Goal: Communication & Community: Connect with others

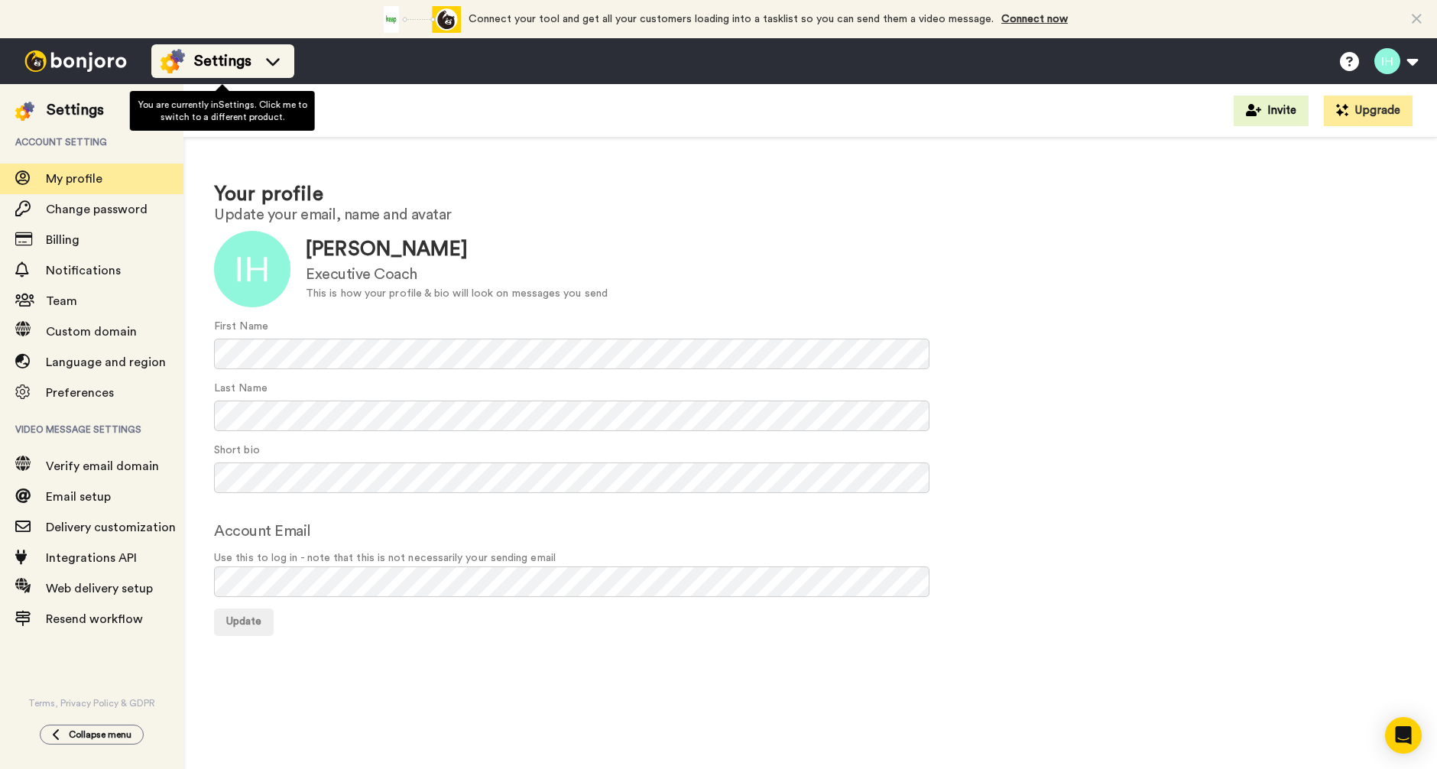
click at [270, 64] on icon at bounding box center [273, 62] width 14 height 8
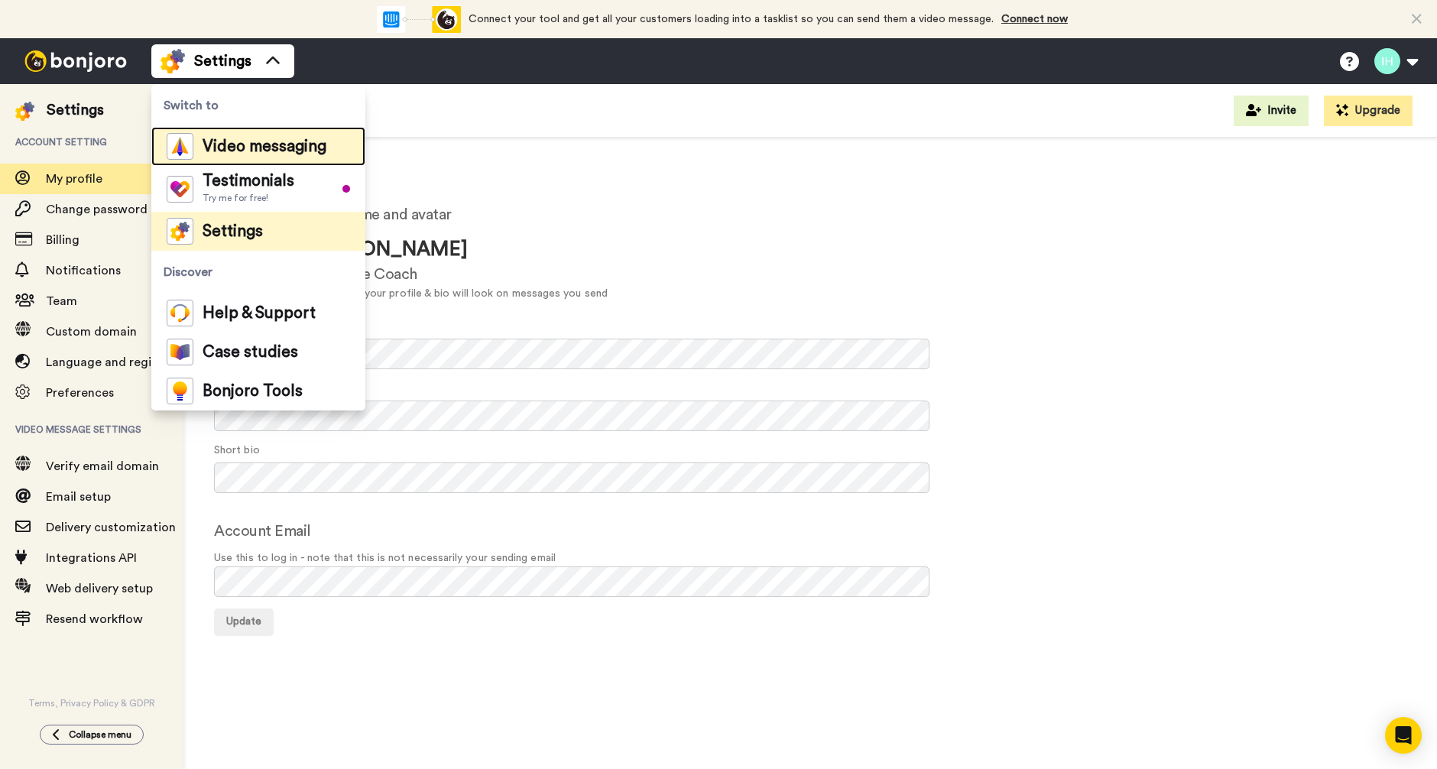
click at [267, 157] on div "Video messaging" at bounding box center [247, 146] width 160 height 27
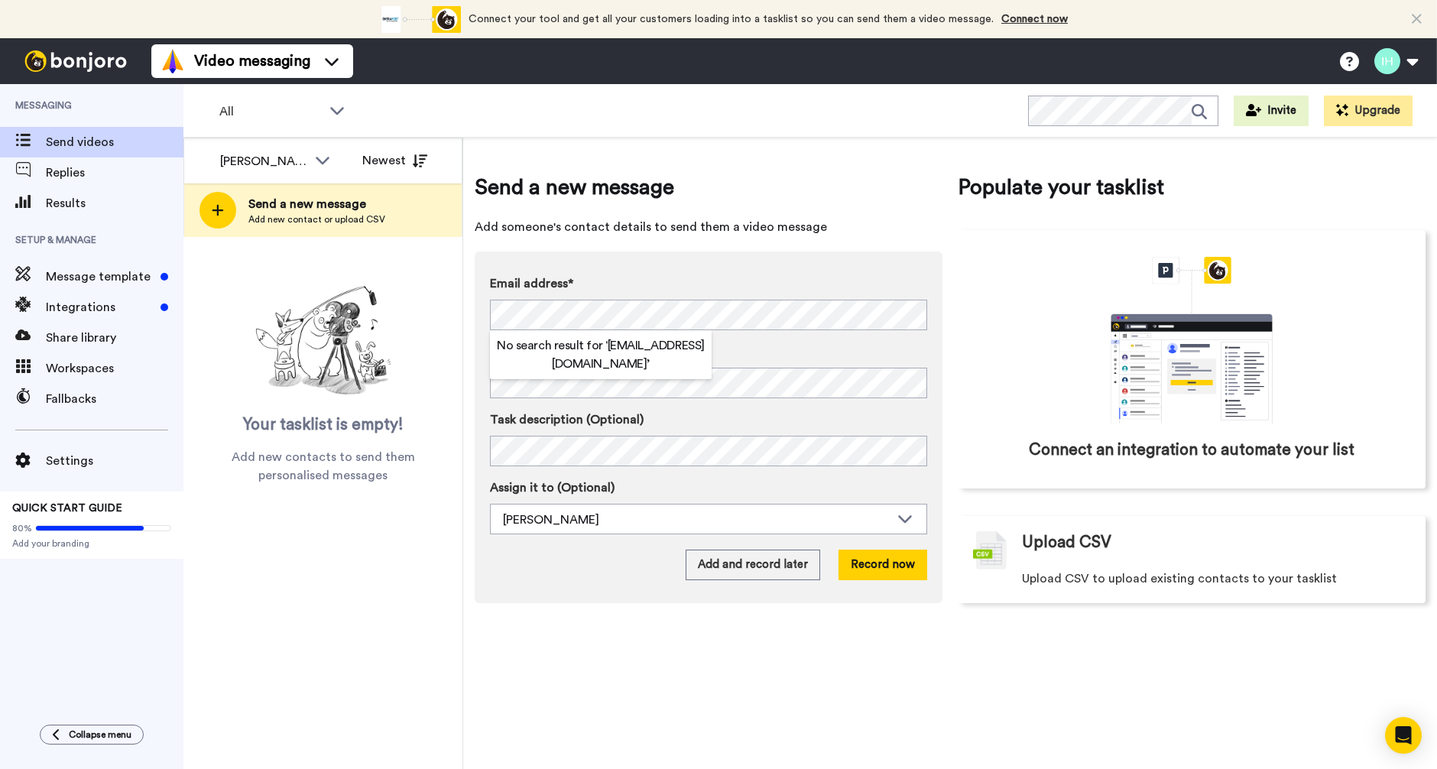
click at [727, 297] on div "Email address* No search result for ‘ ianhigus@gmail.com ’" at bounding box center [708, 302] width 437 height 56
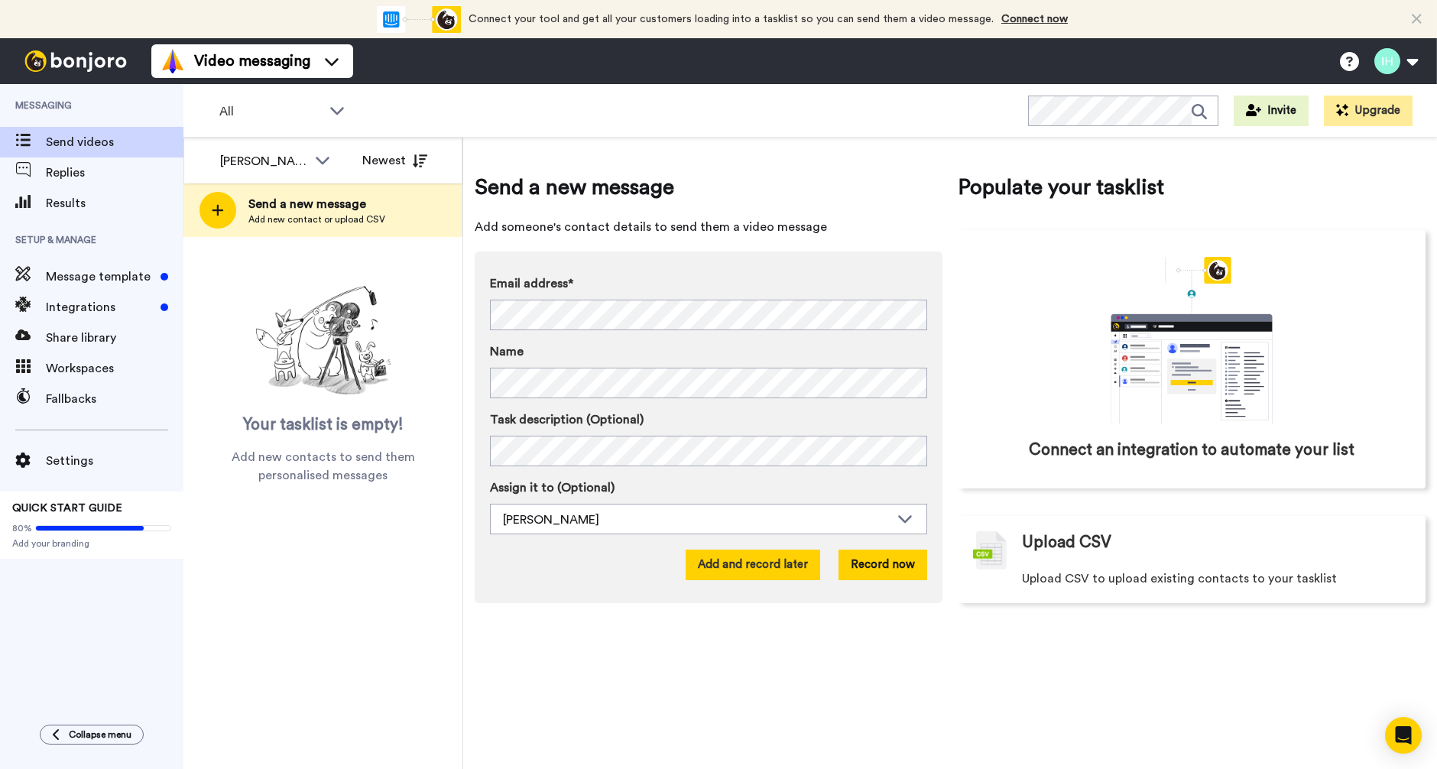
click at [776, 575] on button "Add and record later" at bounding box center [752, 564] width 134 height 31
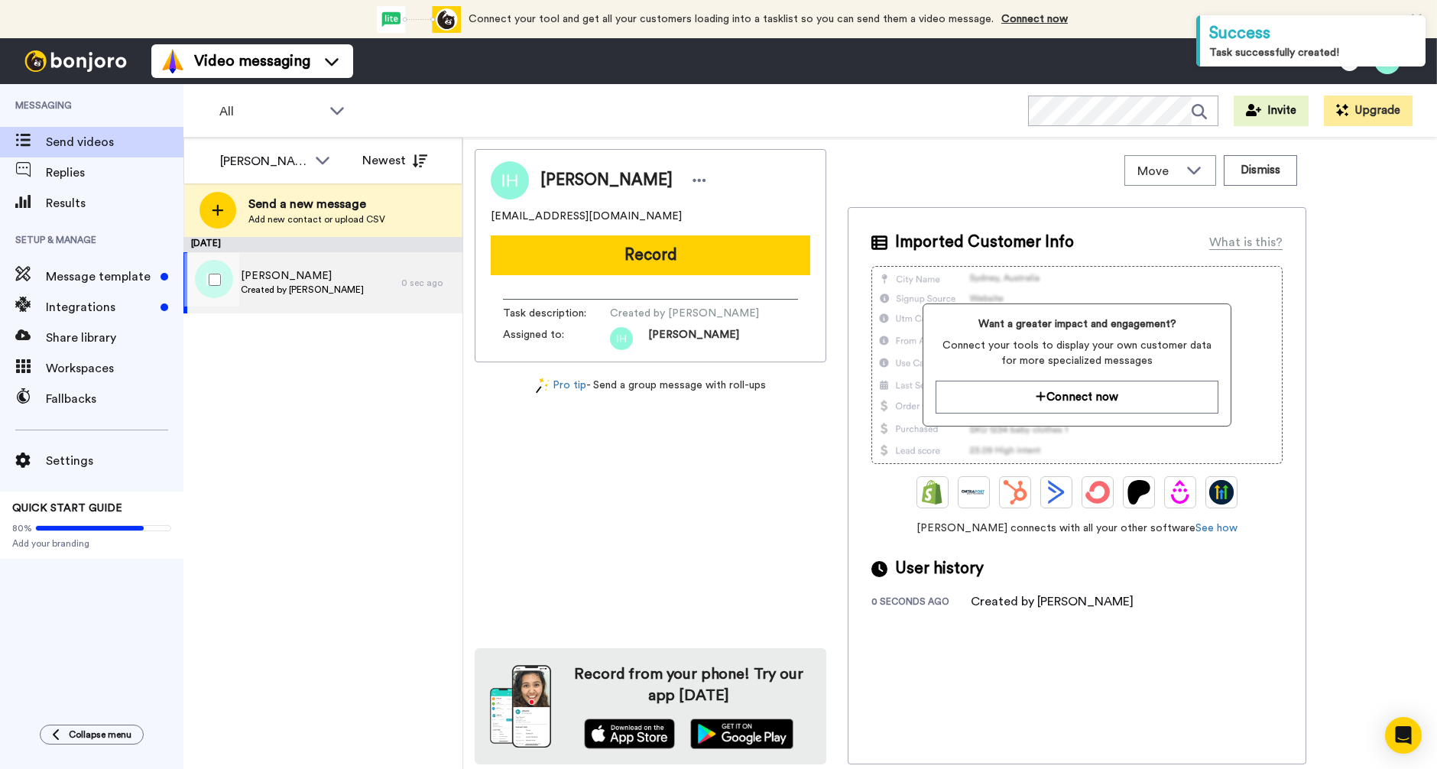
click at [315, 286] on span "Created by Ian Higginbottom" at bounding box center [302, 290] width 123 height 12
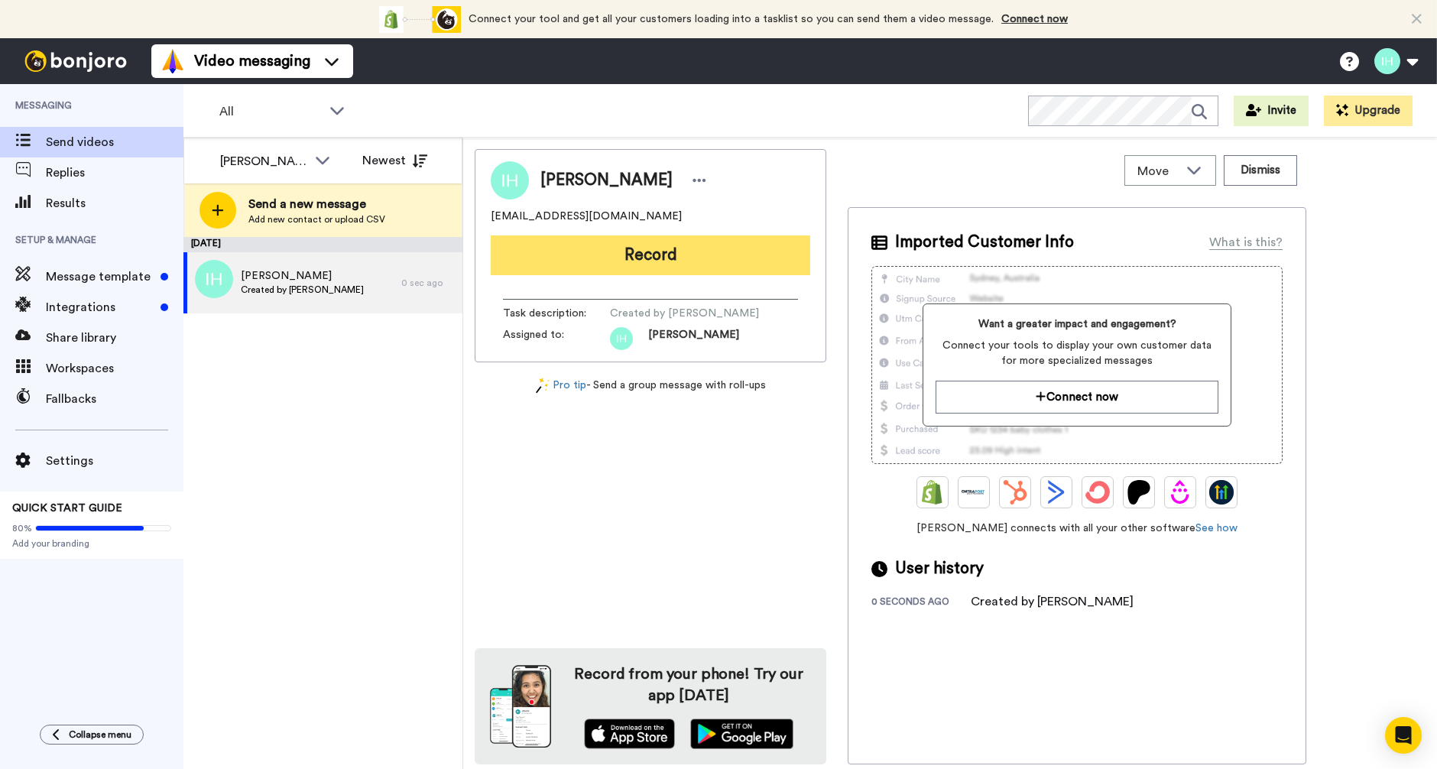
click at [669, 264] on button "Record" at bounding box center [650, 255] width 319 height 40
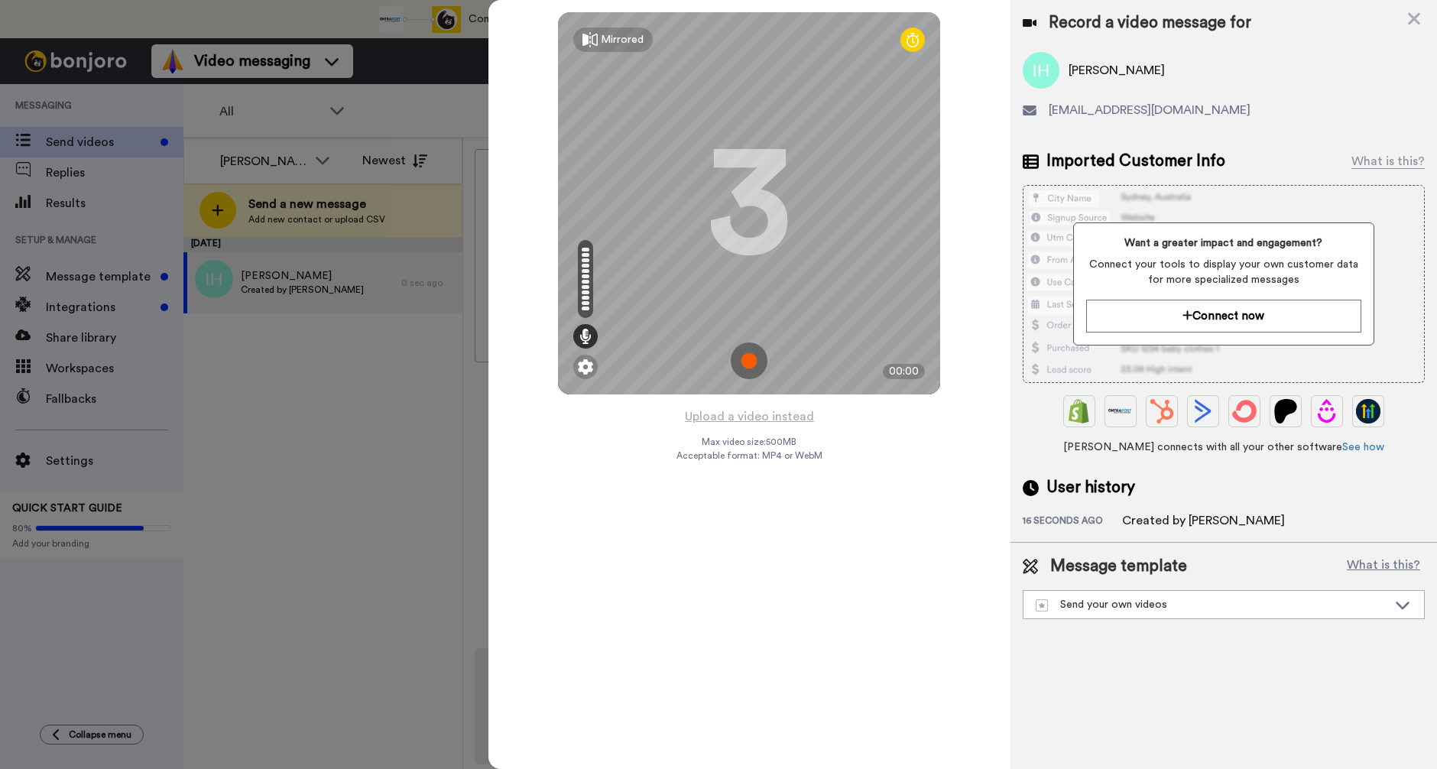
click at [740, 355] on img at bounding box center [749, 360] width 37 height 37
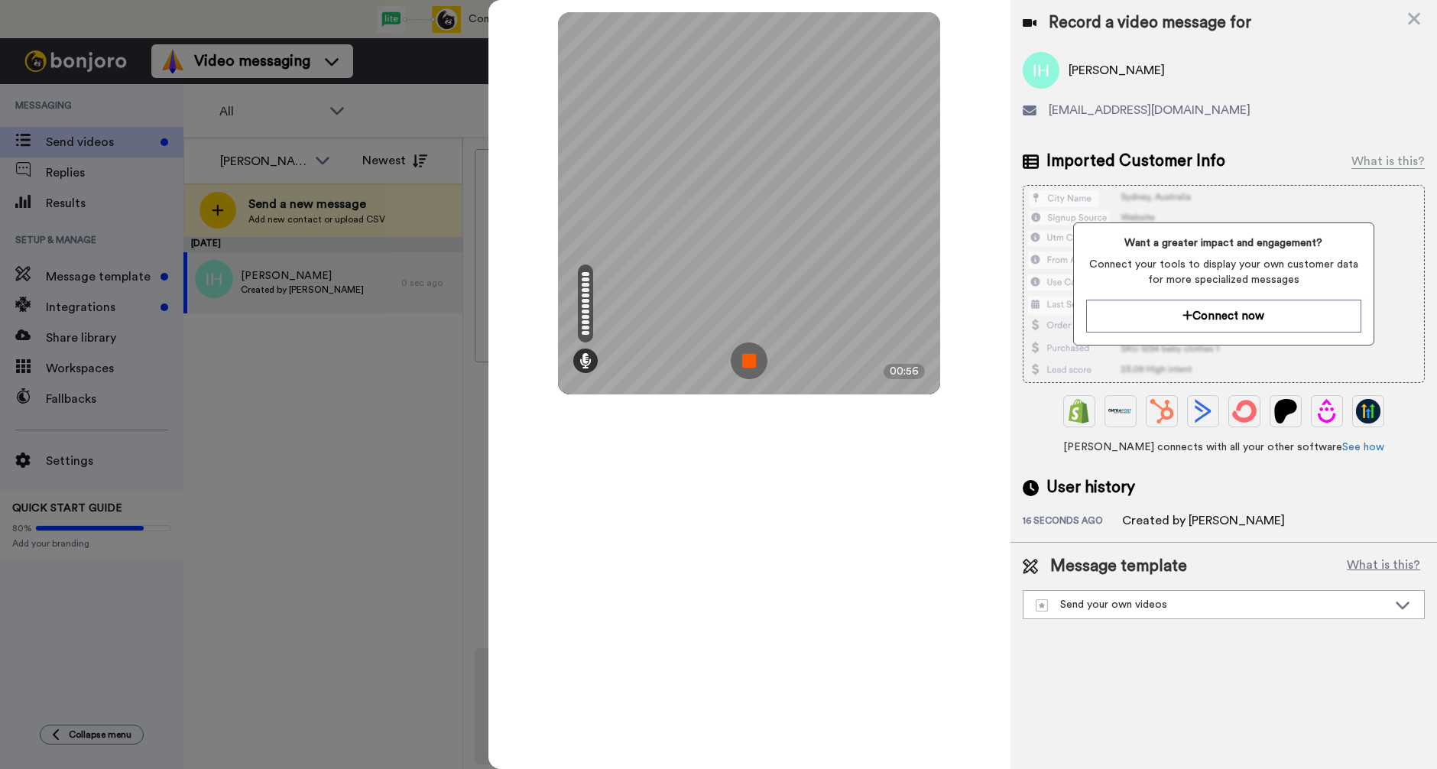
click at [746, 346] on img at bounding box center [749, 360] width 37 height 37
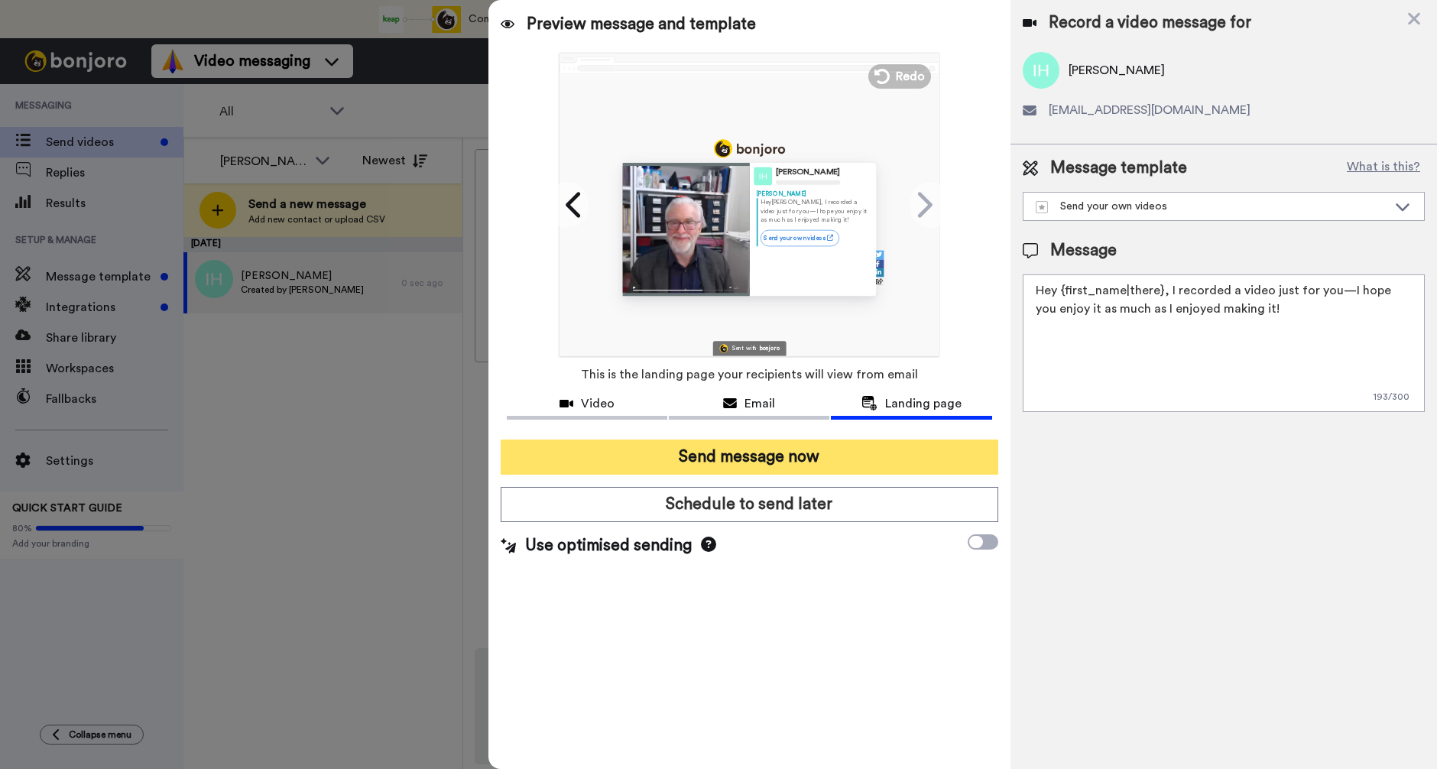
click at [769, 455] on button "Send message now" at bounding box center [749, 456] width 497 height 35
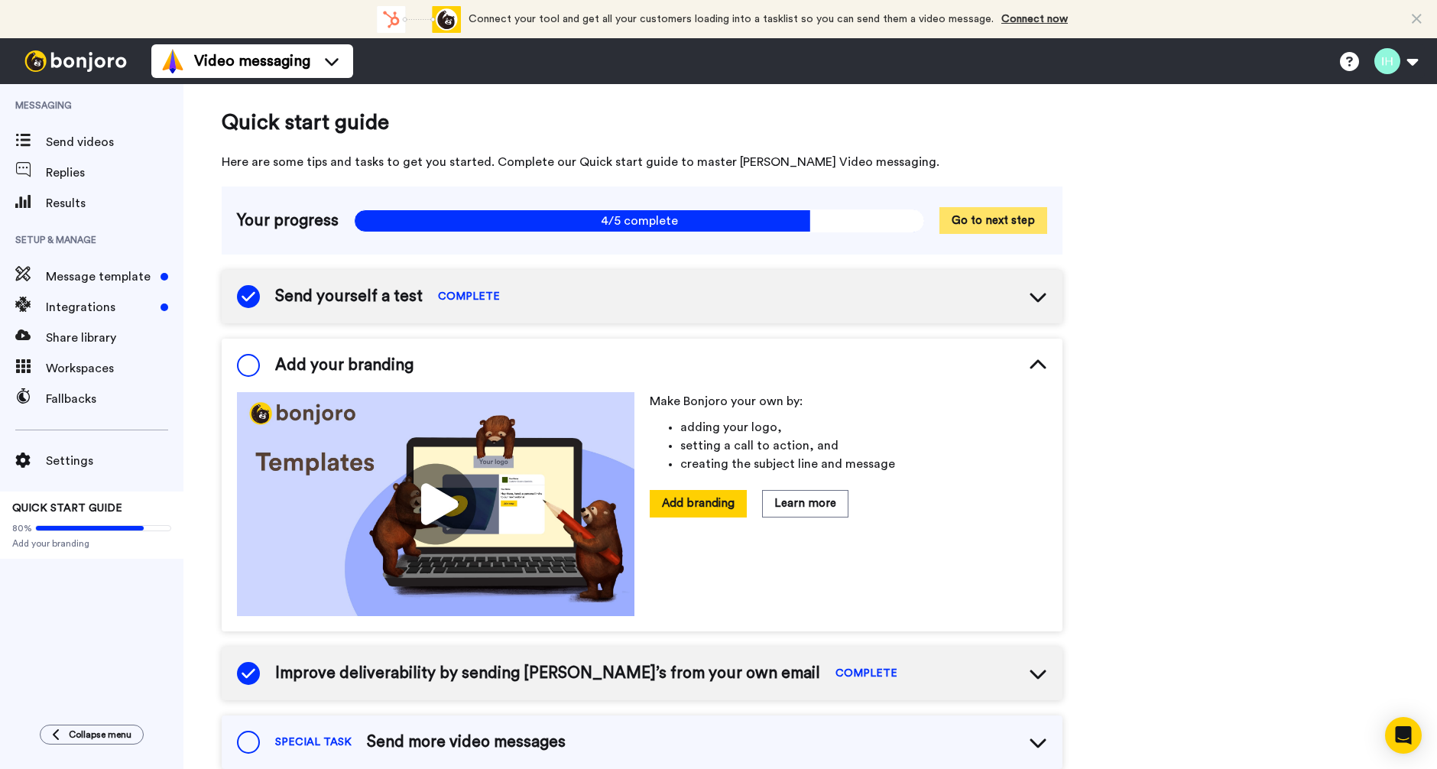
click at [986, 213] on button "Go to next step" at bounding box center [993, 220] width 108 height 27
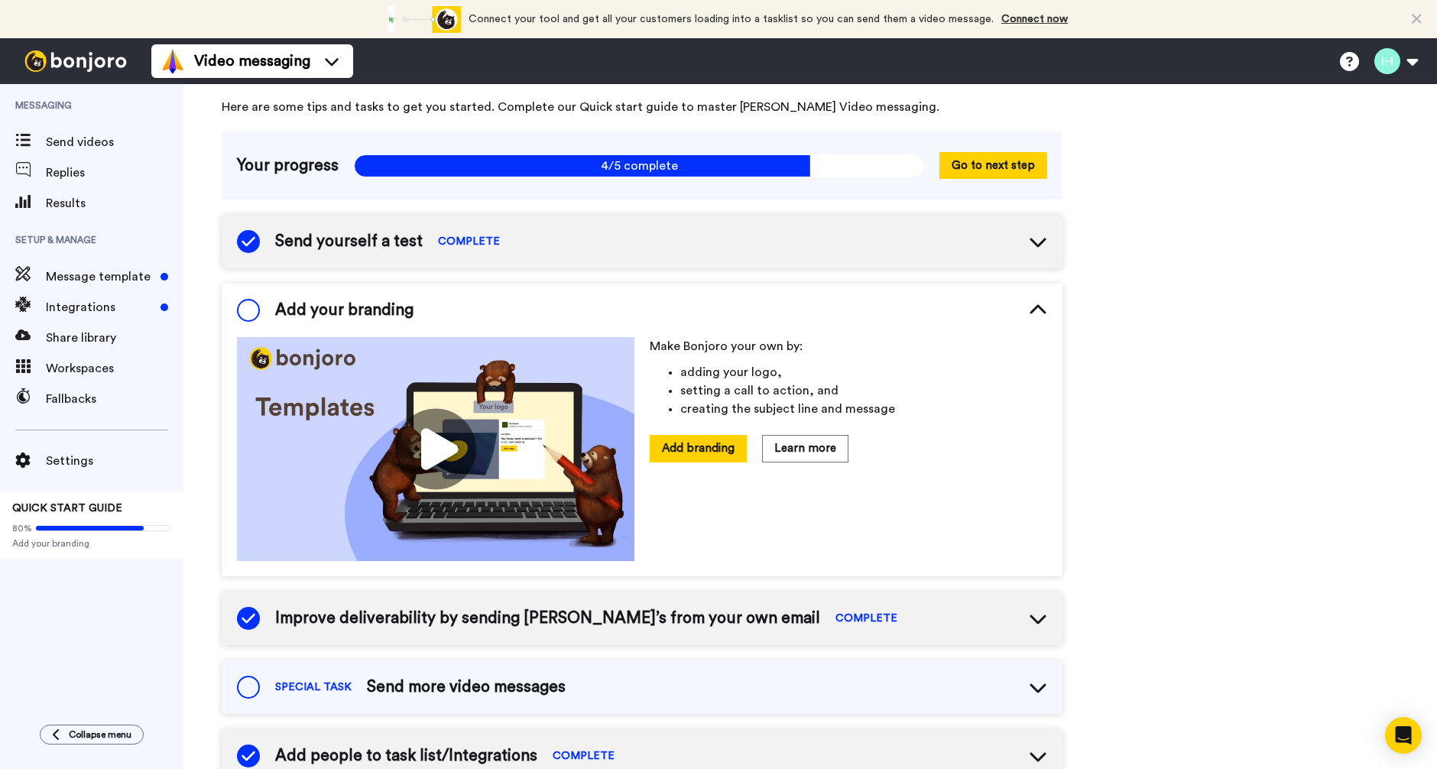
scroll to position [58, 0]
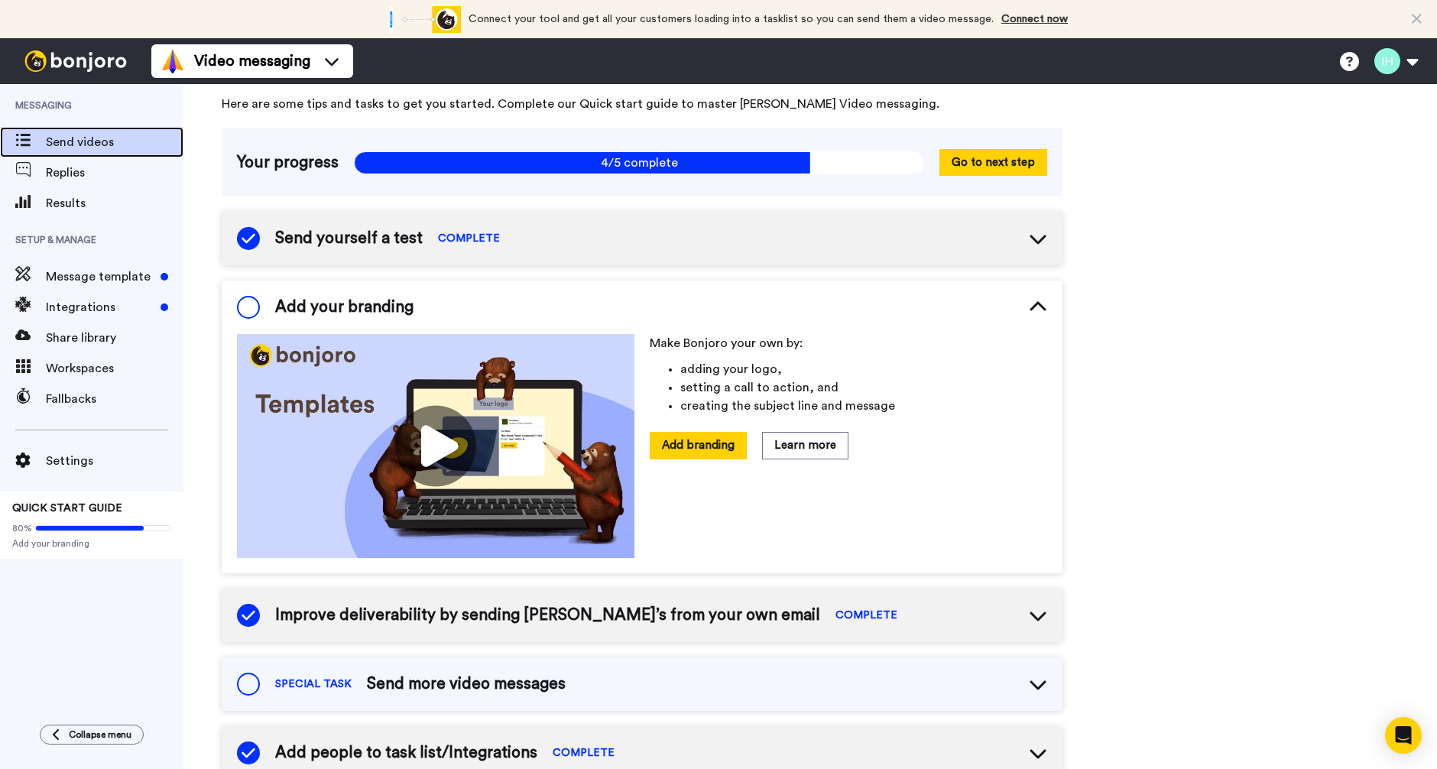
click at [95, 134] on span "Send videos" at bounding box center [115, 142] width 138 height 18
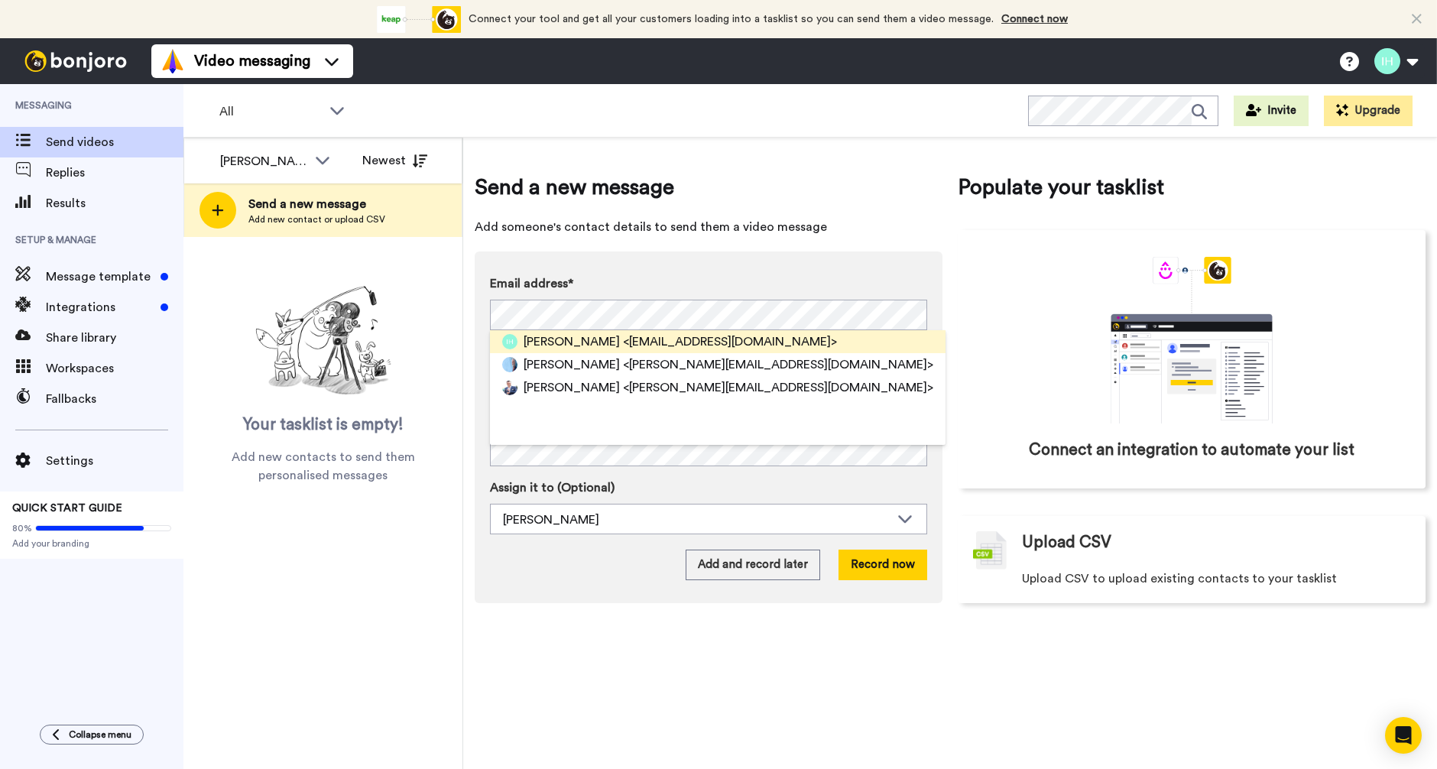
click at [673, 345] on span "<ianhigus@gmail.com>" at bounding box center [730, 341] width 214 height 18
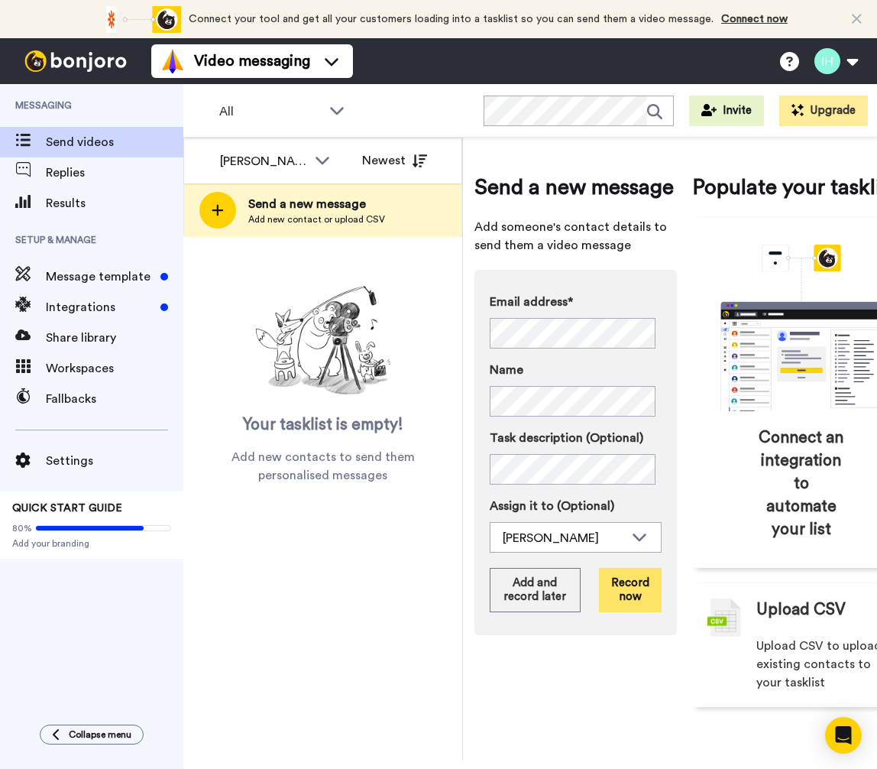
click at [624, 612] on button "Record now" at bounding box center [630, 590] width 63 height 44
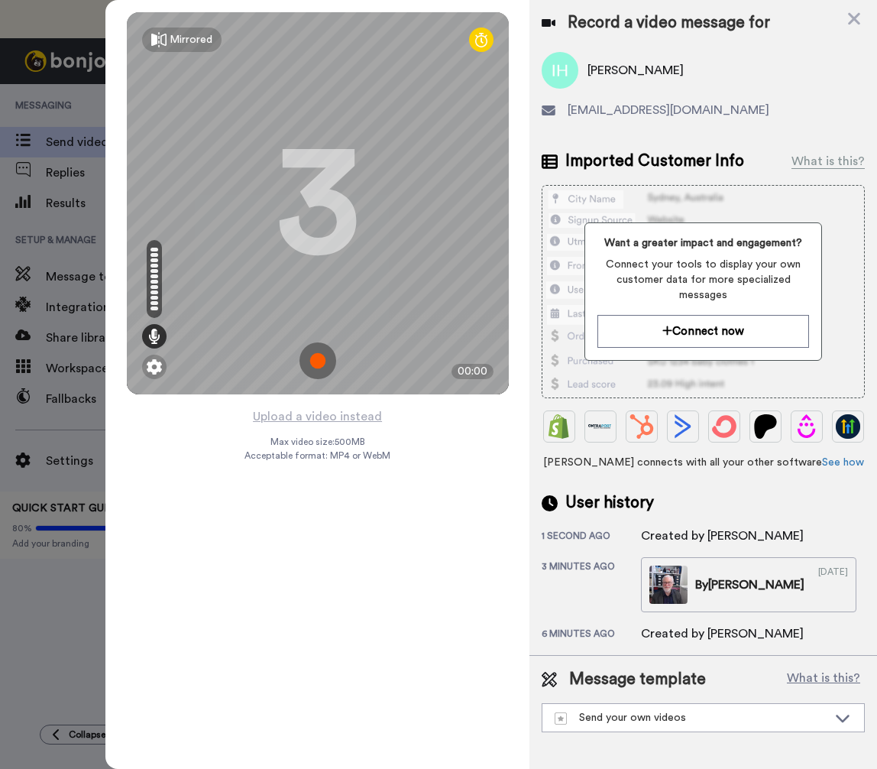
click at [312, 356] on img at bounding box center [318, 360] width 37 height 37
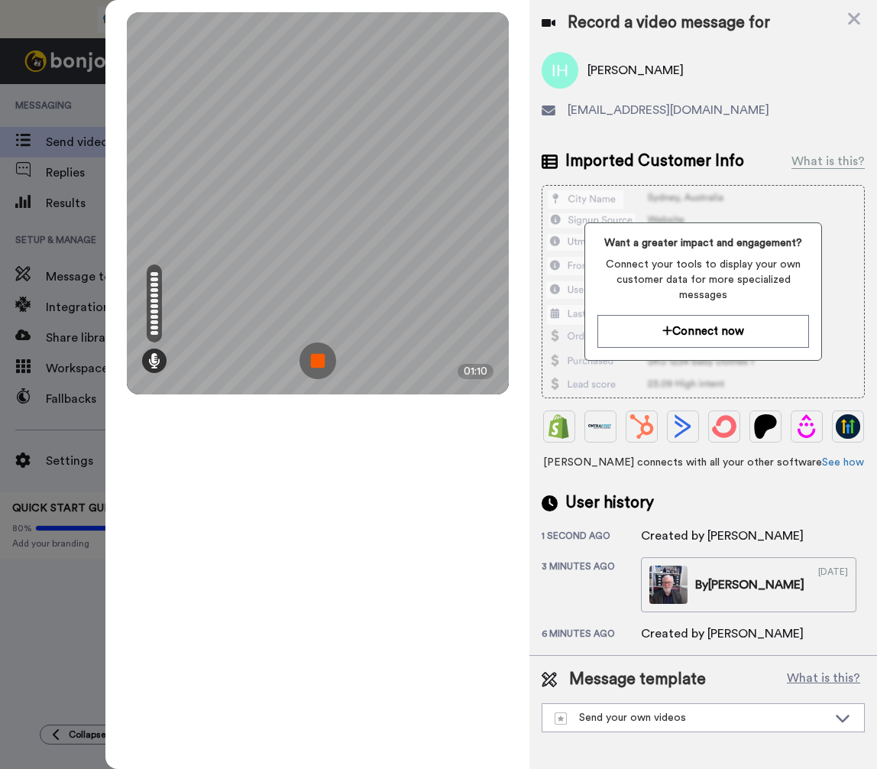
click at [313, 362] on img at bounding box center [318, 360] width 37 height 37
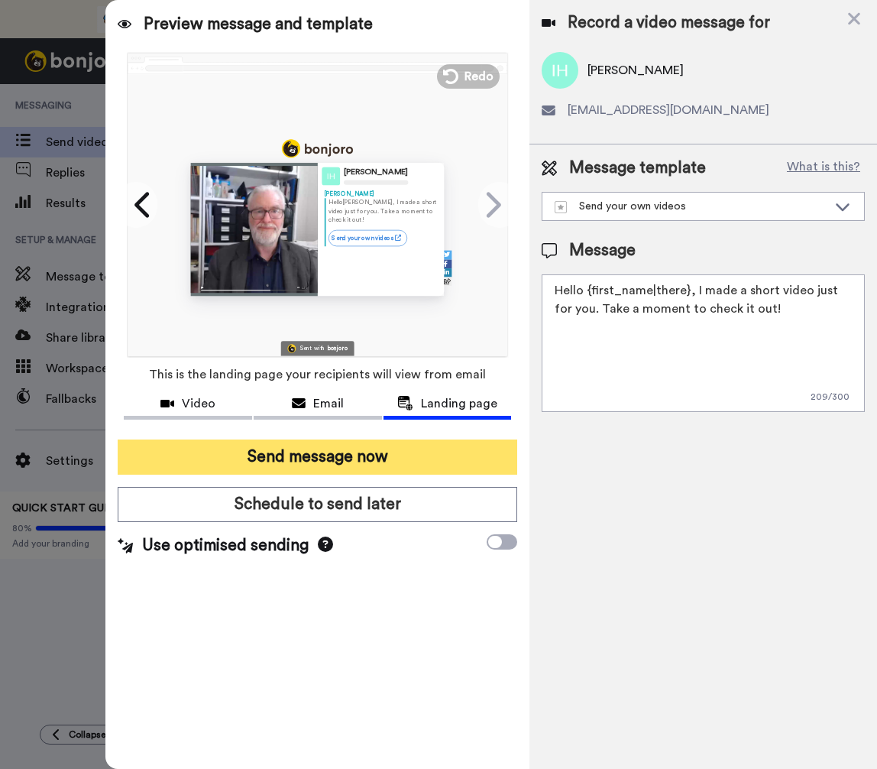
click at [339, 447] on button "Send message now" at bounding box center [318, 456] width 400 height 35
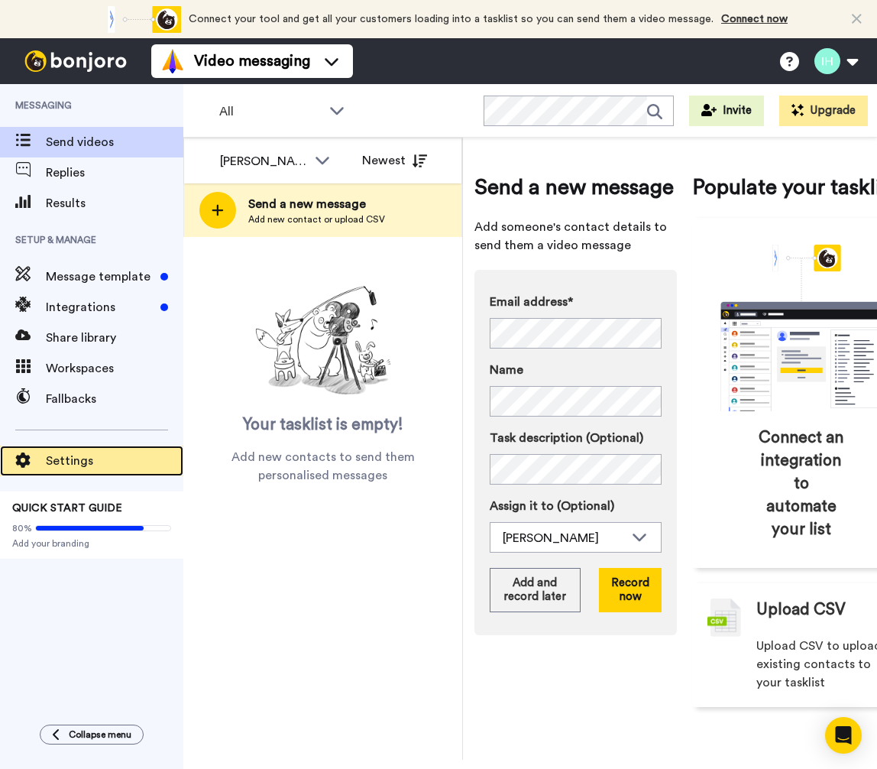
click at [88, 471] on div "Settings" at bounding box center [91, 461] width 183 height 31
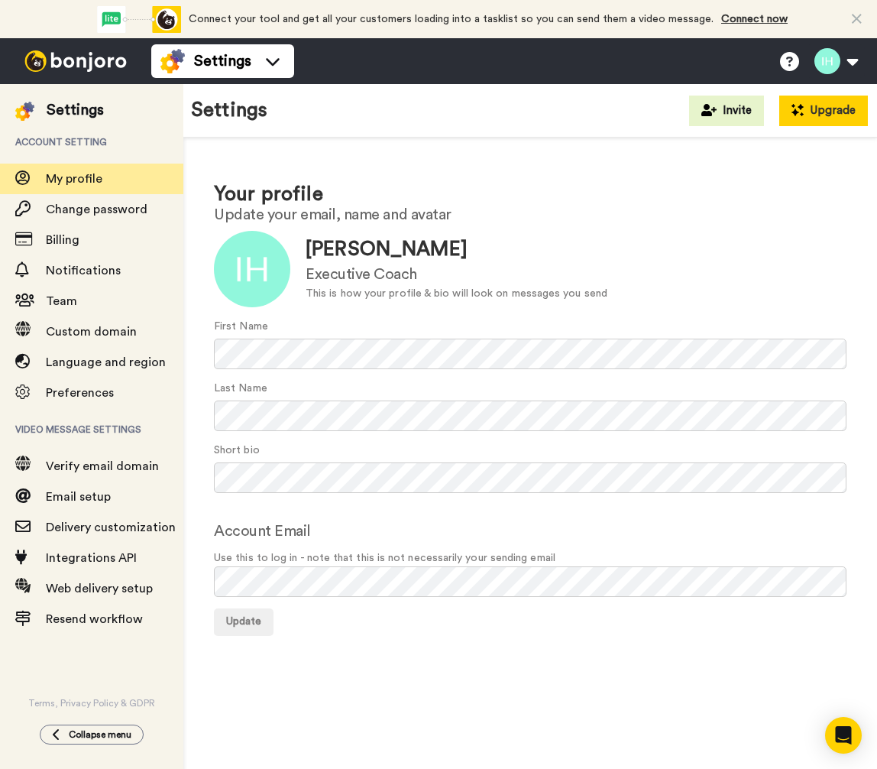
click at [838, 110] on button "Upgrade" at bounding box center [823, 111] width 89 height 31
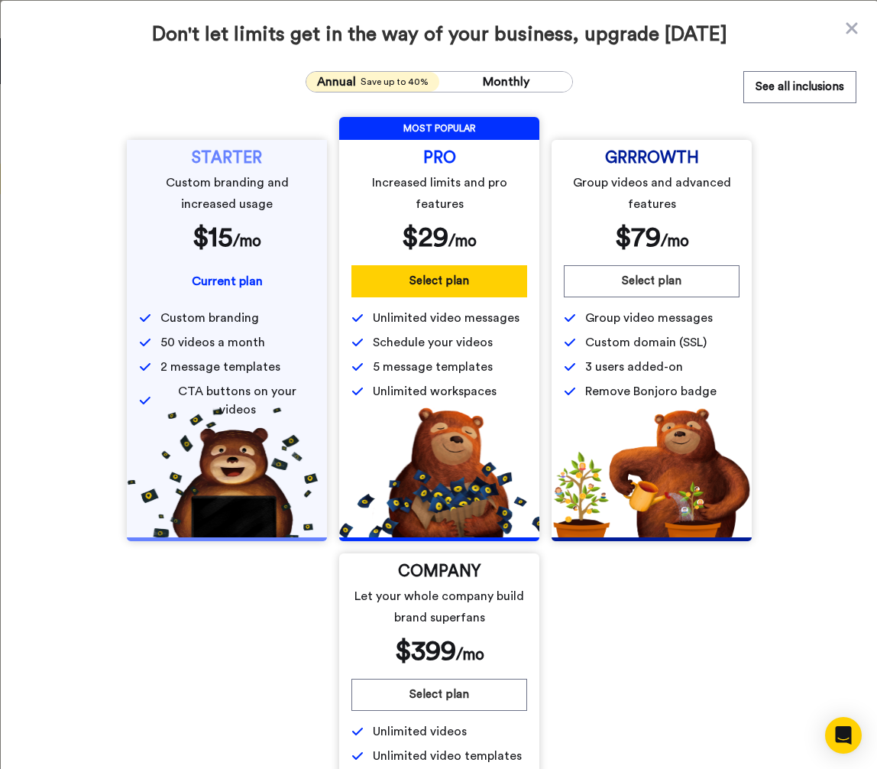
click at [828, 33] on span "Don't let limits get in the way of your business, upgrade today" at bounding box center [439, 34] width 834 height 24
click at [846, 31] on icon at bounding box center [851, 27] width 11 height 11
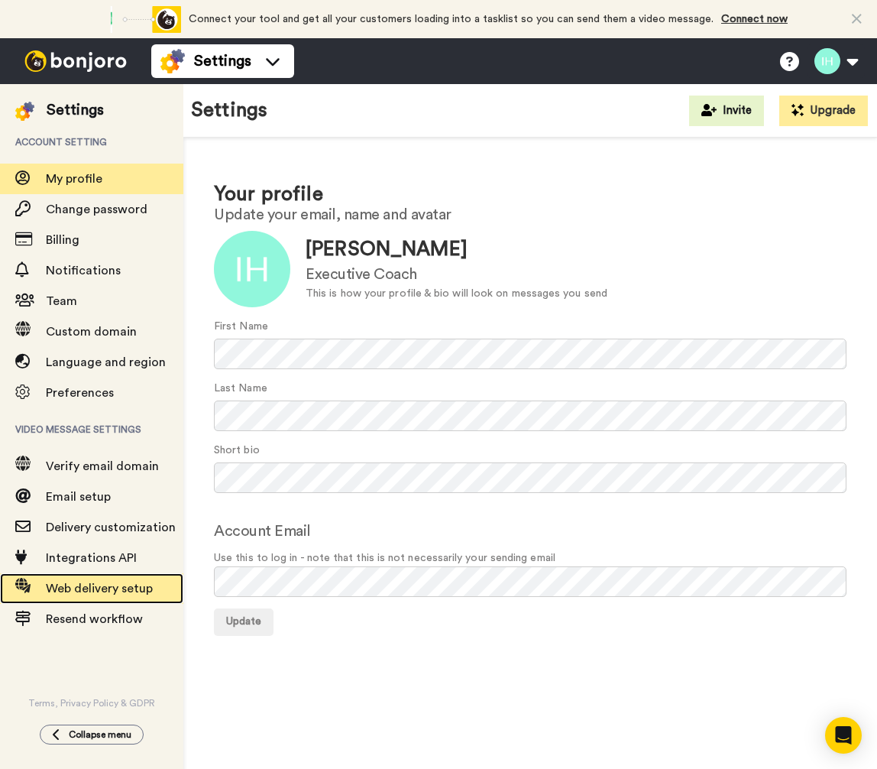
click at [109, 592] on span "Web delivery setup" at bounding box center [99, 588] width 107 height 12
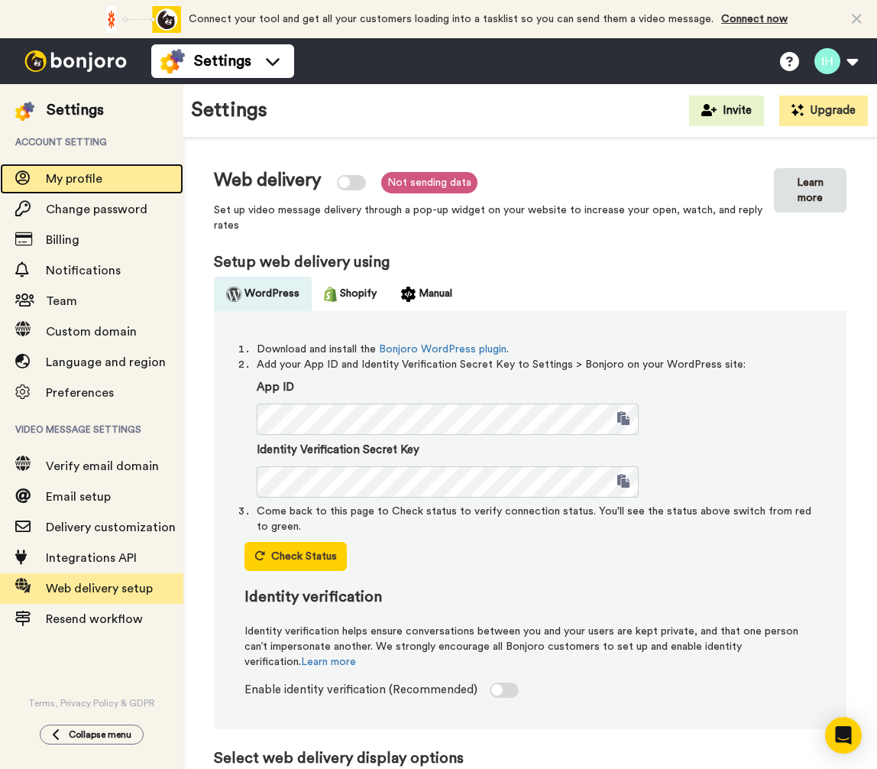
click at [64, 173] on span "My profile" at bounding box center [74, 179] width 57 height 12
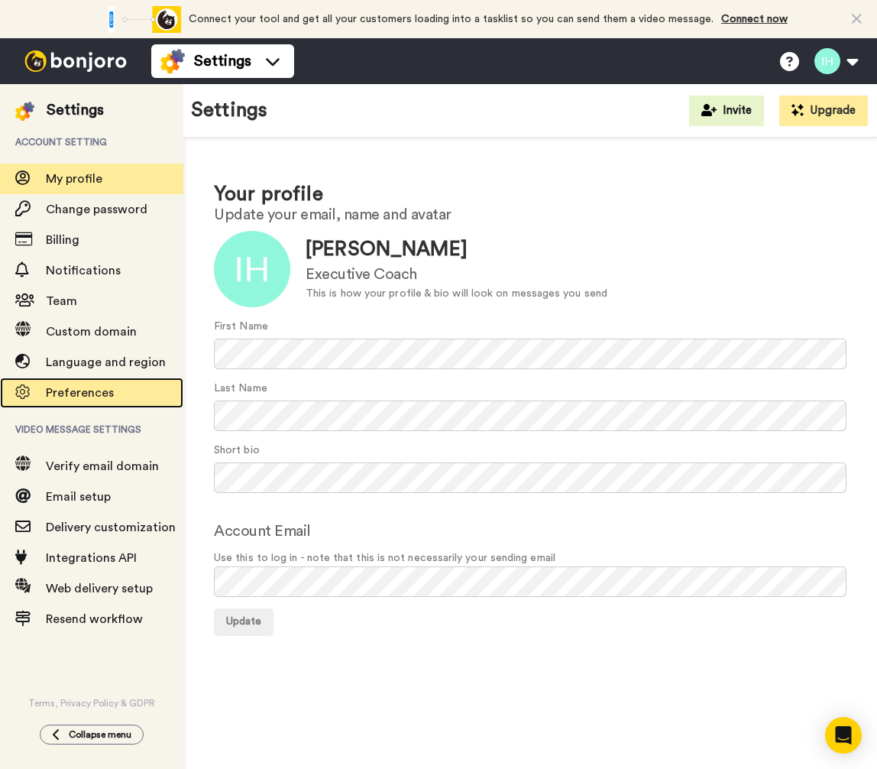
click at [109, 389] on span "Preferences" at bounding box center [80, 393] width 68 height 12
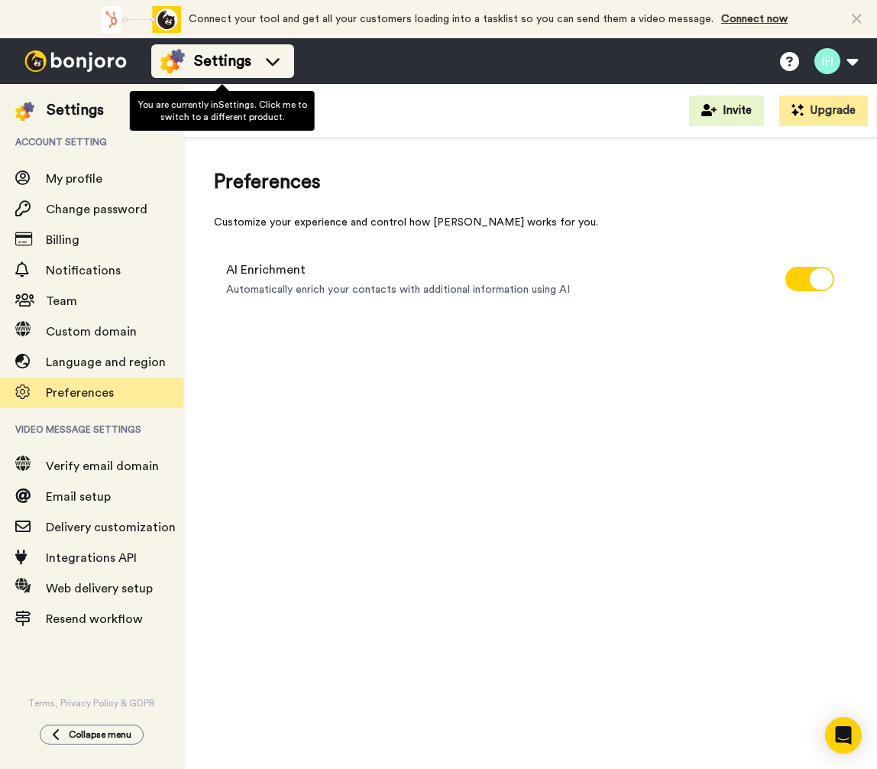
click at [261, 65] on icon at bounding box center [273, 60] width 24 height 15
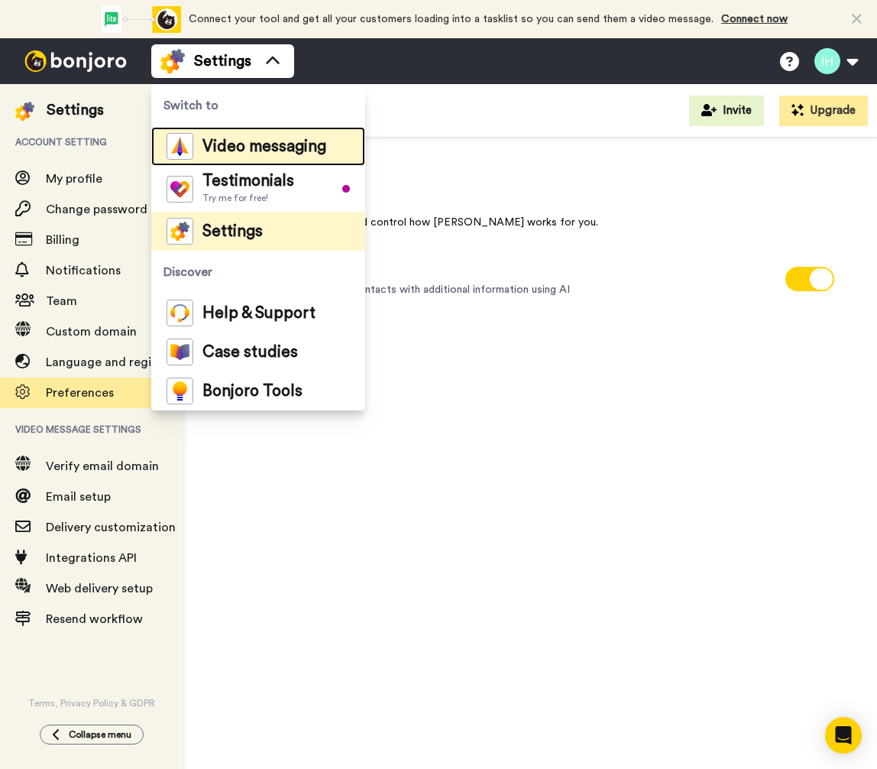
click at [249, 144] on span "Video messaging" at bounding box center [265, 146] width 124 height 15
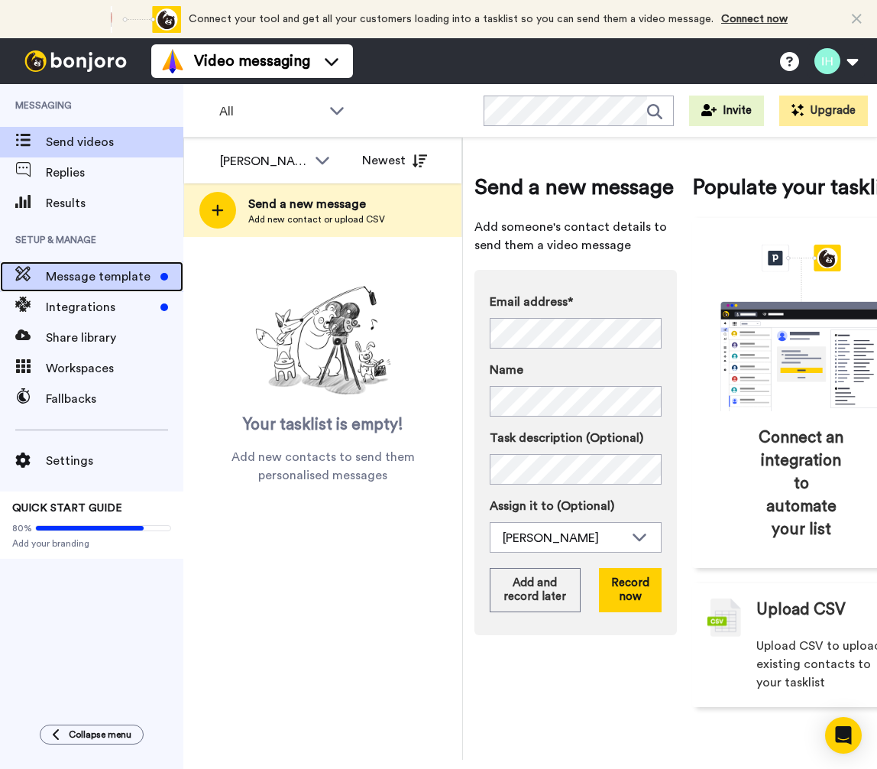
click at [102, 276] on span "Message template" at bounding box center [100, 276] width 109 height 18
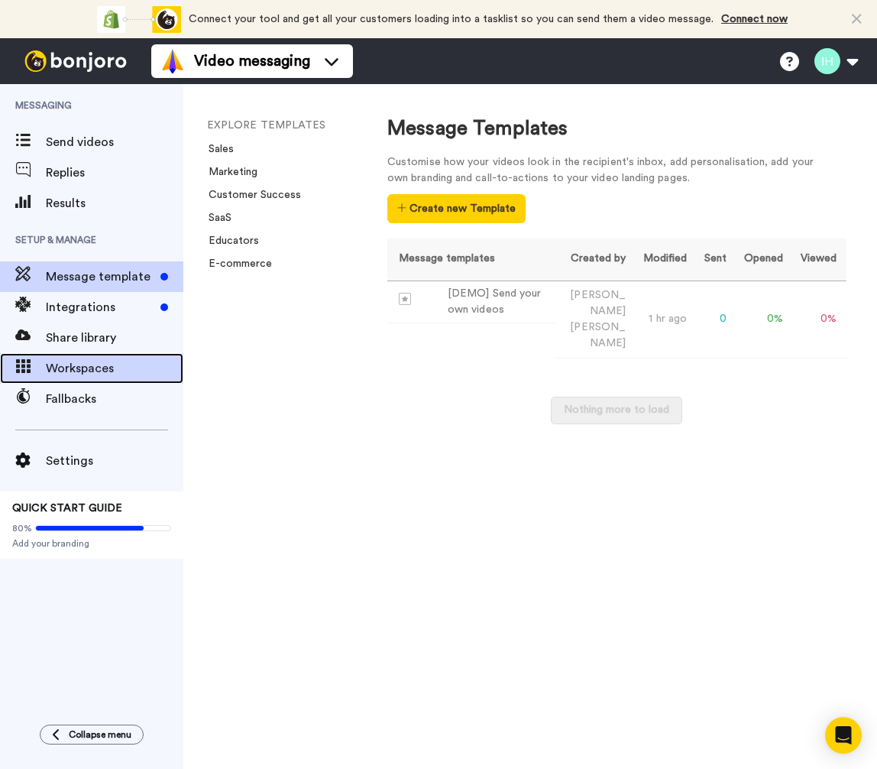
click at [112, 365] on span "Workspaces" at bounding box center [115, 368] width 138 height 18
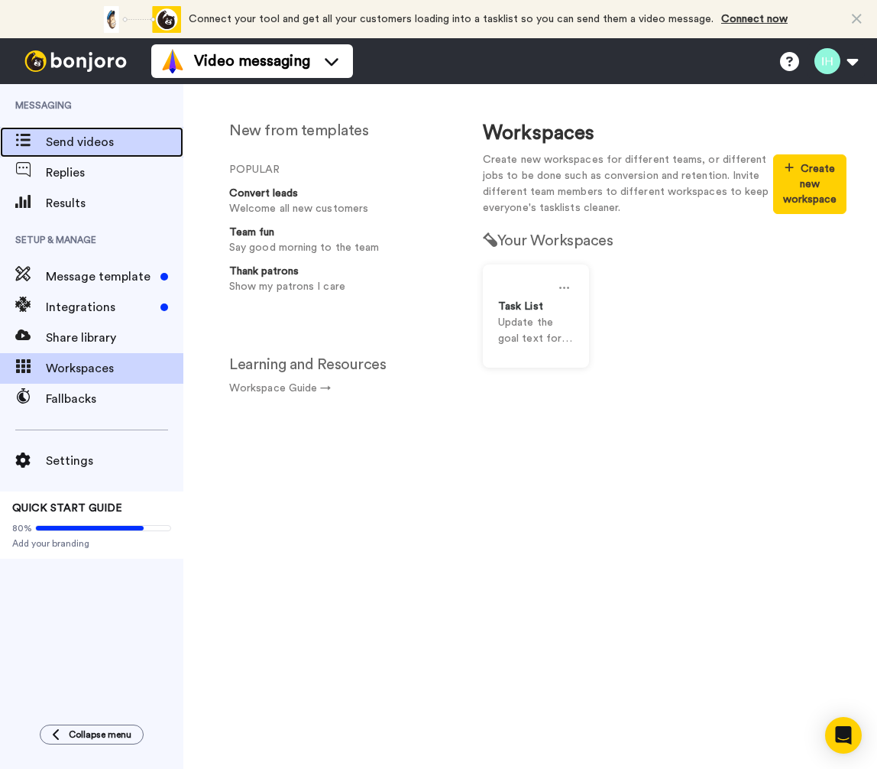
click at [75, 145] on span "Send videos" at bounding box center [115, 142] width 138 height 18
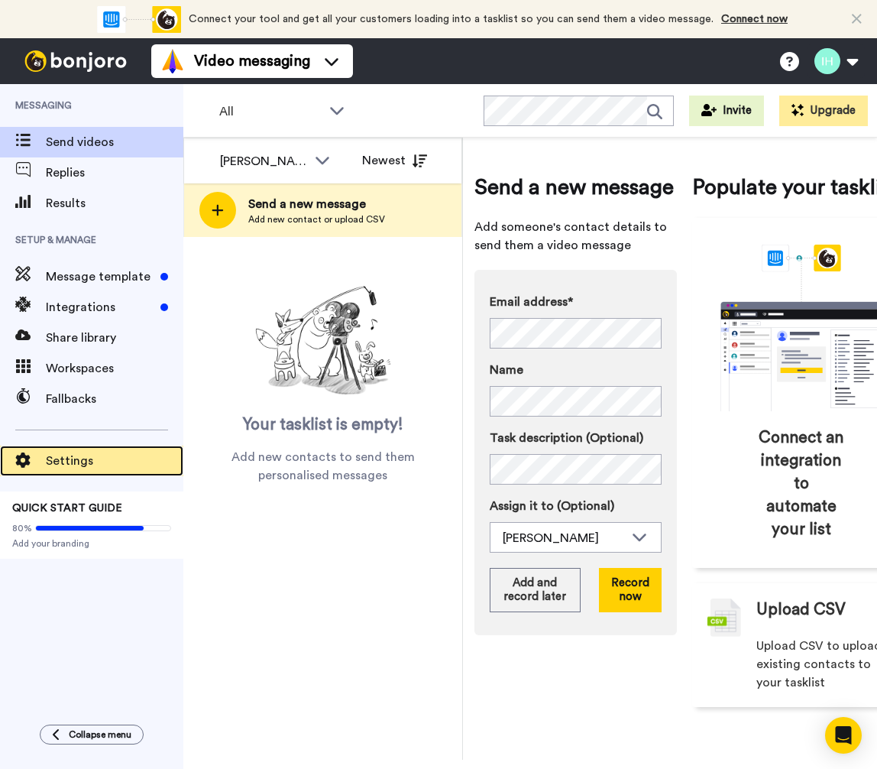
click at [78, 461] on span "Settings" at bounding box center [115, 461] width 138 height 18
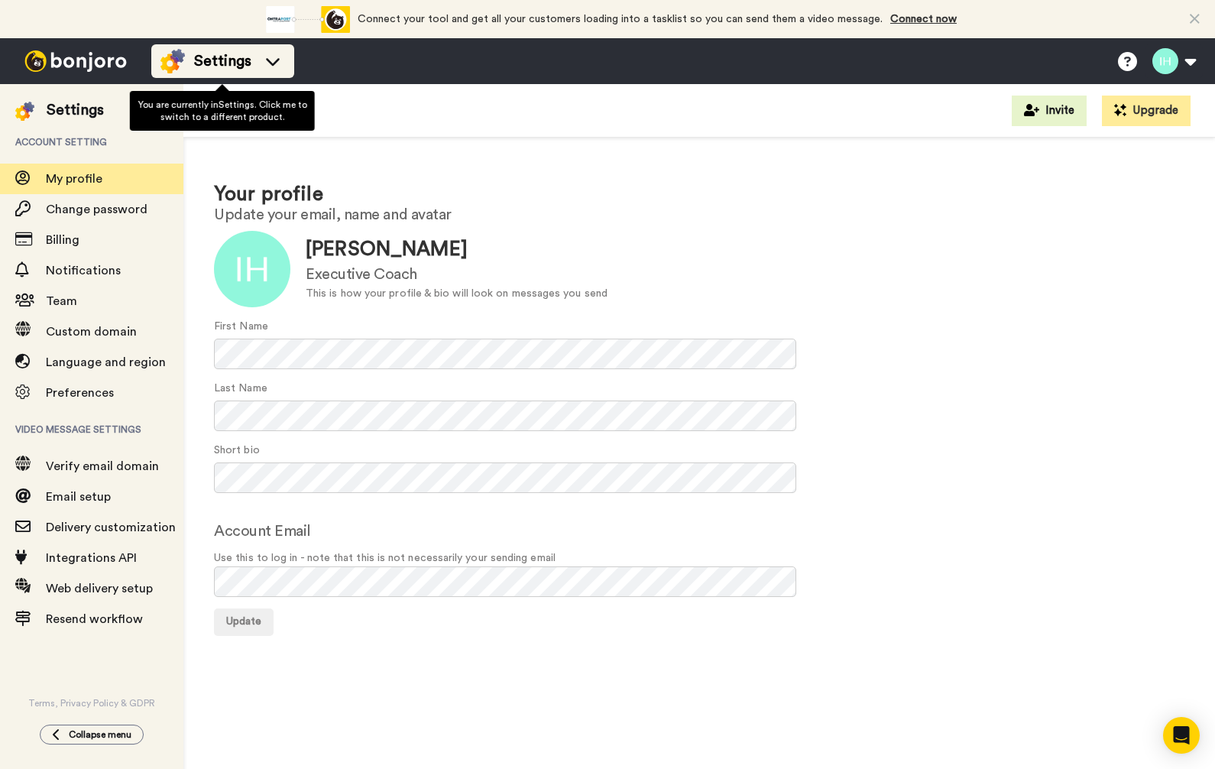
click at [267, 60] on icon at bounding box center [273, 62] width 14 height 8
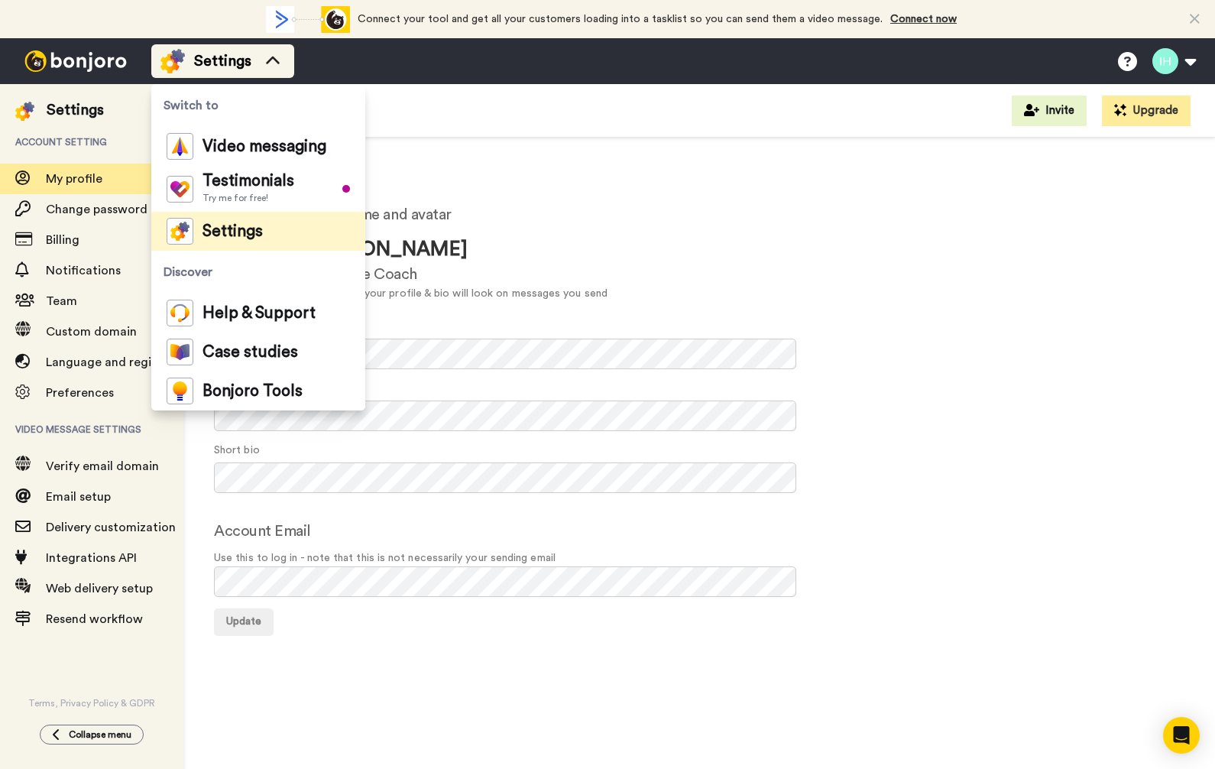
click at [267, 60] on icon at bounding box center [273, 61] width 14 height 8
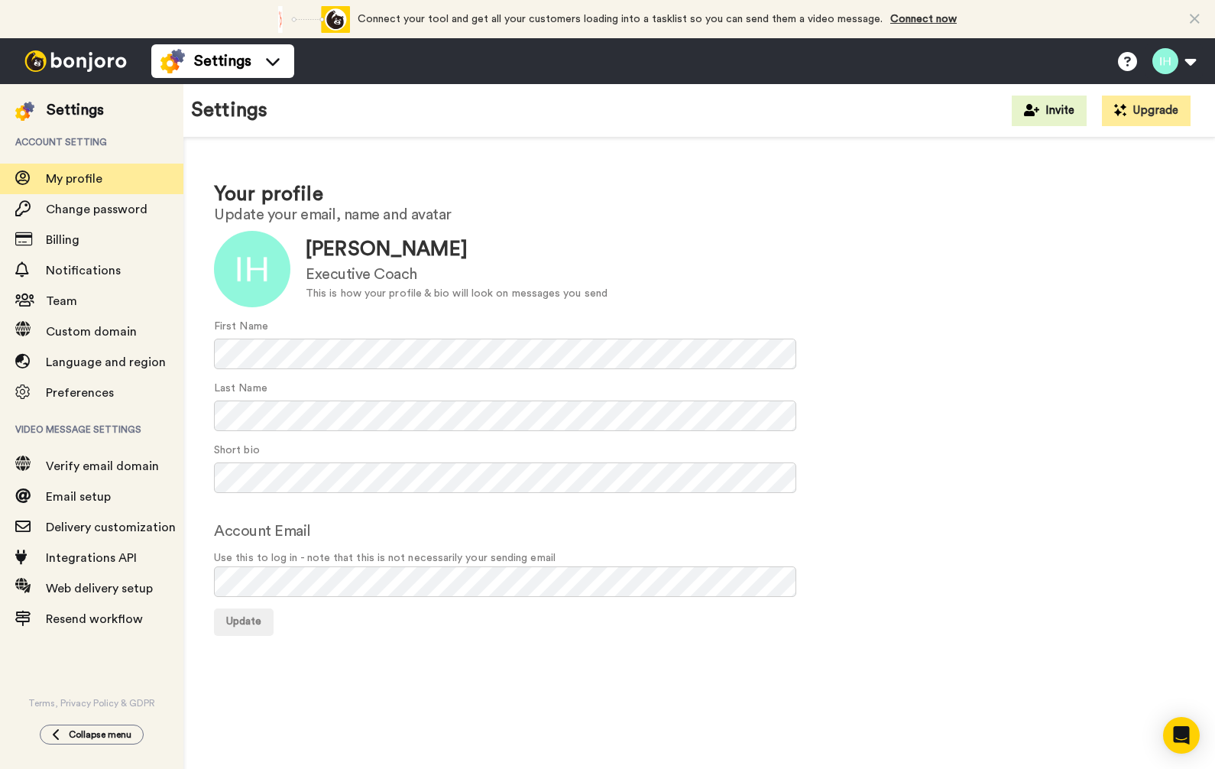
click at [345, 66] on div "Settings Switch to Video messaging Testimonials Try me for free! Settings Disco…" at bounding box center [683, 61] width 1064 height 46
click at [877, 112] on button "Upgrade" at bounding box center [1146, 111] width 89 height 31
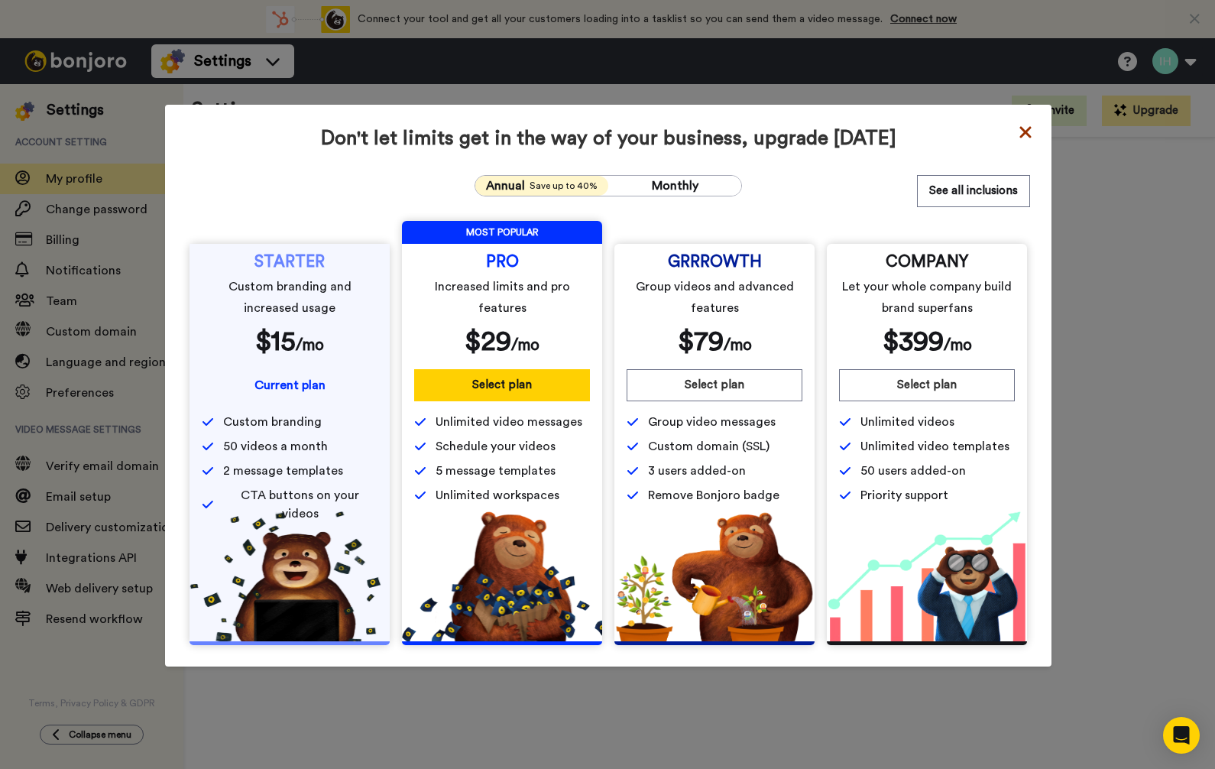
click at [877, 130] on icon at bounding box center [1025, 132] width 15 height 18
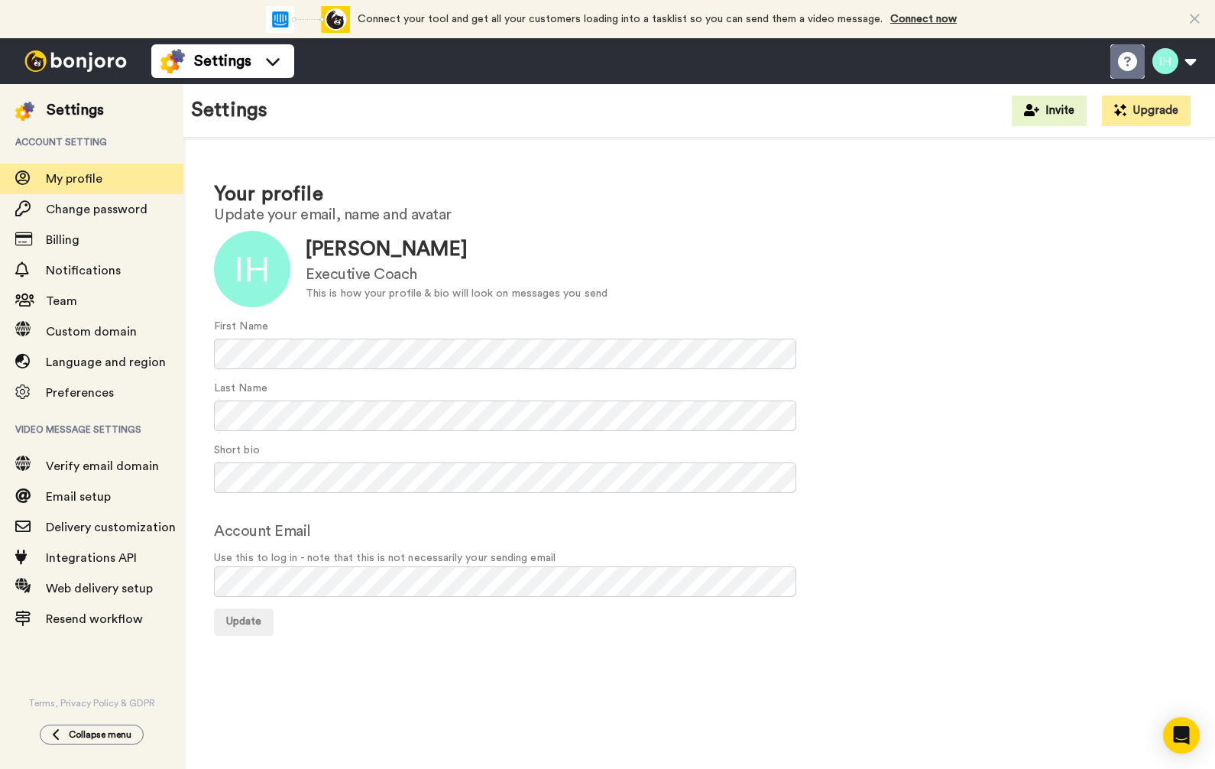
click at [877, 63] on icon at bounding box center [1127, 61] width 19 height 19
click at [53, 58] on img at bounding box center [75, 60] width 115 height 21
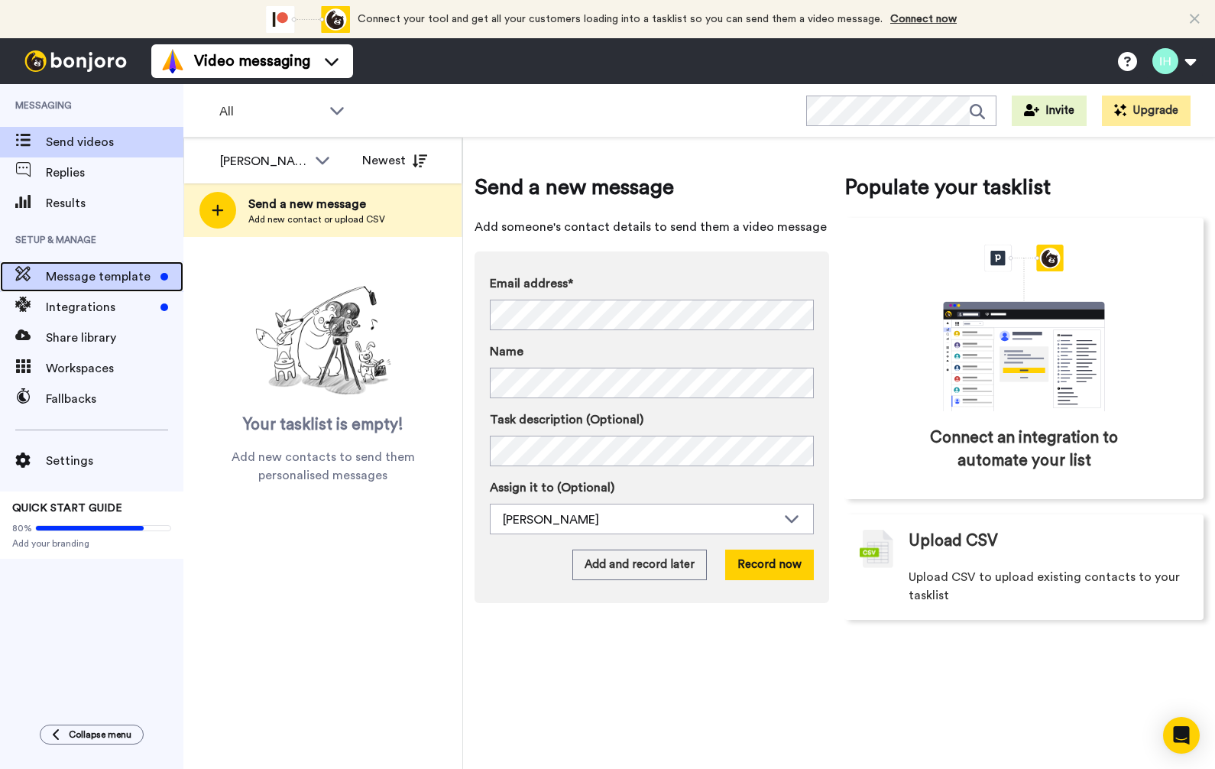
click at [112, 272] on span "Message template" at bounding box center [100, 276] width 109 height 18
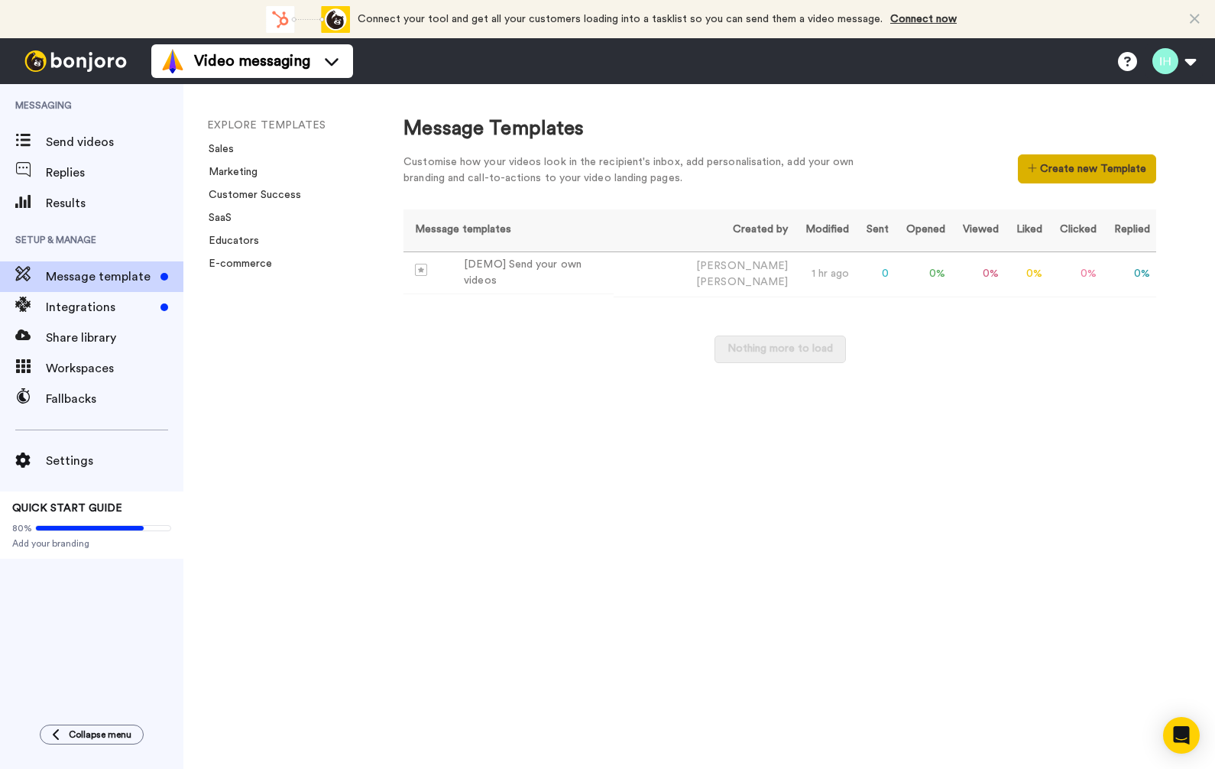
click at [1051, 173] on button "Create new Template" at bounding box center [1087, 168] width 138 height 29
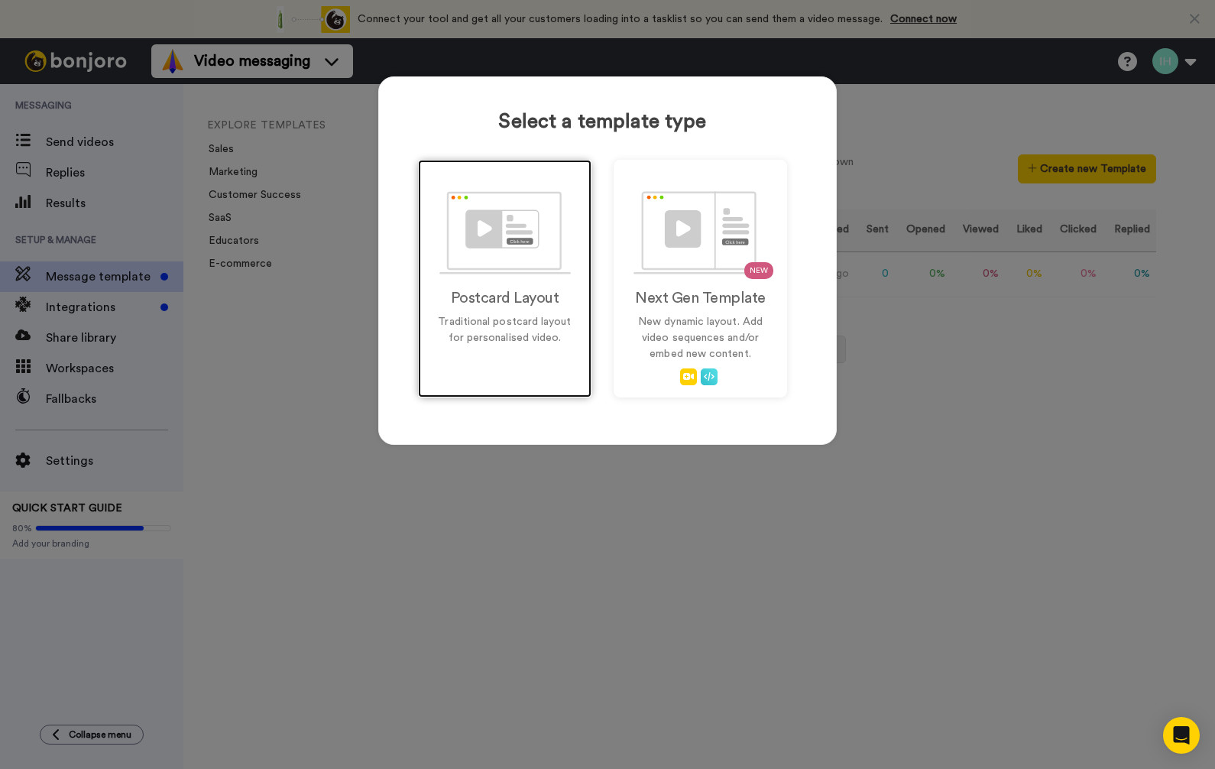
click at [493, 245] on img at bounding box center [504, 232] width 131 height 83
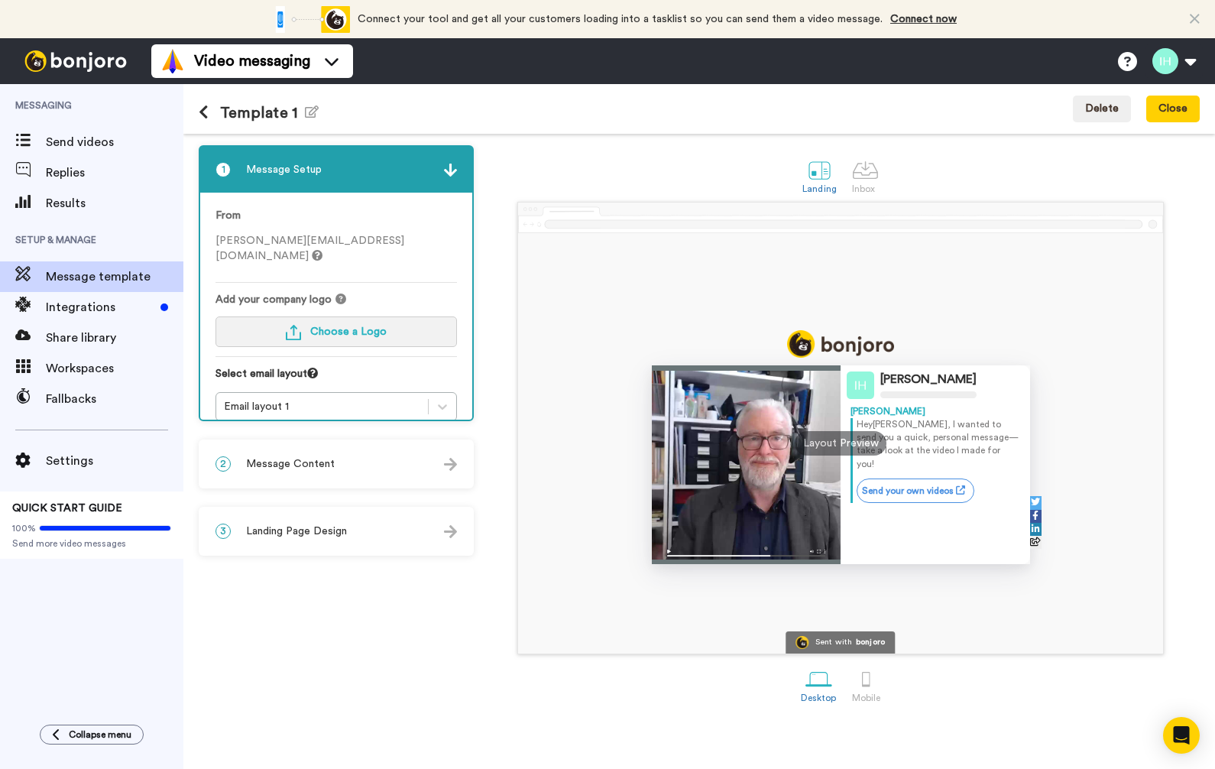
click at [379, 324] on button "Choose a Logo" at bounding box center [336, 331] width 241 height 31
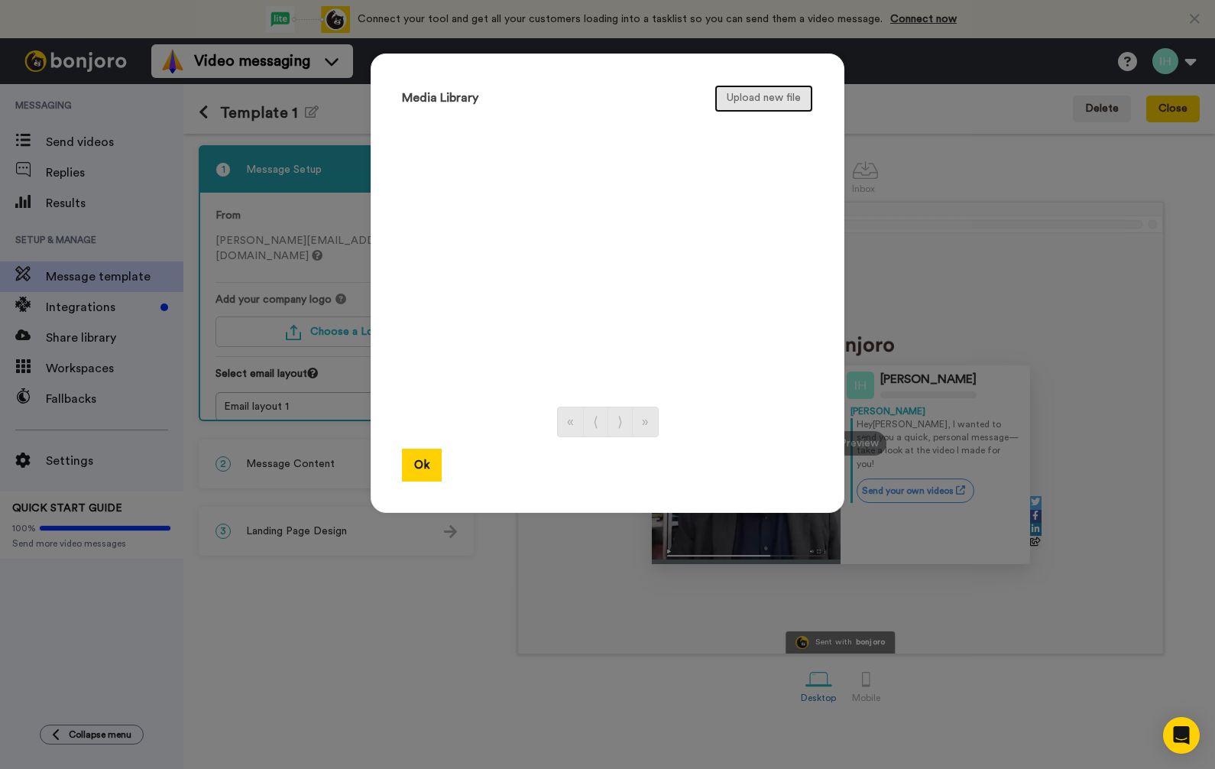
click at [775, 89] on button "Upload new file" at bounding box center [764, 99] width 99 height 28
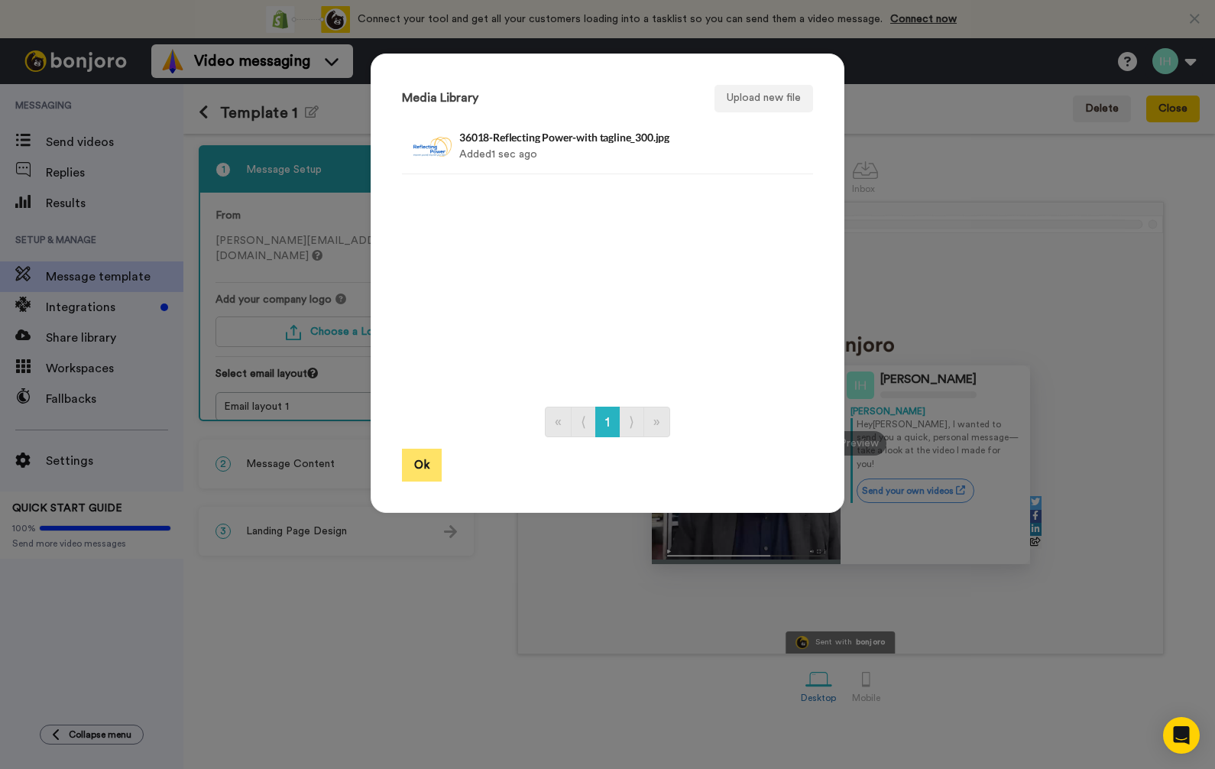
click at [420, 468] on button "Ok" at bounding box center [422, 465] width 40 height 33
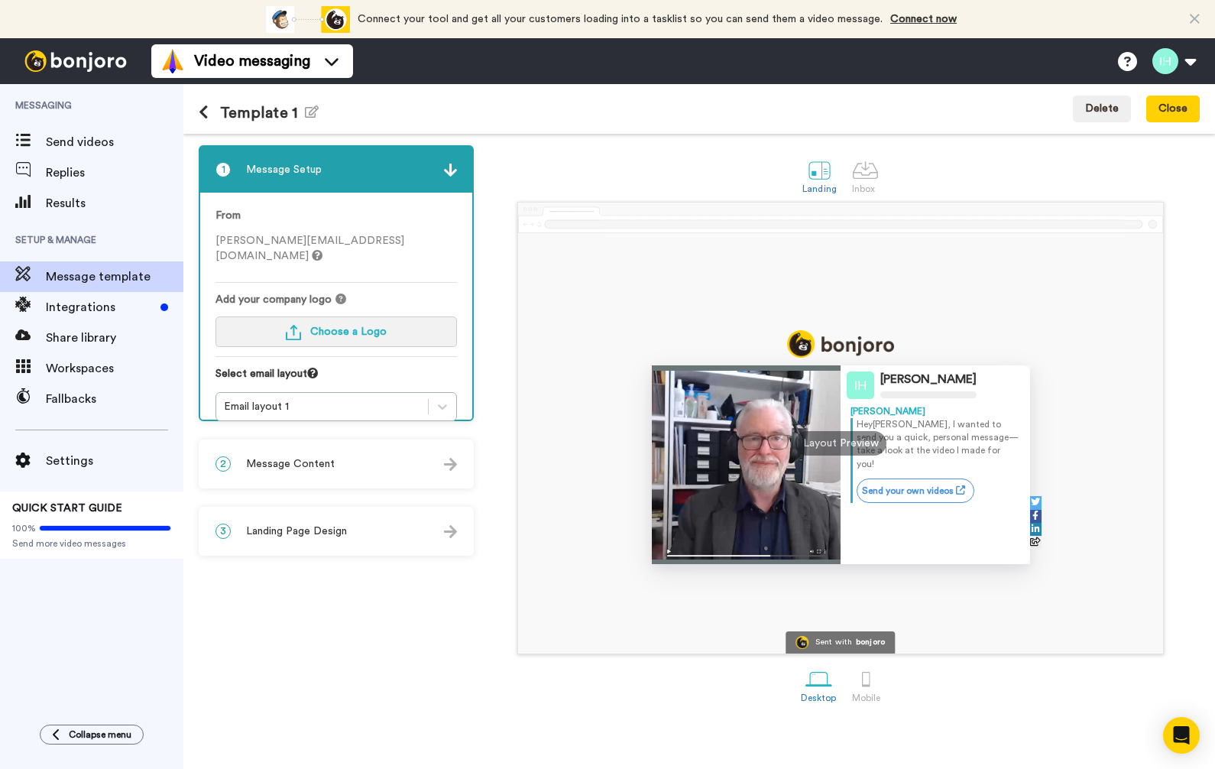
click at [339, 326] on span "Choose a Logo" at bounding box center [348, 331] width 76 height 11
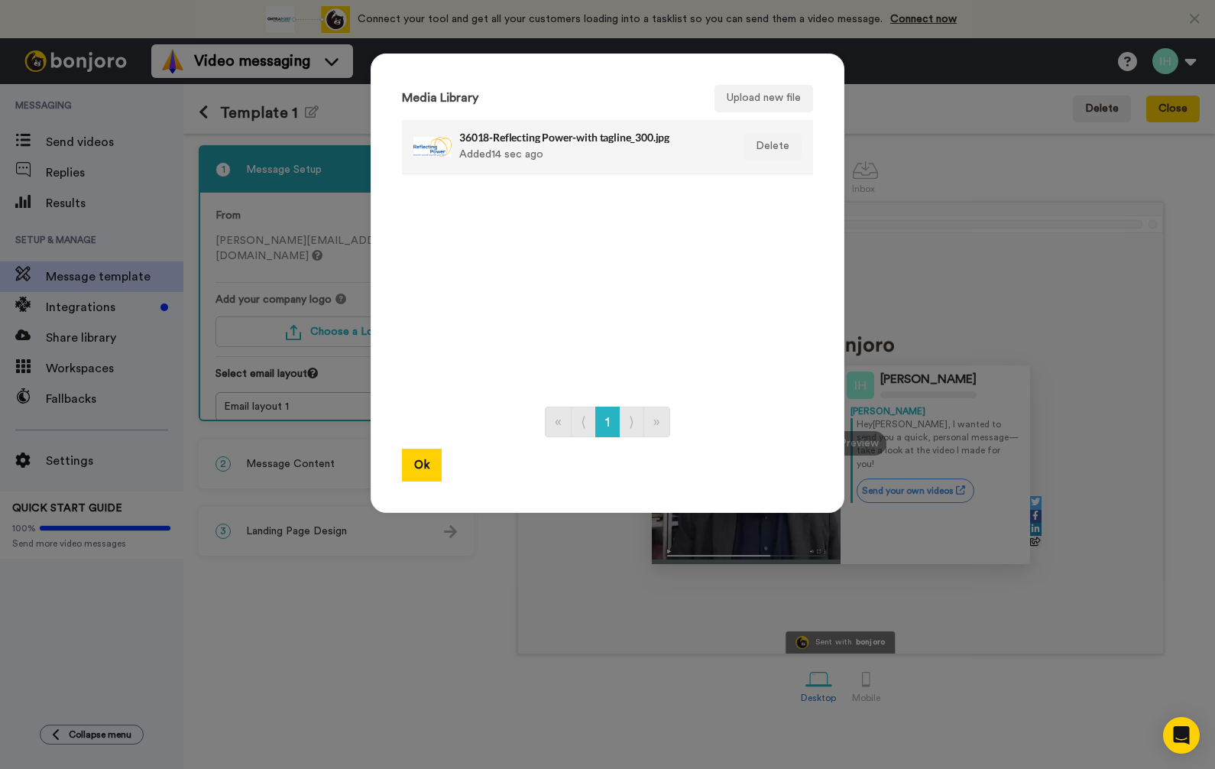
click at [532, 134] on h4 "36018-Reflecting Power-with tagline_300.jpg" at bounding box center [591, 136] width 264 height 11
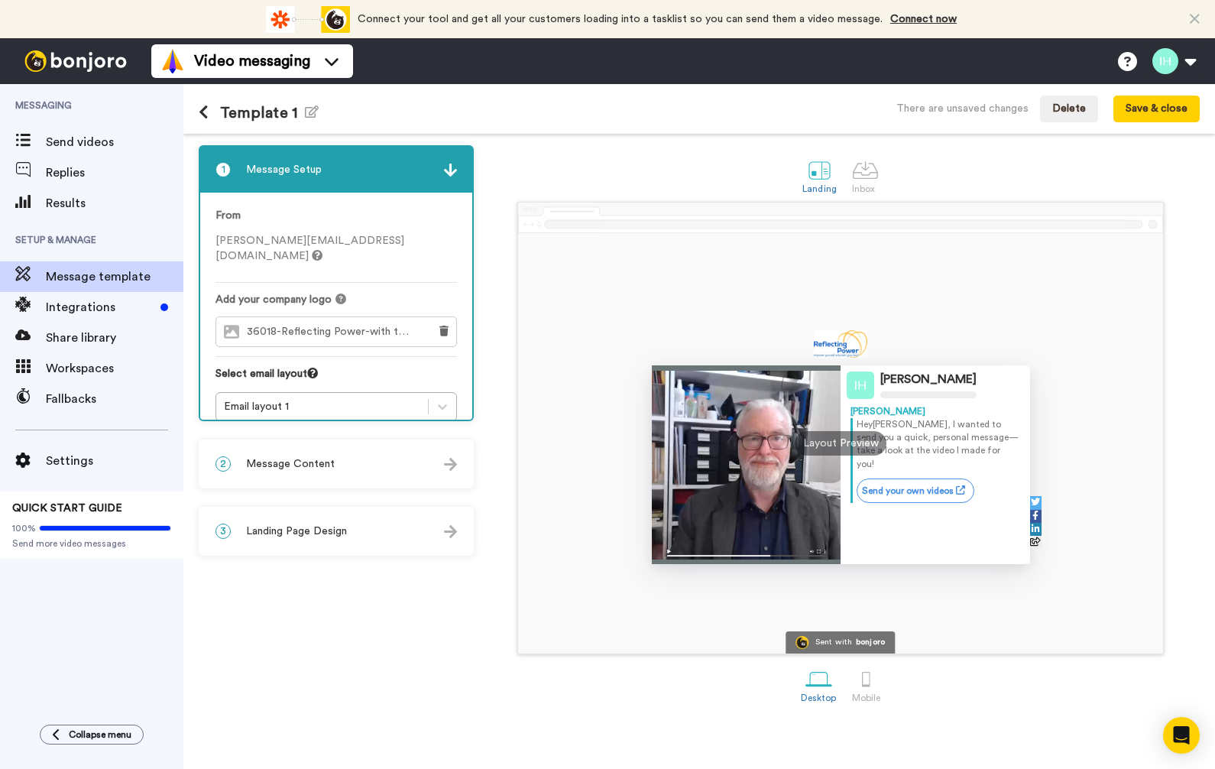
click at [676, 274] on div "Ian Higginbottom Ian Hey Tom , I wanted to send you a quick, personal message—t…" at bounding box center [840, 443] width 645 height 420
click at [345, 399] on div "Email layout 1" at bounding box center [322, 406] width 196 height 15
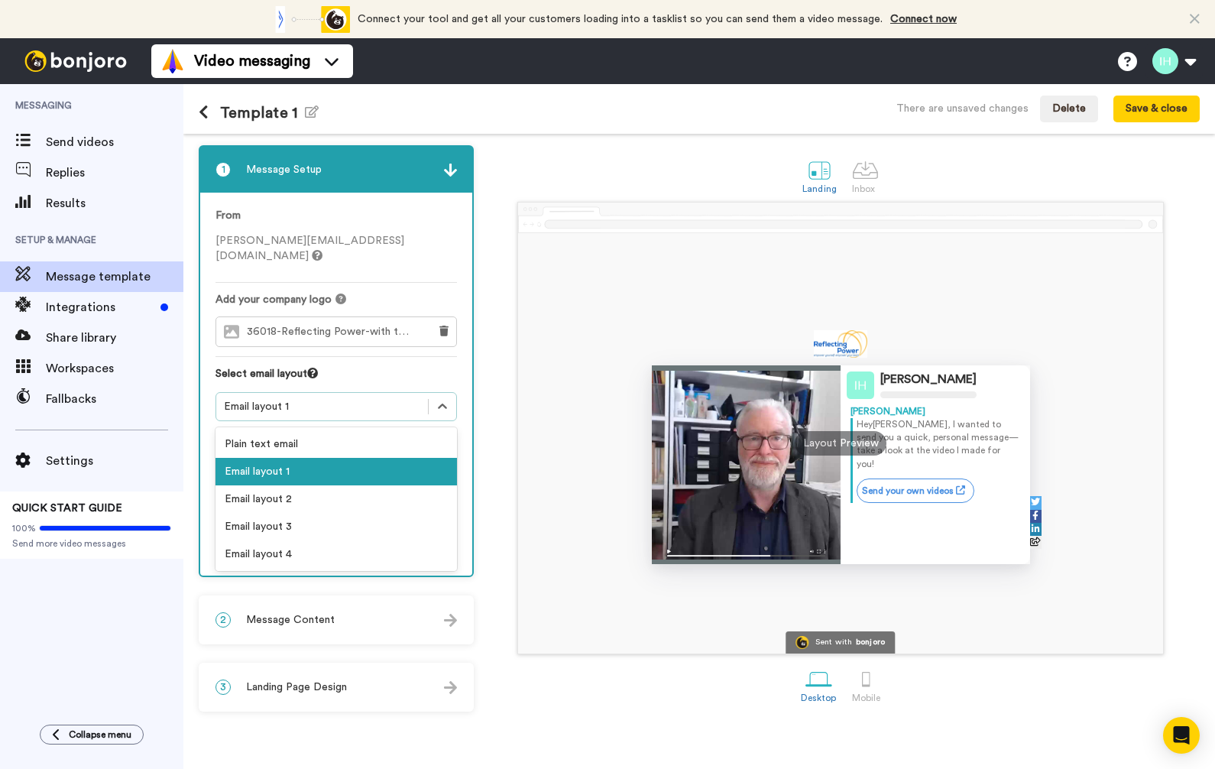
click at [361, 458] on div "Email layout 1" at bounding box center [336, 472] width 241 height 28
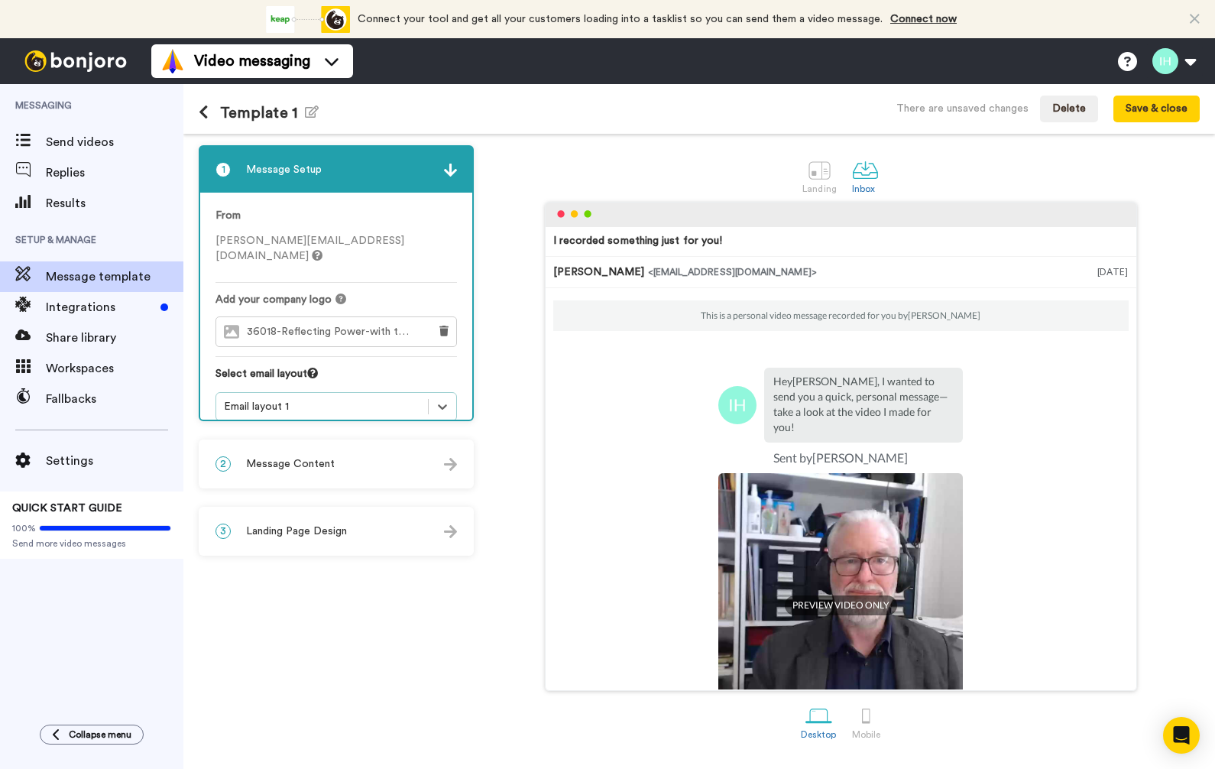
click at [410, 475] on div "2 Message Content" at bounding box center [336, 464] width 272 height 46
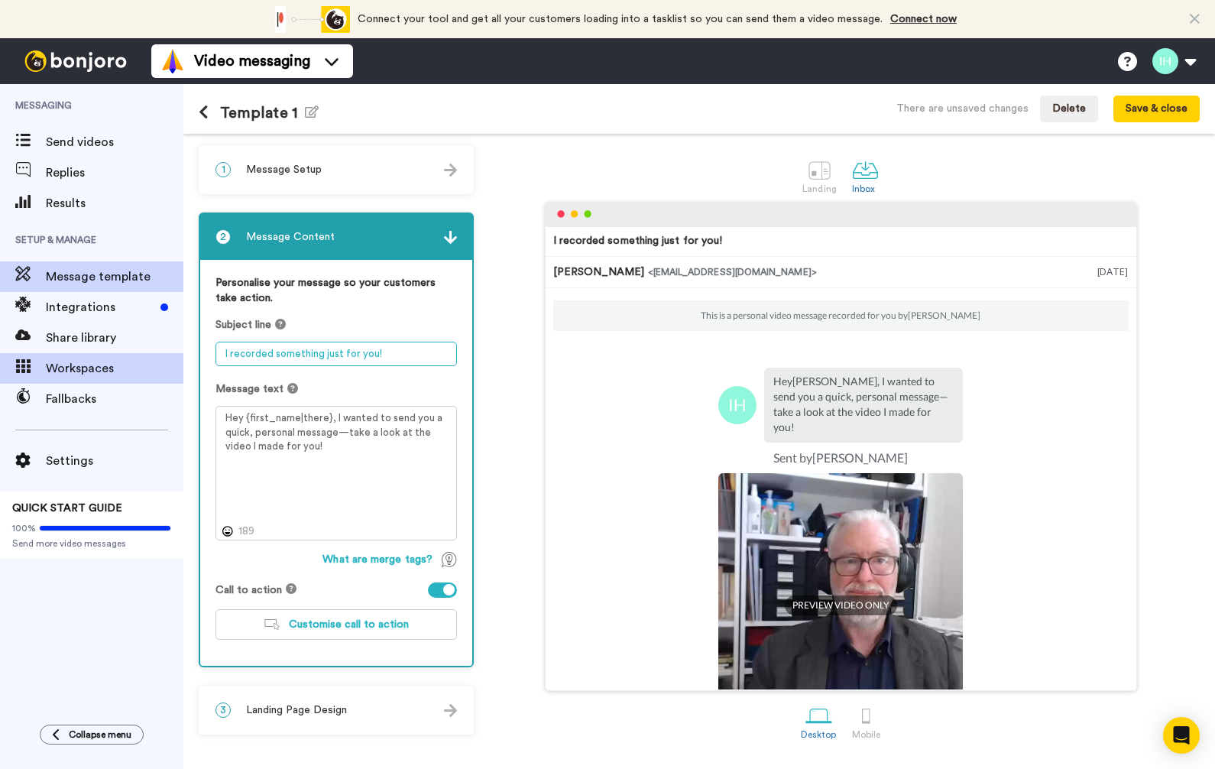
drag, startPoint x: 386, startPoint y: 355, endPoint x: 177, endPoint y: 355, distance: 208.6
click at [177, 355] on div "Messaging Send videos Replies Results Setup & Manage Message template Integrati…" at bounding box center [607, 426] width 1215 height 685
click at [382, 366] on textarea "I recorded something just for you!" at bounding box center [336, 354] width 241 height 24
drag, startPoint x: 275, startPoint y: 350, endPoint x: 387, endPoint y: 351, distance: 111.6
click at [388, 351] on textarea "I recorded something just for you!" at bounding box center [336, 354] width 241 height 24
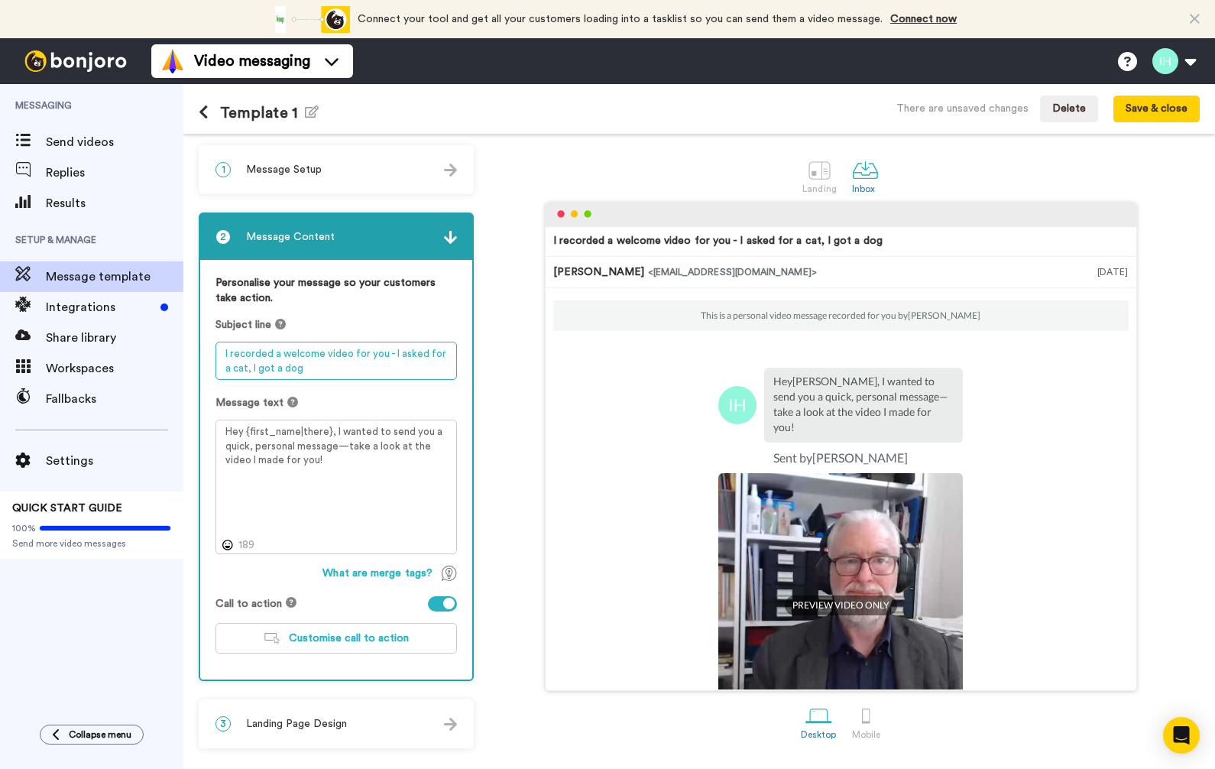
type textarea "I recorded a welcome video for you - I asked for a cat, I got a dog"
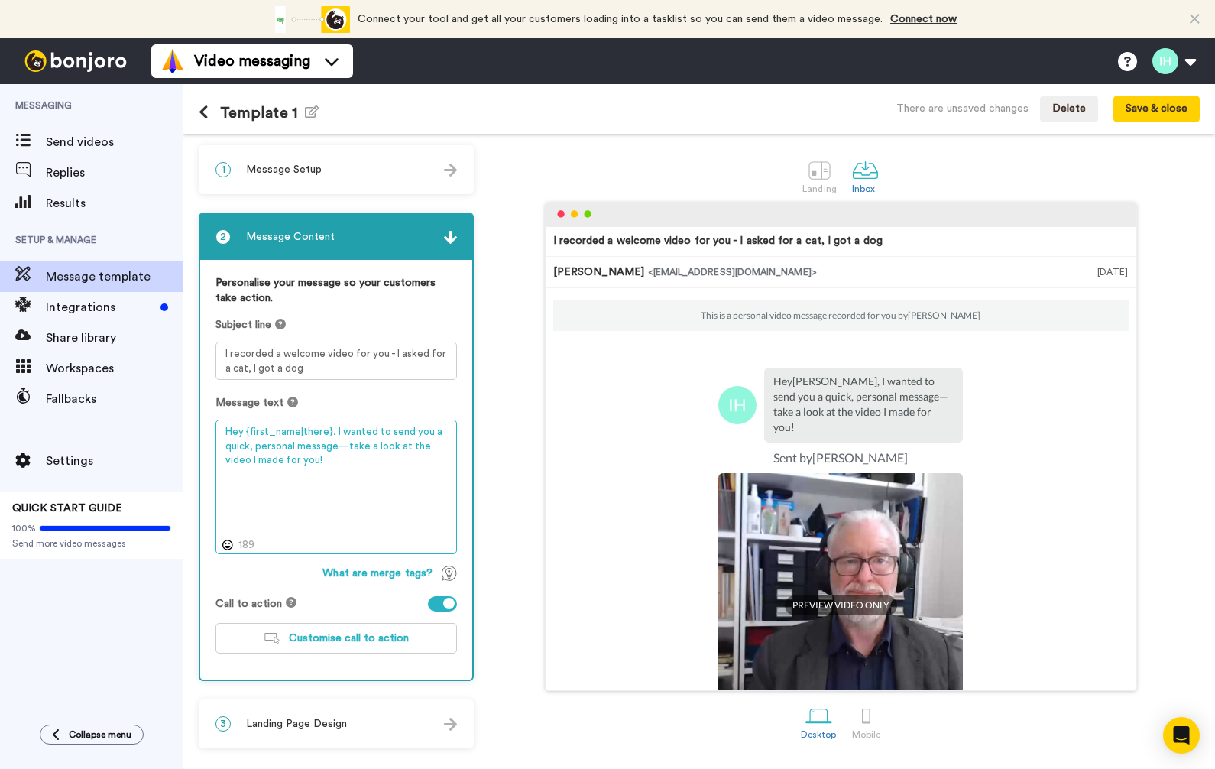
click at [400, 493] on textarea "Hey {first_name|there}, I wanted to send you a quick, personal message—take a l…" at bounding box center [336, 487] width 241 height 134
drag, startPoint x: 256, startPoint y: 447, endPoint x: 293, endPoint y: 446, distance: 37.5
click at [293, 446] on textarea "Hey {first_name|there}, I wanted to send you a quick, personal message—take a l…" at bounding box center [336, 487] width 241 height 134
click at [335, 450] on textarea "Hey {first_name|there}, I wanted to send you a quick, personal message—take a l…" at bounding box center [336, 487] width 241 height 134
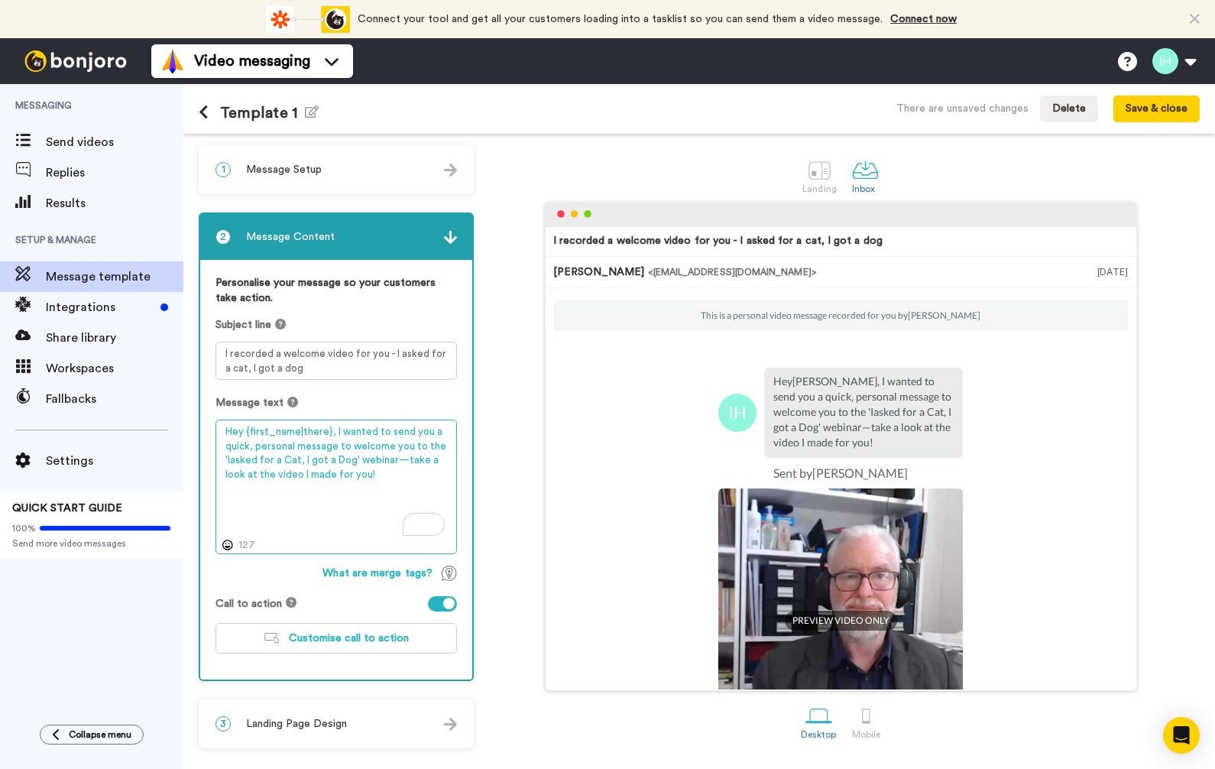
click at [371, 472] on textarea "Hey {first_name|there}, I wanted to send you a quick, personal message to welco…" at bounding box center [336, 487] width 241 height 134
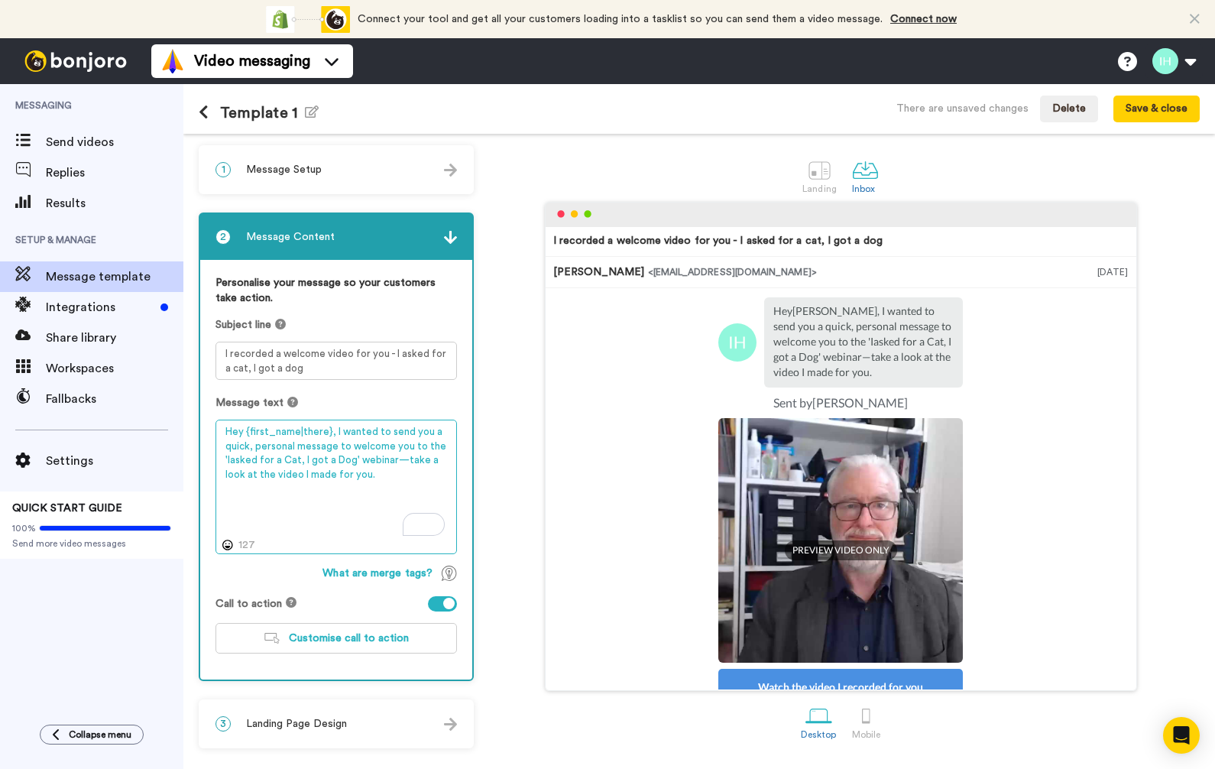
scroll to position [168, 0]
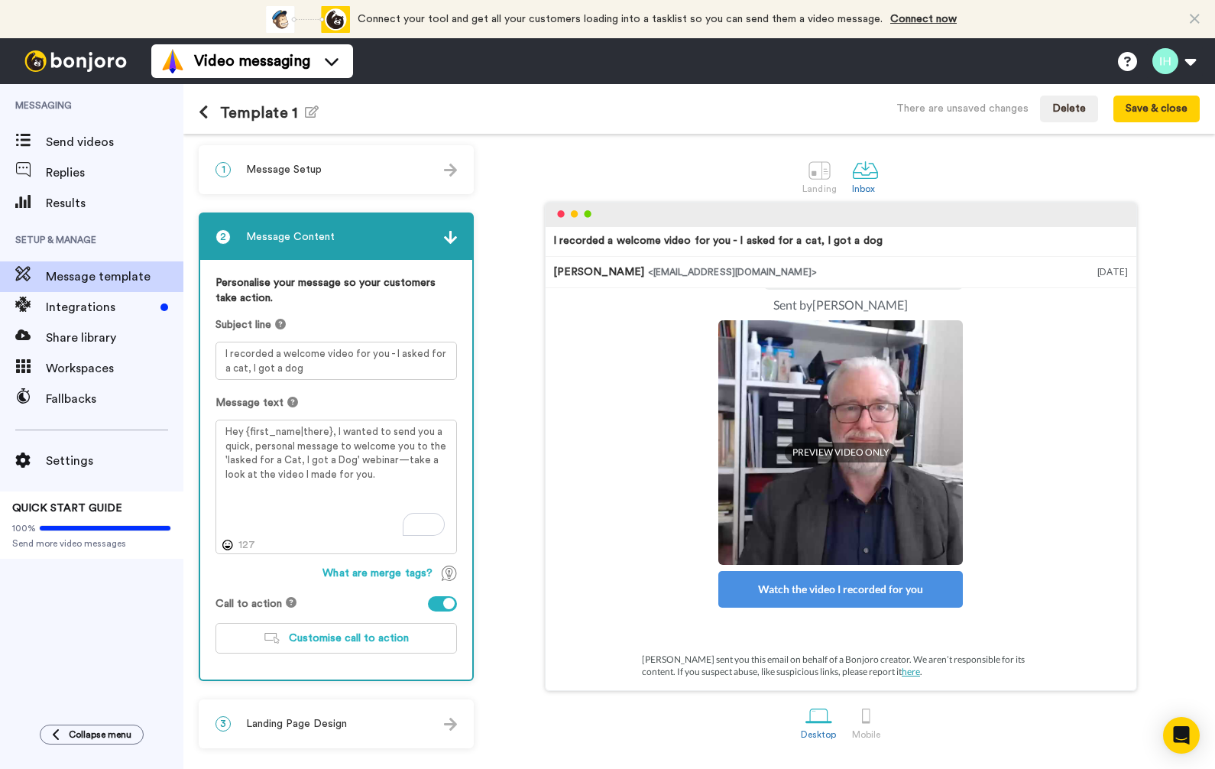
click at [437, 727] on div "3 Landing Page Design" at bounding box center [336, 724] width 272 height 46
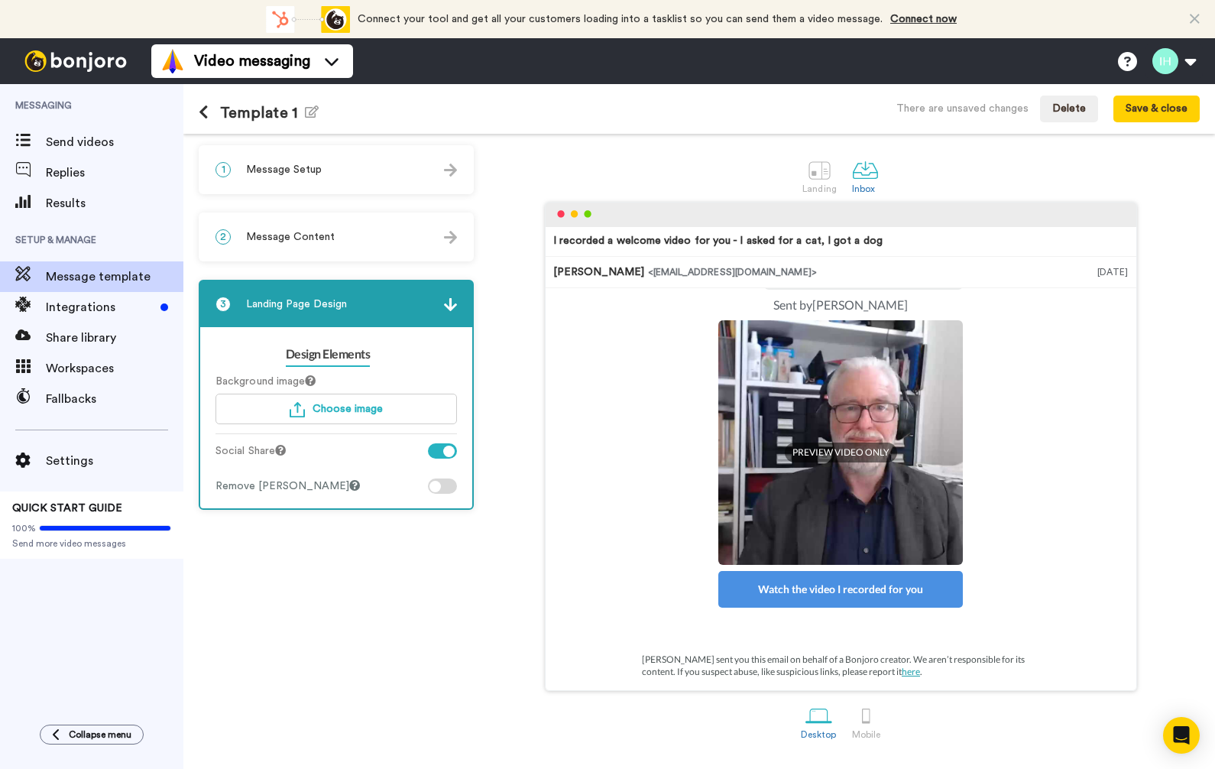
click at [440, 487] on div at bounding box center [434, 486] width 11 height 11
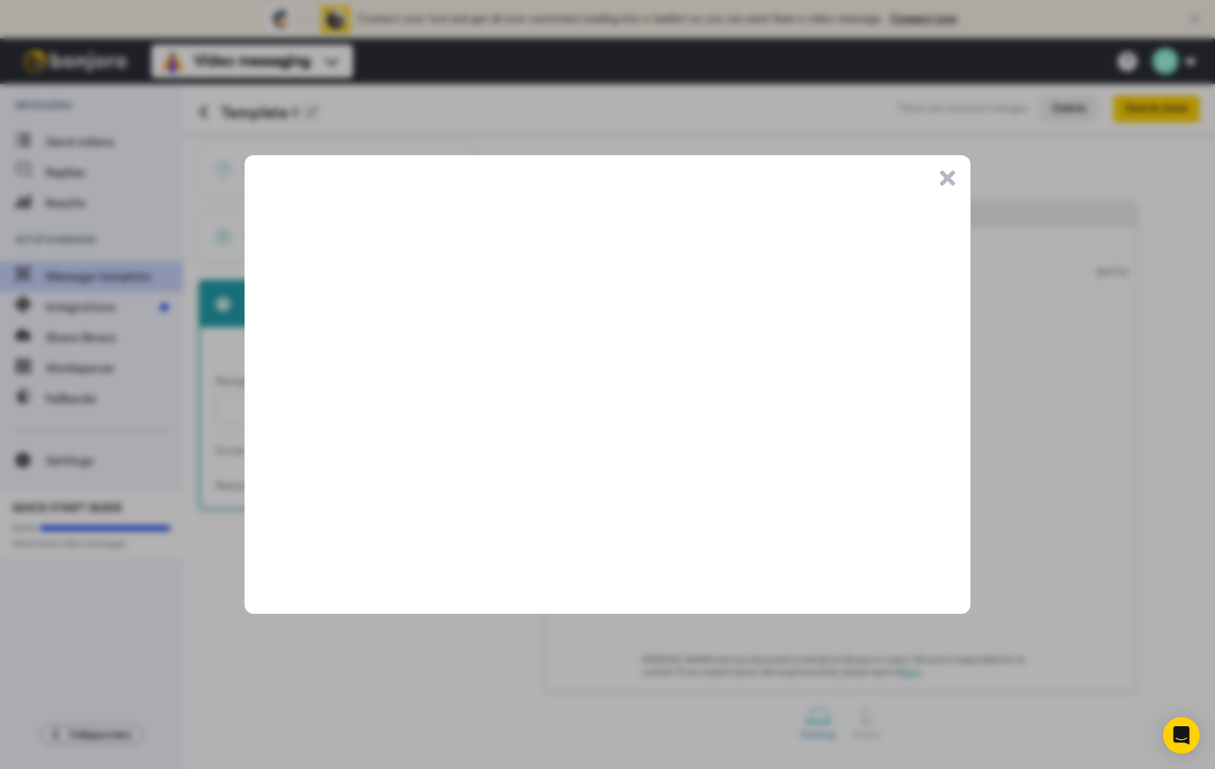
click at [948, 175] on button ".cls-1{stroke-width:0px;}" at bounding box center [947, 177] width 15 height 15
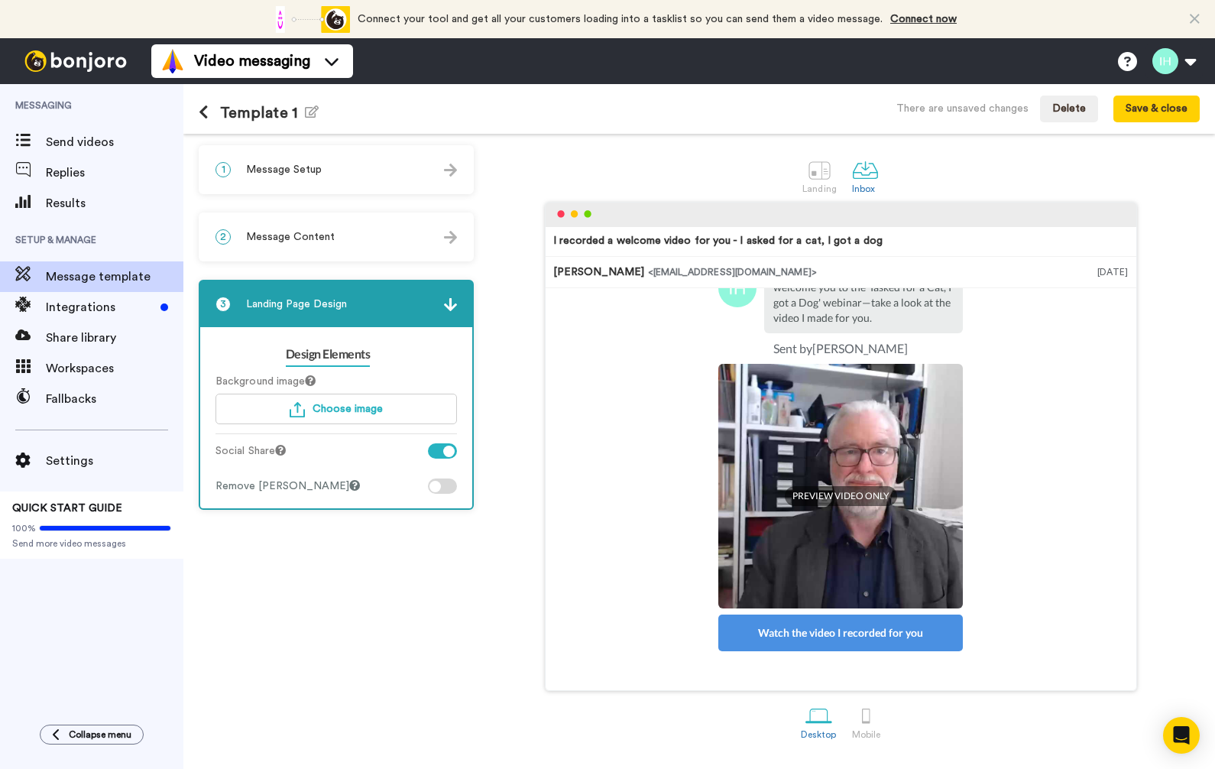
scroll to position [0, 0]
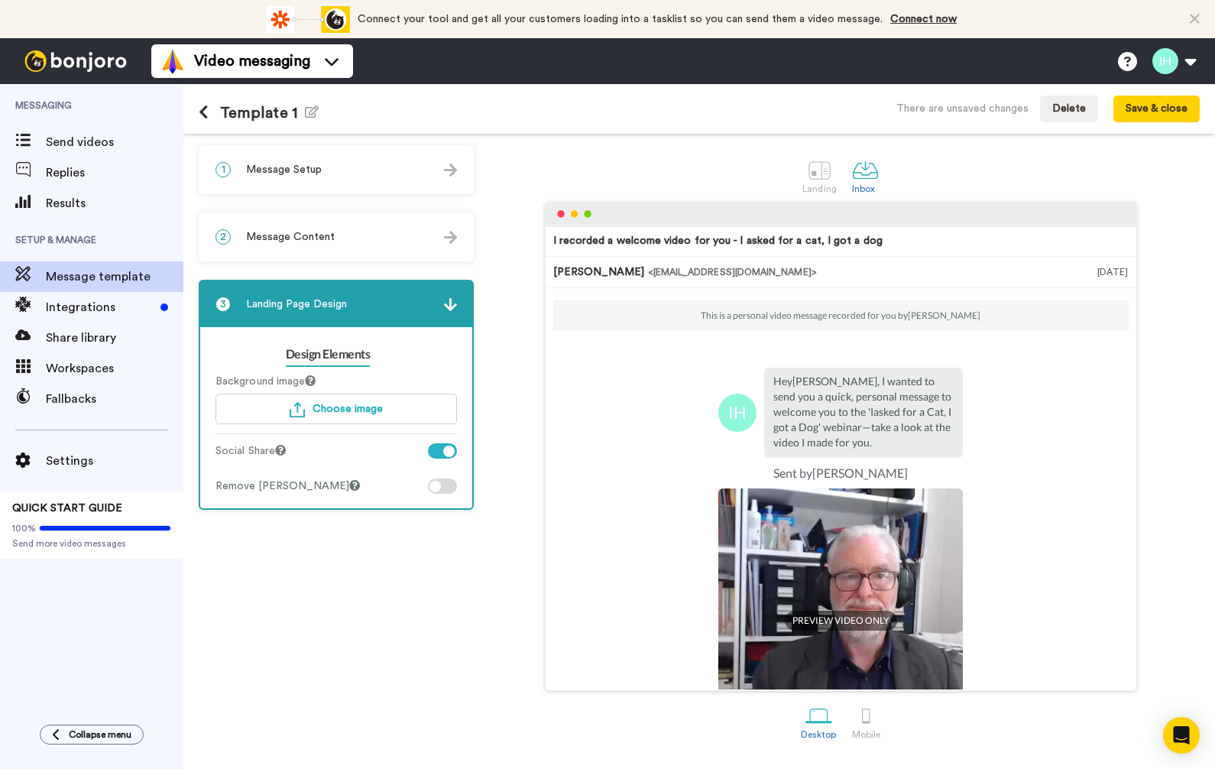
click at [327, 227] on div "2 Message Content" at bounding box center [336, 237] width 272 height 46
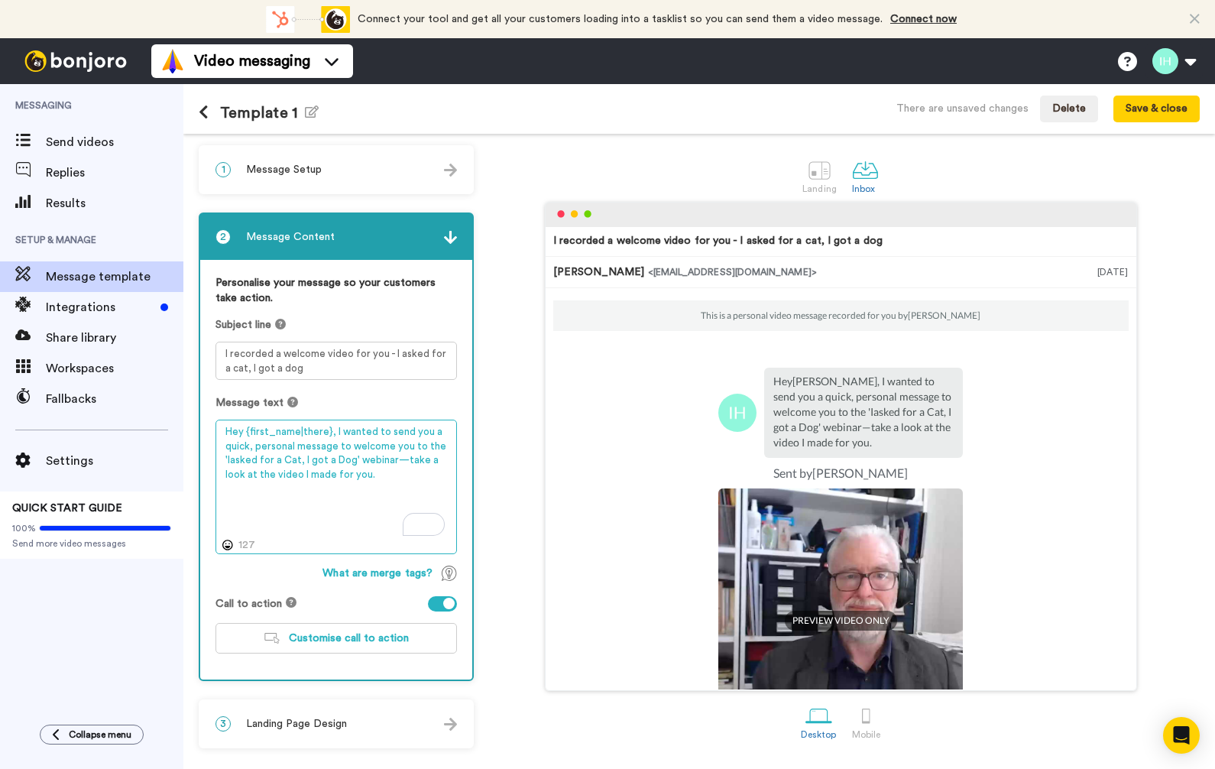
click at [231, 461] on textarea "Hey {first_name|there}, I wanted to send you a quick, personal message to welco…" at bounding box center [336, 487] width 241 height 134
type textarea "Hey {first_name|there}, I wanted to send you a quick, personal message to welco…"
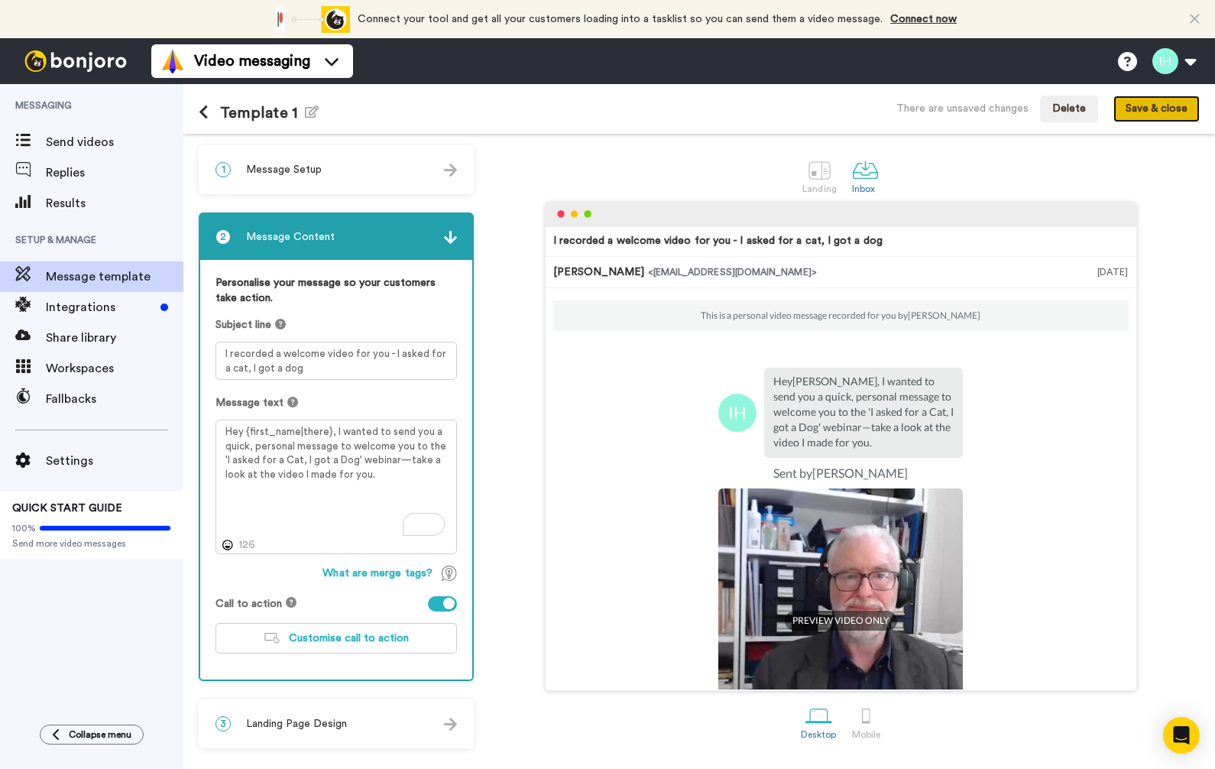
click at [1170, 107] on button "Save & close" at bounding box center [1156, 110] width 86 height 28
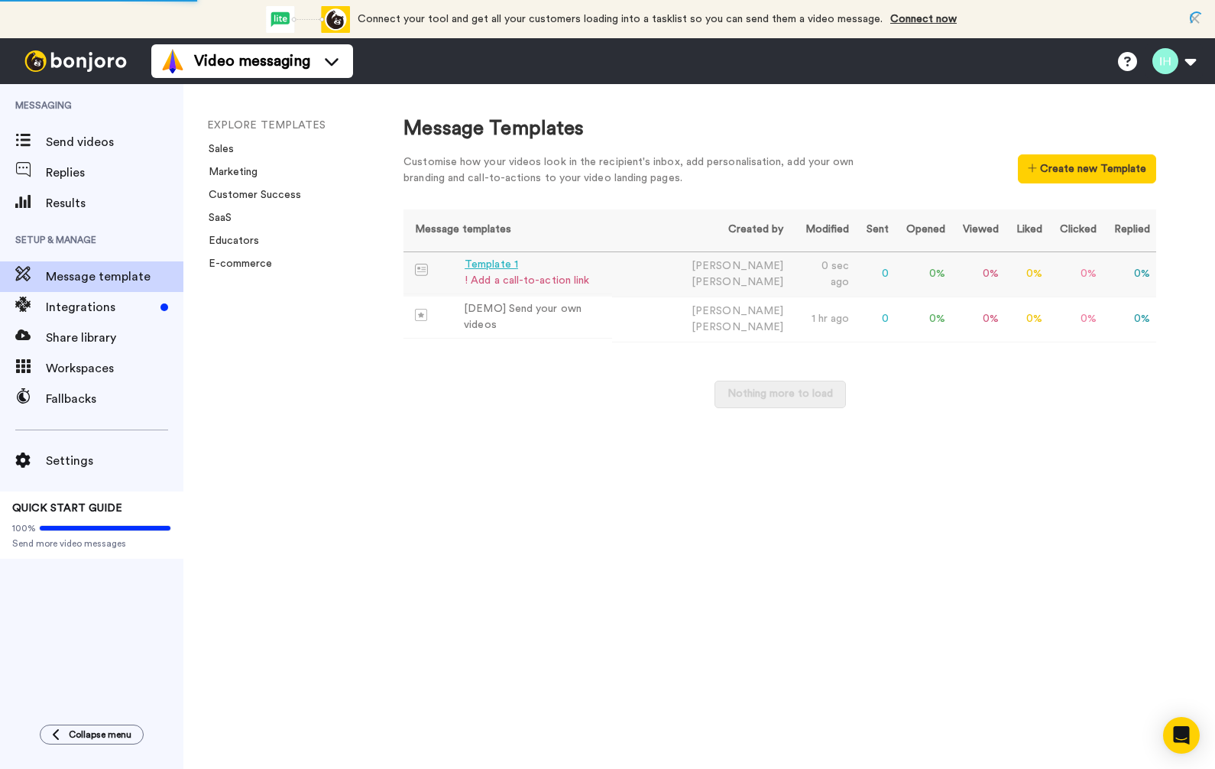
click at [497, 265] on div "Template 1" at bounding box center [527, 265] width 125 height 16
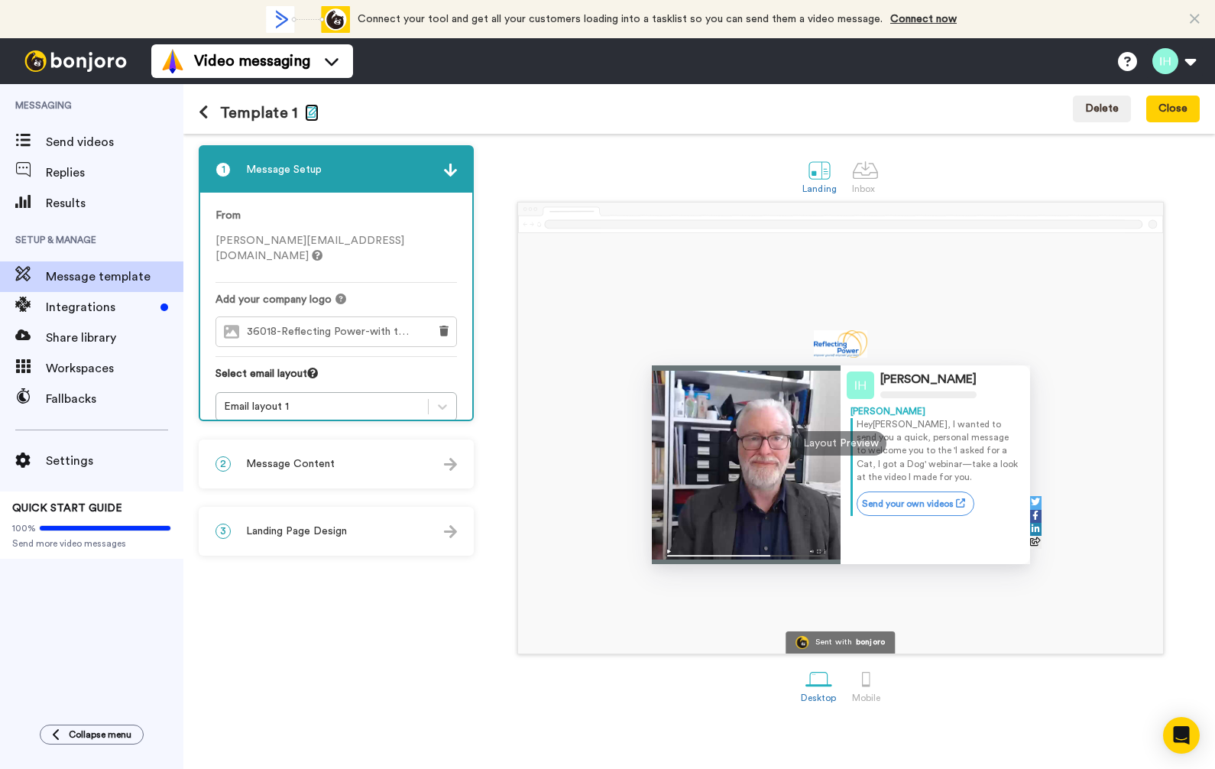
click at [306, 111] on icon "button" at bounding box center [312, 111] width 14 height 12
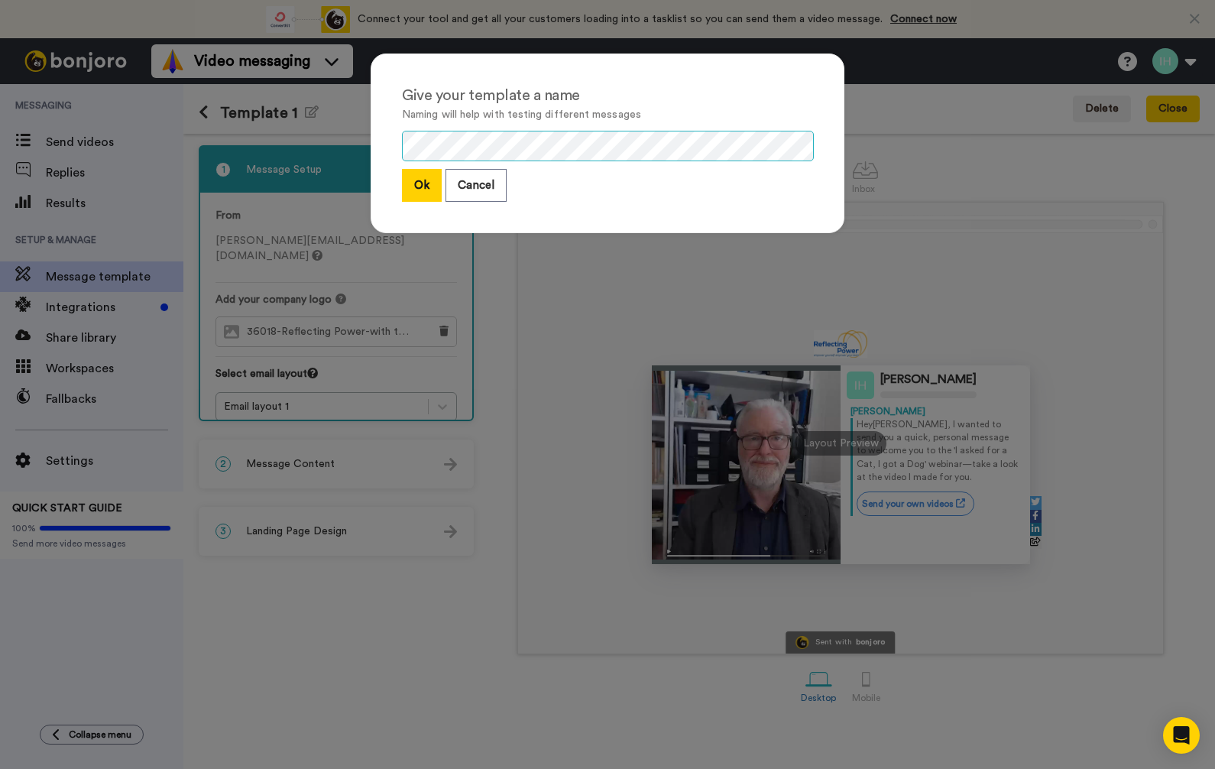
click at [355, 151] on div "Give your template a name Naming will help with testing different messages Ok C…" at bounding box center [607, 150] width 504 height 225
click at [410, 179] on button "Ok" at bounding box center [422, 185] width 40 height 33
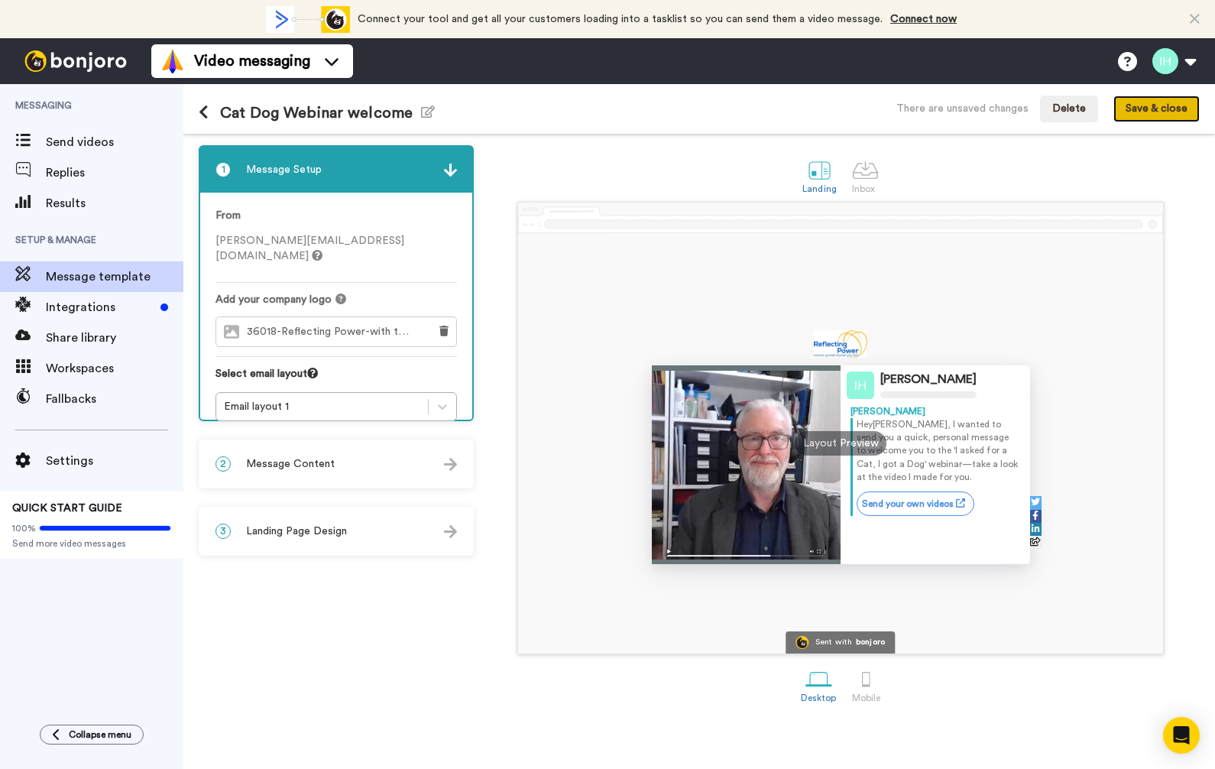
click at [1149, 105] on button "Save & close" at bounding box center [1156, 110] width 86 height 28
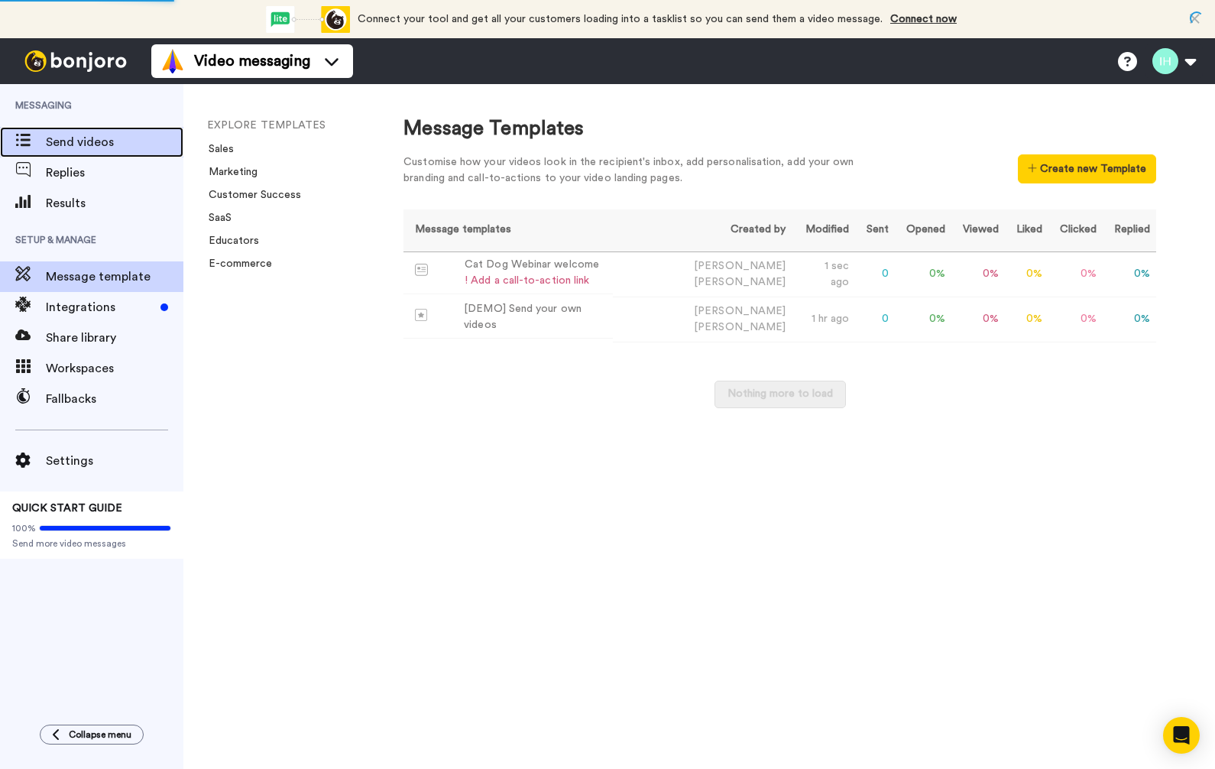
click at [103, 144] on span "Send videos" at bounding box center [115, 142] width 138 height 18
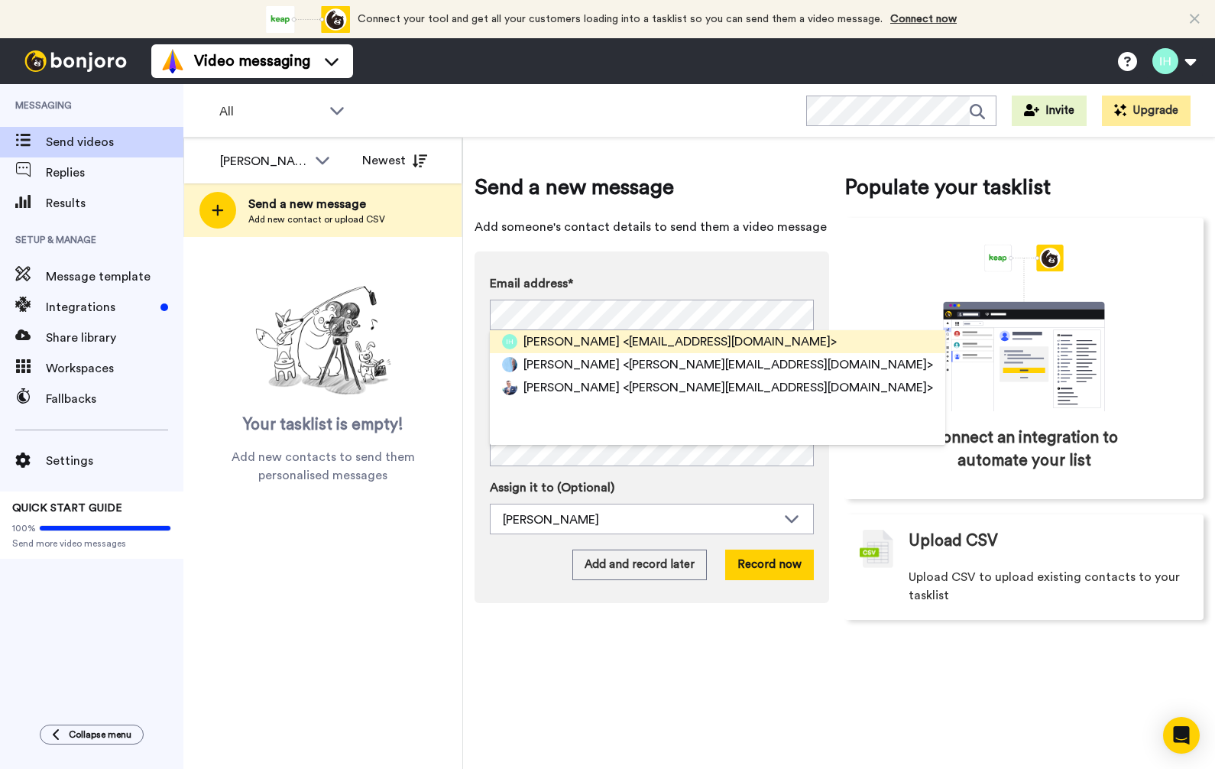
click at [623, 335] on span "<ianhigus@gmail.com>" at bounding box center [730, 341] width 214 height 18
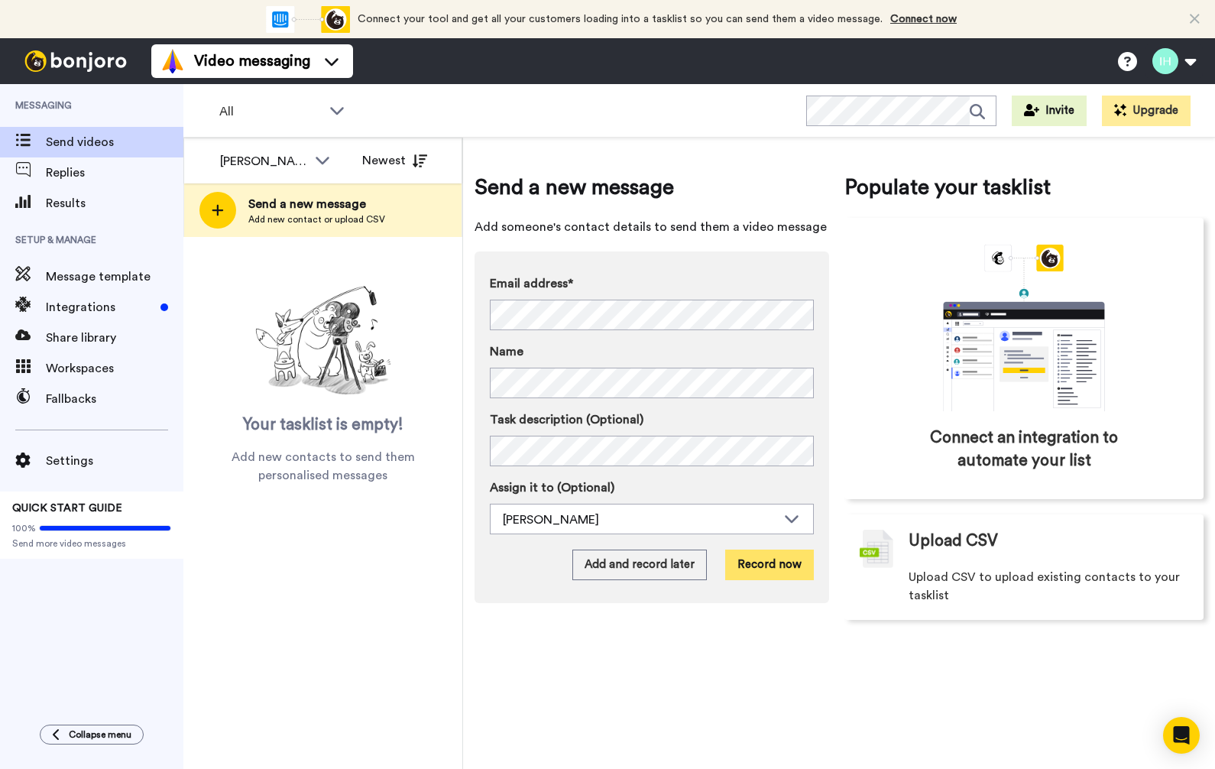
click at [774, 569] on button "Record now" at bounding box center [769, 564] width 89 height 31
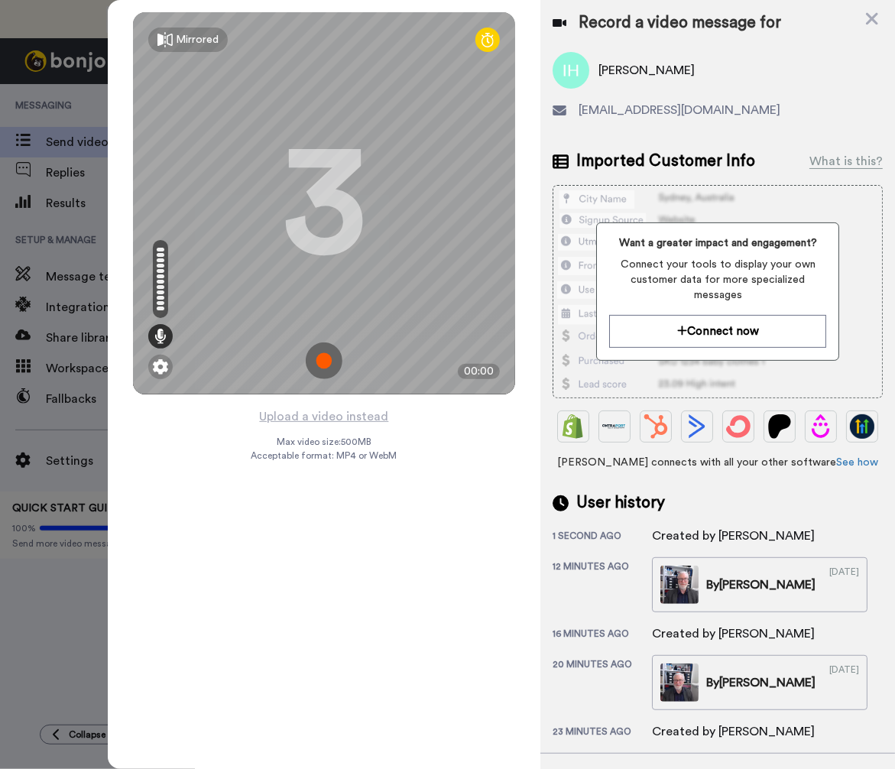
click at [331, 378] on img at bounding box center [324, 360] width 37 height 37
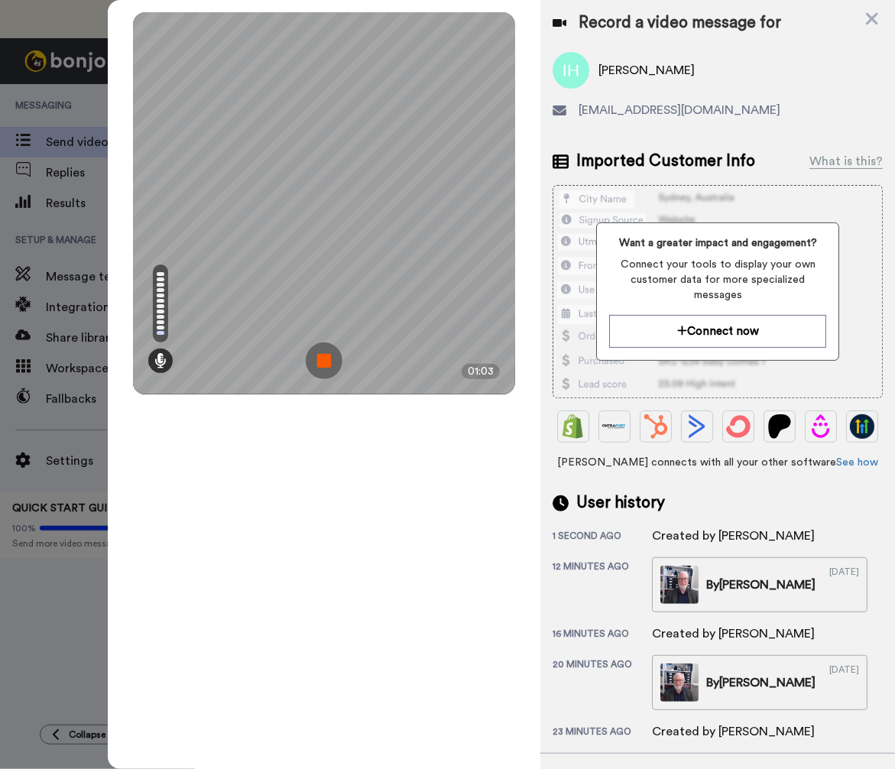
click at [327, 357] on img at bounding box center [324, 360] width 37 height 37
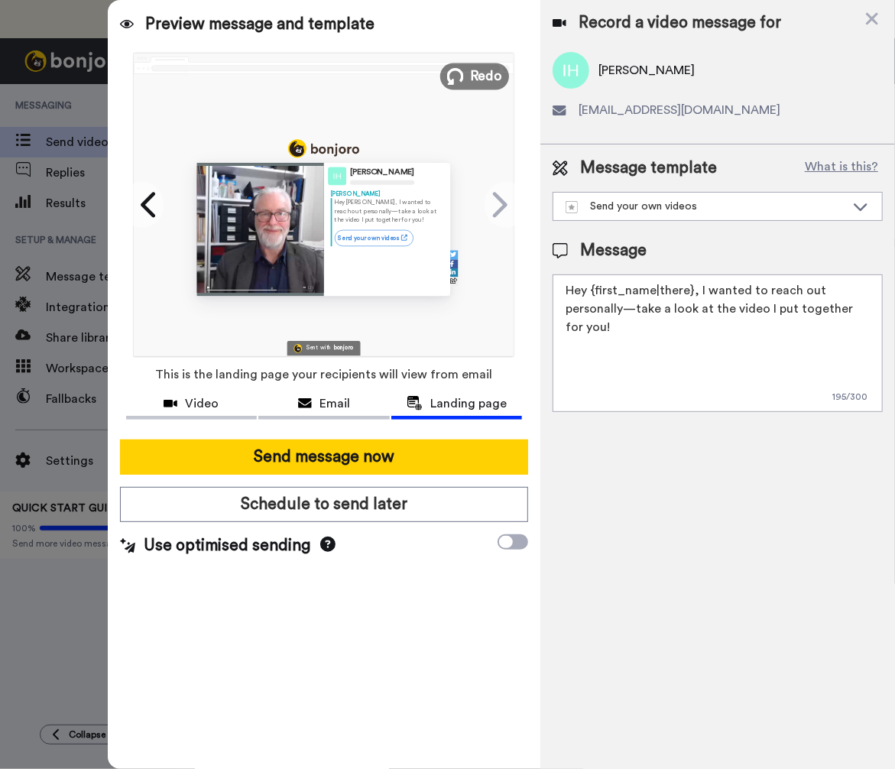
click at [490, 76] on span "Redo" at bounding box center [486, 76] width 32 height 20
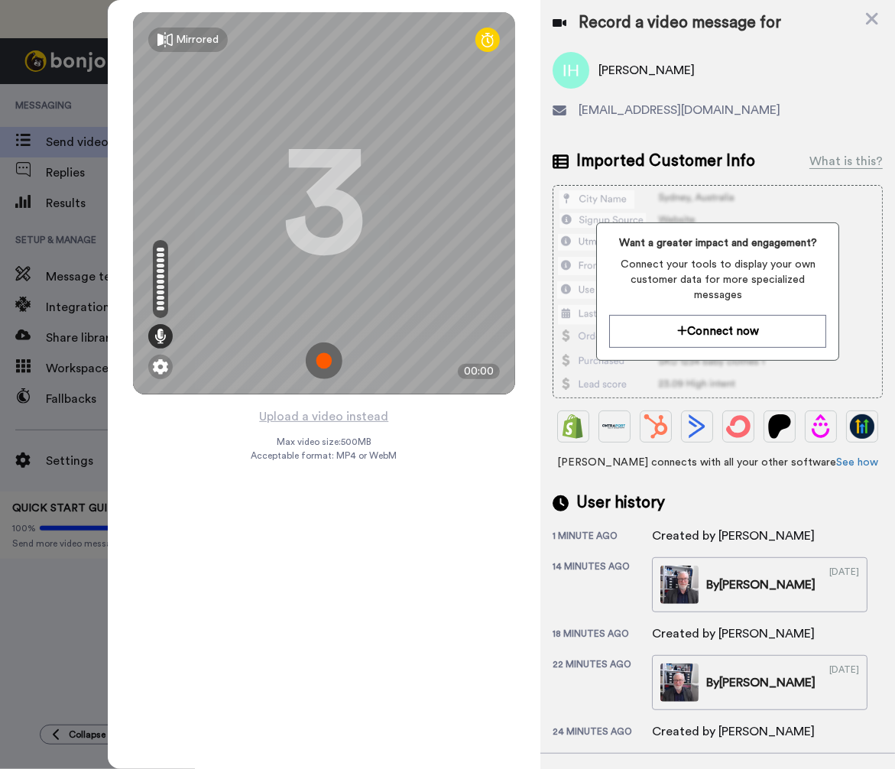
click at [322, 367] on img at bounding box center [324, 360] width 37 height 37
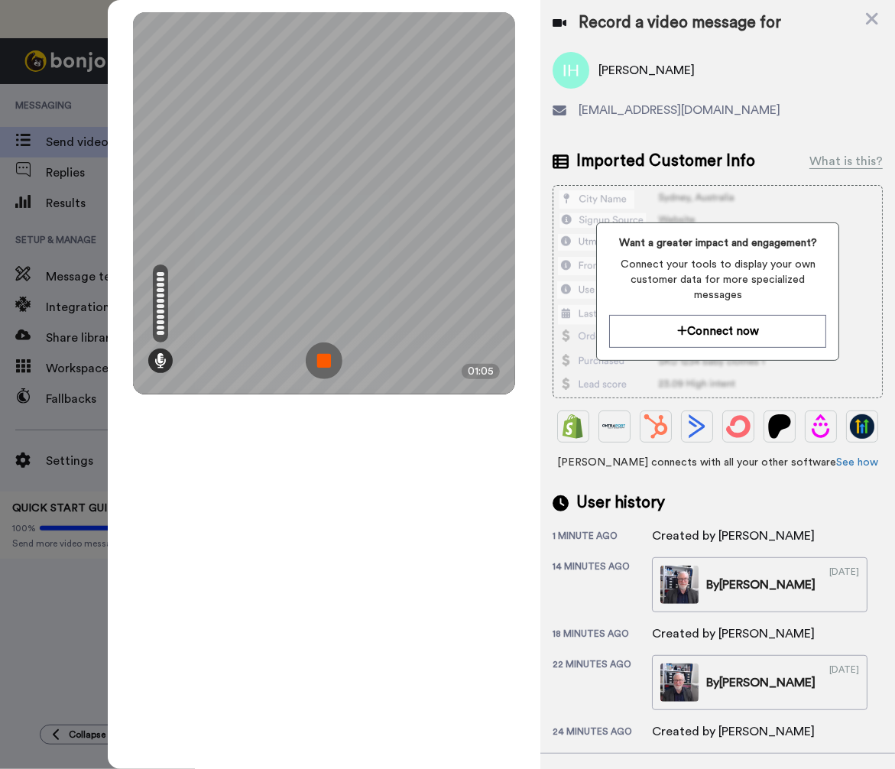
click at [327, 342] on div "Mirrored Redo 3 01:05" at bounding box center [324, 203] width 382 height 382
click at [329, 354] on img at bounding box center [324, 360] width 37 height 37
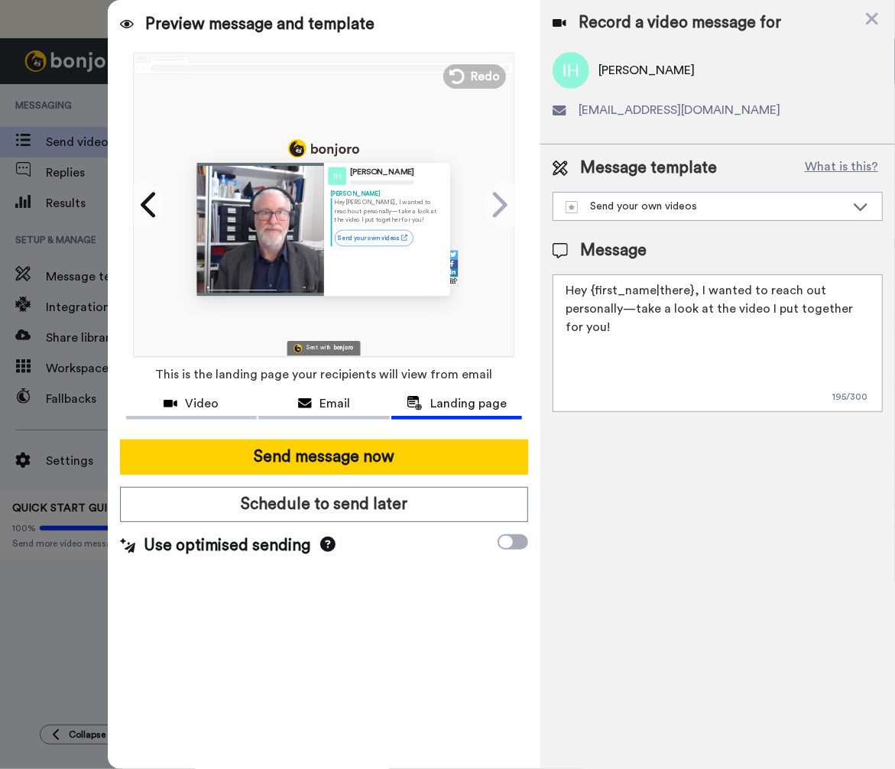
click at [269, 24] on span "Preview message and template" at bounding box center [260, 24] width 229 height 24
click at [153, 207] on icon at bounding box center [150, 204] width 24 height 29
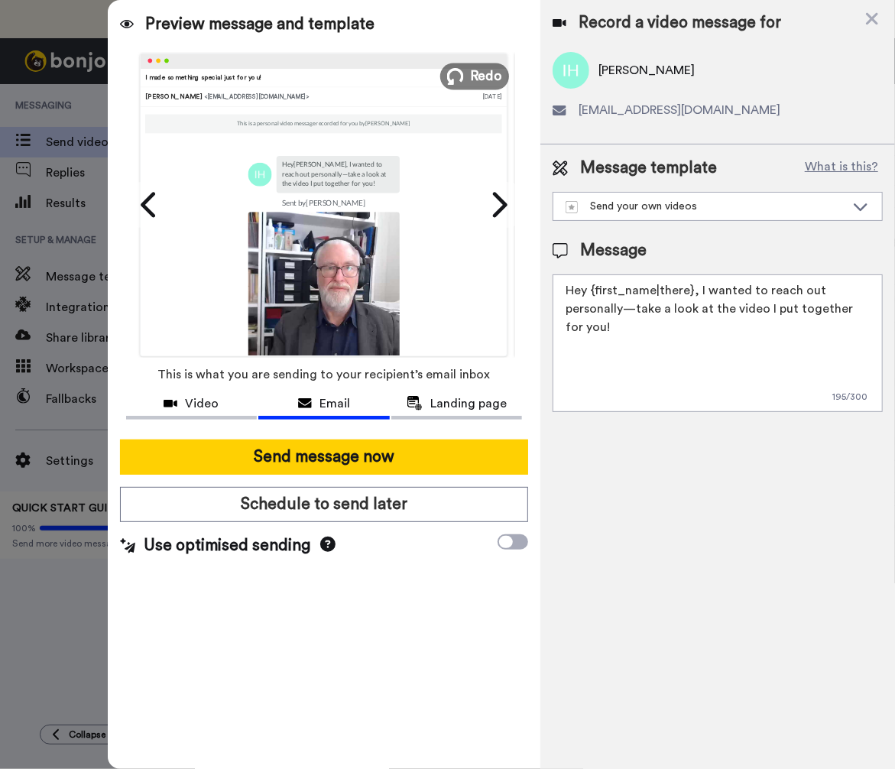
click at [460, 70] on icon at bounding box center [455, 76] width 17 height 17
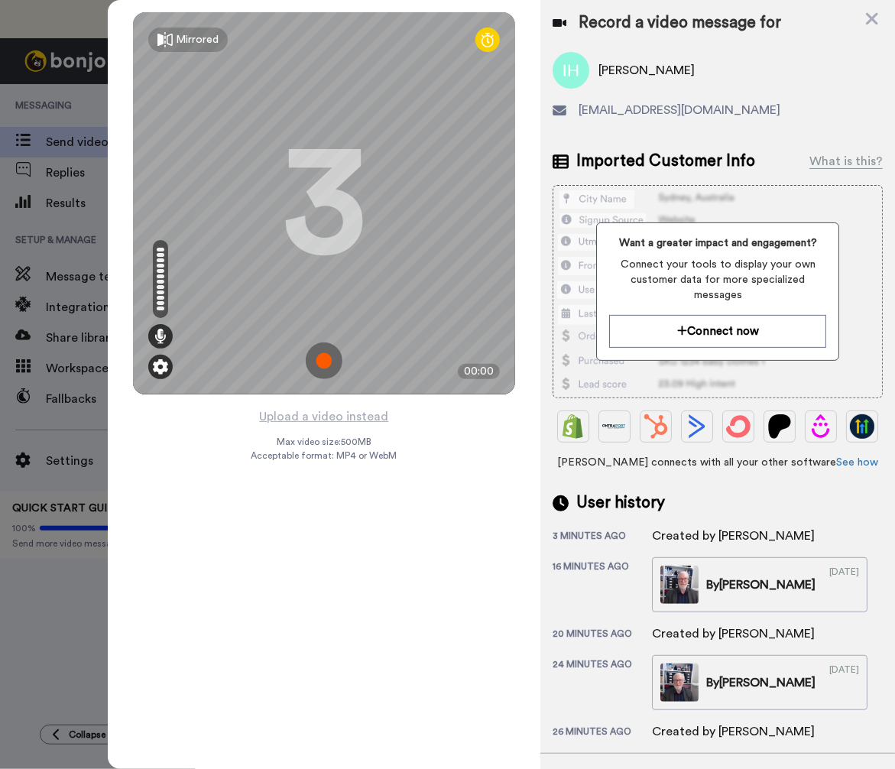
click at [160, 365] on img at bounding box center [160, 366] width 15 height 15
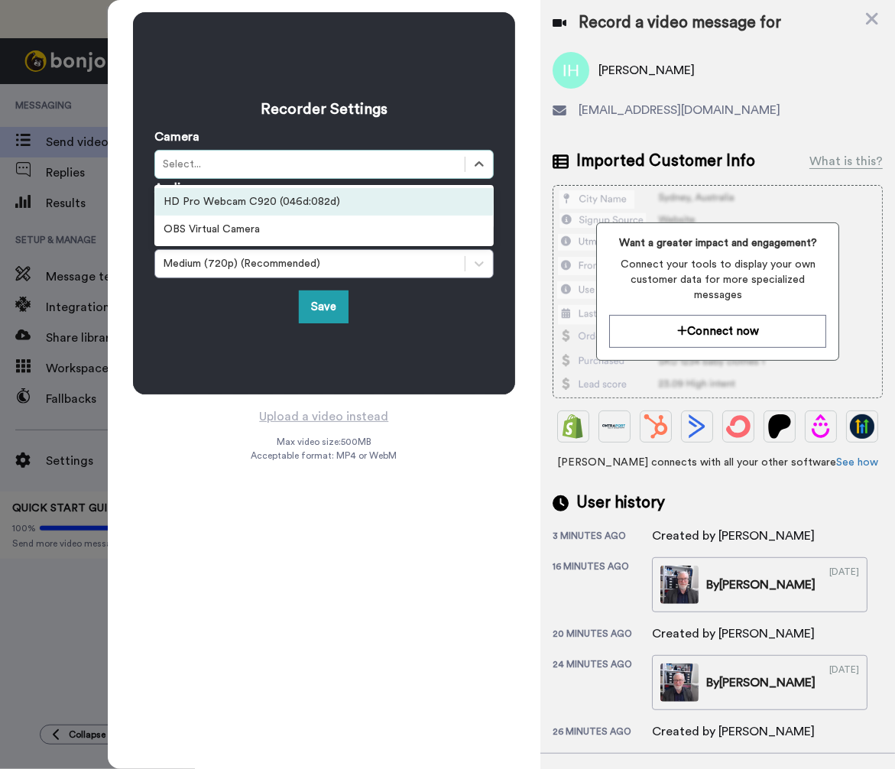
click at [303, 162] on div "Select..." at bounding box center [310, 164] width 294 height 15
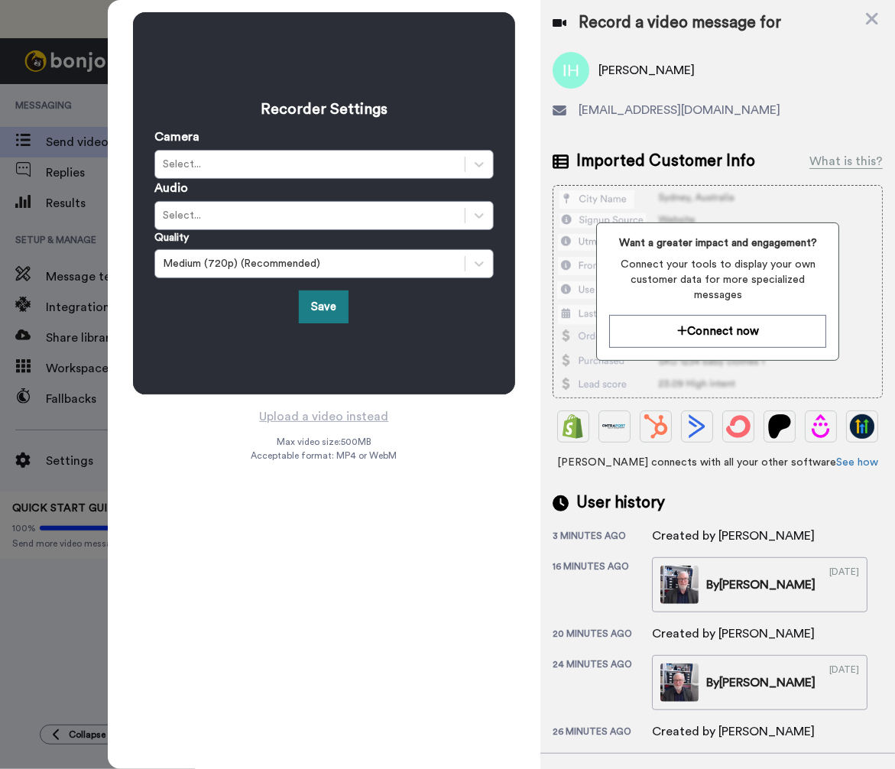
click at [318, 303] on button "Save" at bounding box center [324, 306] width 50 height 33
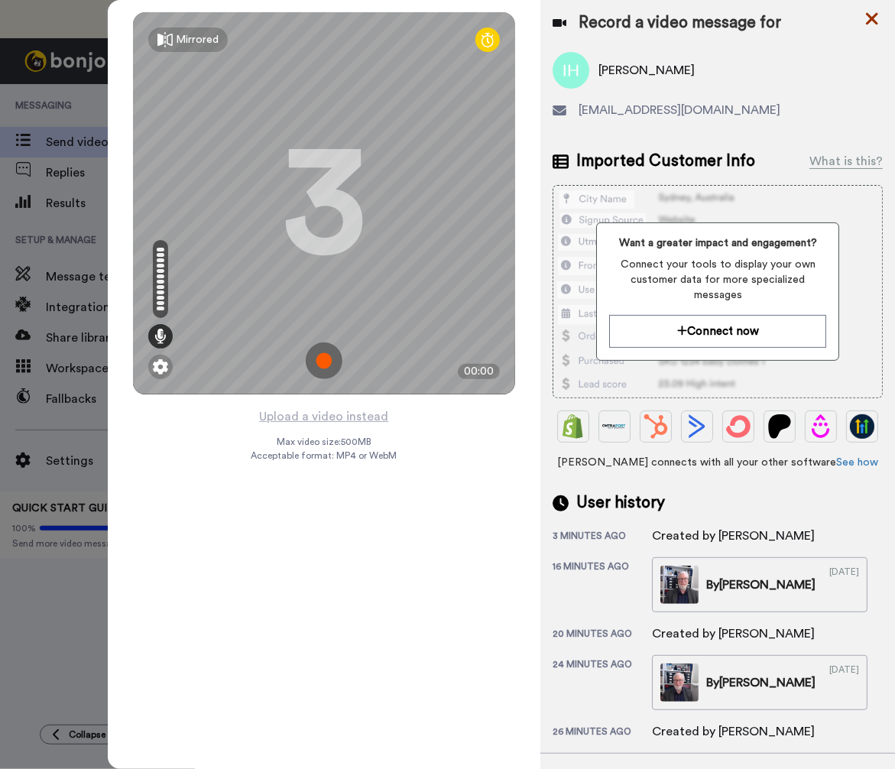
click at [872, 15] on icon at bounding box center [871, 18] width 15 height 19
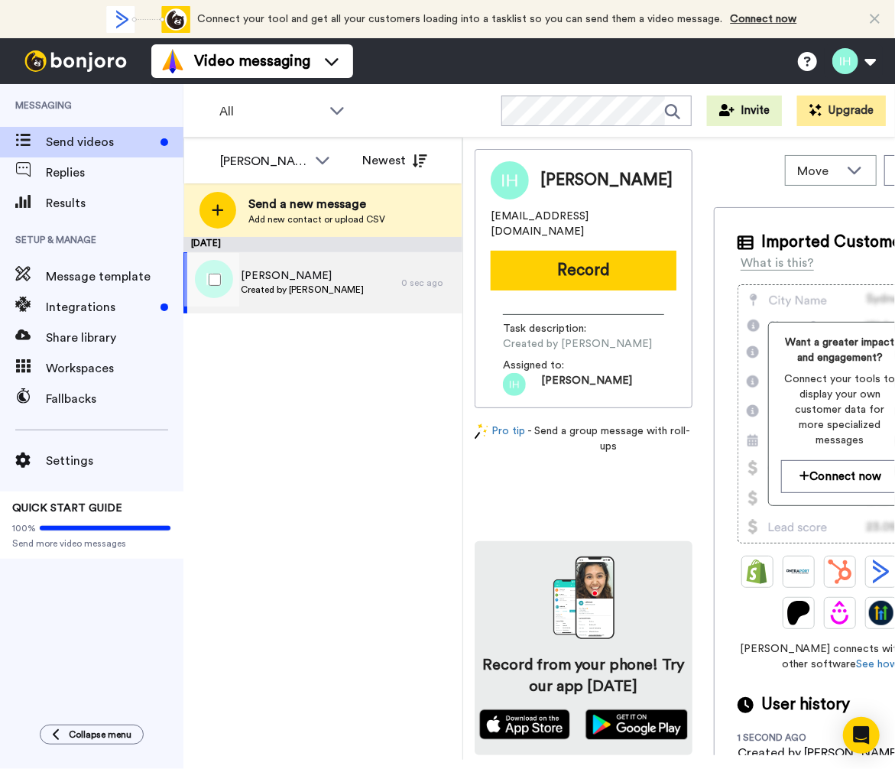
click at [324, 282] on span "[PERSON_NAME]" at bounding box center [302, 275] width 123 height 15
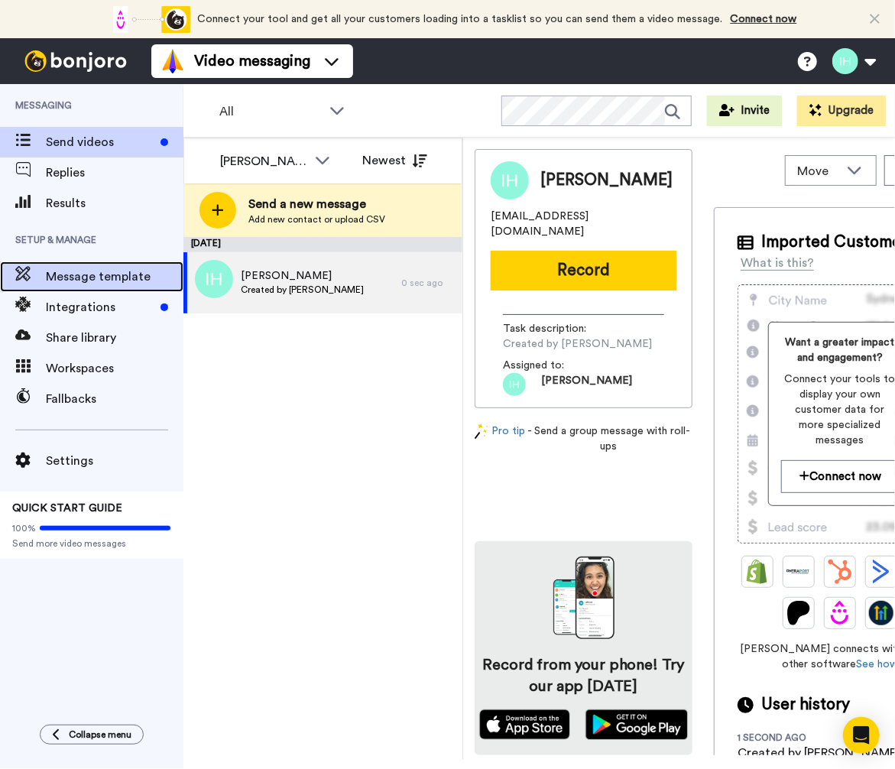
click at [81, 276] on span "Message template" at bounding box center [115, 276] width 138 height 18
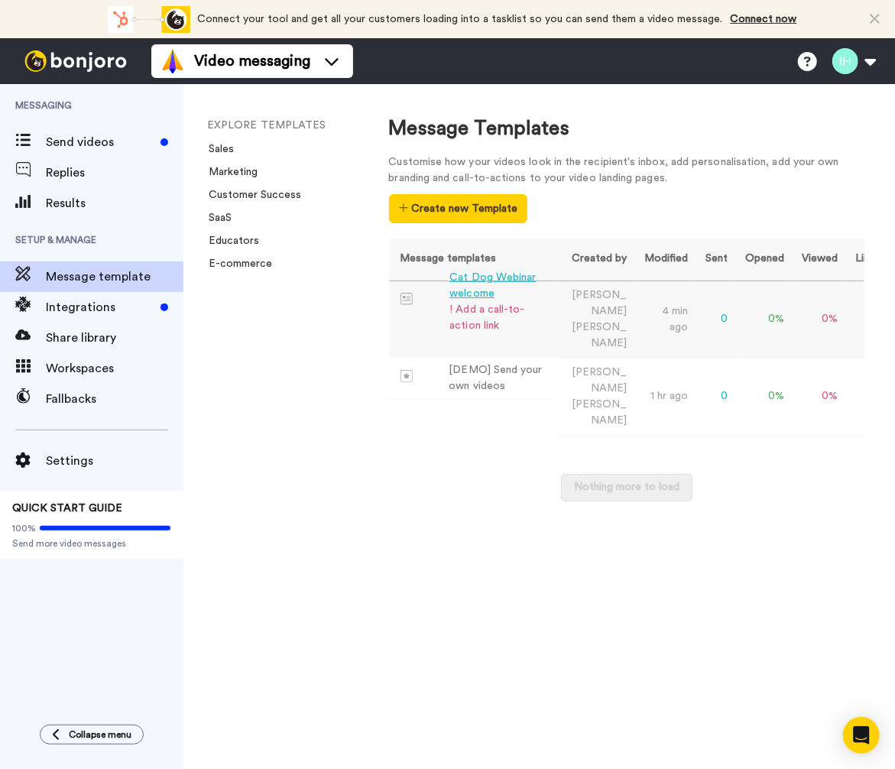
click at [466, 302] on div "! Add a call-to-action link" at bounding box center [499, 318] width 101 height 32
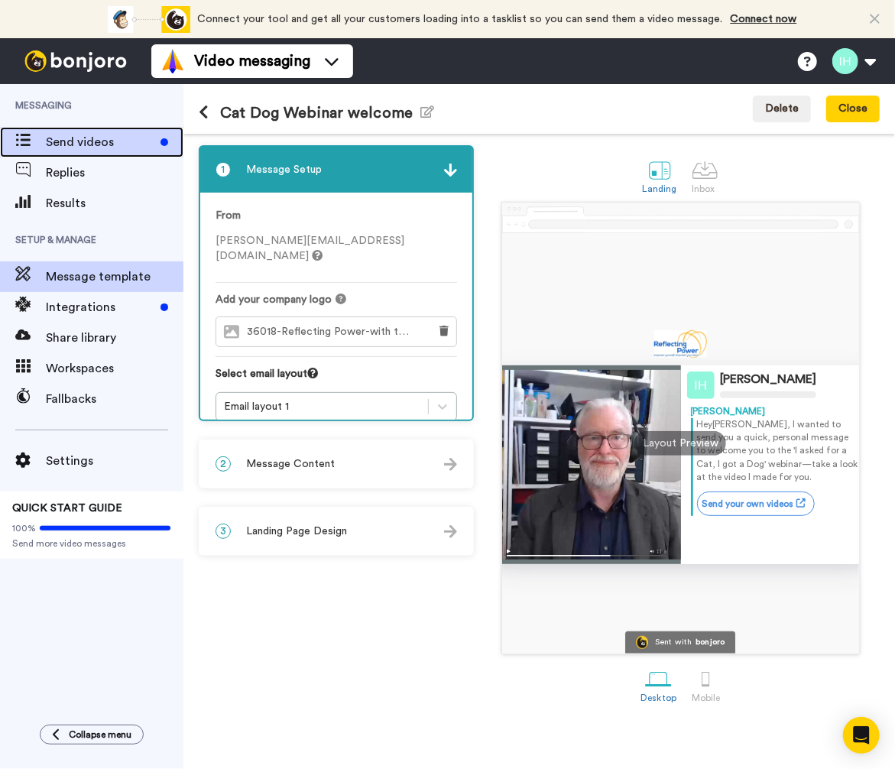
click at [57, 138] on span "Send videos" at bounding box center [100, 142] width 109 height 18
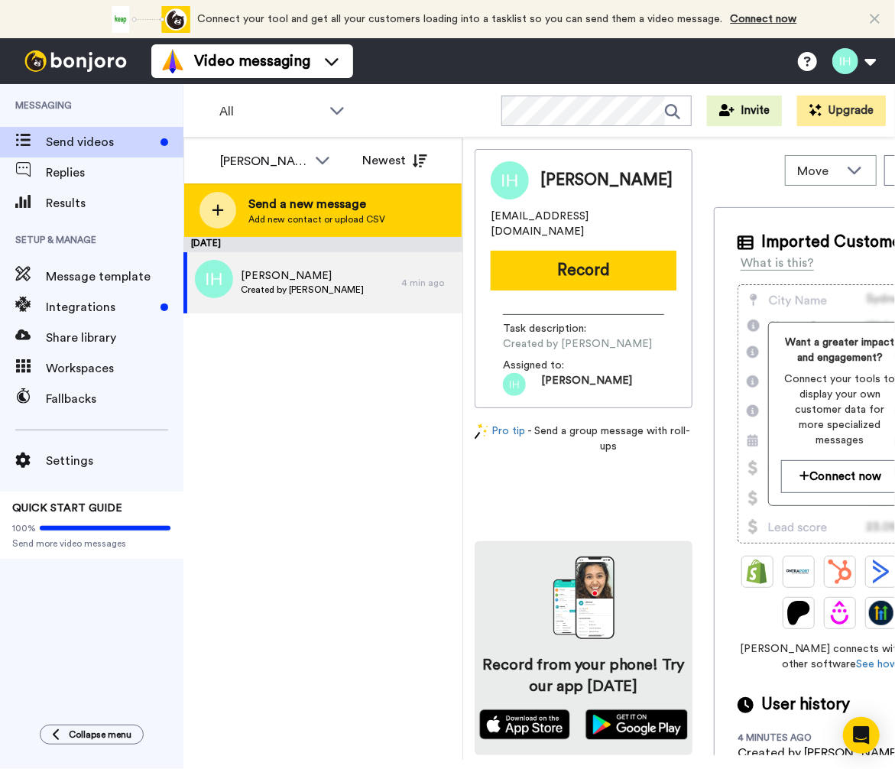
click at [361, 215] on span "Add new contact or upload CSV" at bounding box center [316, 219] width 137 height 12
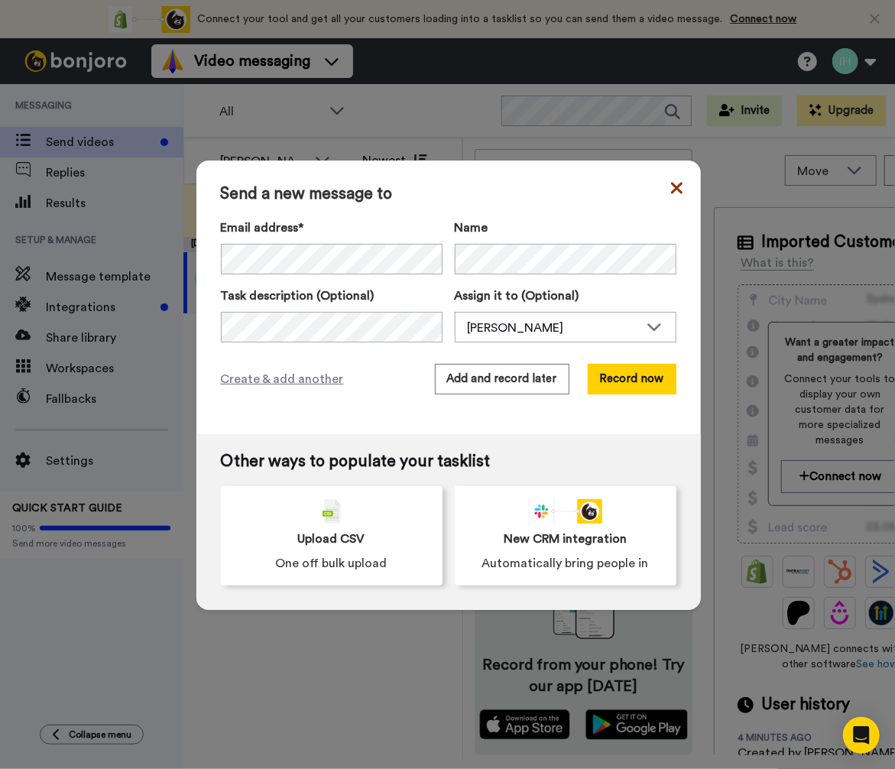
click at [671, 186] on icon at bounding box center [676, 188] width 11 height 18
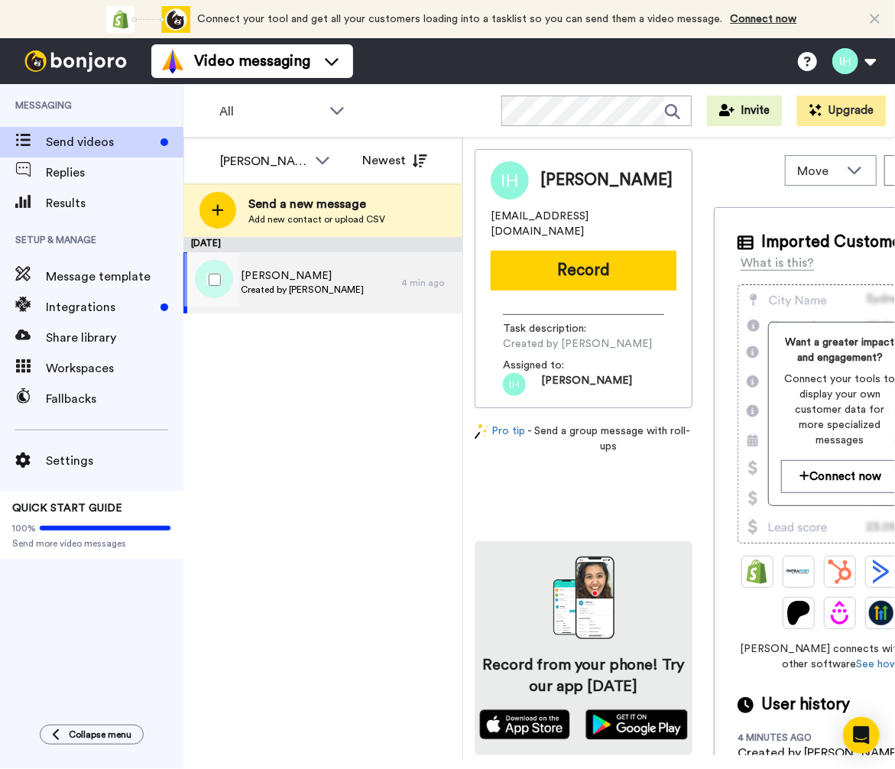
click at [370, 285] on div "Ian Higus Created by Ian Higginbottom" at bounding box center [292, 282] width 218 height 61
click at [279, 273] on span "[PERSON_NAME]" at bounding box center [302, 275] width 123 height 15
click at [278, 273] on span "[PERSON_NAME]" at bounding box center [302, 275] width 123 height 15
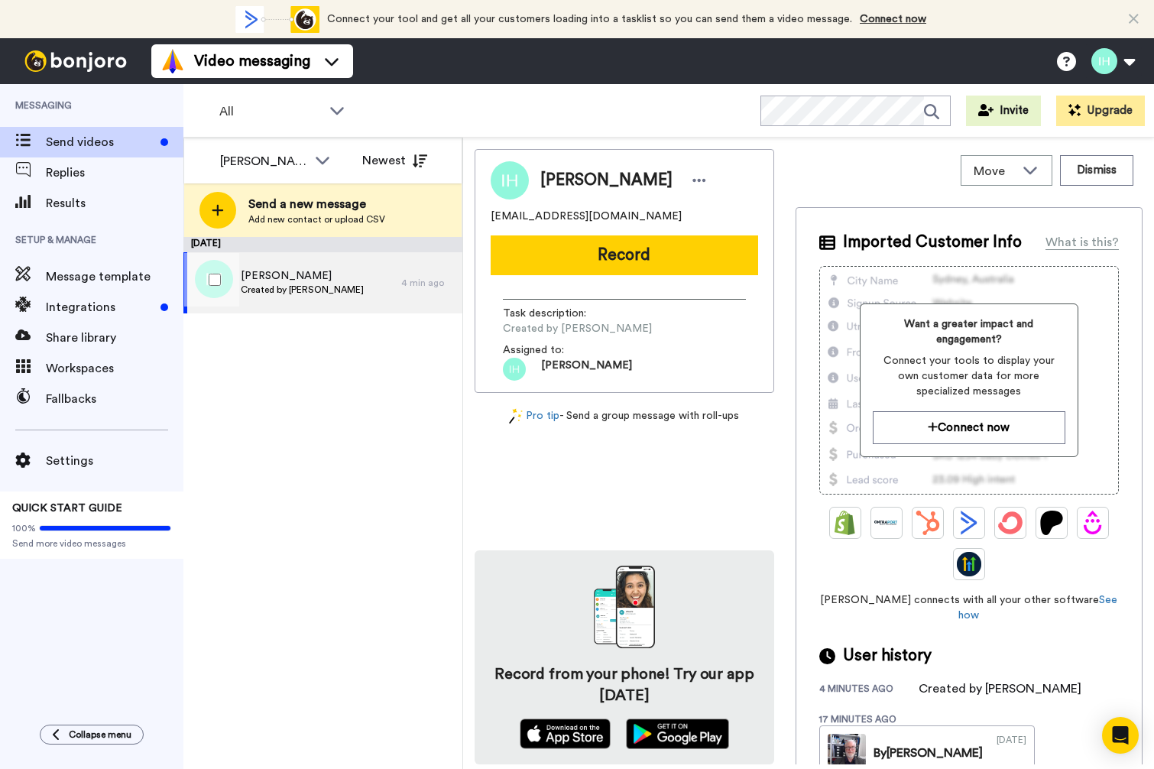
click at [356, 288] on span "Created by [PERSON_NAME]" at bounding box center [302, 290] width 123 height 12
click at [291, 273] on span "[PERSON_NAME]" at bounding box center [302, 275] width 123 height 15
click at [118, 139] on span "Send videos" at bounding box center [100, 142] width 109 height 18
click at [322, 280] on span "[PERSON_NAME]" at bounding box center [302, 275] width 123 height 15
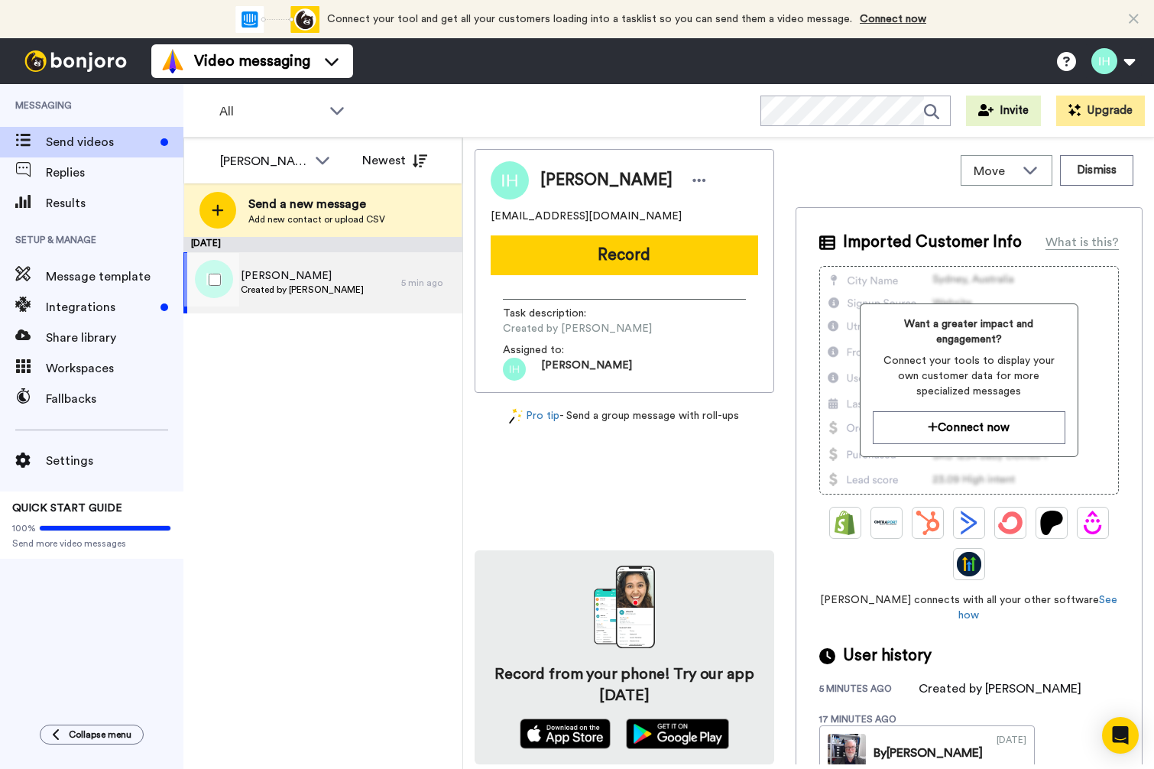
click at [413, 282] on div "5 min ago" at bounding box center [427, 283] width 53 height 12
click at [1081, 179] on button "Dismiss" at bounding box center [1096, 170] width 73 height 31
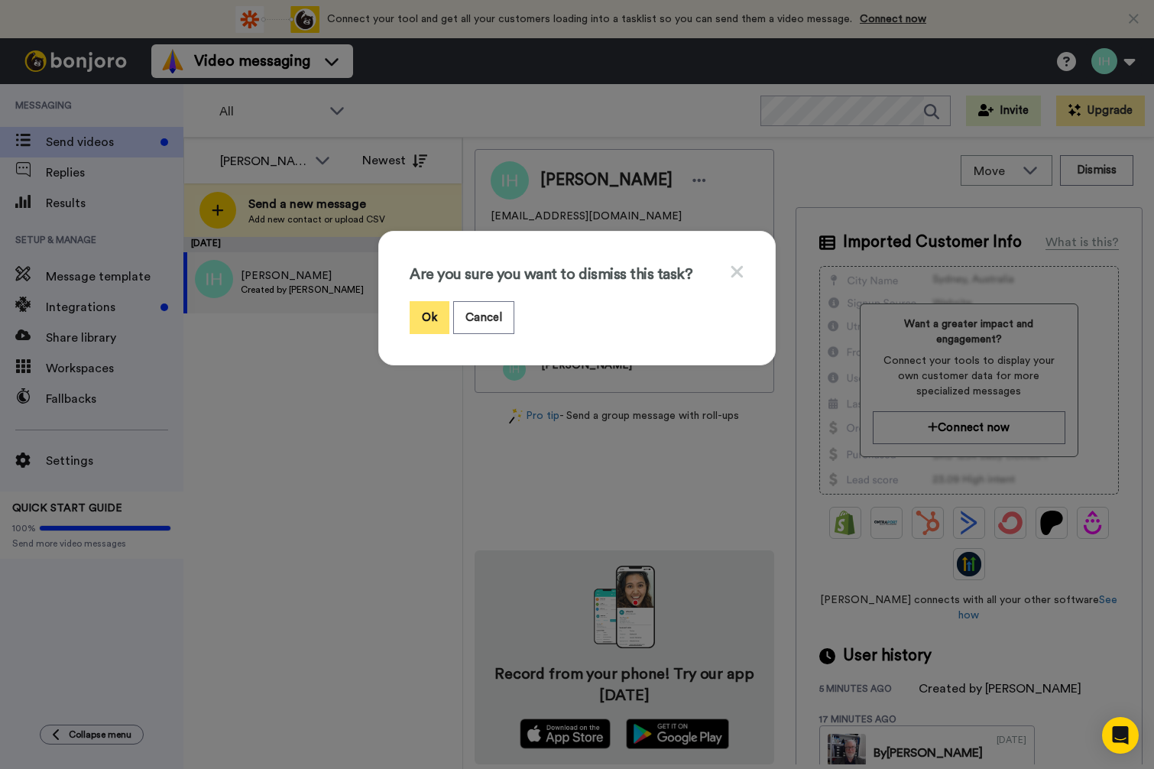
click at [410, 313] on button "Ok" at bounding box center [430, 317] width 40 height 33
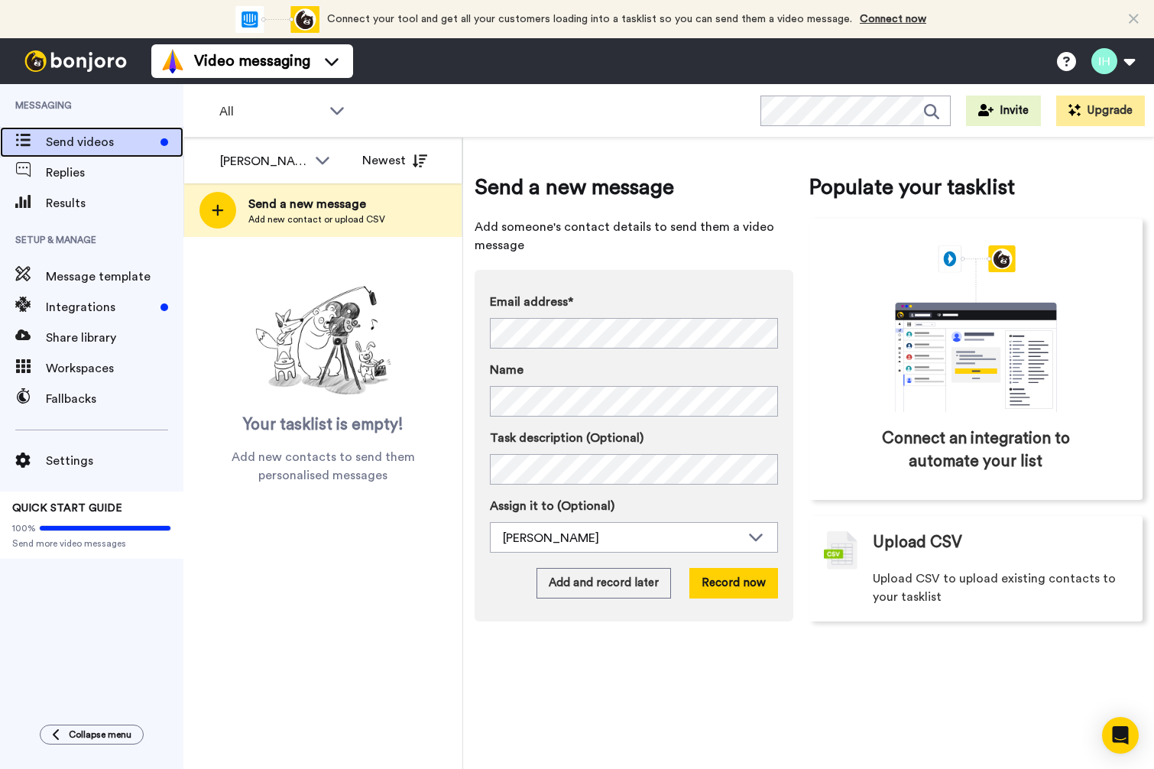
click at [117, 139] on span "Send videos" at bounding box center [100, 142] width 109 height 18
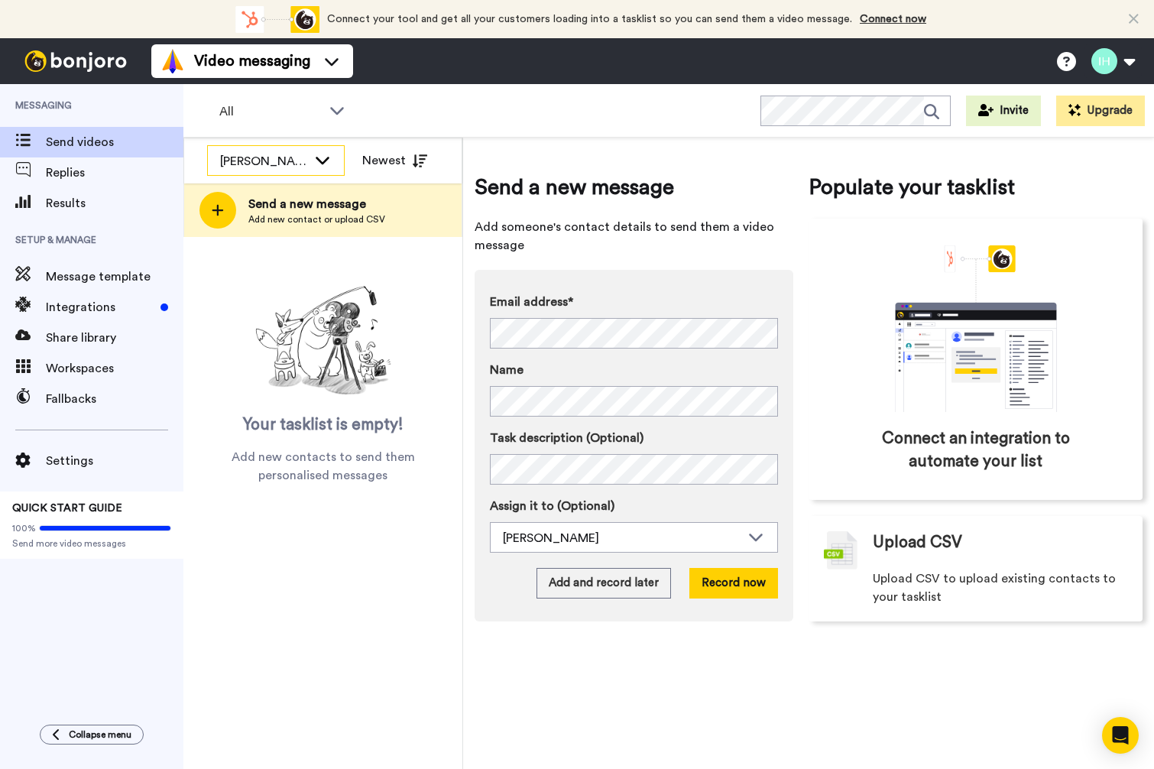
click at [316, 157] on icon at bounding box center [322, 159] width 18 height 15
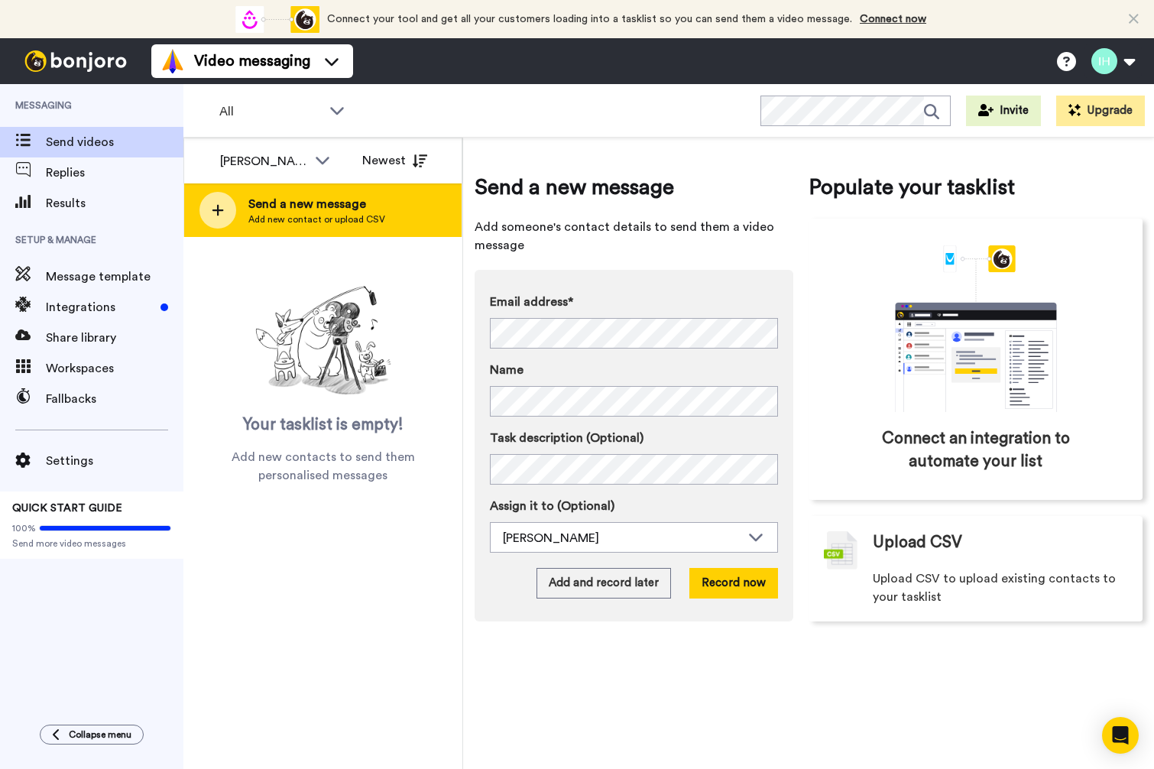
click at [337, 208] on span "Send a new message" at bounding box center [316, 204] width 137 height 18
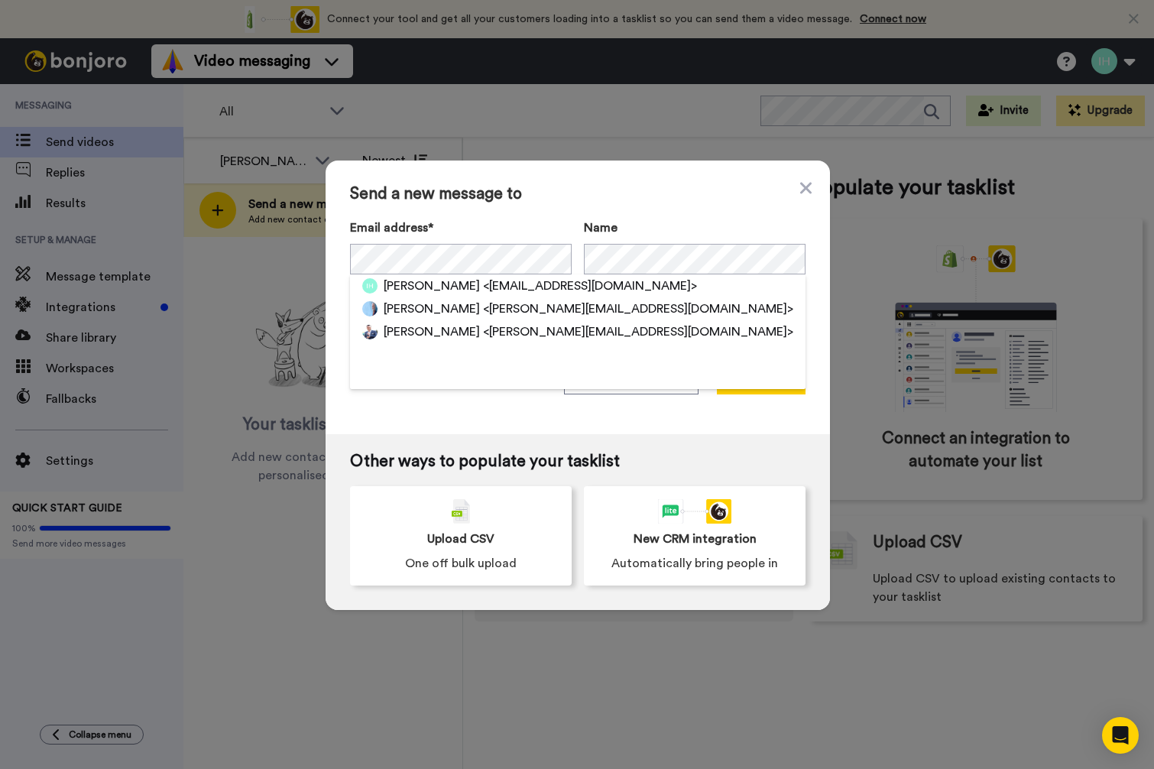
click at [409, 290] on span "[PERSON_NAME]" at bounding box center [432, 286] width 96 height 18
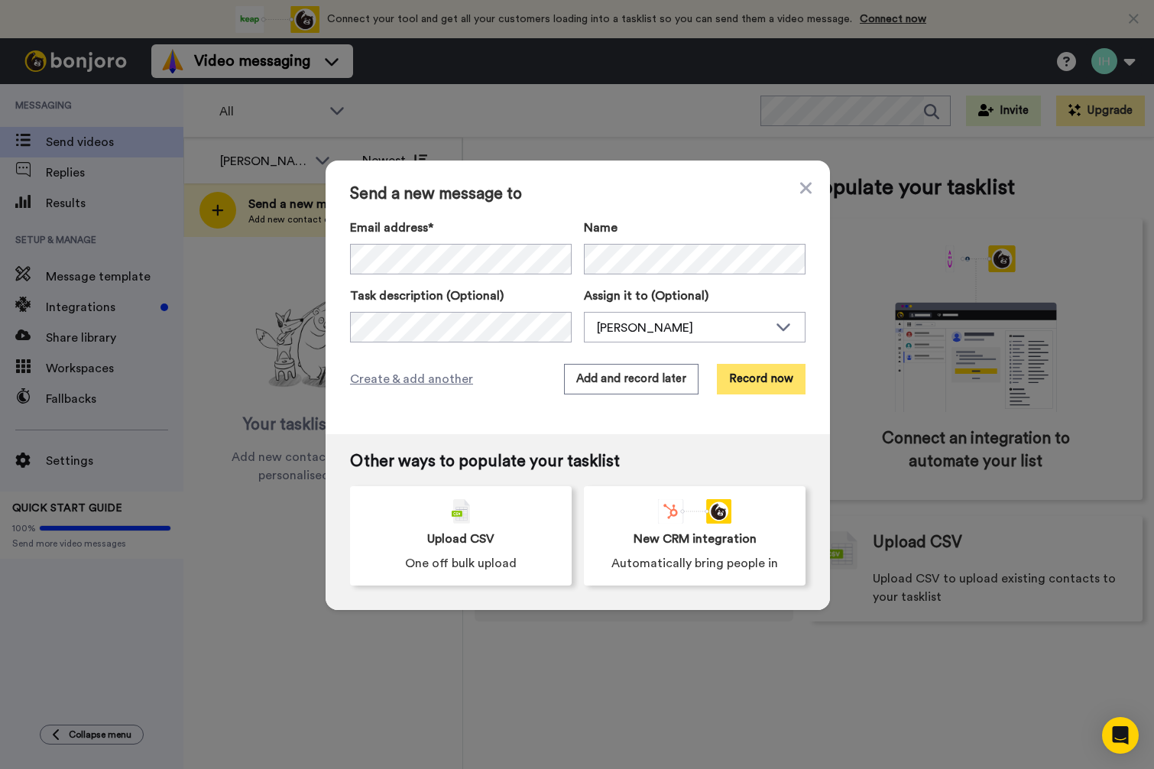
click at [754, 385] on button "Record now" at bounding box center [761, 379] width 89 height 31
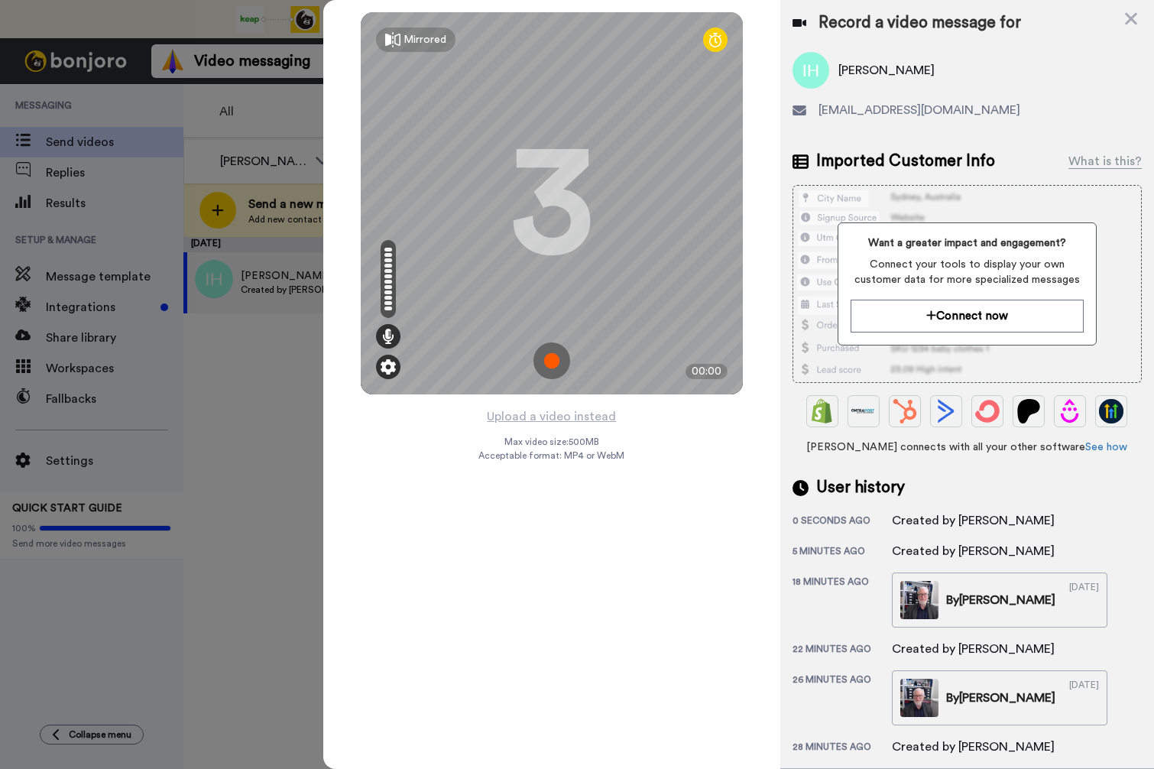
click at [391, 369] on img at bounding box center [388, 366] width 15 height 15
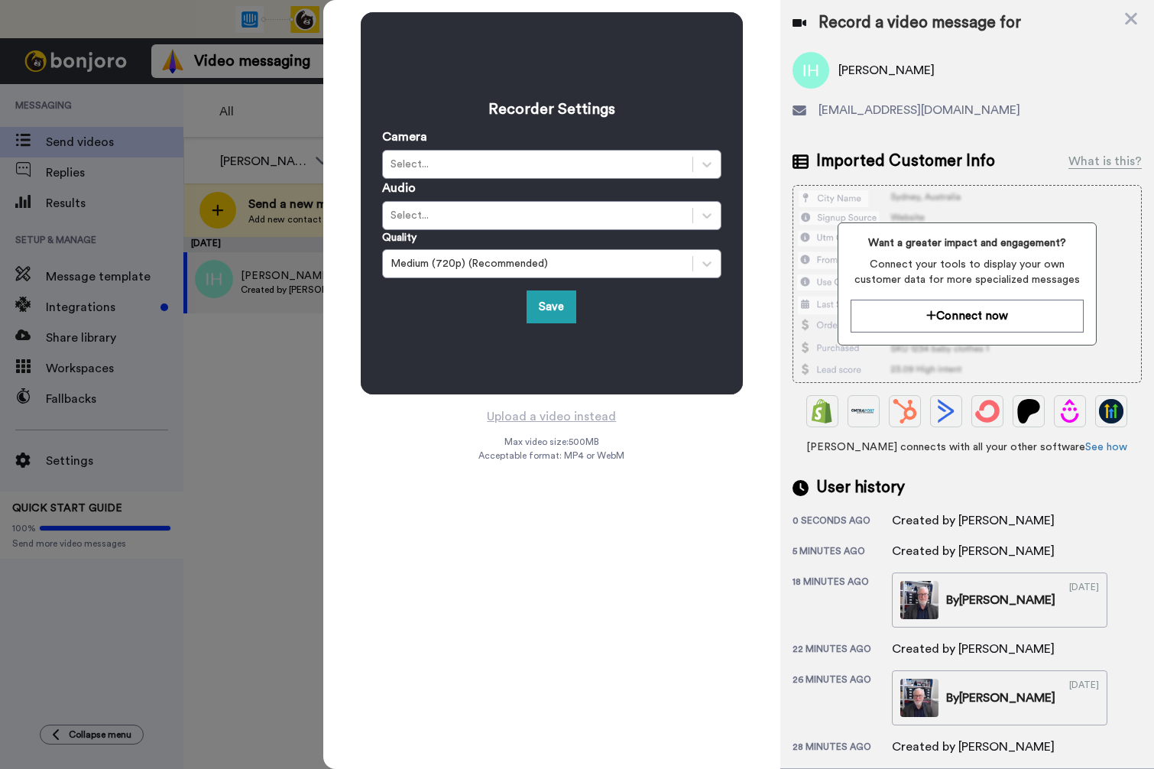
click at [661, 400] on div "Recorder Settings Camera Select... Audio Select... Quality Medium (720p) (Recom…" at bounding box center [551, 203] width 457 height 407
click at [568, 306] on button "Save" at bounding box center [552, 306] width 50 height 33
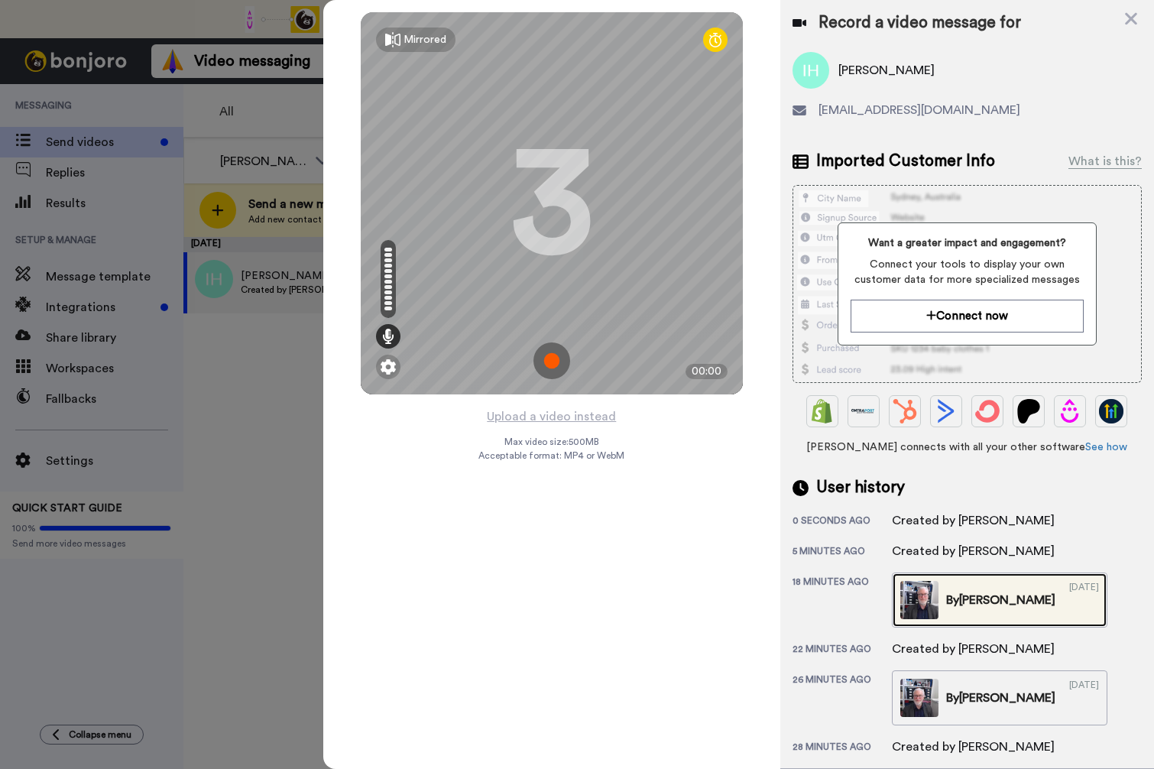
click at [1069, 599] on div "09/19/2025" at bounding box center [1084, 600] width 30 height 38
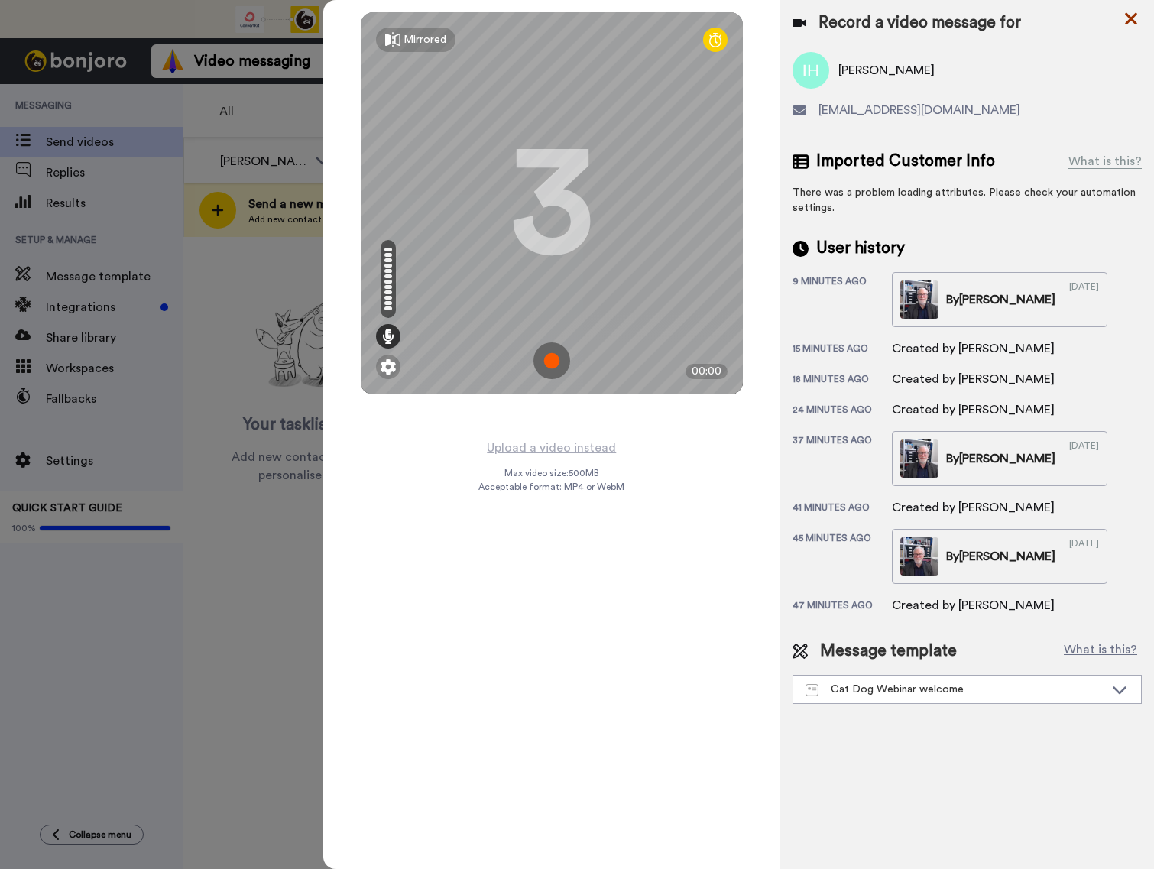
click at [1136, 15] on icon at bounding box center [1130, 18] width 15 height 19
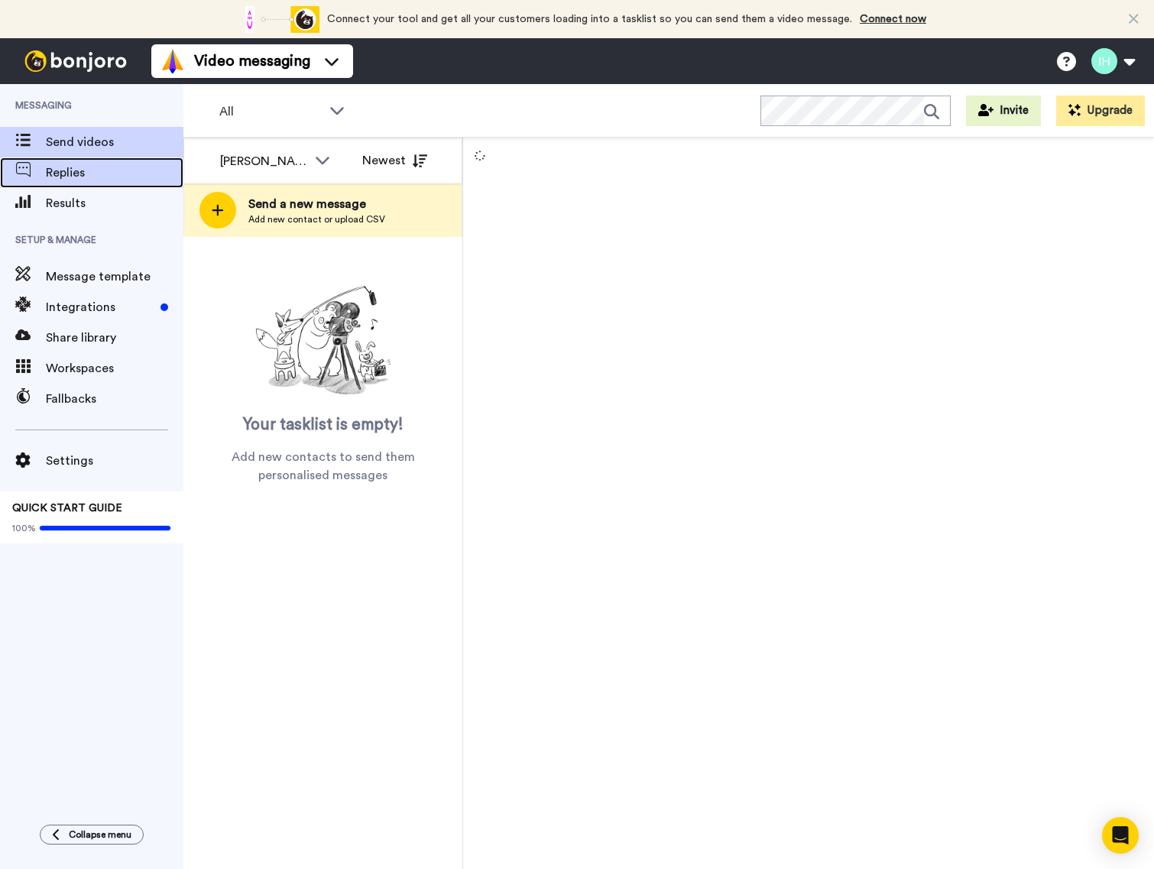
click at [98, 178] on span "Replies" at bounding box center [115, 173] width 138 height 18
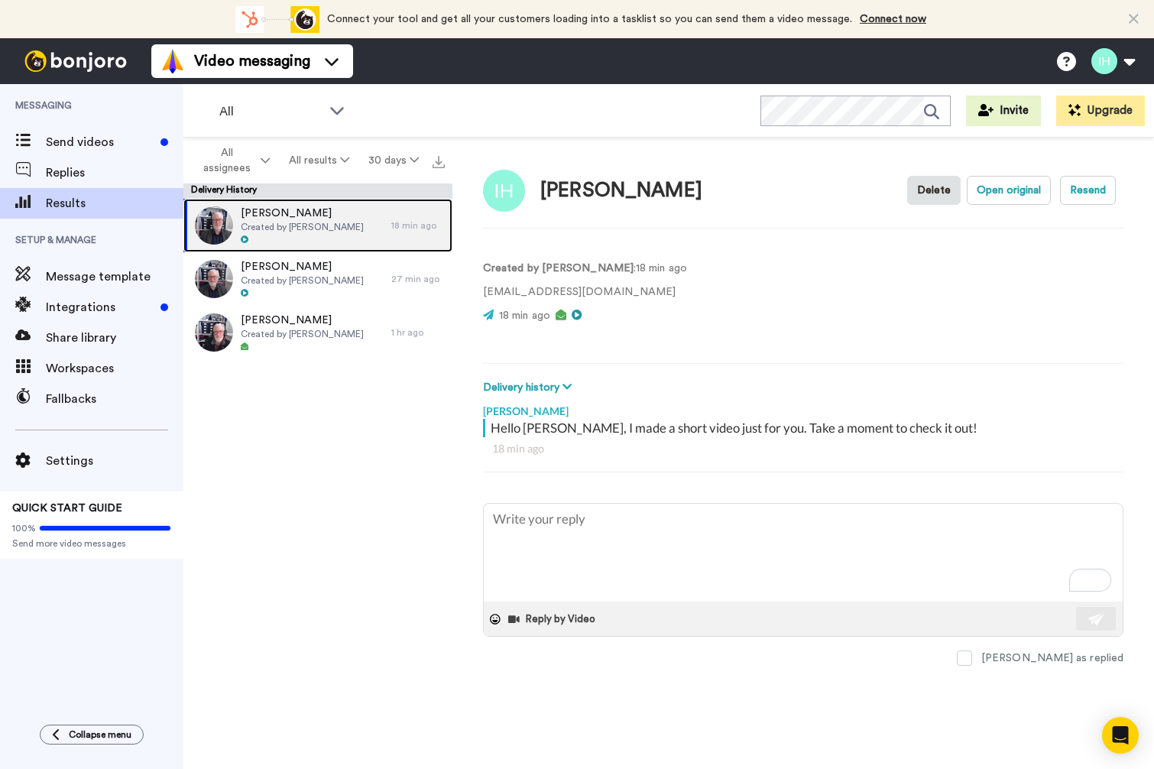
click at [359, 201] on div "[PERSON_NAME] Created by [PERSON_NAME]" at bounding box center [287, 225] width 208 height 53
type textarea "x"
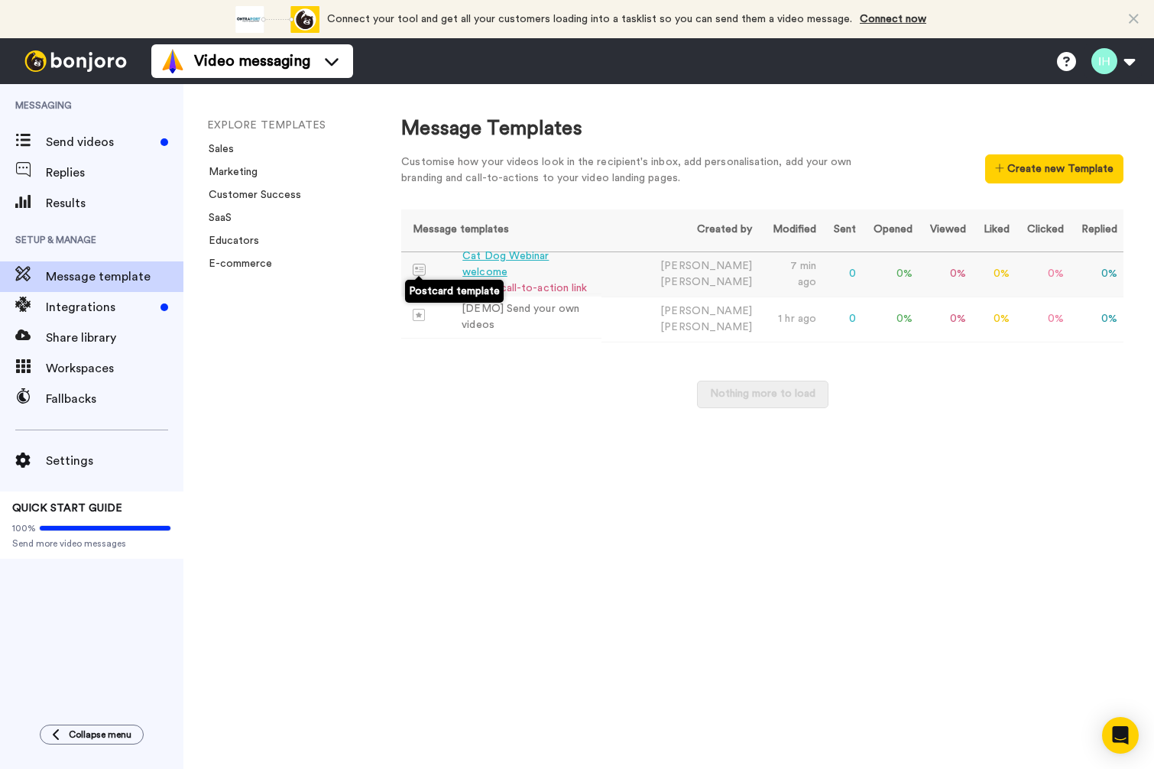
click at [423, 271] on img at bounding box center [419, 270] width 13 height 12
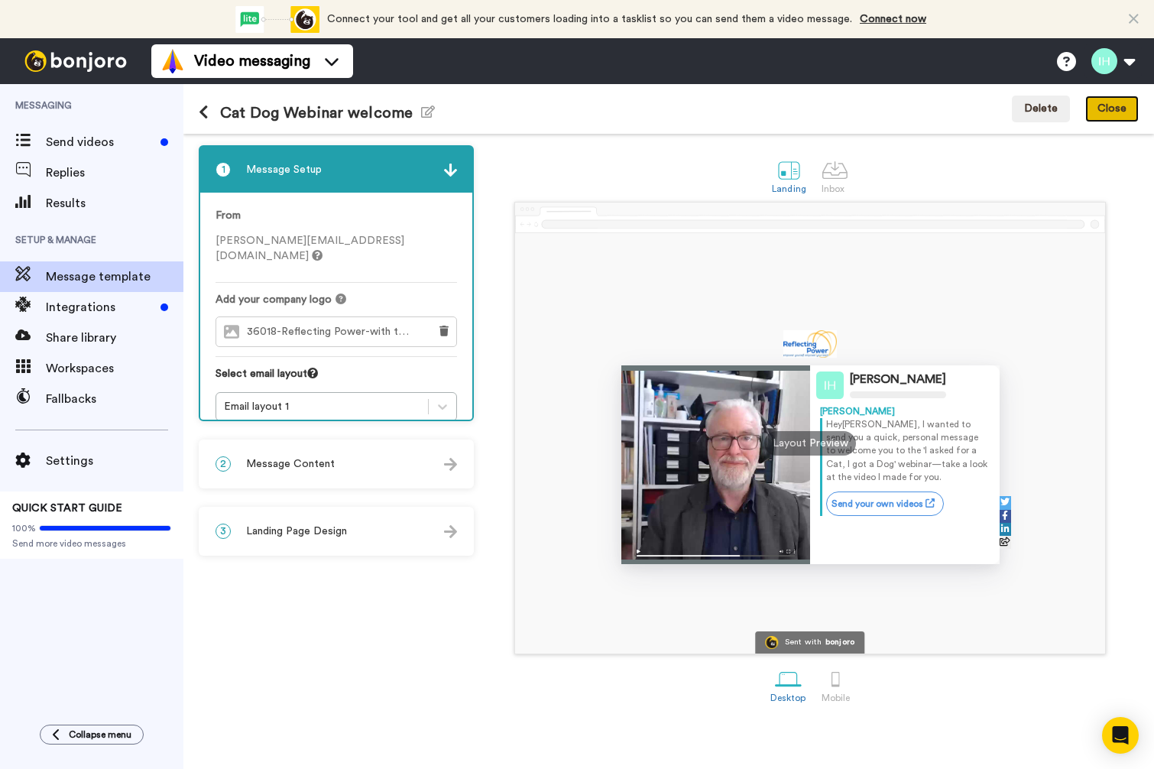
click at [1110, 108] on button "Close" at bounding box center [1111, 110] width 53 height 28
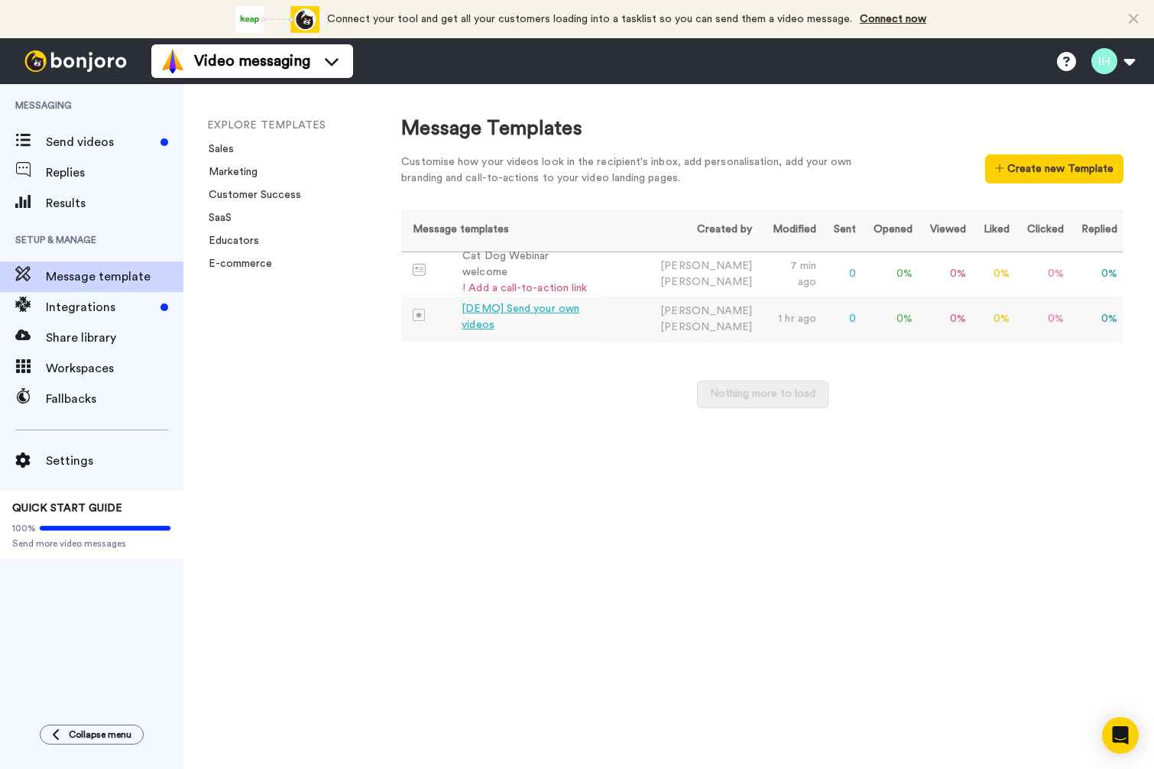
click at [595, 319] on div "[DEMO] Send your own videos" at bounding box center [529, 317] width 134 height 32
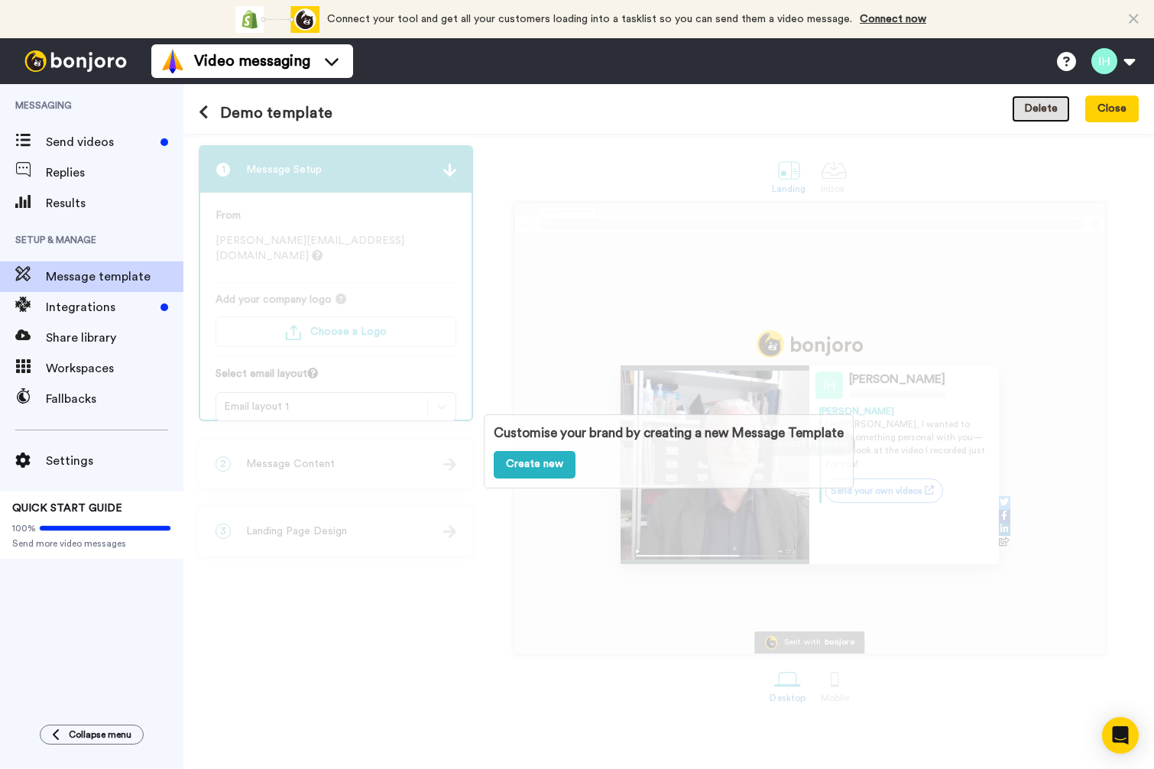
click at [1047, 109] on button "Delete" at bounding box center [1041, 110] width 58 height 28
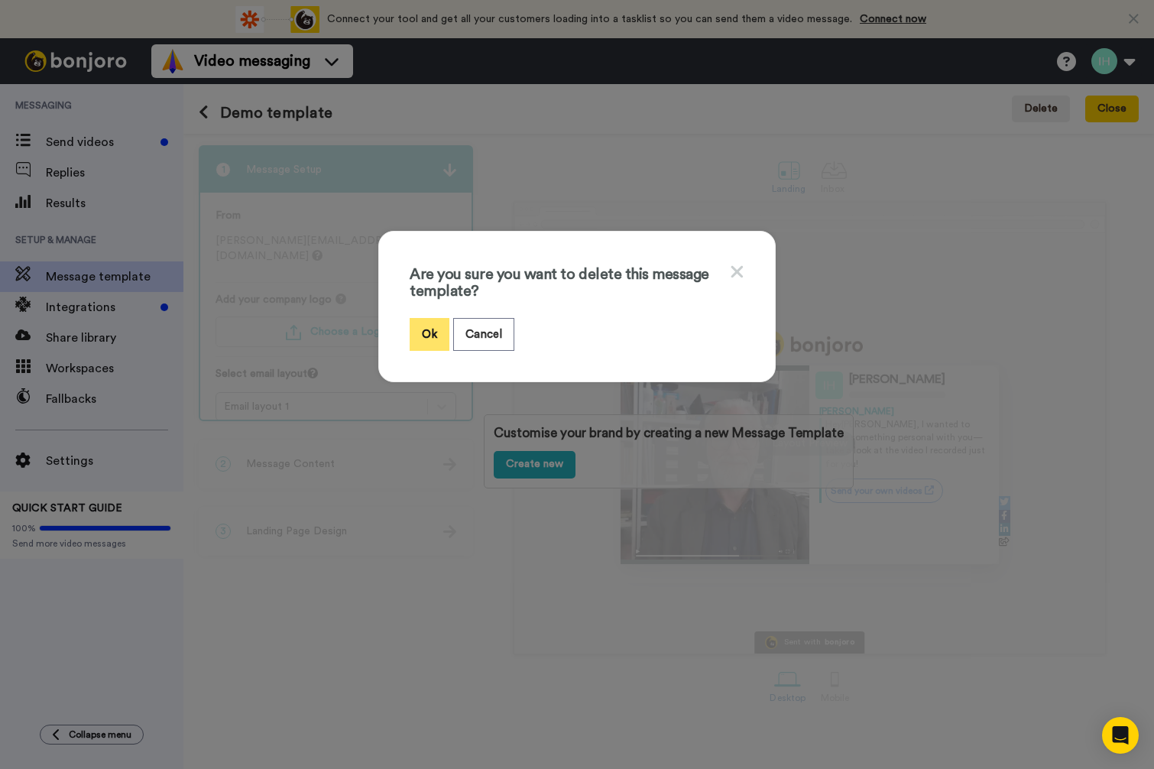
click at [410, 325] on button "Ok" at bounding box center [430, 334] width 40 height 33
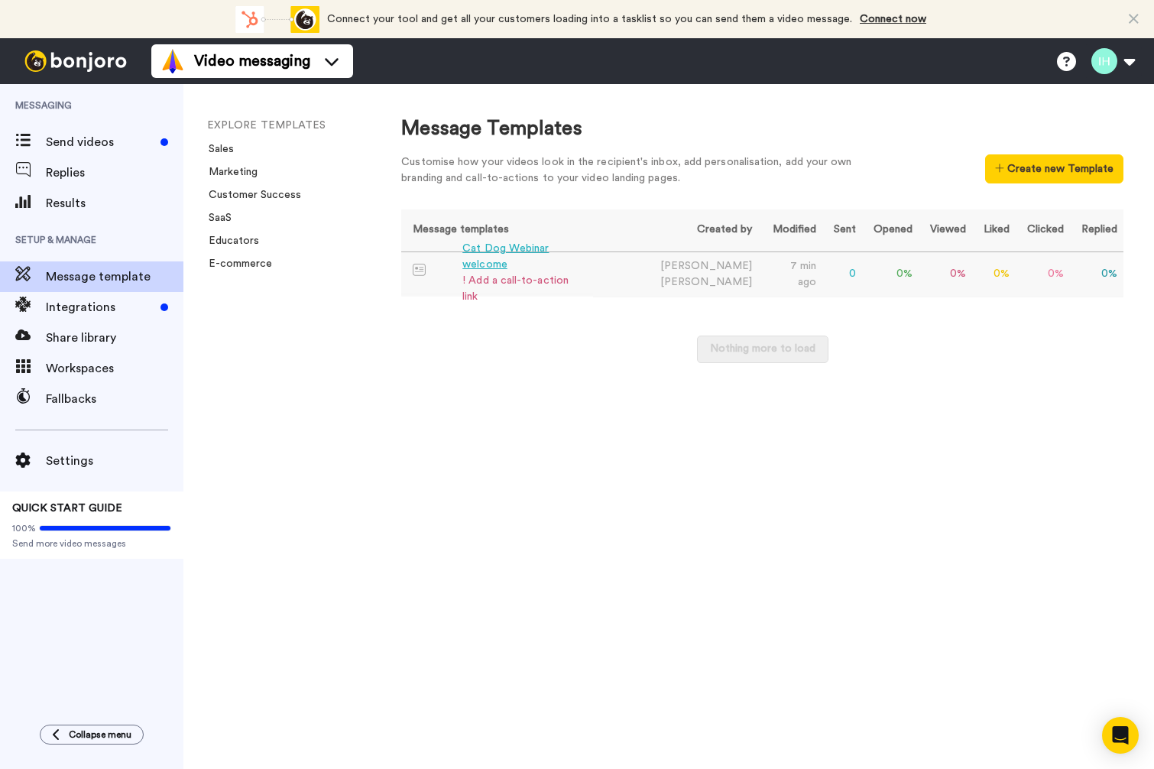
click at [521, 274] on div "! Add a call-to-action link" at bounding box center [524, 289] width 125 height 32
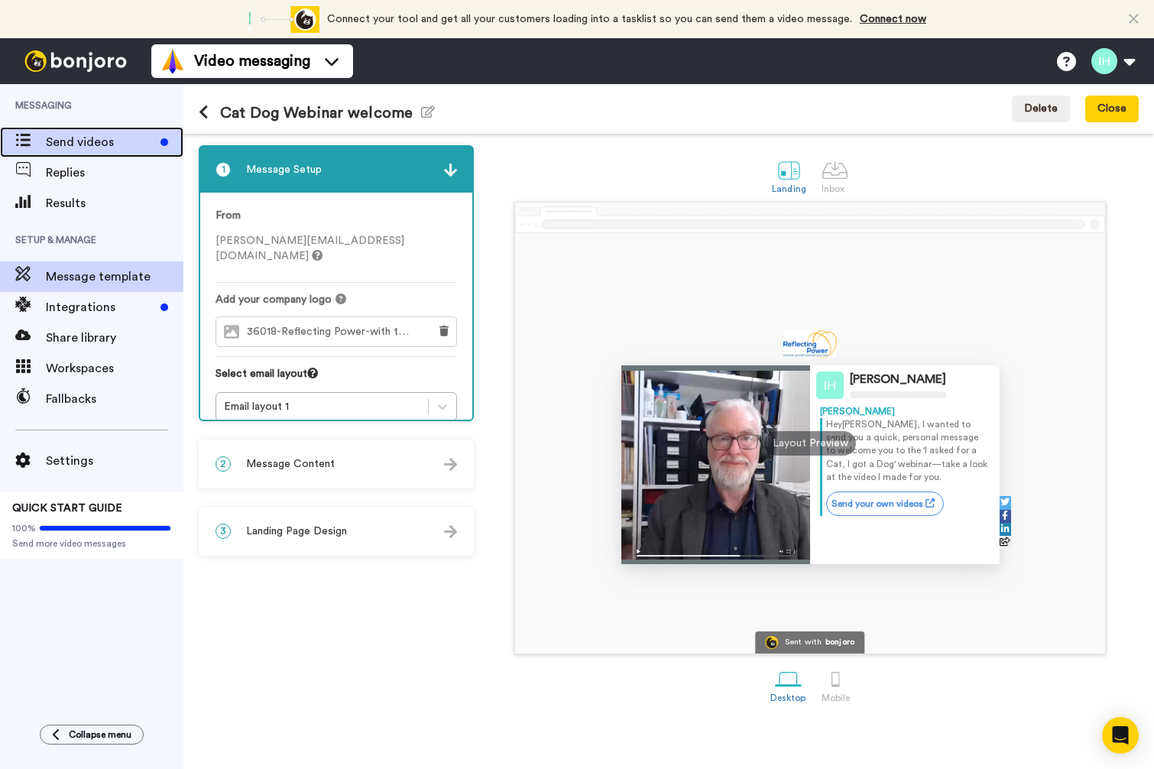
click at [90, 147] on span "Send videos" at bounding box center [100, 142] width 109 height 18
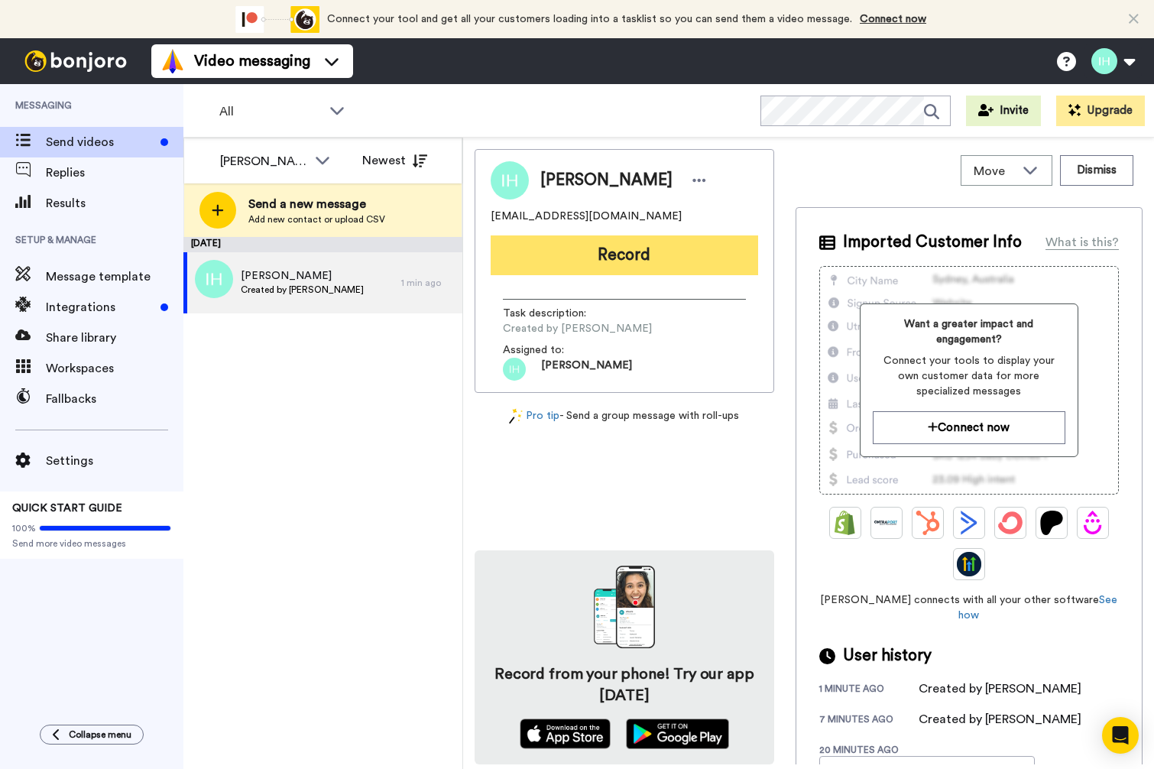
click at [649, 258] on button "Record" at bounding box center [624, 255] width 267 height 40
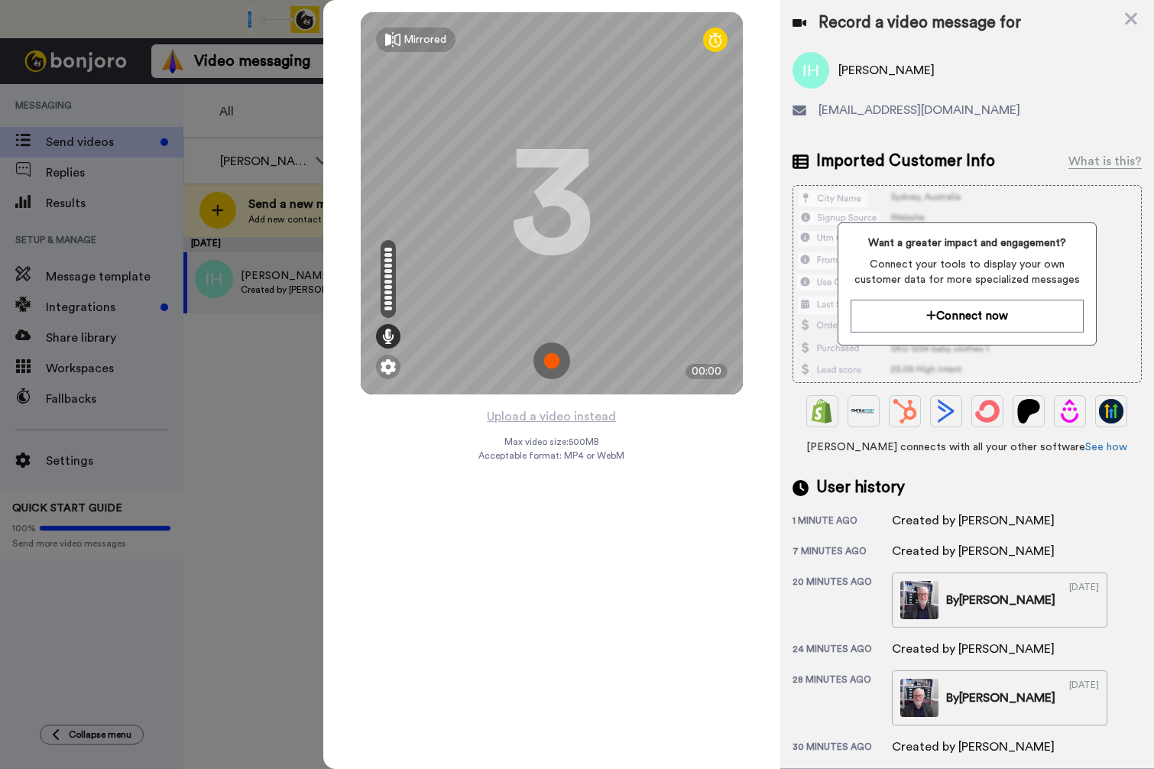
click at [561, 365] on img at bounding box center [551, 360] width 37 height 37
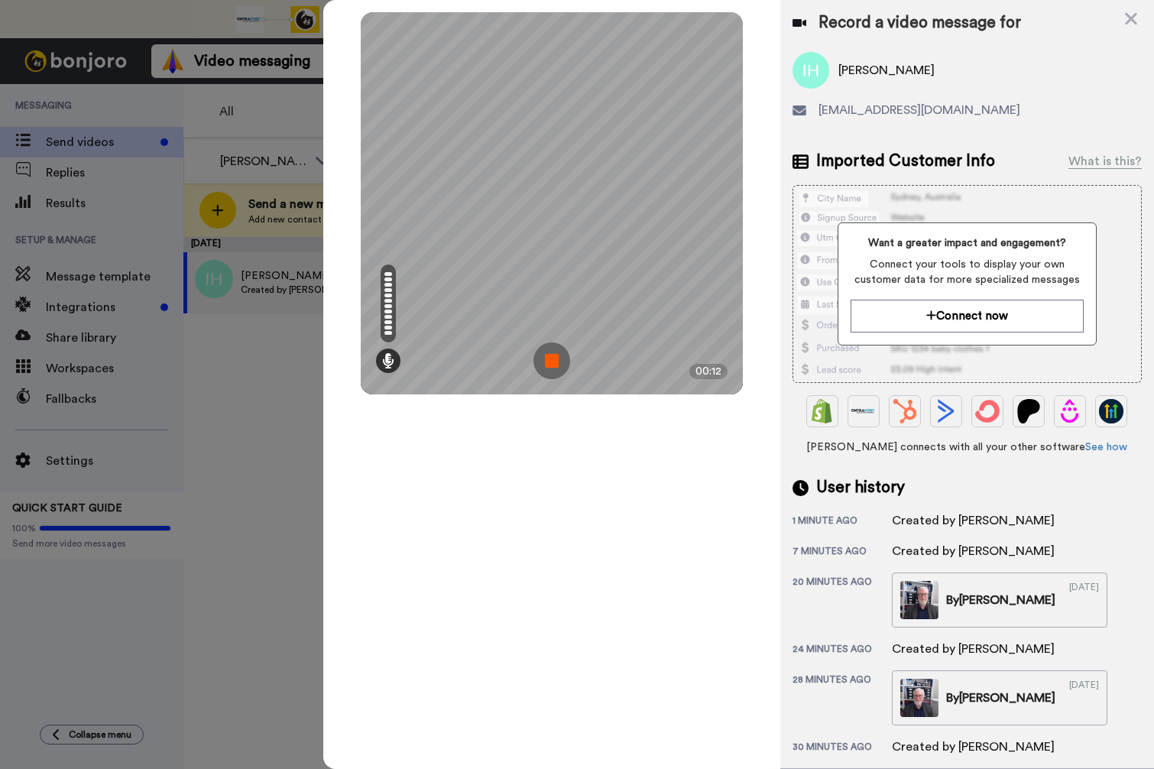
click at [555, 355] on img at bounding box center [551, 360] width 37 height 37
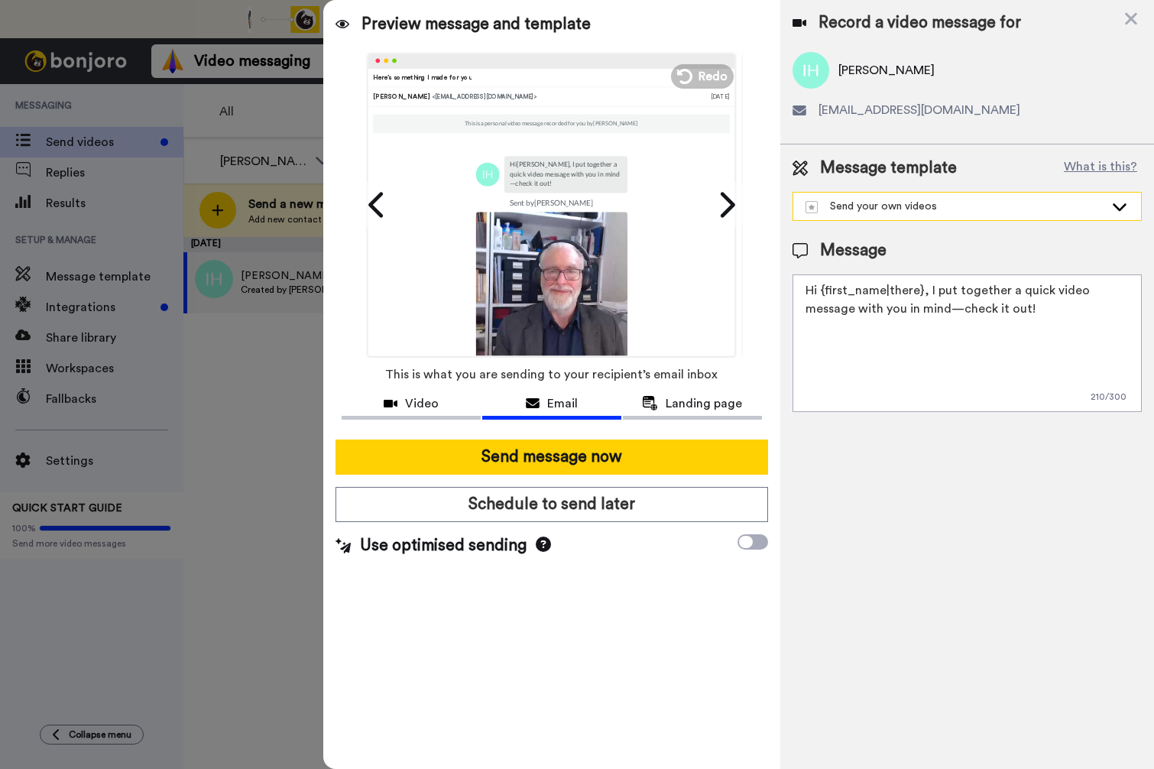
click at [1095, 196] on div "Send your own videos" at bounding box center [967, 207] width 348 height 28
click at [935, 235] on div "Cat Dog Webinar welcome" at bounding box center [881, 240] width 158 height 15
type textarea "Hey {first_name|there}, I wanted to send you a quick, personal message to welco…"
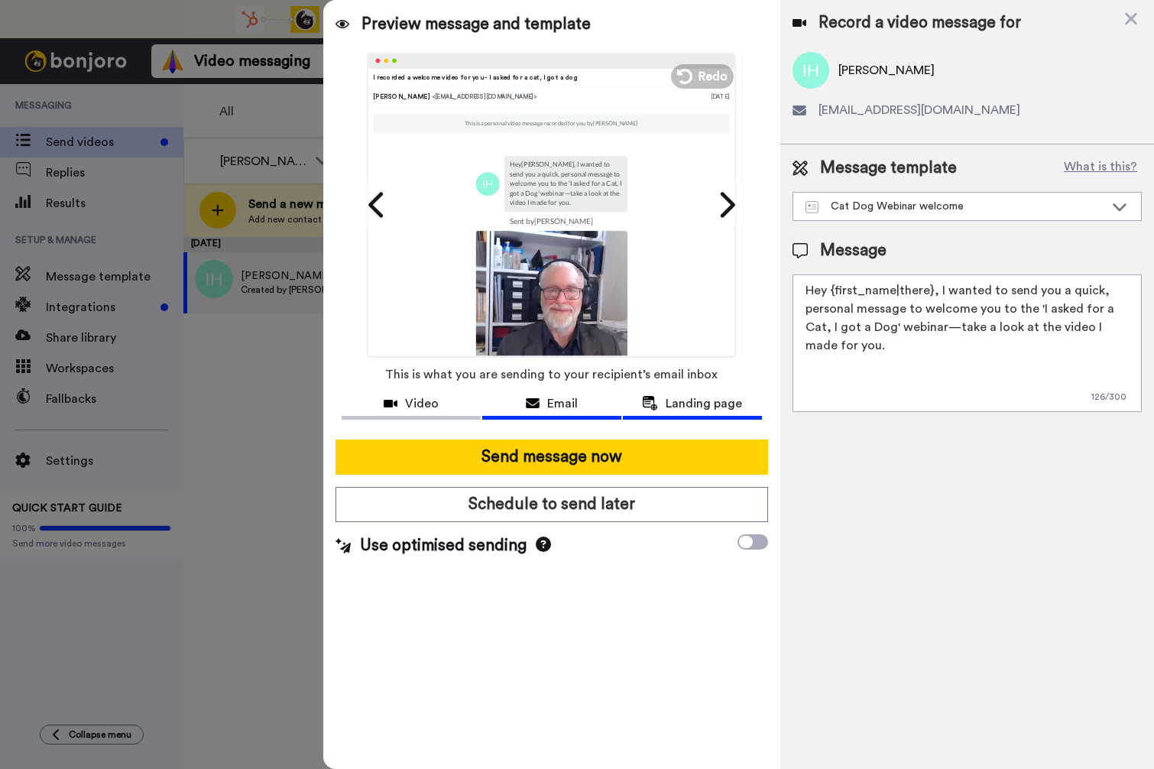
click at [710, 402] on span "Landing page" at bounding box center [704, 403] width 76 height 18
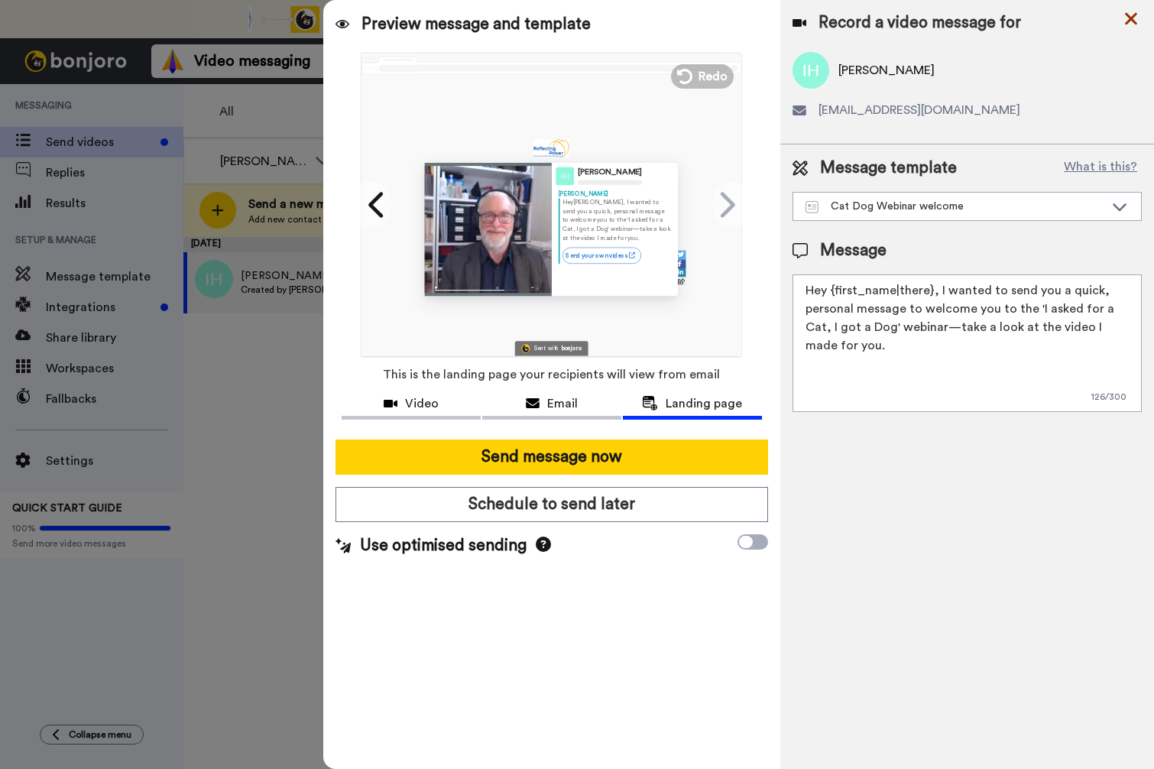
click at [1126, 24] on icon at bounding box center [1131, 19] width 12 height 12
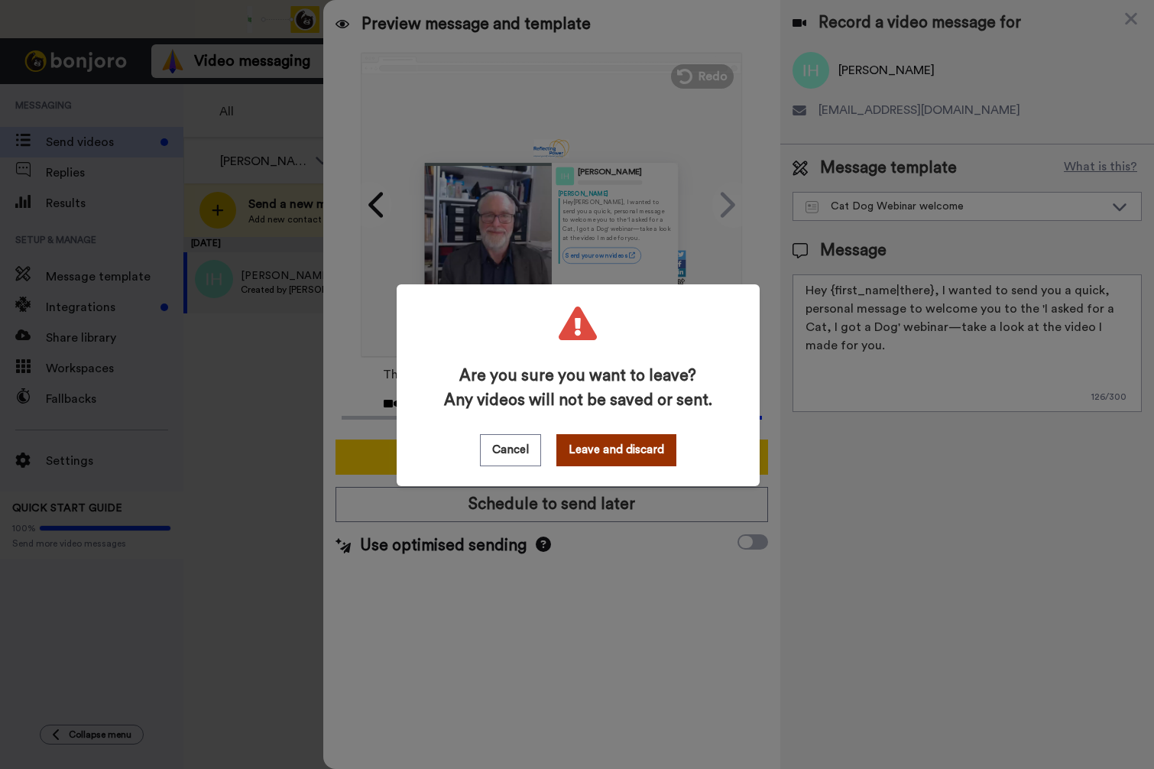
click at [610, 453] on button "Leave and discard" at bounding box center [616, 450] width 120 height 32
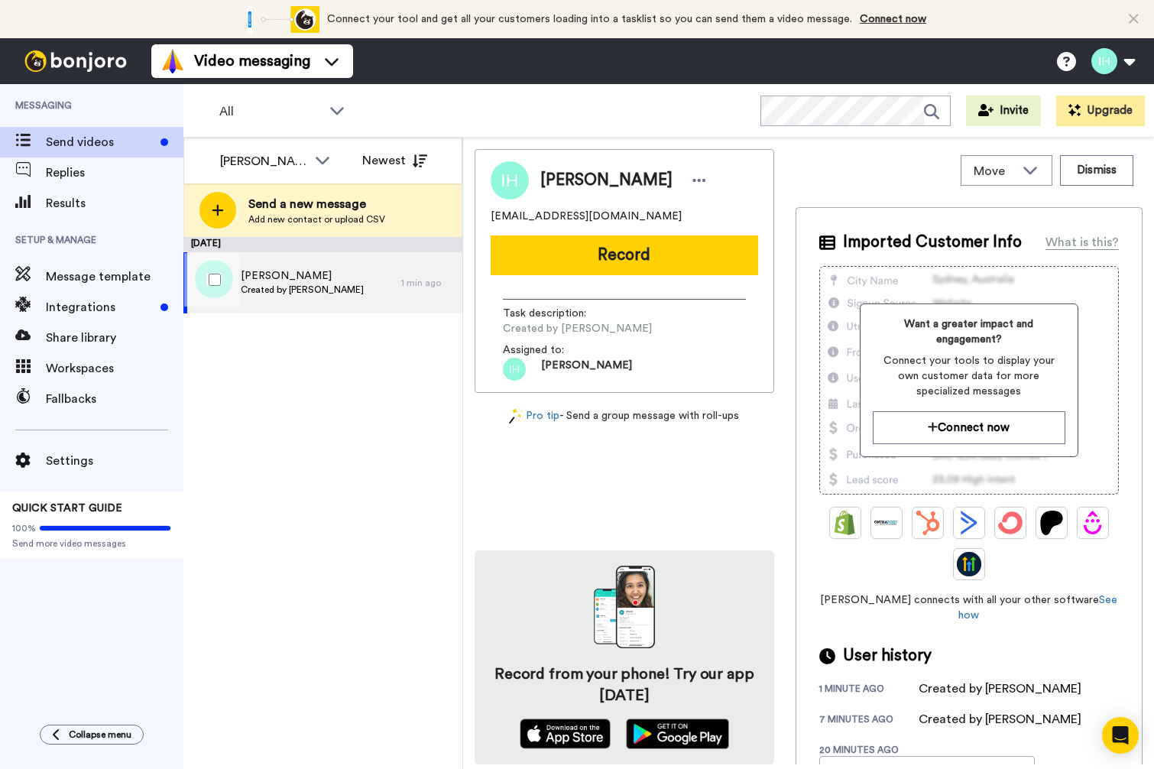
click at [385, 283] on div "Ian Higus Created by Ian Higginbottom" at bounding box center [292, 282] width 218 height 61
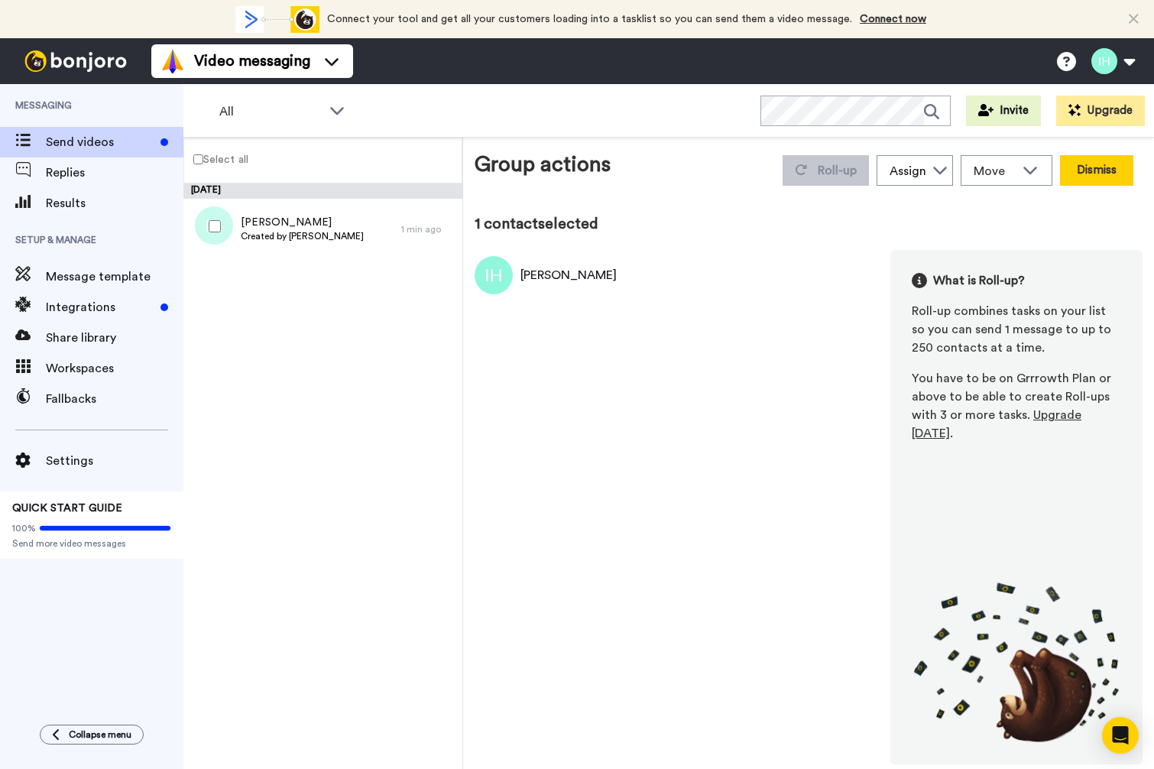
click at [1084, 169] on button "Dismiss" at bounding box center [1096, 170] width 73 height 31
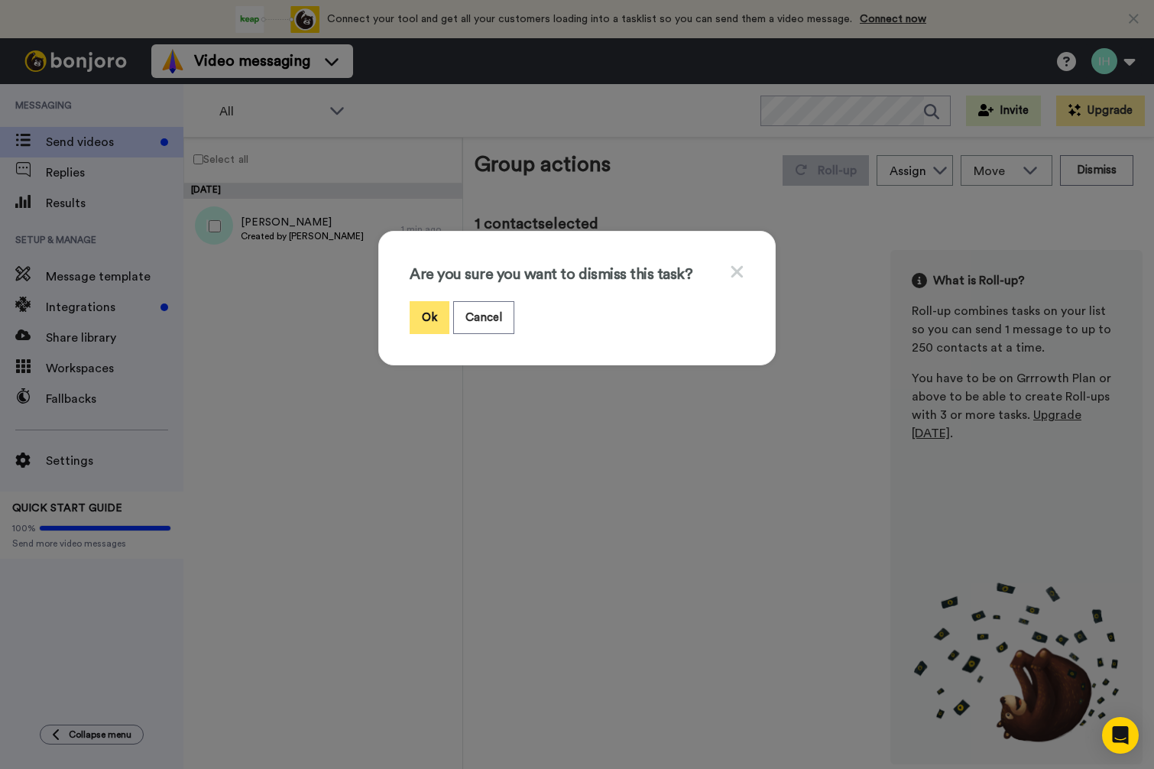
click at [423, 316] on button "Ok" at bounding box center [430, 317] width 40 height 33
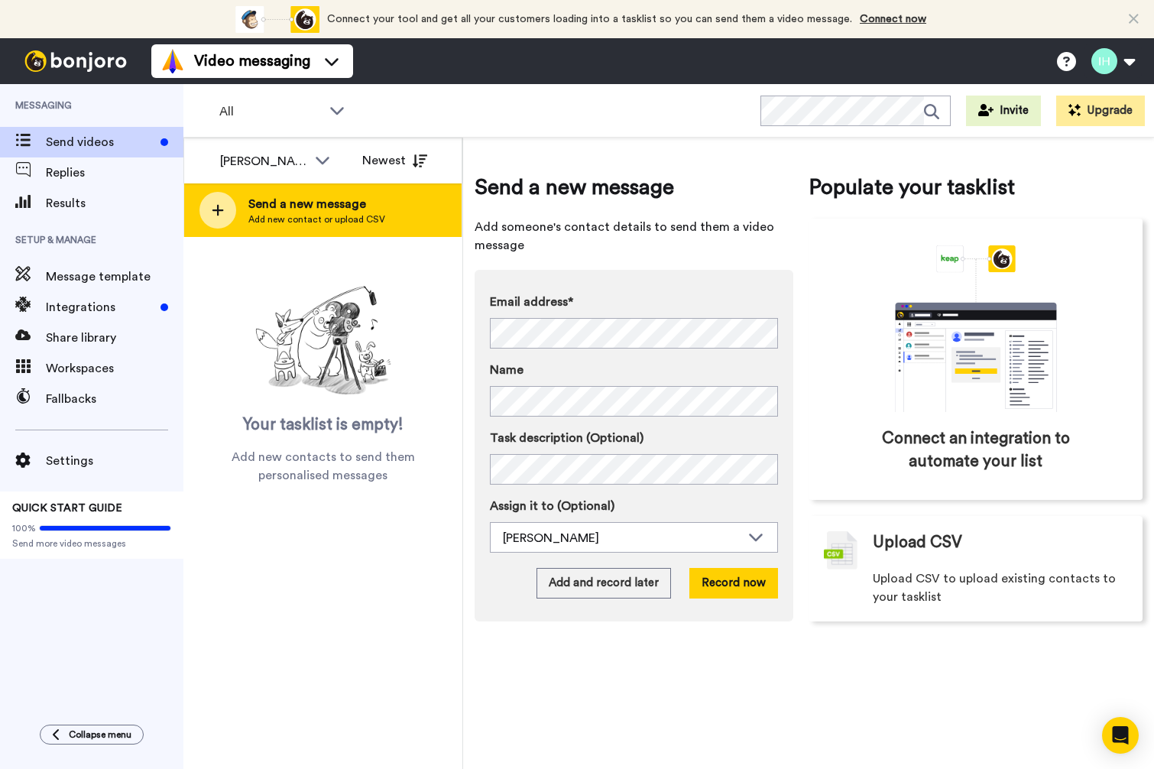
click at [326, 212] on span "Send a new message" at bounding box center [316, 204] width 137 height 18
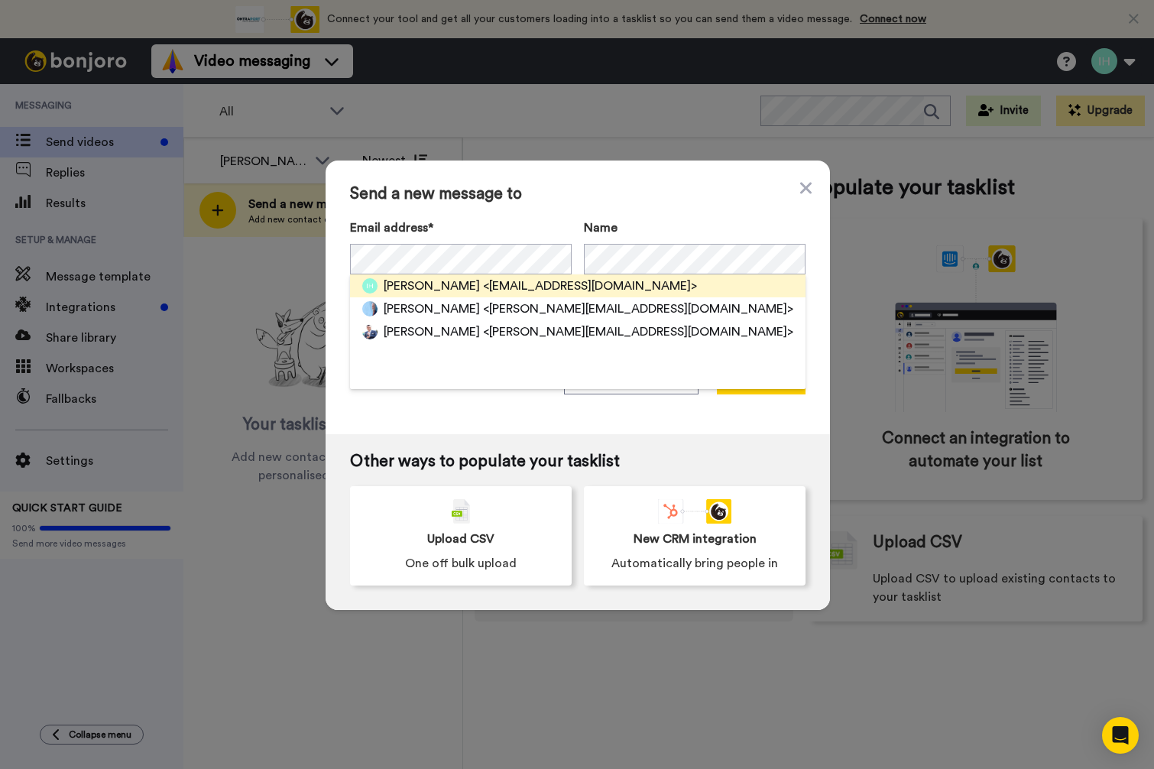
click at [394, 280] on span "Ian Higus" at bounding box center [432, 286] width 96 height 18
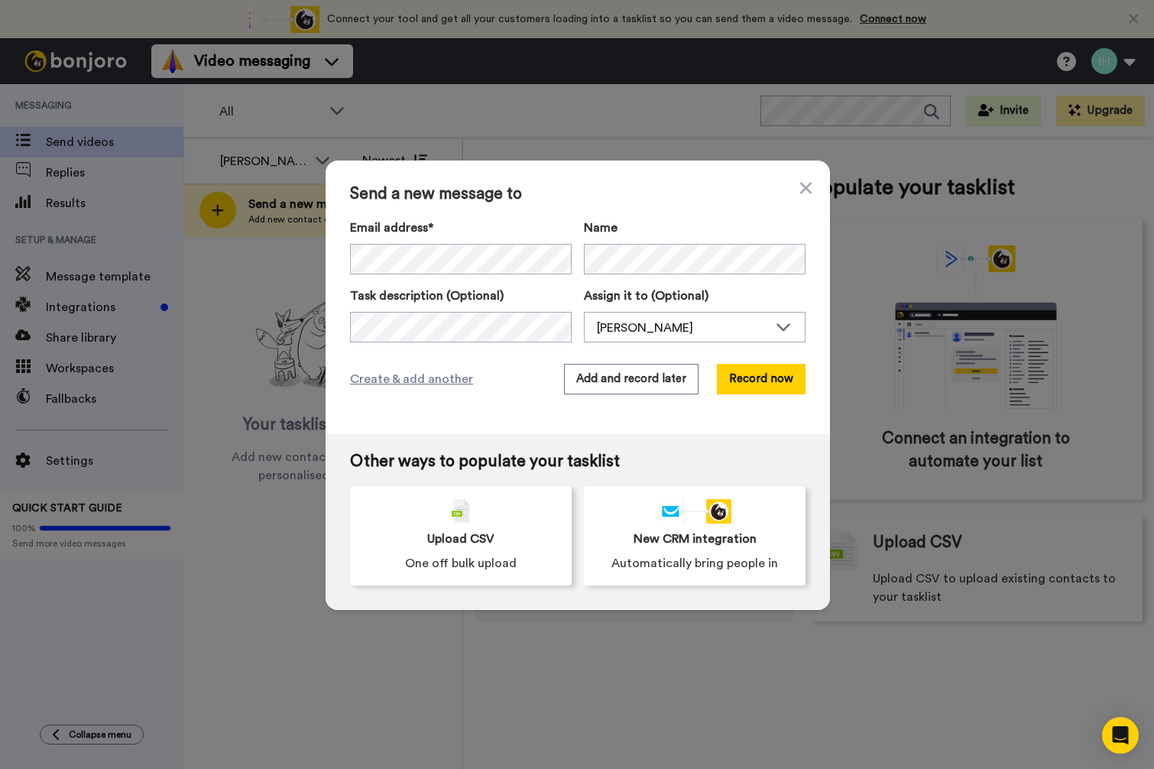
click at [543, 180] on div "Send a new message to Email address* Ian Higus <ianhigus@gmail.com> Name Task d…" at bounding box center [578, 297] width 504 height 274
click at [747, 381] on button "Record now" at bounding box center [761, 379] width 89 height 31
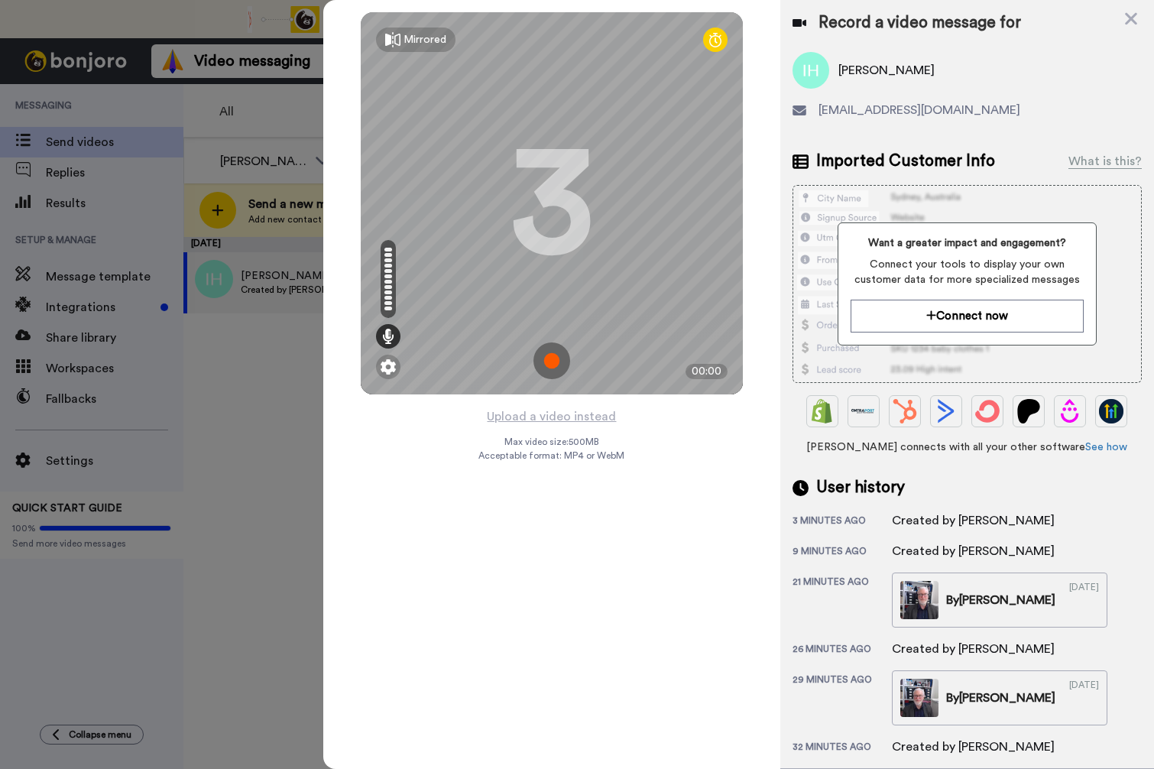
click at [555, 352] on img at bounding box center [551, 360] width 37 height 37
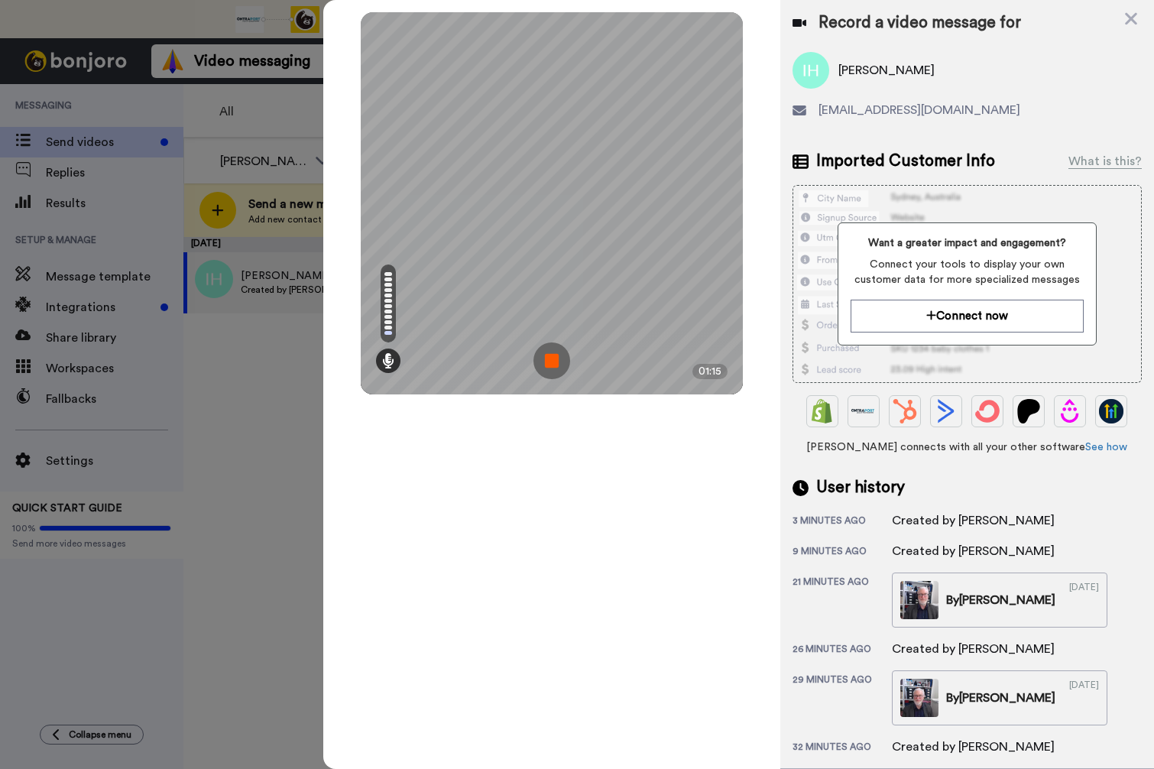
click at [1049, 73] on div "Ian Higus" at bounding box center [966, 70] width 349 height 37
click at [557, 358] on img at bounding box center [551, 360] width 37 height 37
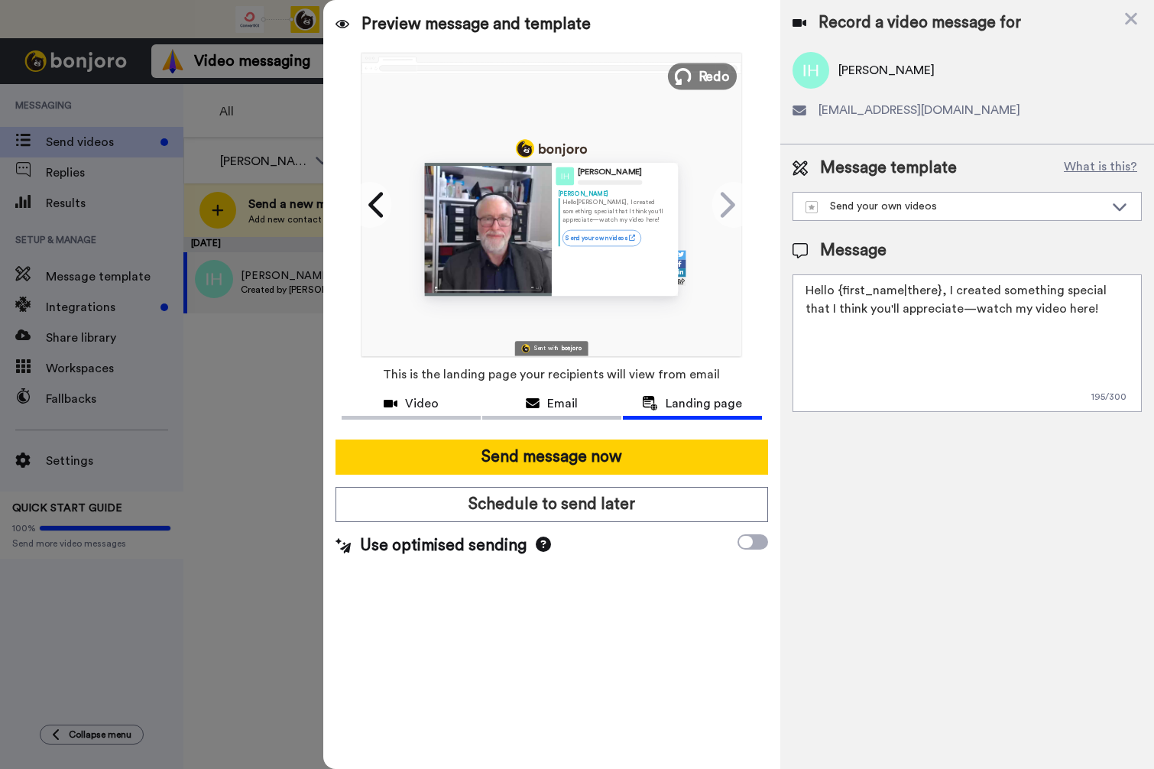
click at [693, 72] on button "Redo" at bounding box center [702, 76] width 69 height 27
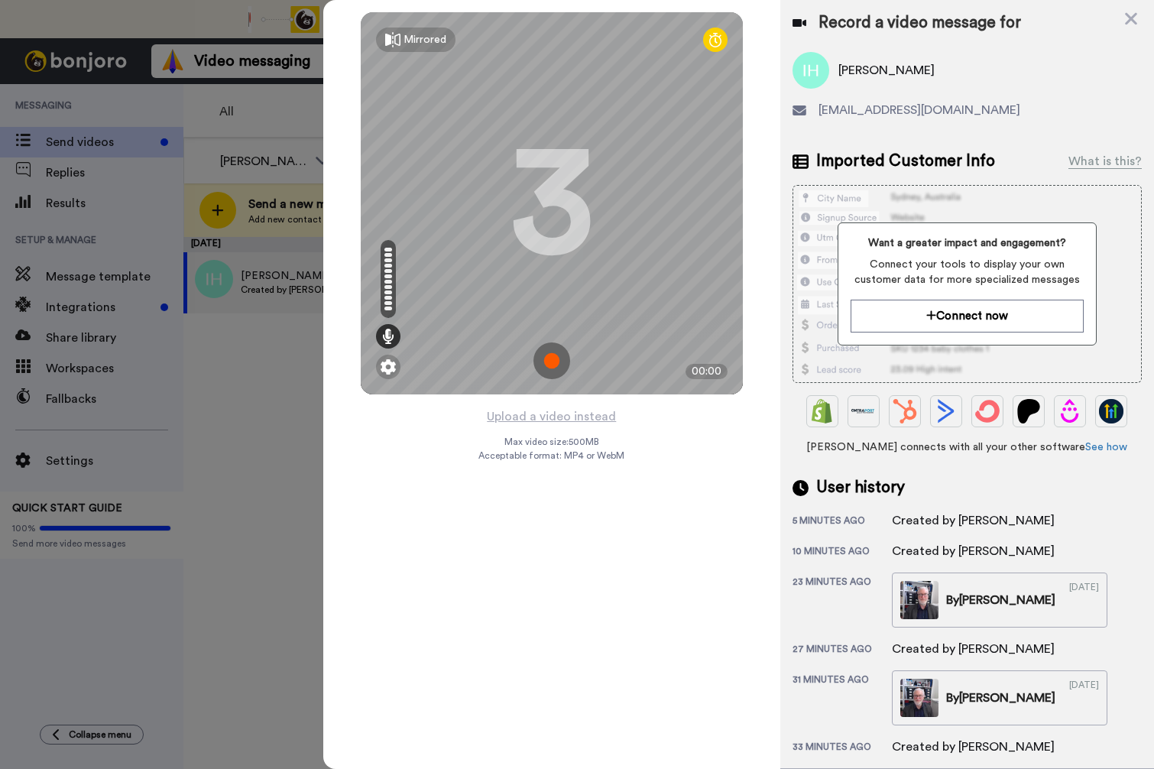
click at [550, 360] on img at bounding box center [551, 360] width 37 height 37
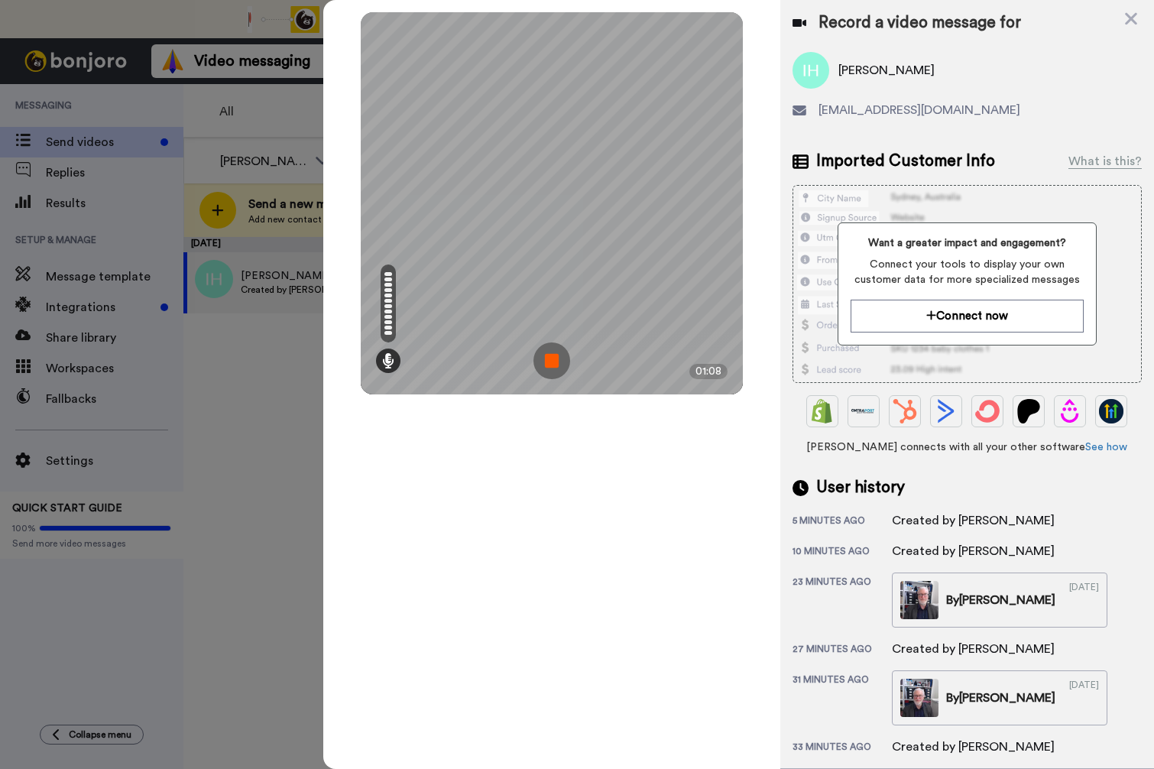
click at [588, 511] on div "Mirrored Redo 3 01:08" at bounding box center [551, 384] width 457 height 769
click at [553, 359] on img at bounding box center [551, 360] width 37 height 37
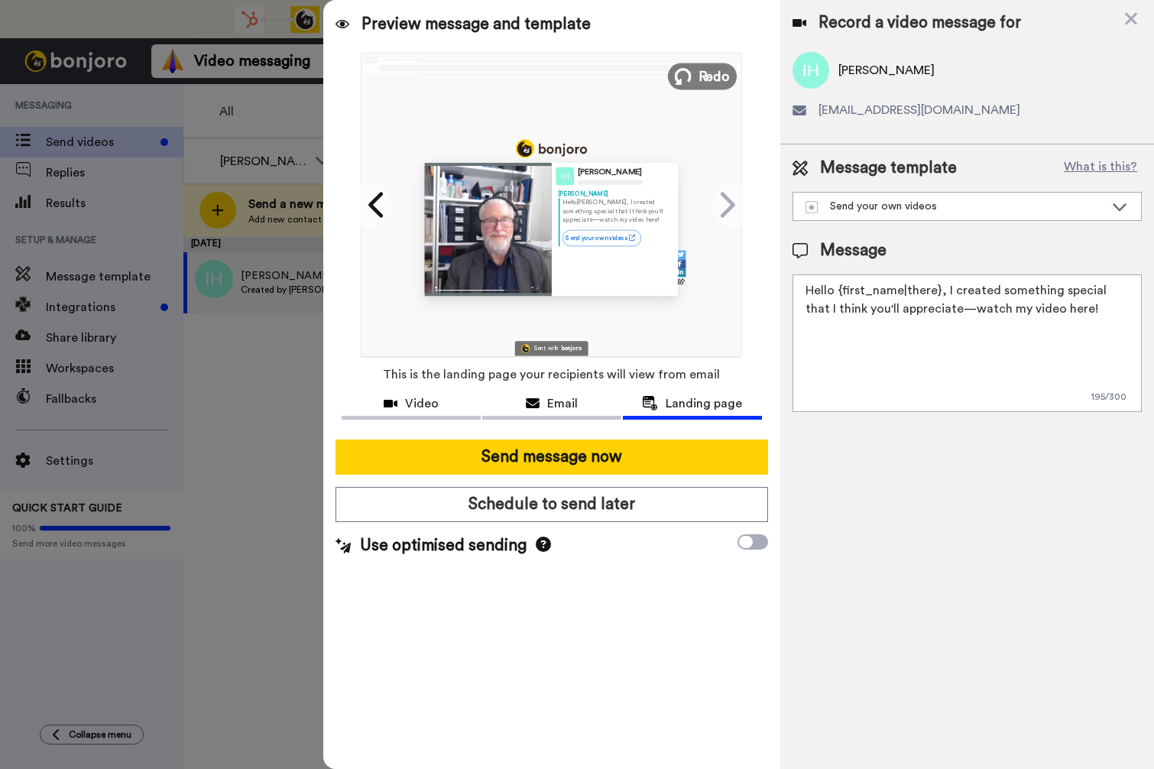
click at [706, 79] on span "Redo" at bounding box center [714, 76] width 32 height 20
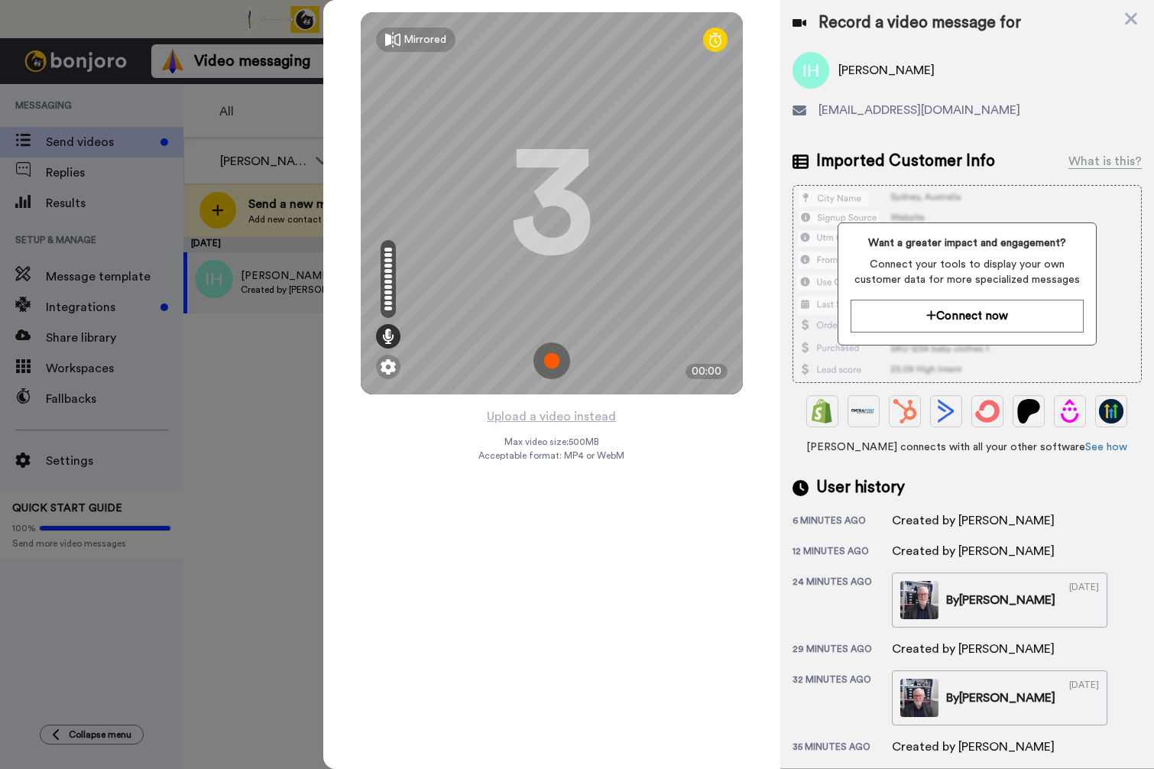
click at [545, 358] on img at bounding box center [551, 360] width 37 height 37
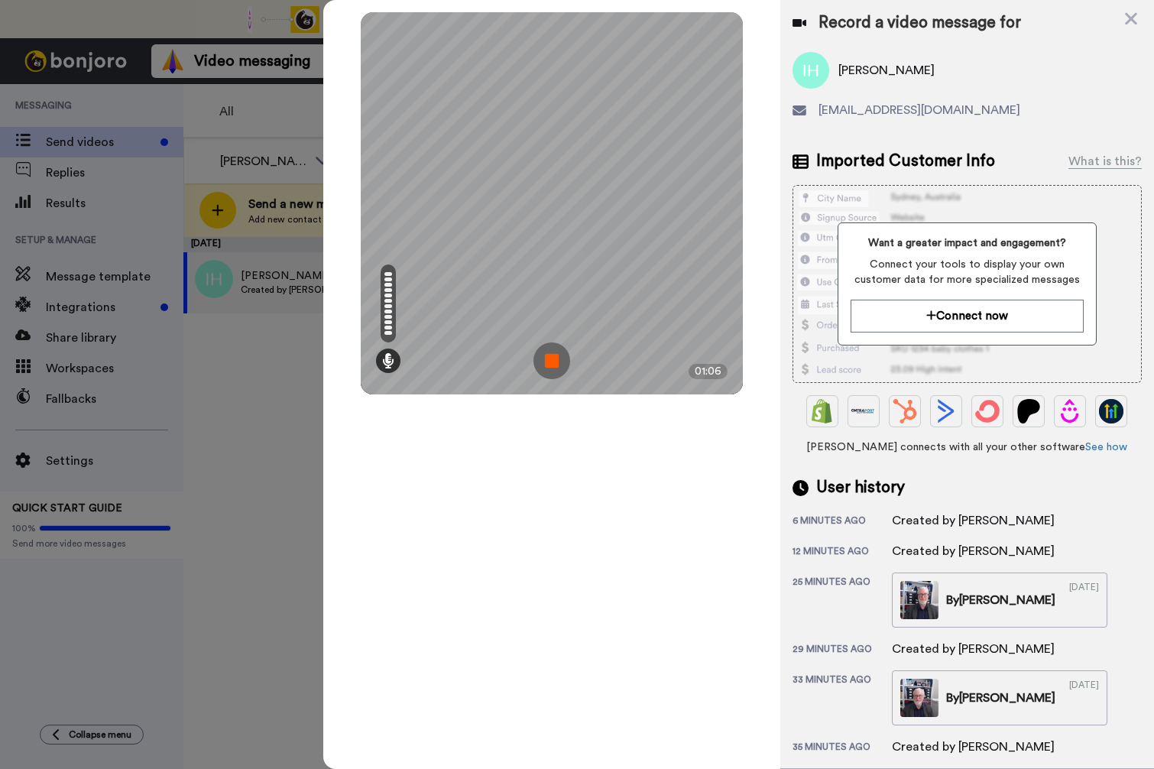
click at [549, 359] on img at bounding box center [551, 360] width 37 height 37
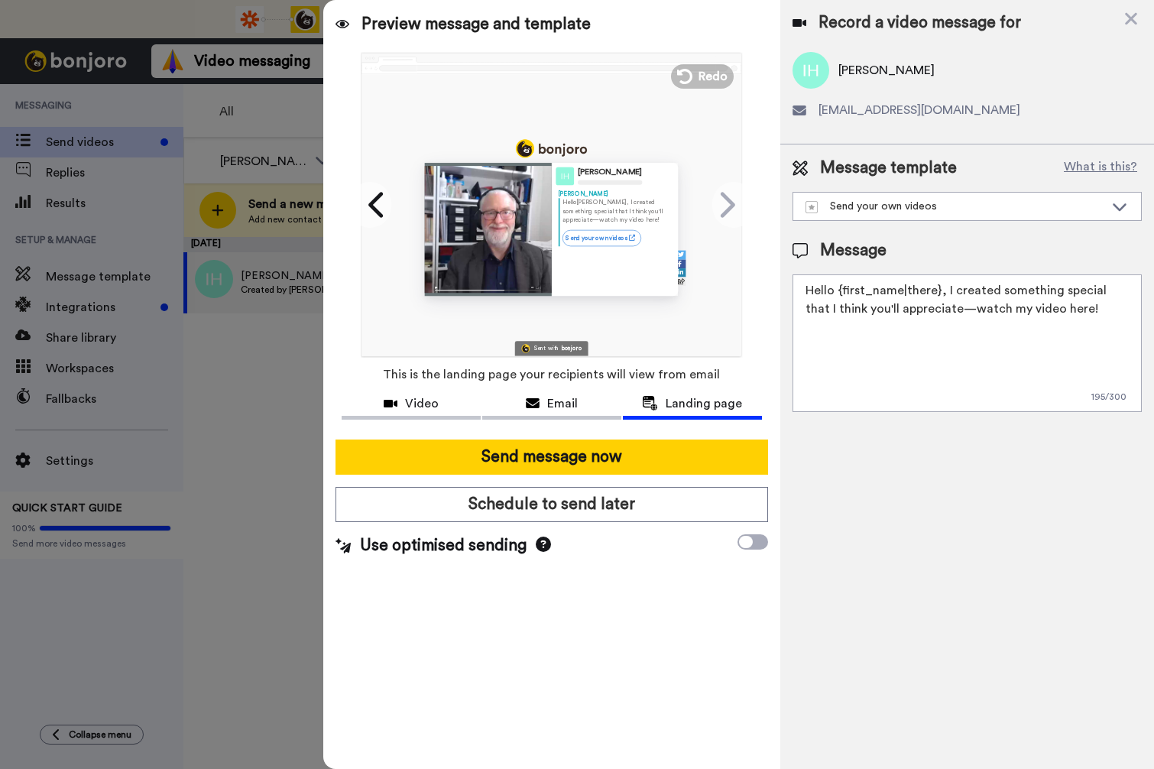
click at [477, 224] on div at bounding box center [488, 229] width 127 height 133
click at [698, 410] on span "Landing page" at bounding box center [704, 403] width 76 height 18
click at [400, 400] on div "Video" at bounding box center [411, 403] width 139 height 18
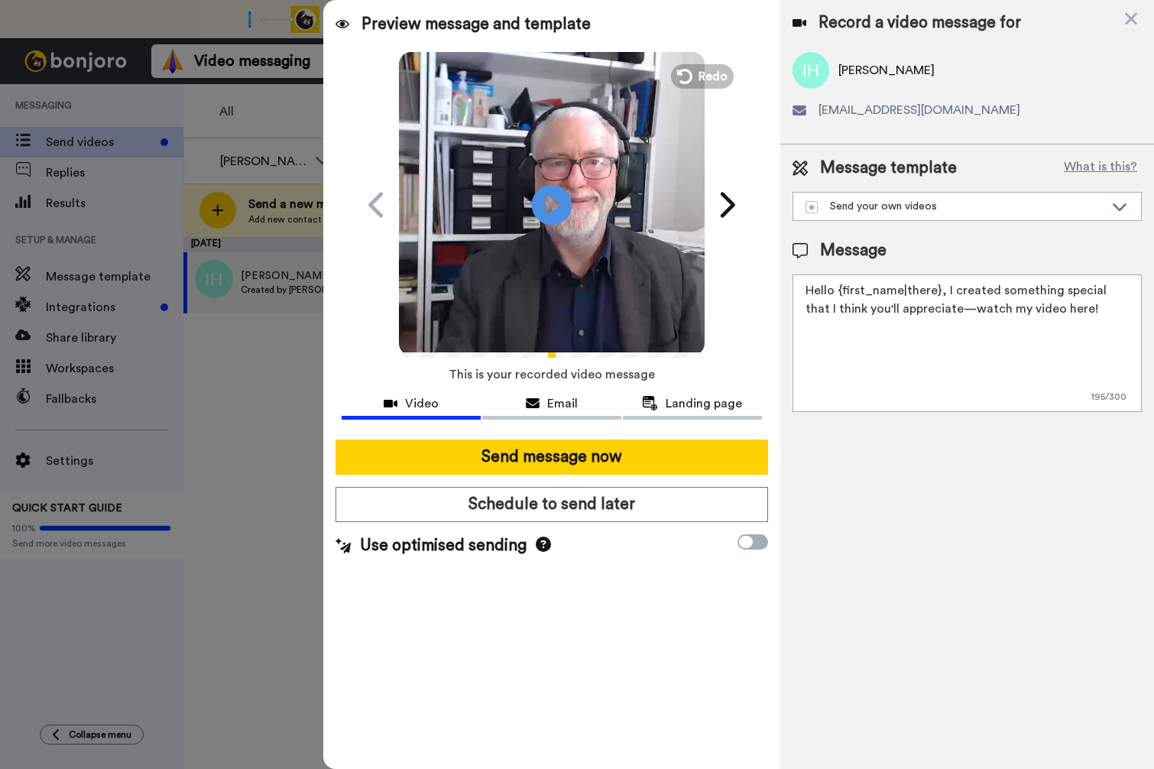
click at [547, 209] on icon "Play/Pause" at bounding box center [552, 204] width 41 height 73
click at [925, 212] on div "Send your own videos" at bounding box center [954, 206] width 299 height 15
click at [911, 236] on div "Cat Dog Webinar welcome" at bounding box center [881, 240] width 158 height 15
type textarea "Hey {first_name|there}, I wanted to send you a quick, personal message to welco…"
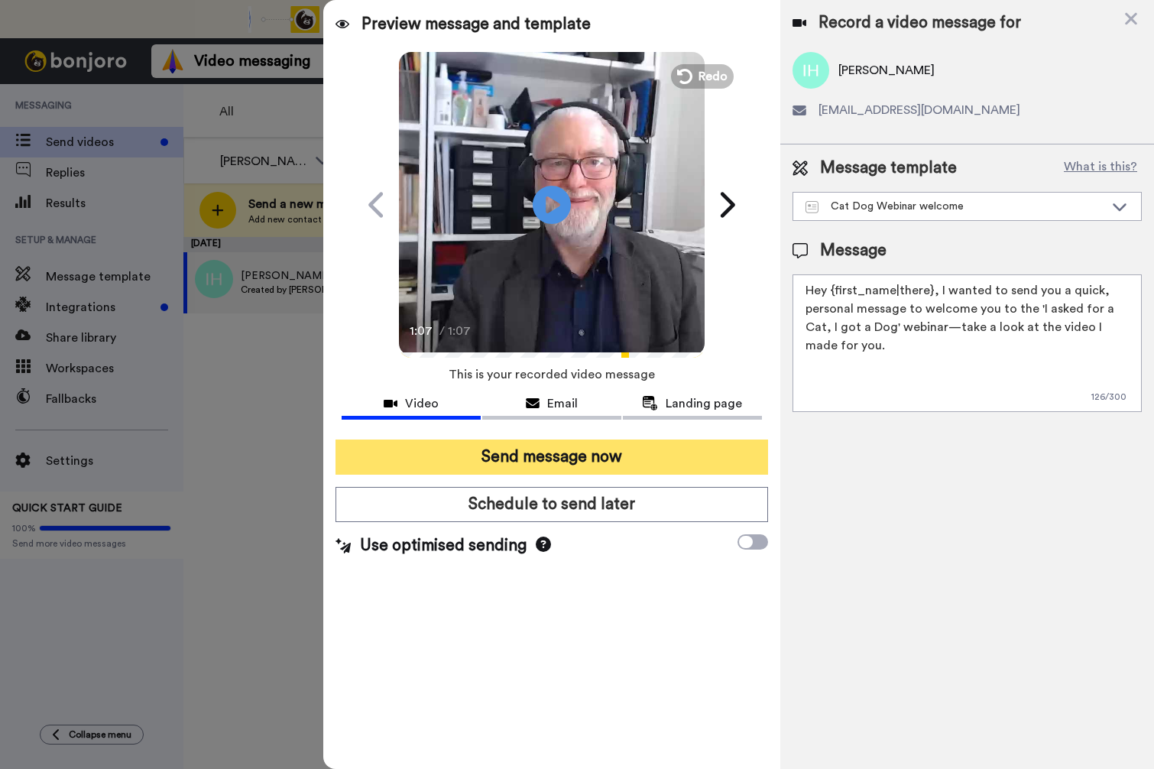
click at [569, 459] on button "Send message now" at bounding box center [551, 456] width 433 height 35
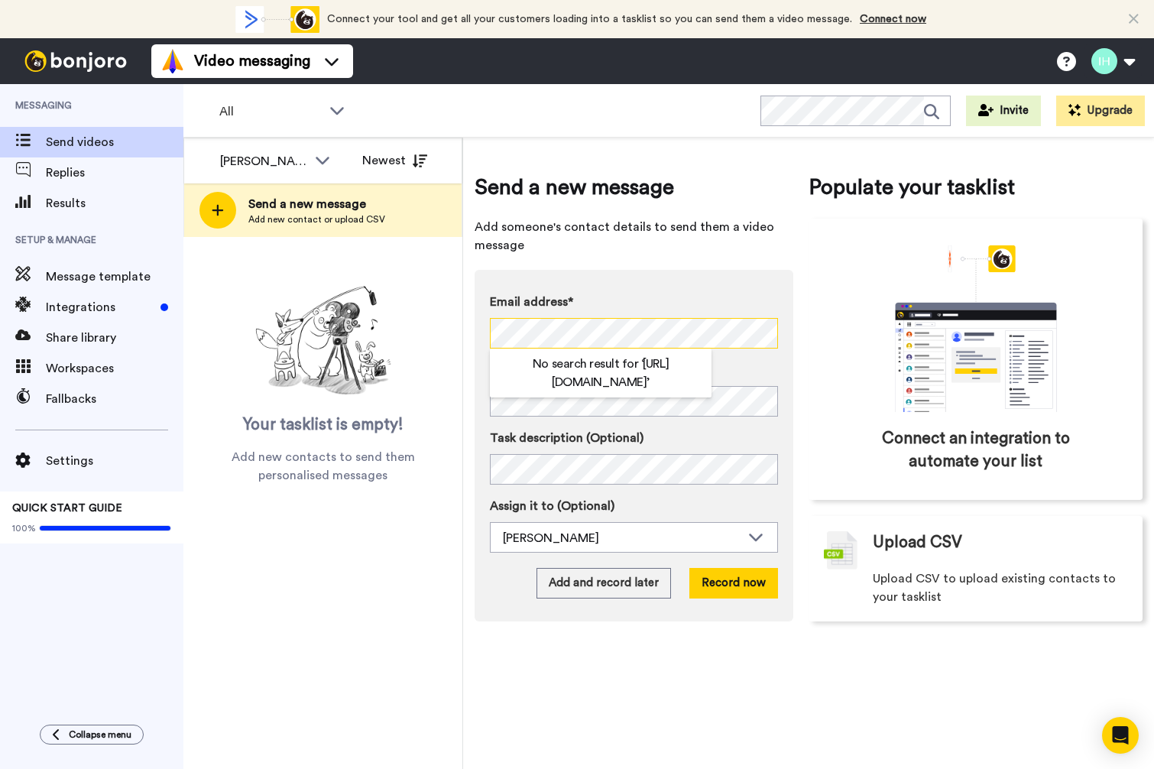
click at [449, 333] on div "[PERSON_NAME] All members [PERSON_NAME] Newest Send a new message Add new conta…" at bounding box center [668, 453] width 971 height 631
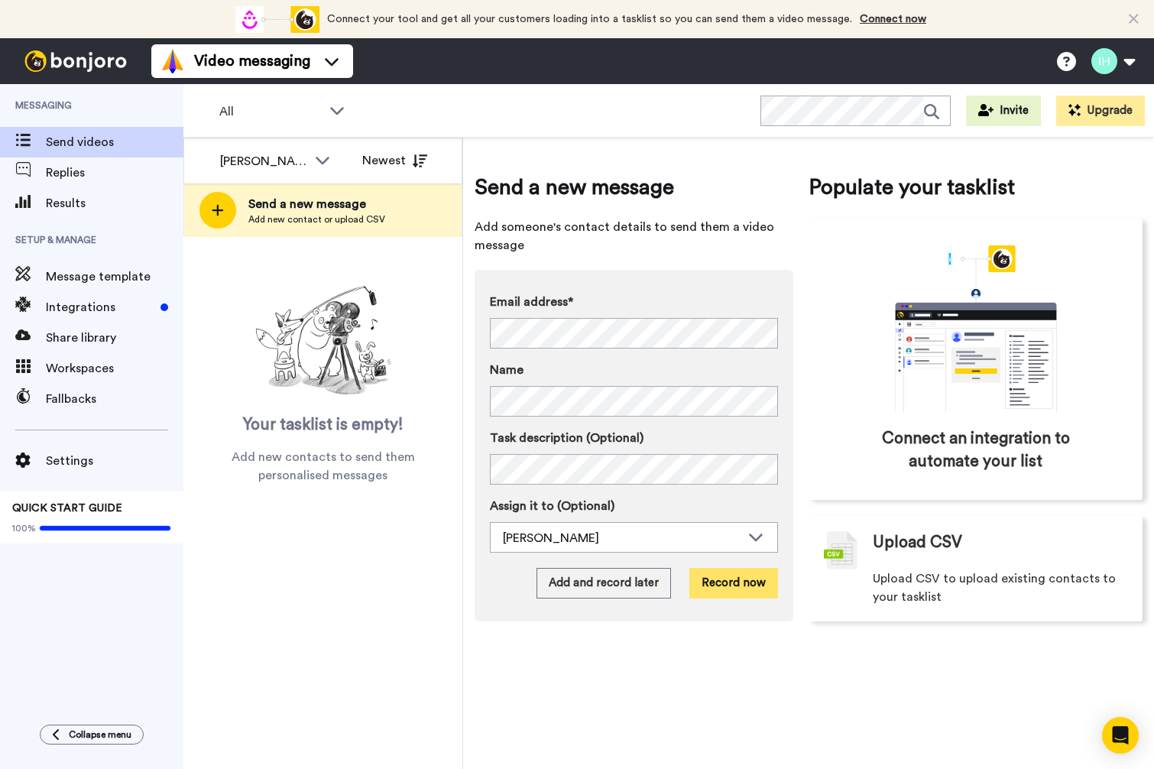
click at [743, 586] on button "Record now" at bounding box center [733, 583] width 89 height 31
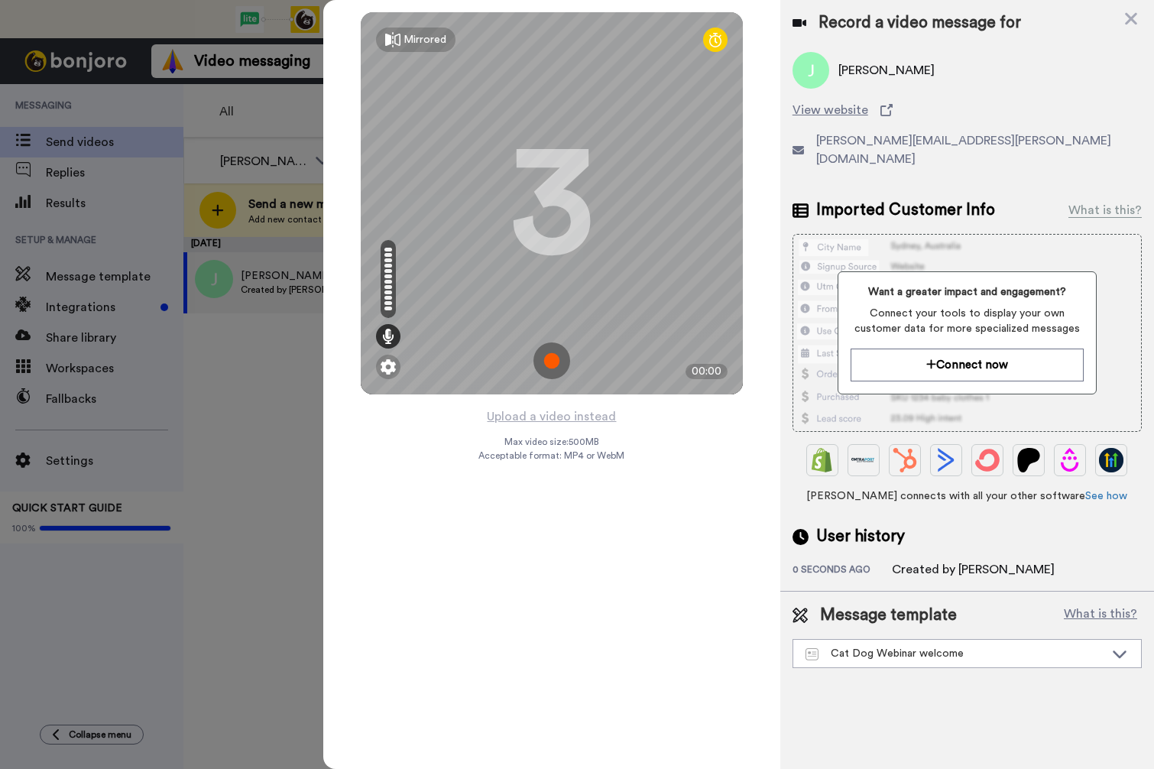
click at [553, 365] on img at bounding box center [551, 360] width 37 height 37
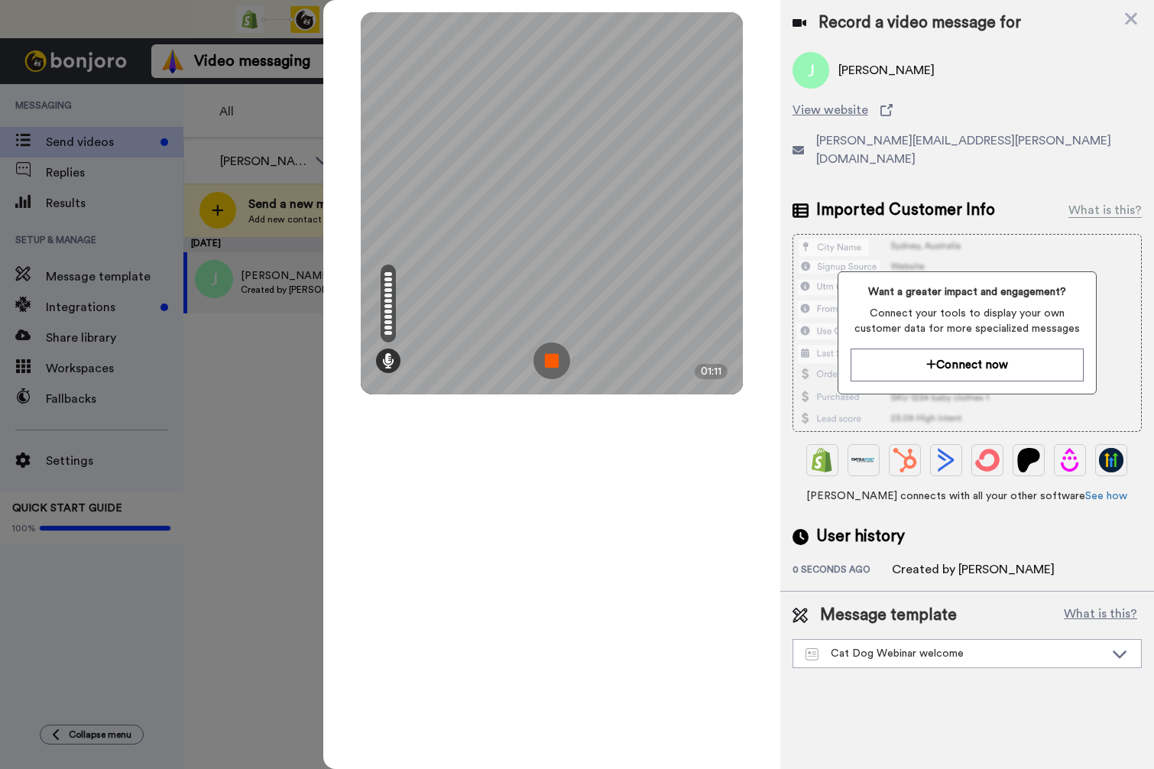
click at [549, 363] on img at bounding box center [551, 360] width 37 height 37
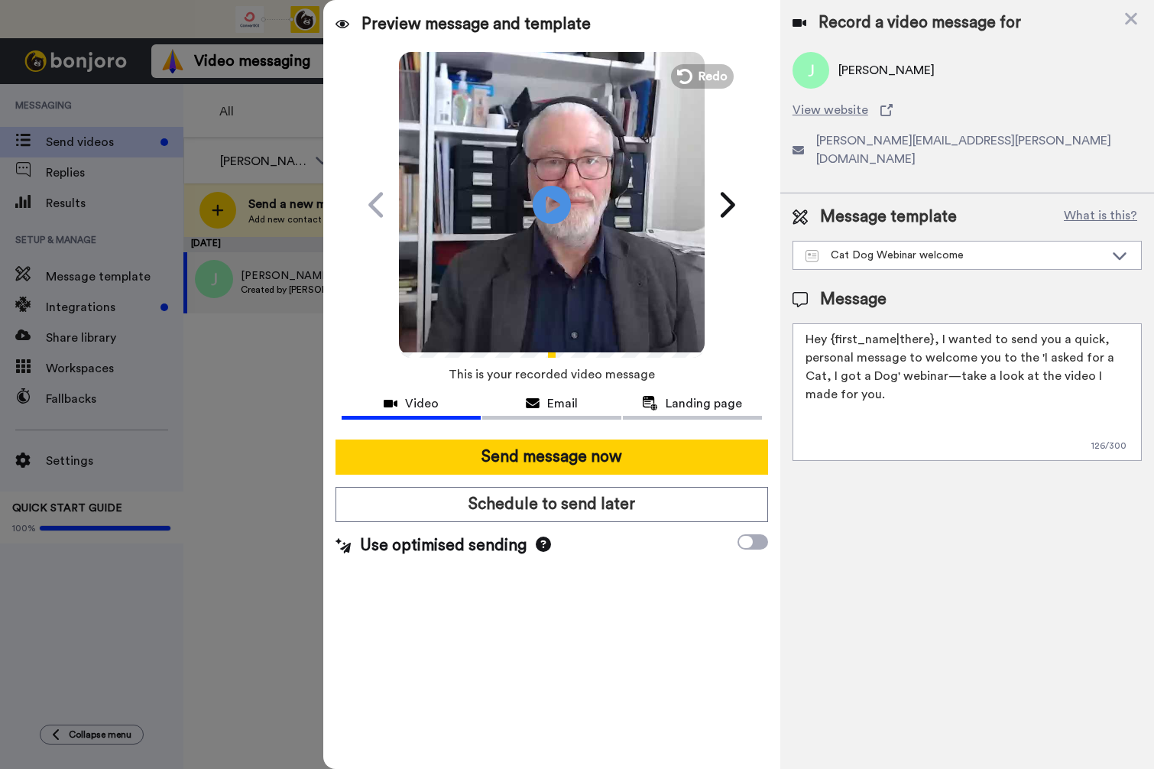
click at [406, 402] on span "Video" at bounding box center [422, 403] width 34 height 18
click at [562, 199] on icon at bounding box center [552, 204] width 41 height 41
click at [558, 401] on span "Email" at bounding box center [562, 403] width 31 height 18
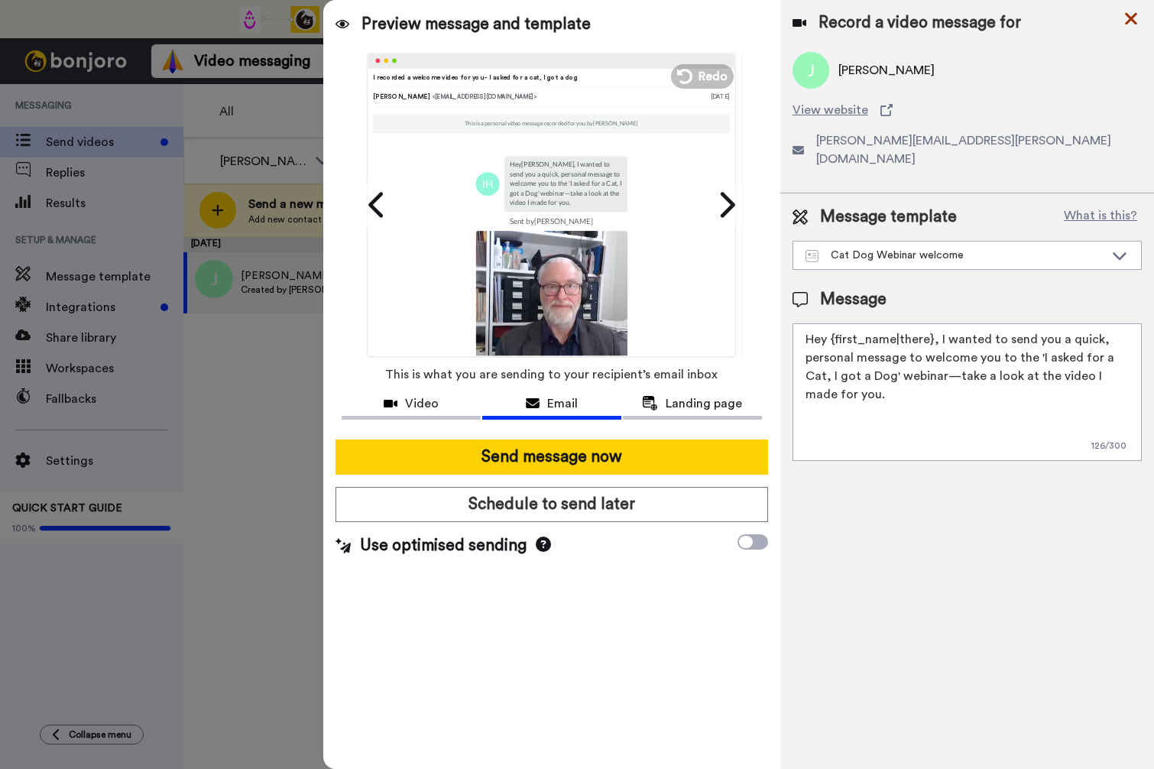
click at [1130, 16] on icon at bounding box center [1131, 19] width 12 height 12
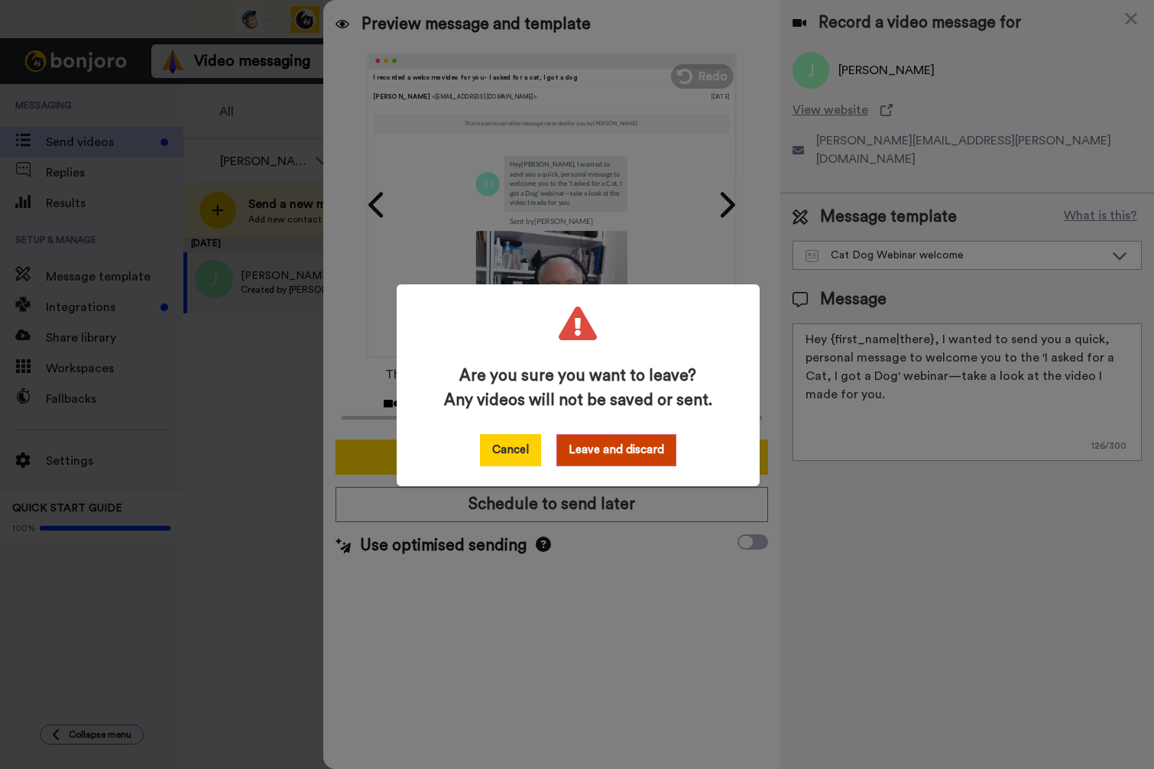
click at [527, 450] on button "Cancel" at bounding box center [510, 450] width 61 height 32
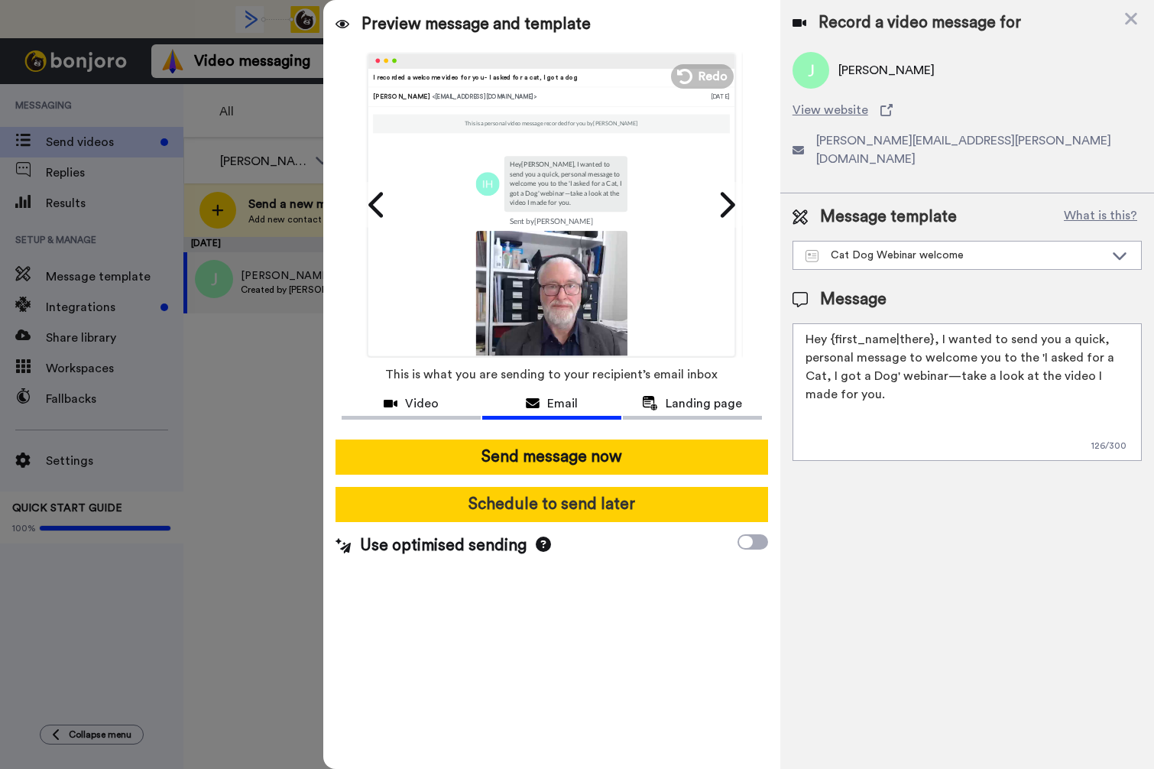
click at [561, 502] on button "Schedule to send later" at bounding box center [551, 504] width 433 height 35
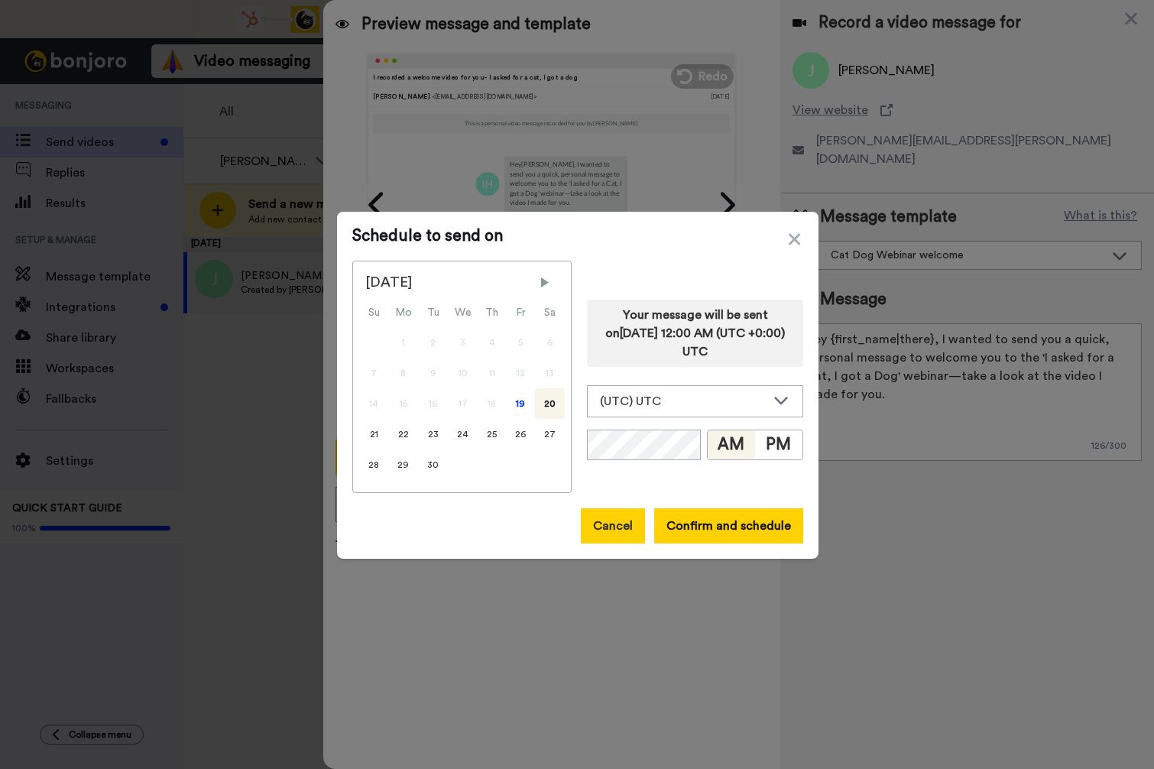
click at [625, 523] on button "Cancel" at bounding box center [613, 525] width 64 height 35
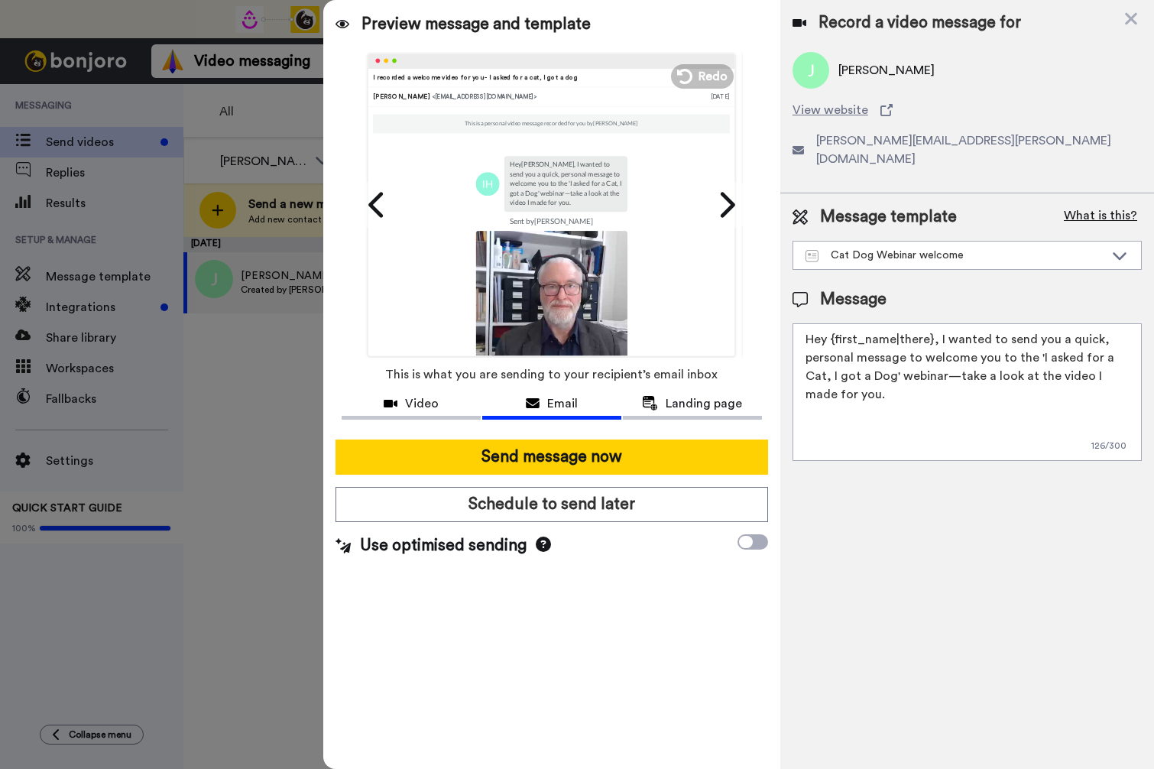
click at [1084, 206] on button "What is this?" at bounding box center [1100, 217] width 83 height 23
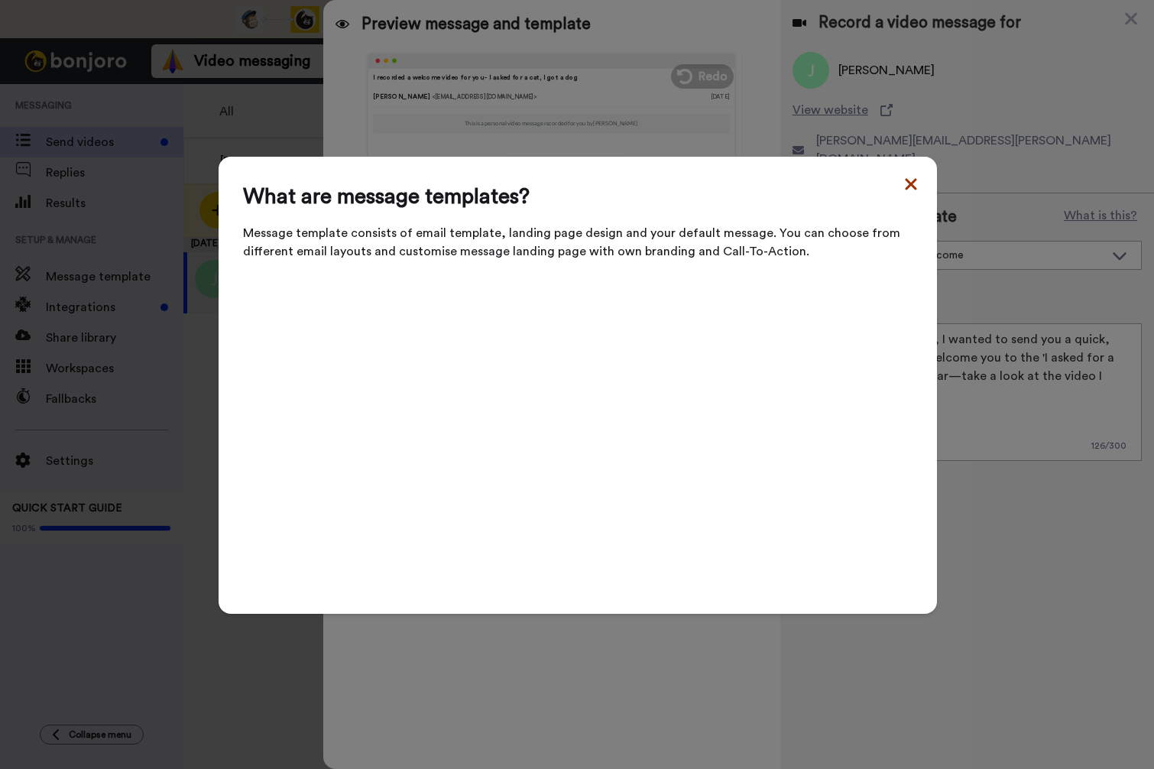
click at [906, 189] on icon at bounding box center [910, 184] width 15 height 18
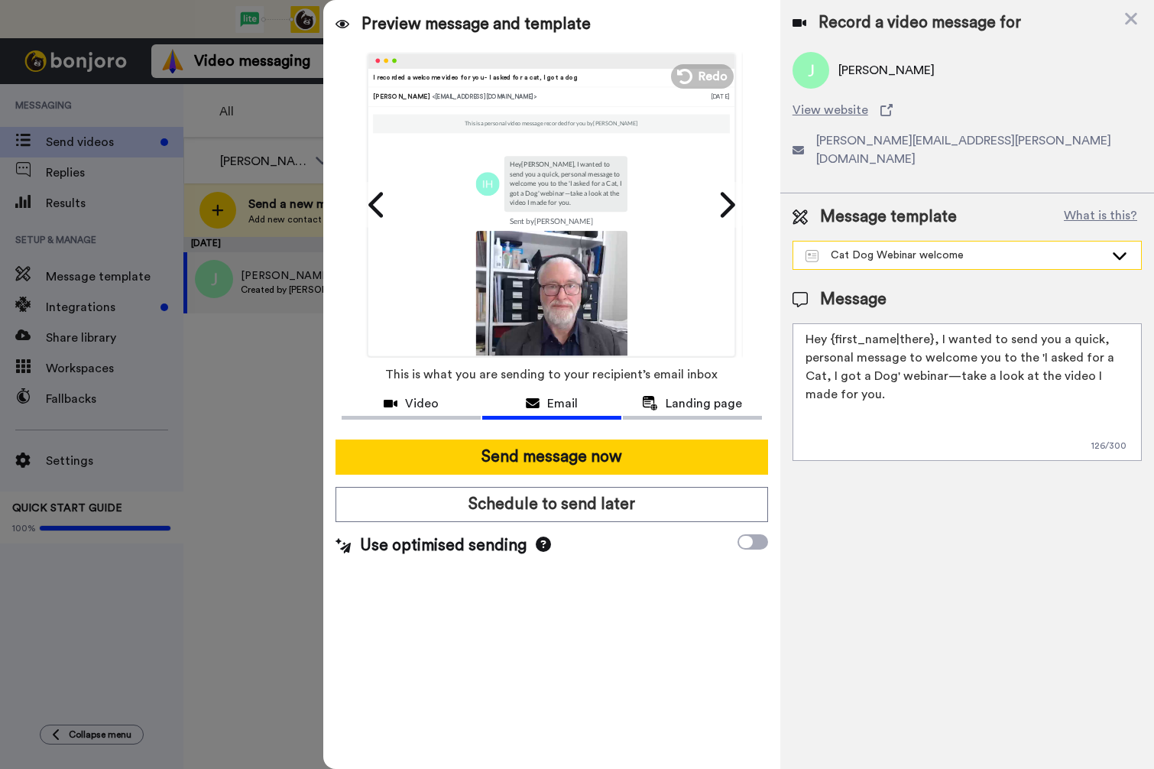
click at [914, 248] on div "Cat Dog Webinar welcome" at bounding box center [954, 255] width 299 height 15
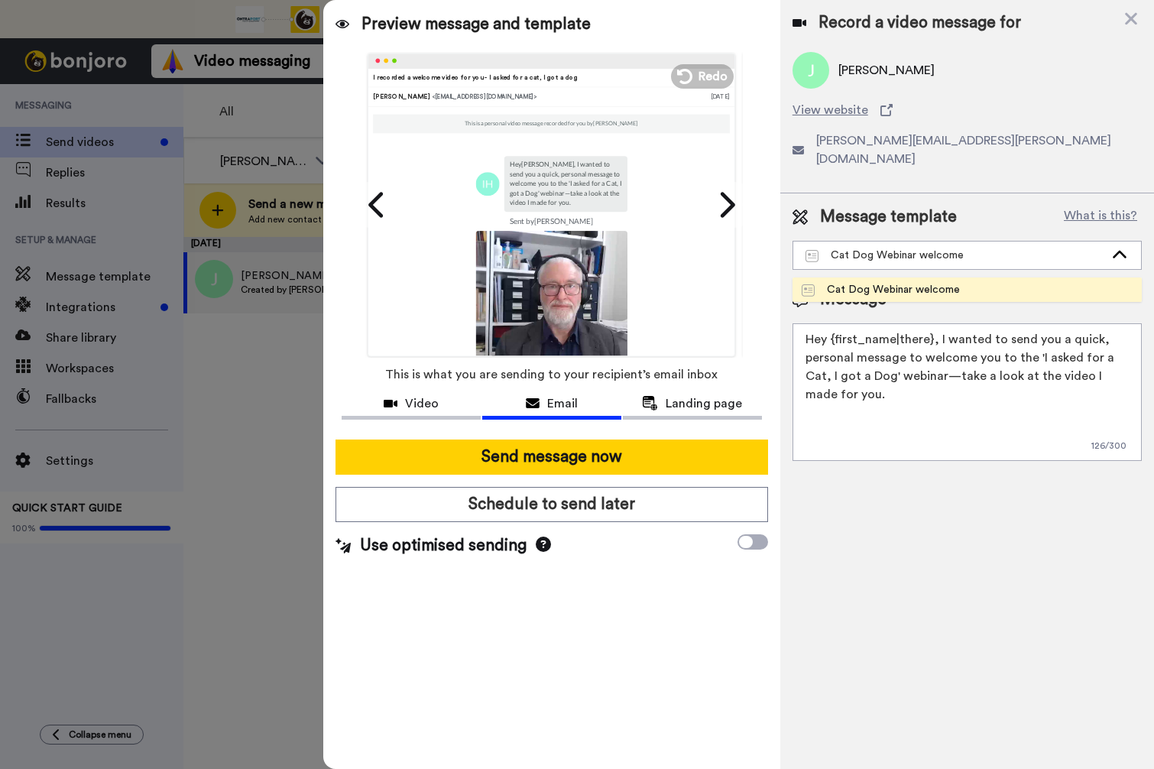
click at [898, 282] on div "Cat Dog Webinar welcome" at bounding box center [881, 289] width 158 height 15
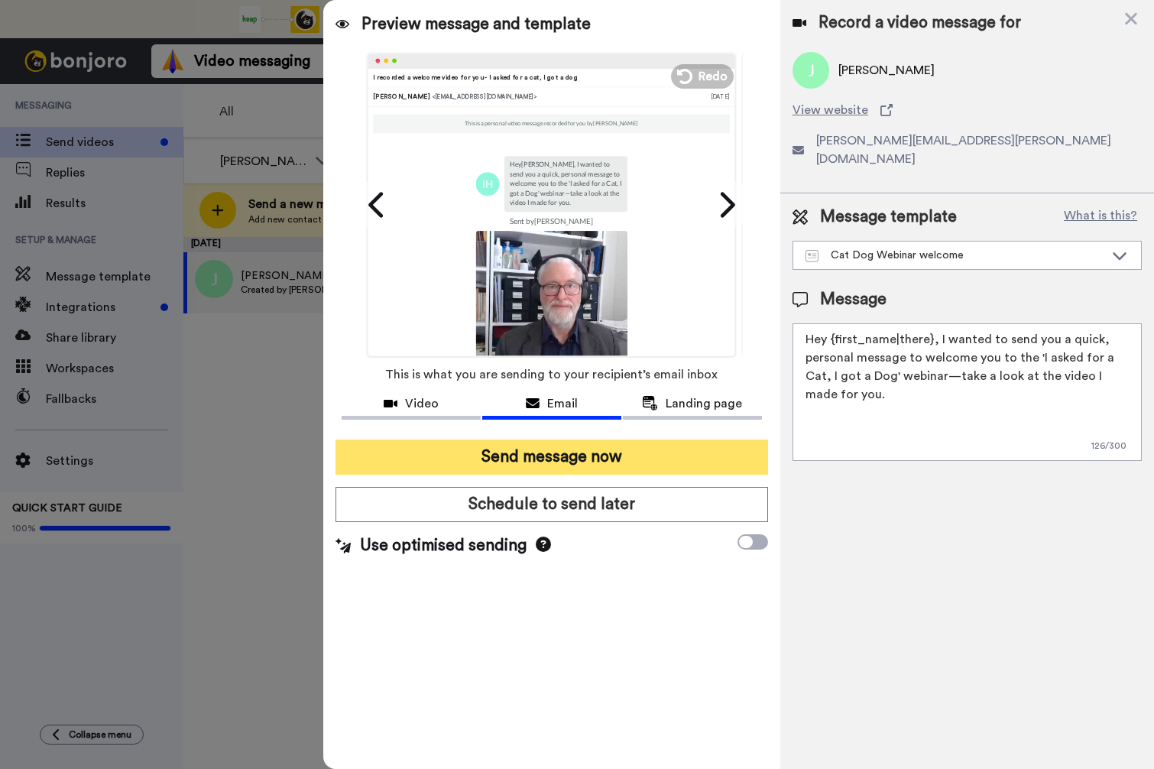
click at [567, 449] on button "Send message now" at bounding box center [551, 456] width 433 height 35
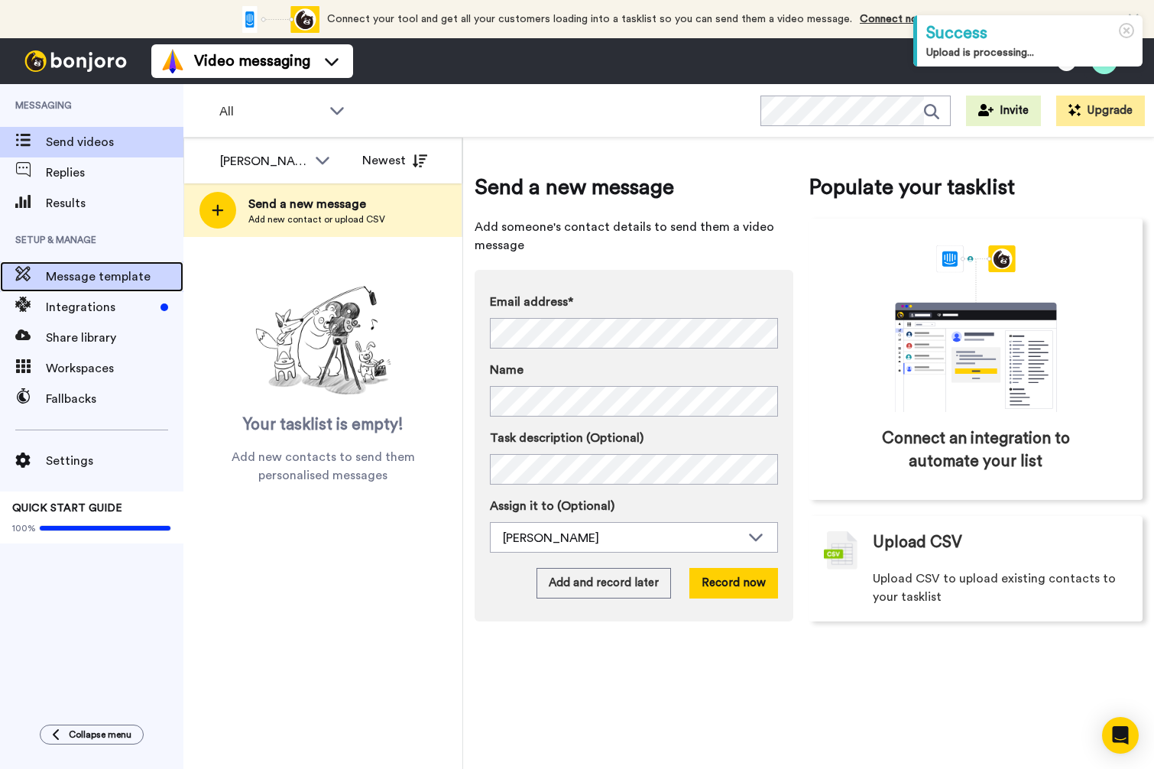
click at [89, 277] on span "Message template" at bounding box center [115, 276] width 138 height 18
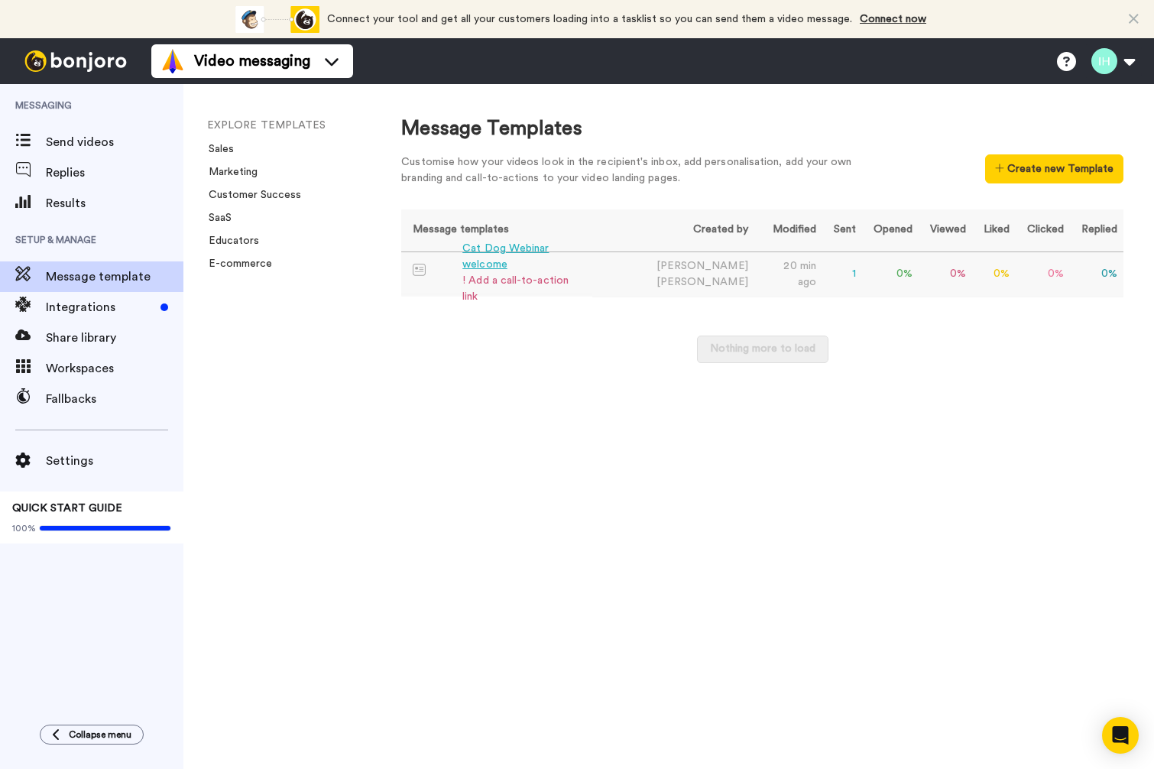
click at [512, 264] on div "Cat Dog Webinar welcome" at bounding box center [523, 257] width 123 height 32
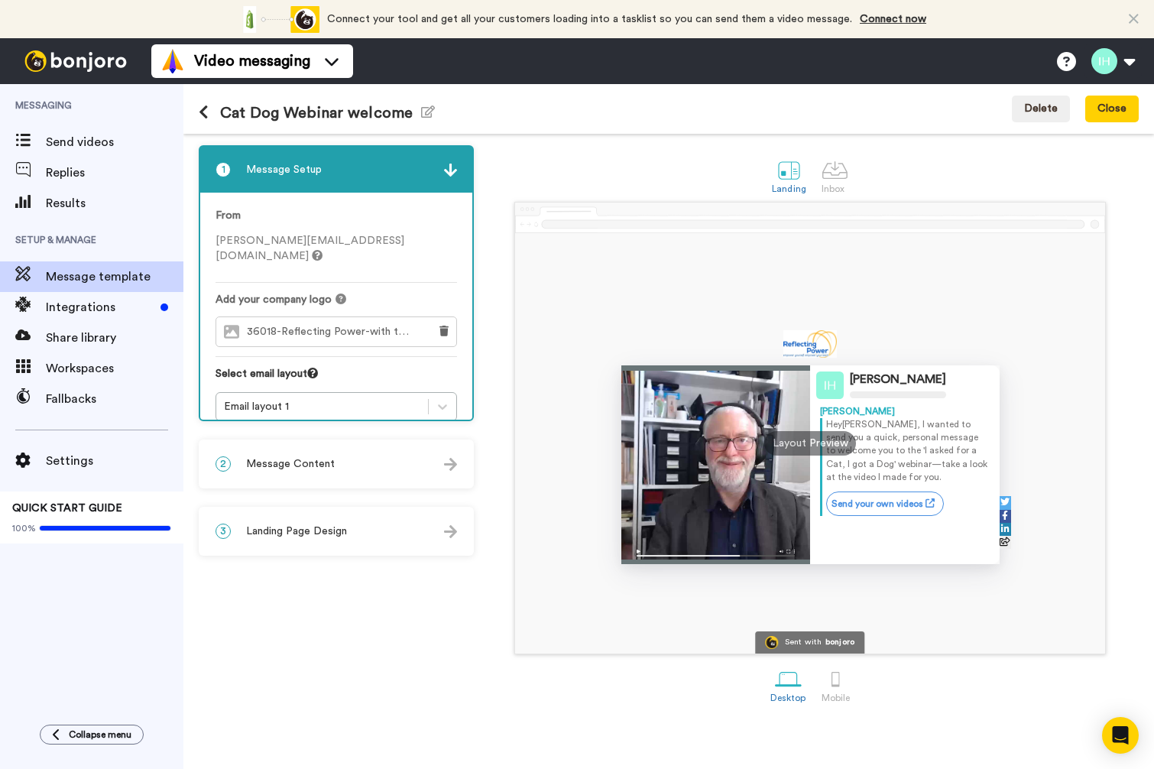
click at [443, 464] on div "2 Message Content" at bounding box center [336, 464] width 272 height 46
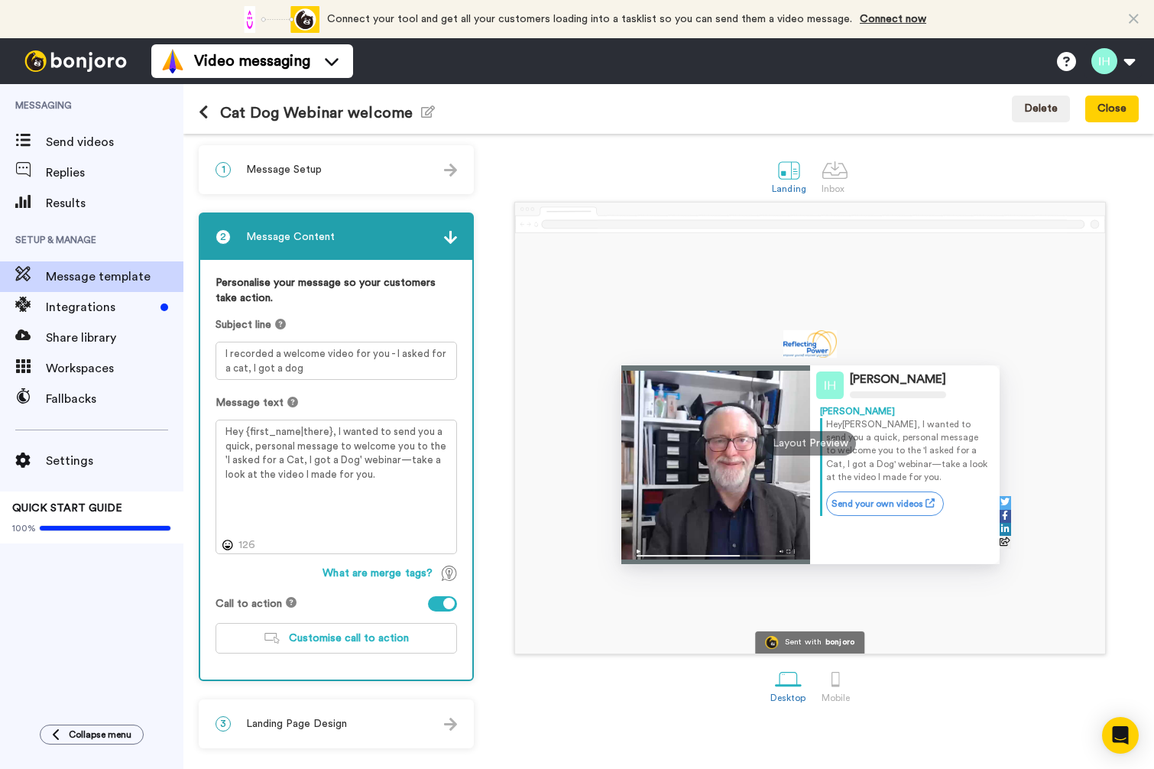
click at [447, 228] on div "2 Message Content" at bounding box center [336, 237] width 272 height 46
click at [442, 168] on div "1 Message Setup" at bounding box center [336, 170] width 272 height 46
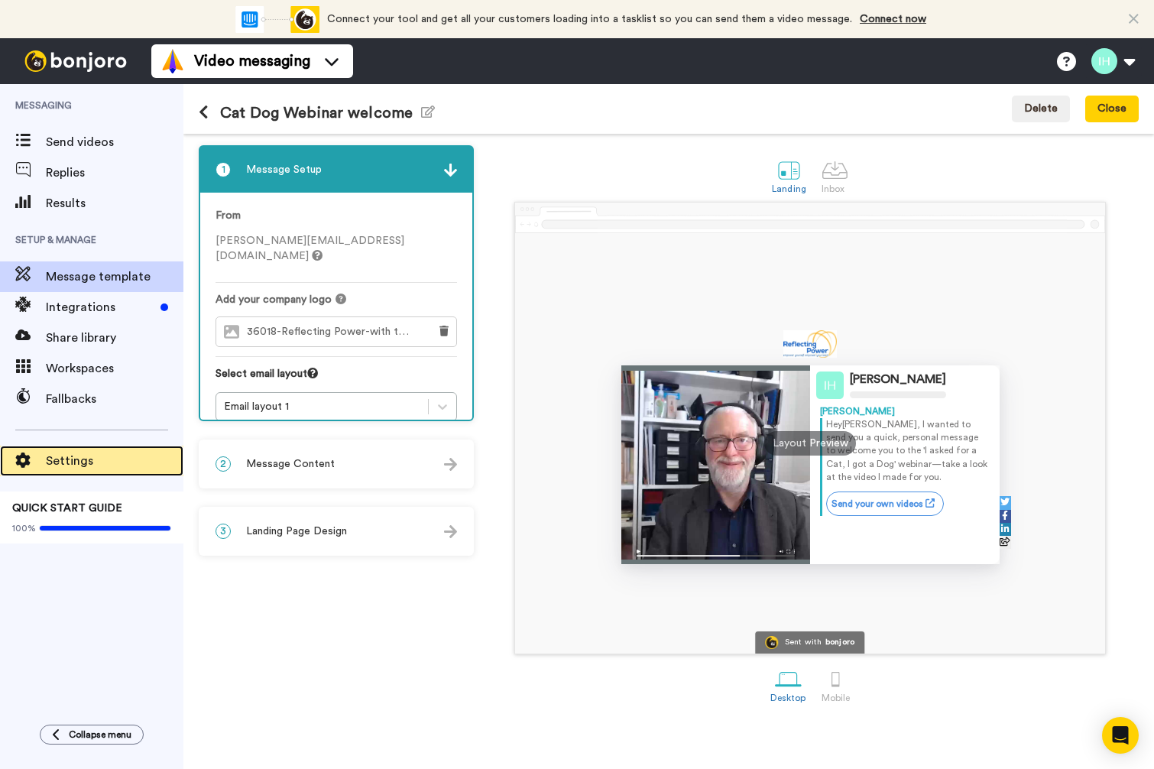
click at [83, 464] on span "Settings" at bounding box center [115, 461] width 138 height 18
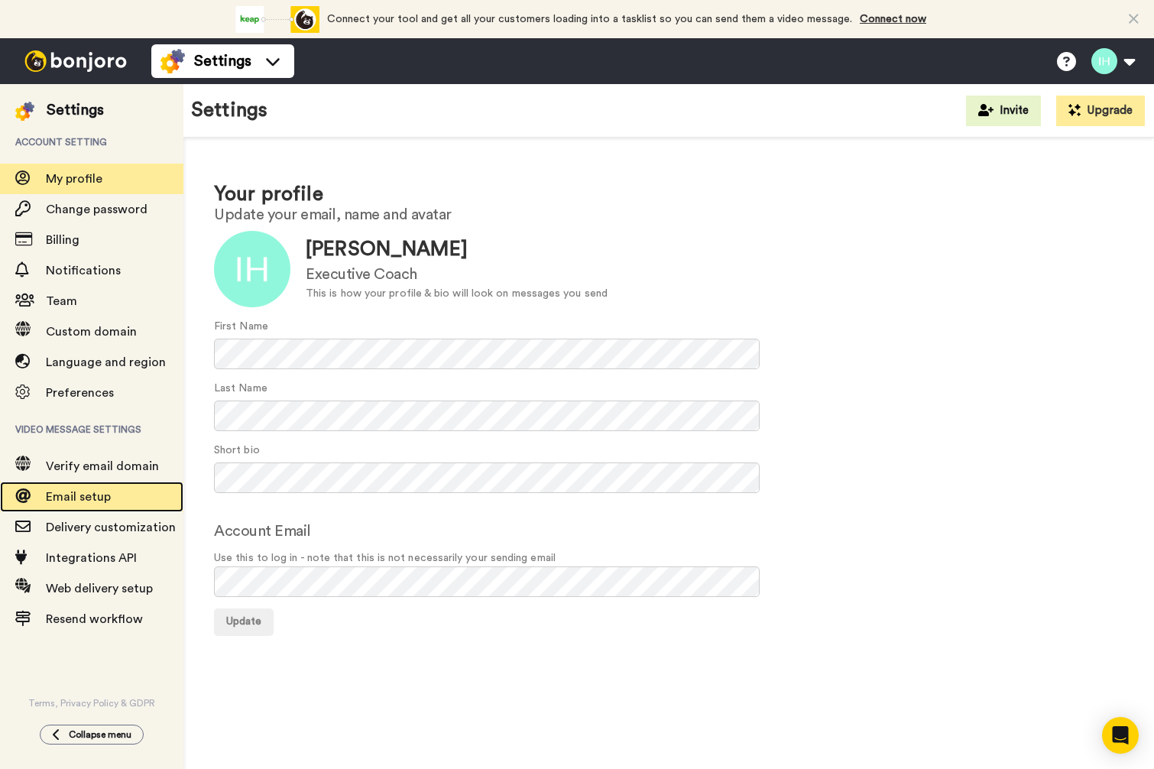
click at [76, 496] on span "Email setup" at bounding box center [78, 497] width 65 height 12
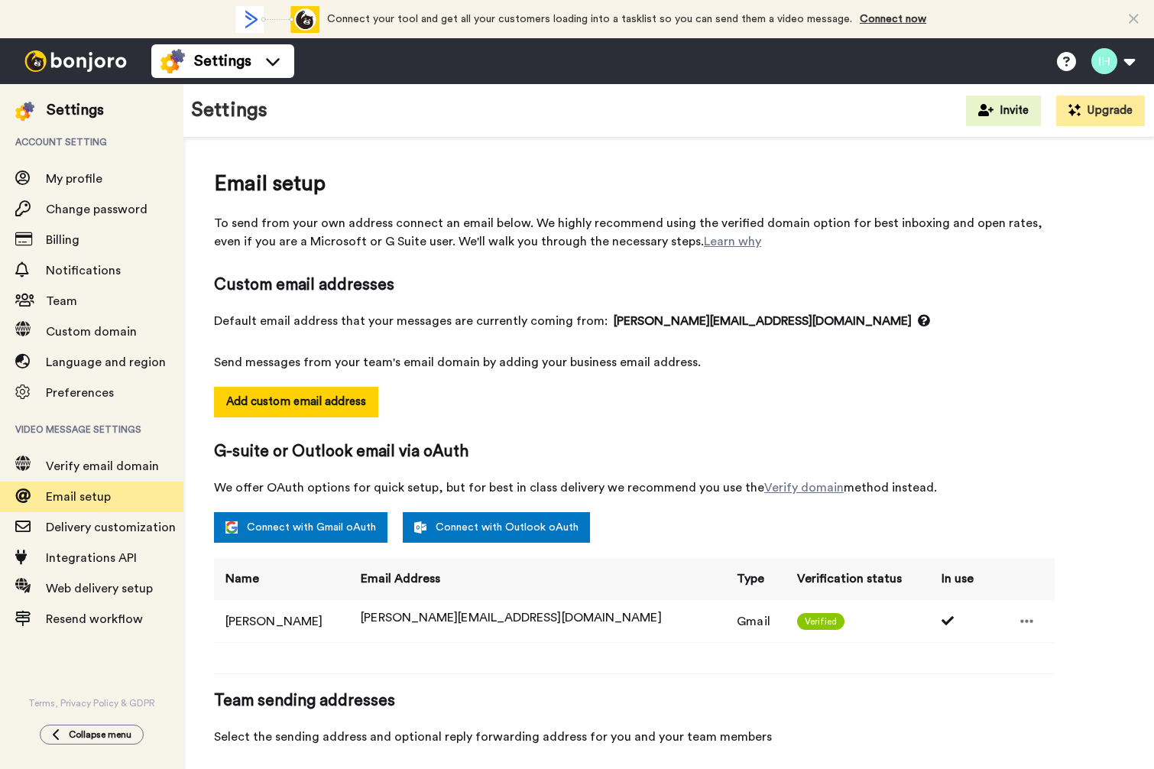
select select "164421"
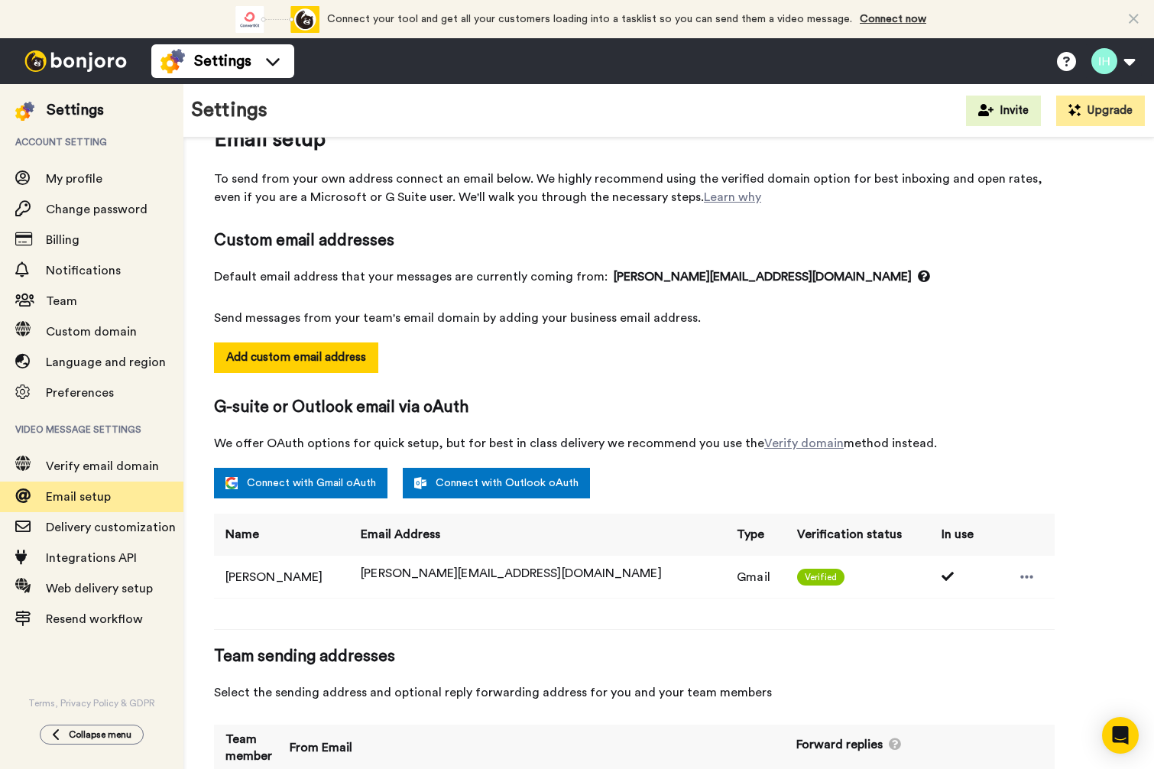
scroll to position [82, 0]
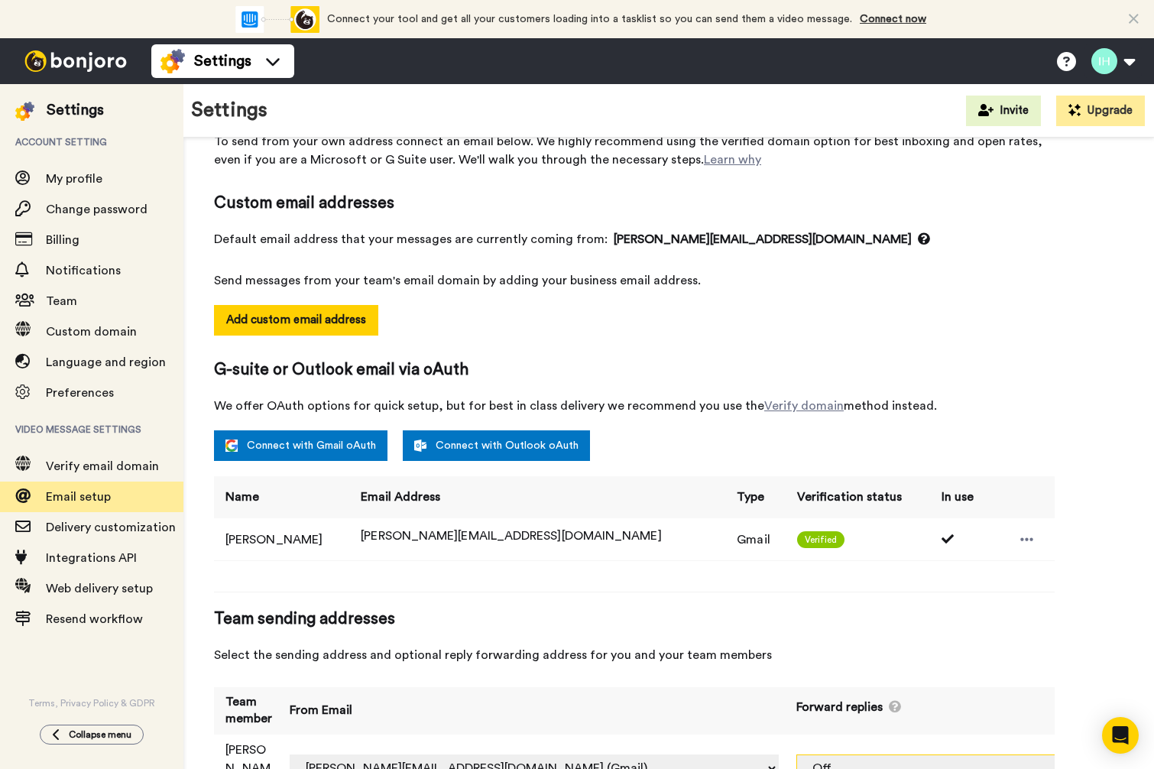
click at [993, 754] on select "Off [PERSON_NAME][EMAIL_ADDRESS][DOMAIN_NAME] (Gmail)" at bounding box center [987, 768] width 383 height 28
click at [995, 754] on select "Off ian@reflectingpower.com (Gmail)" at bounding box center [987, 768] width 383 height 28
click at [688, 754] on select "ian.higginbottom@inbound.bonjoromail.com (Default) ian@reflectingpower.com (Gma…" at bounding box center [534, 768] width 489 height 28
click at [361, 754] on select "ian.higginbottom@inbound.bonjoromail.com (Default) ian@reflectingpower.com (Gma…" at bounding box center [534, 768] width 489 height 28
click at [1020, 539] on icon at bounding box center [1027, 539] width 14 height 15
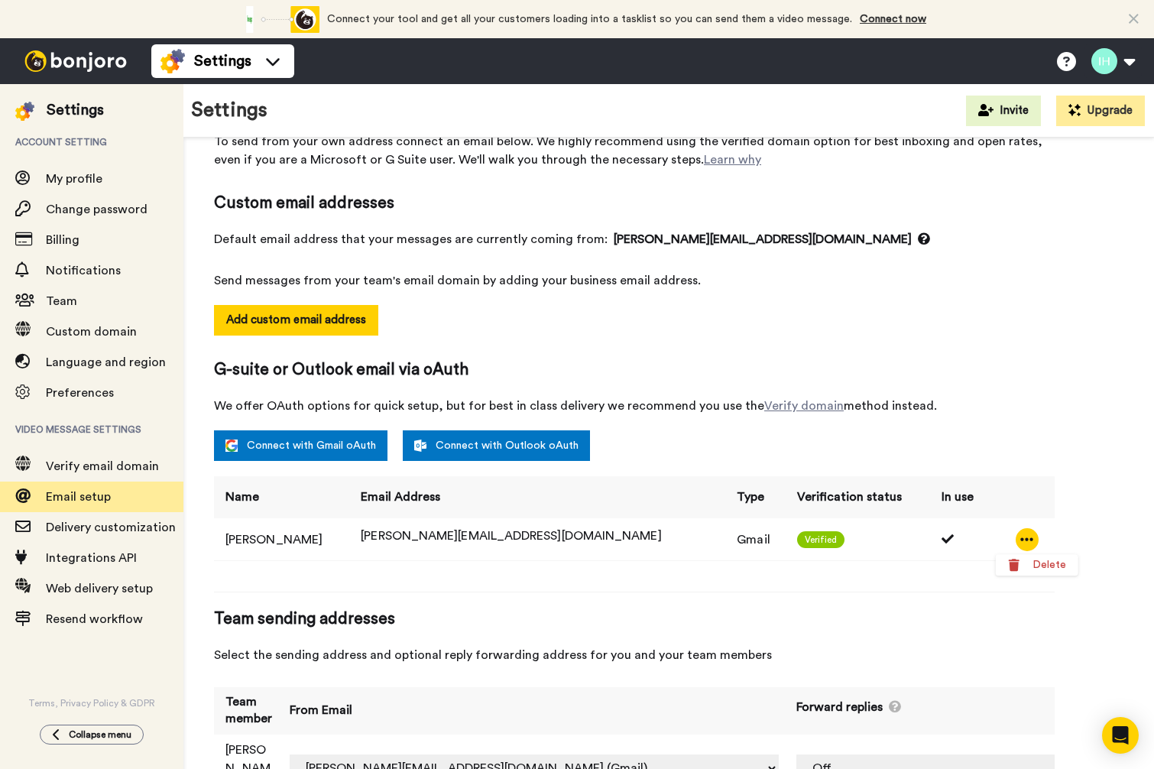
click at [1085, 483] on div "Email setup To send from your own address connect an email below. We highly rec…" at bounding box center [668, 451] width 909 height 731
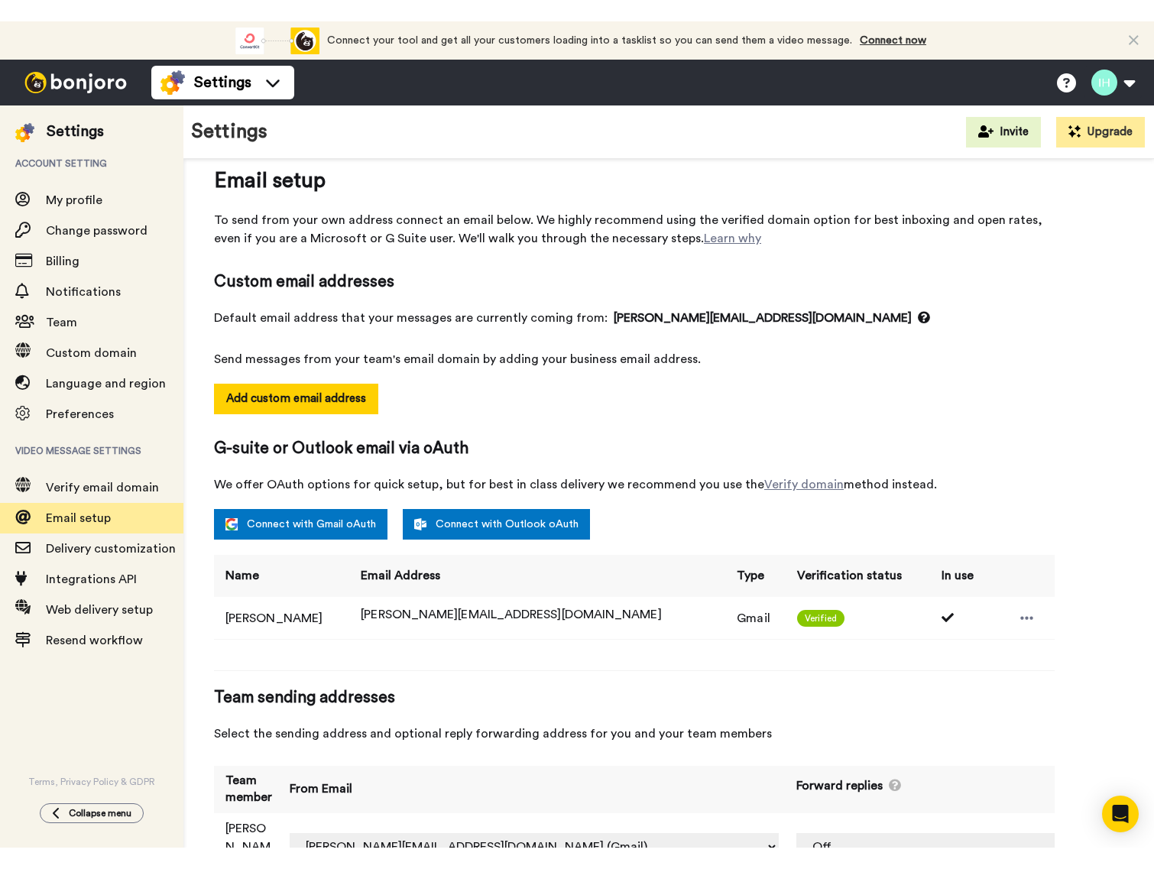
scroll to position [0, 0]
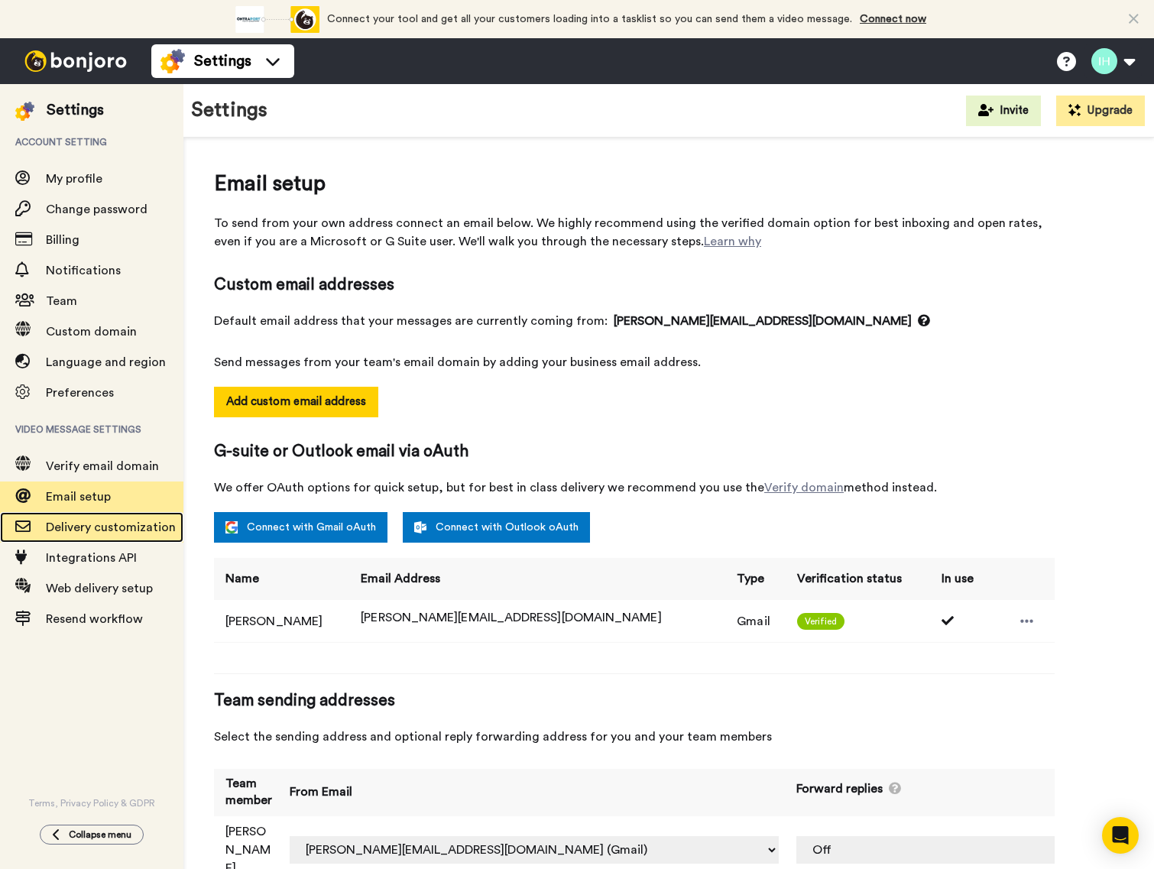
click at [142, 524] on span "Delivery customization" at bounding box center [111, 527] width 130 height 12
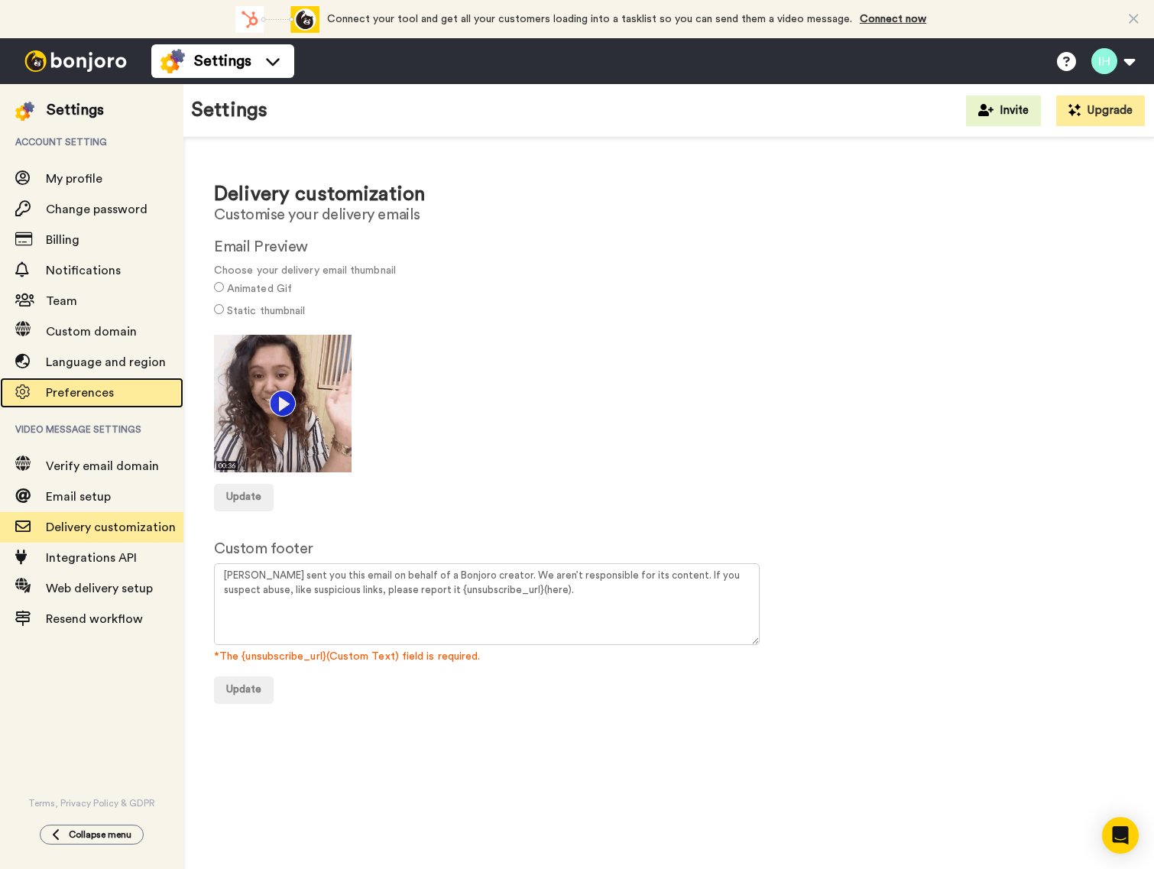
click at [102, 398] on span "Preferences" at bounding box center [80, 393] width 68 height 12
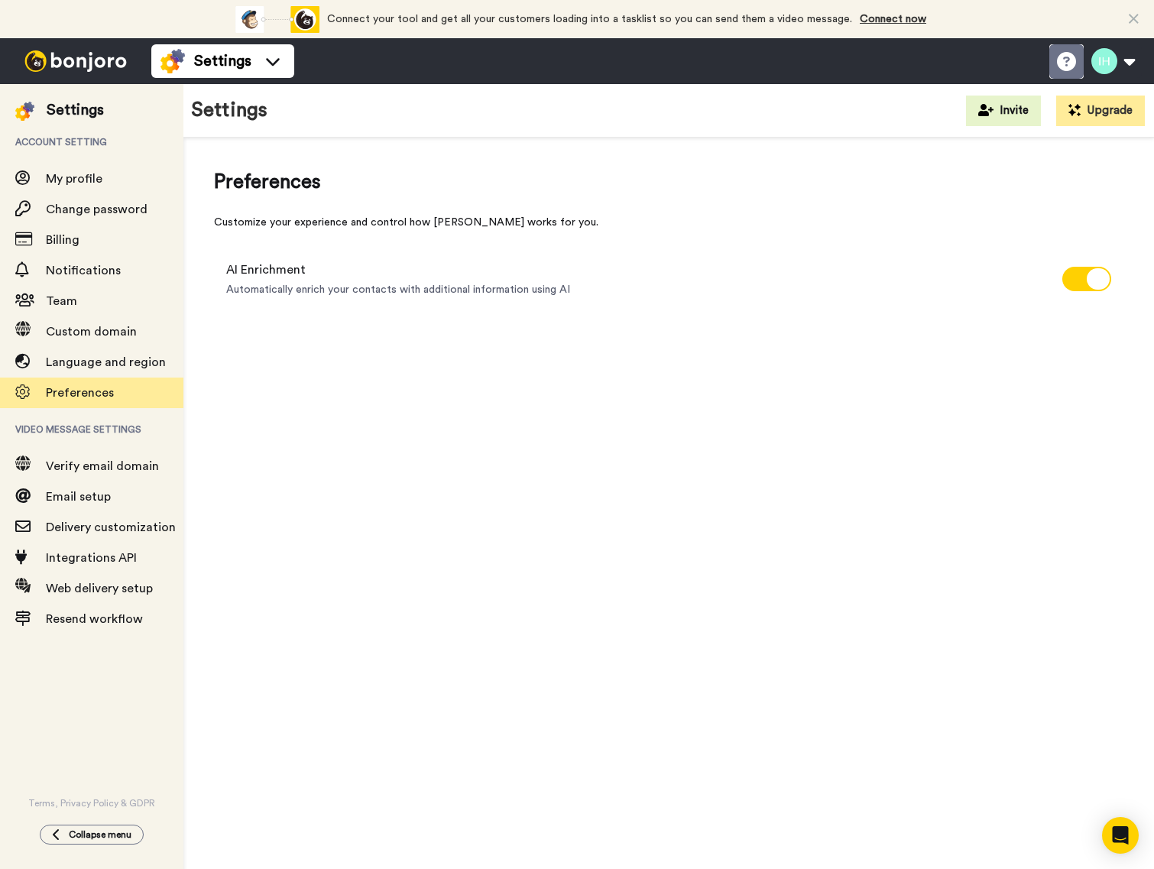
click at [1069, 62] on icon at bounding box center [1066, 61] width 19 height 19
click at [1069, 56] on icon at bounding box center [1066, 61] width 19 height 19
click at [76, 505] on span "Email setup" at bounding box center [115, 497] width 138 height 18
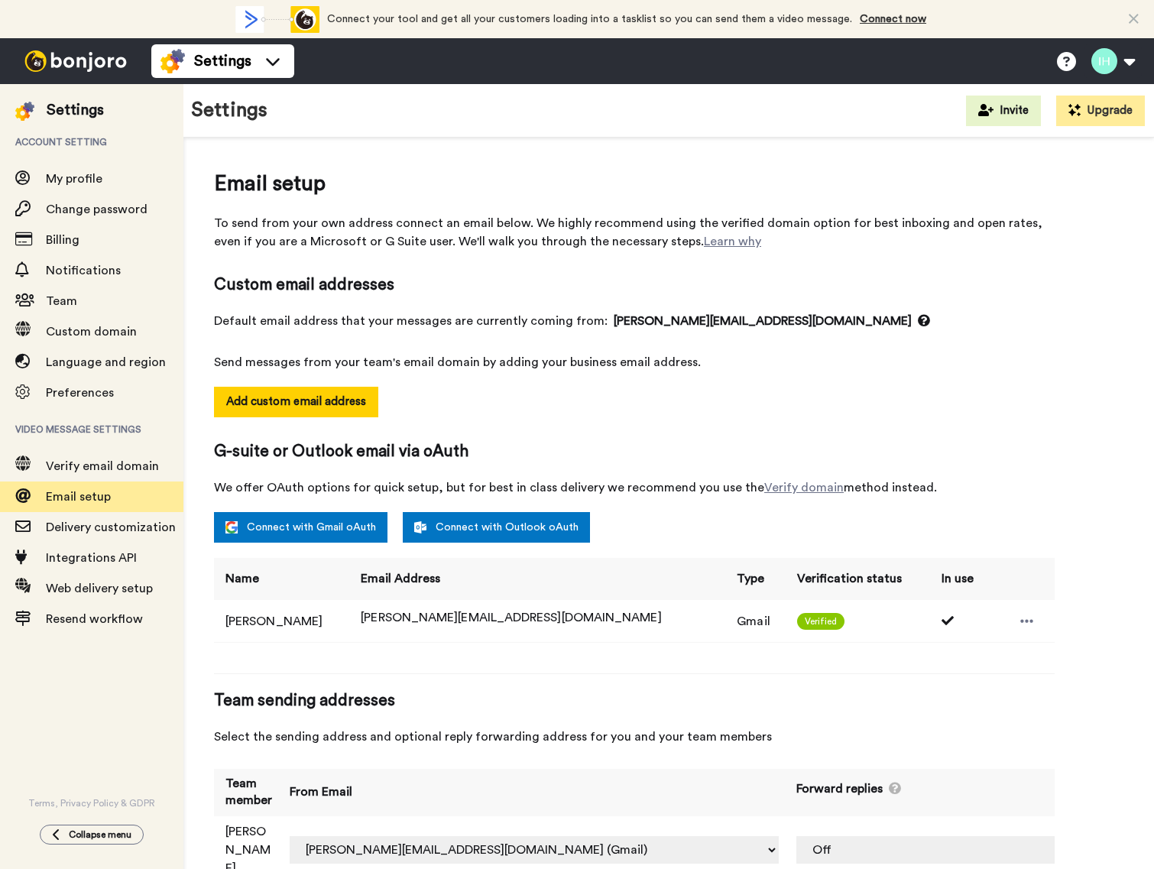
select select "164421"
click at [1004, 828] on td "Off ian@reflectingpower.com (Gmail)" at bounding box center [985, 850] width 400 height 68
click at [998, 836] on select "Off ian@reflectingpower.com (Gmail)" at bounding box center [987, 850] width 383 height 28
select select "164421"
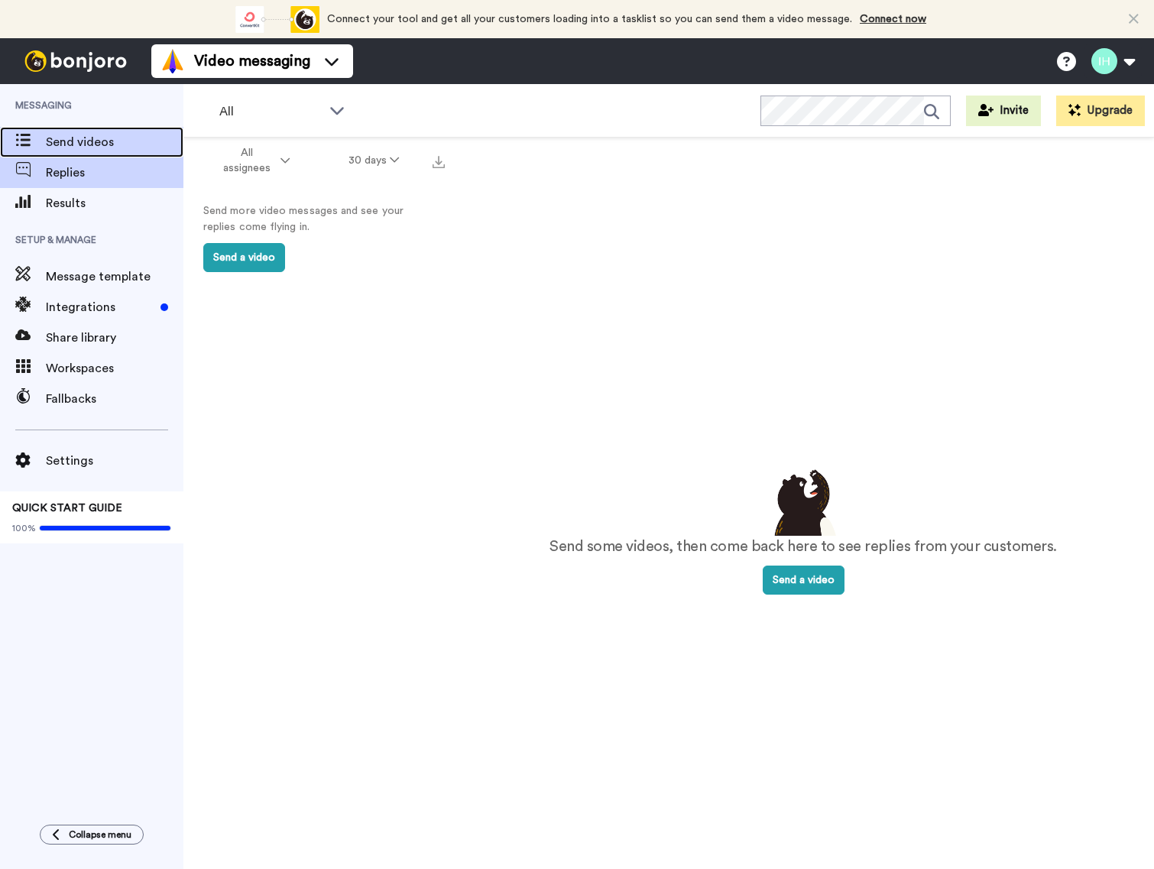
click at [95, 146] on span "Send videos" at bounding box center [115, 142] width 138 height 18
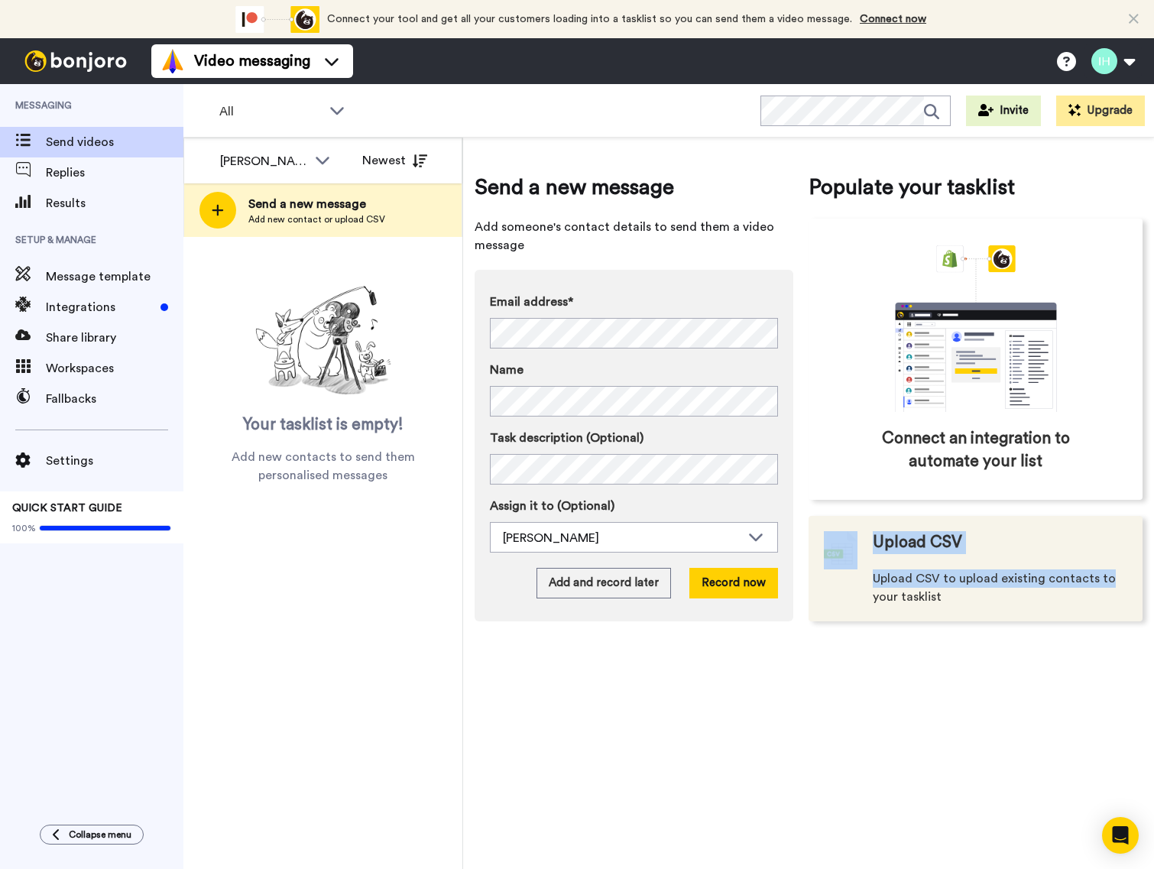
drag, startPoint x: 1141, startPoint y: 566, endPoint x: 1126, endPoint y: 600, distance: 36.9
click at [1129, 598] on div "Populate your tasklist Connect an integration to automate your list Upload CSV …" at bounding box center [976, 396] width 334 height 449
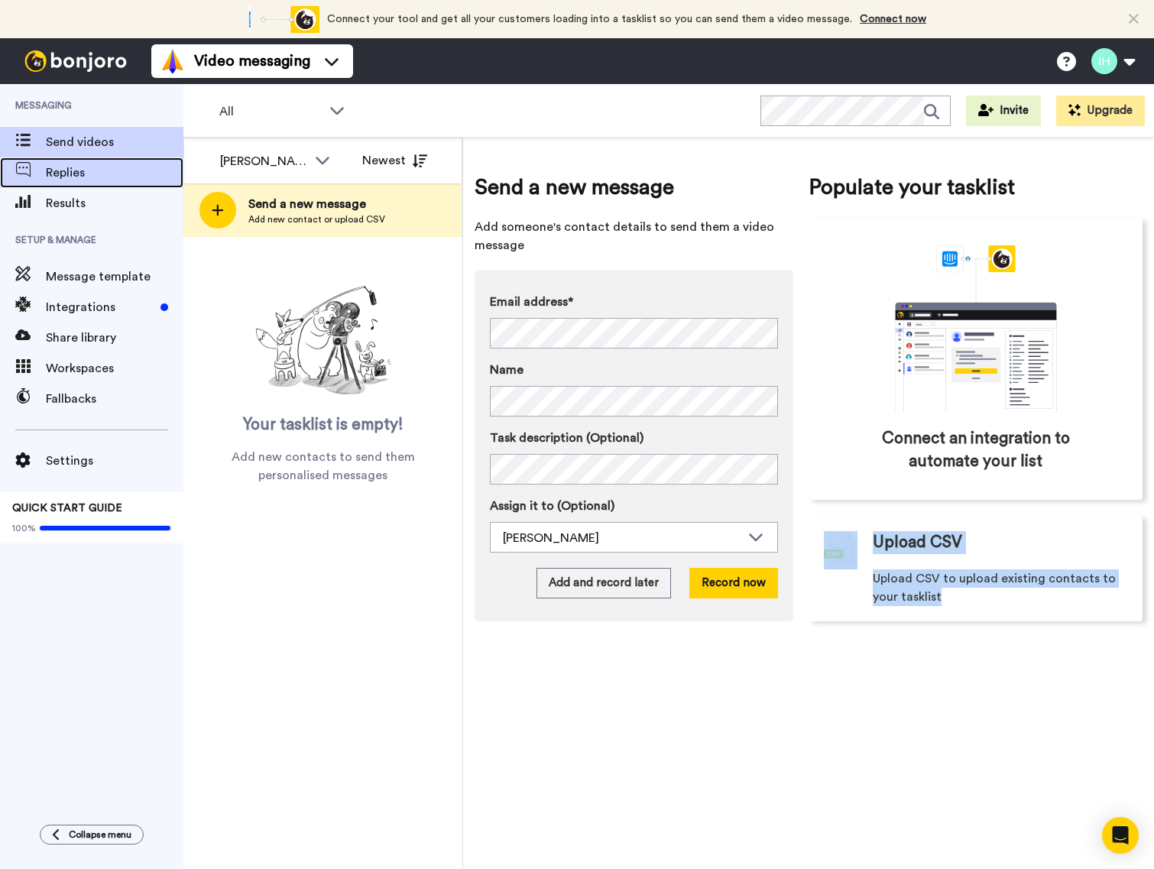
click at [59, 175] on span "Replies" at bounding box center [115, 173] width 138 height 18
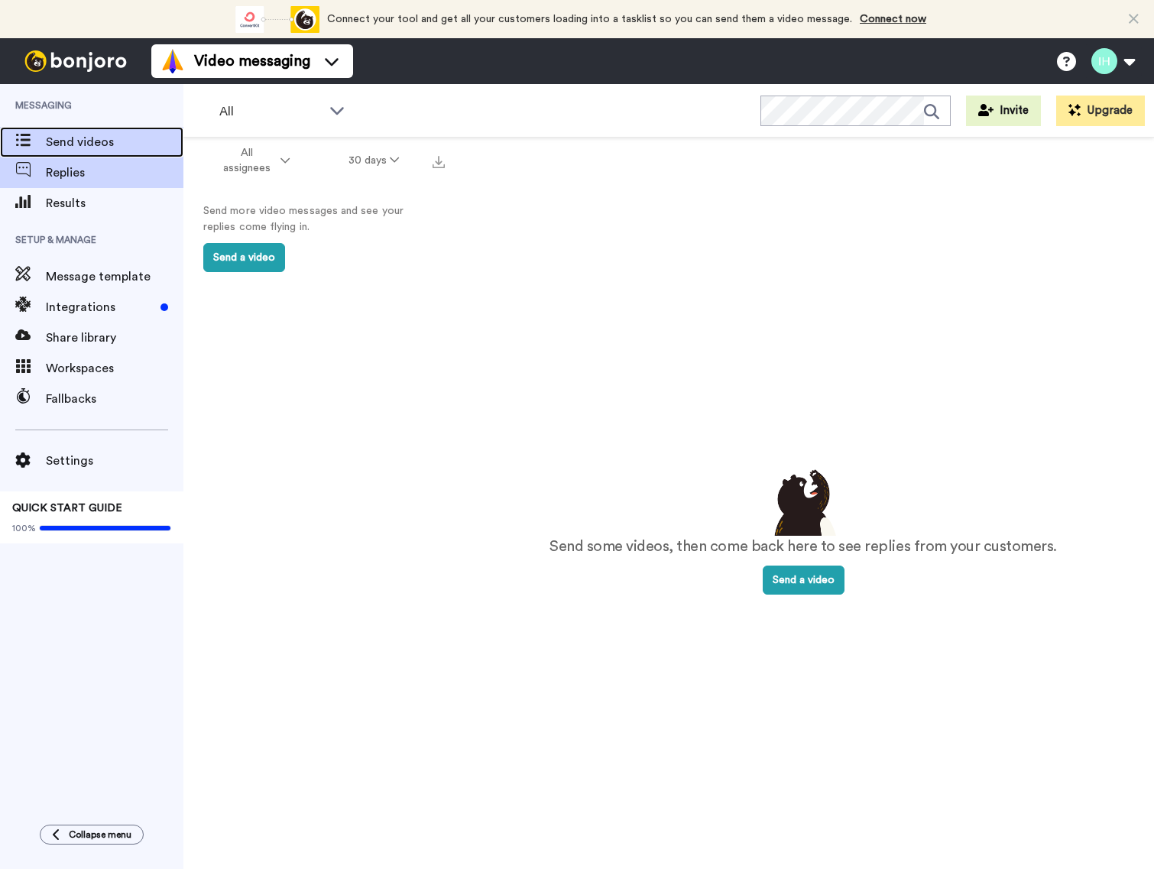
click at [83, 141] on span "Send videos" at bounding box center [115, 142] width 138 height 18
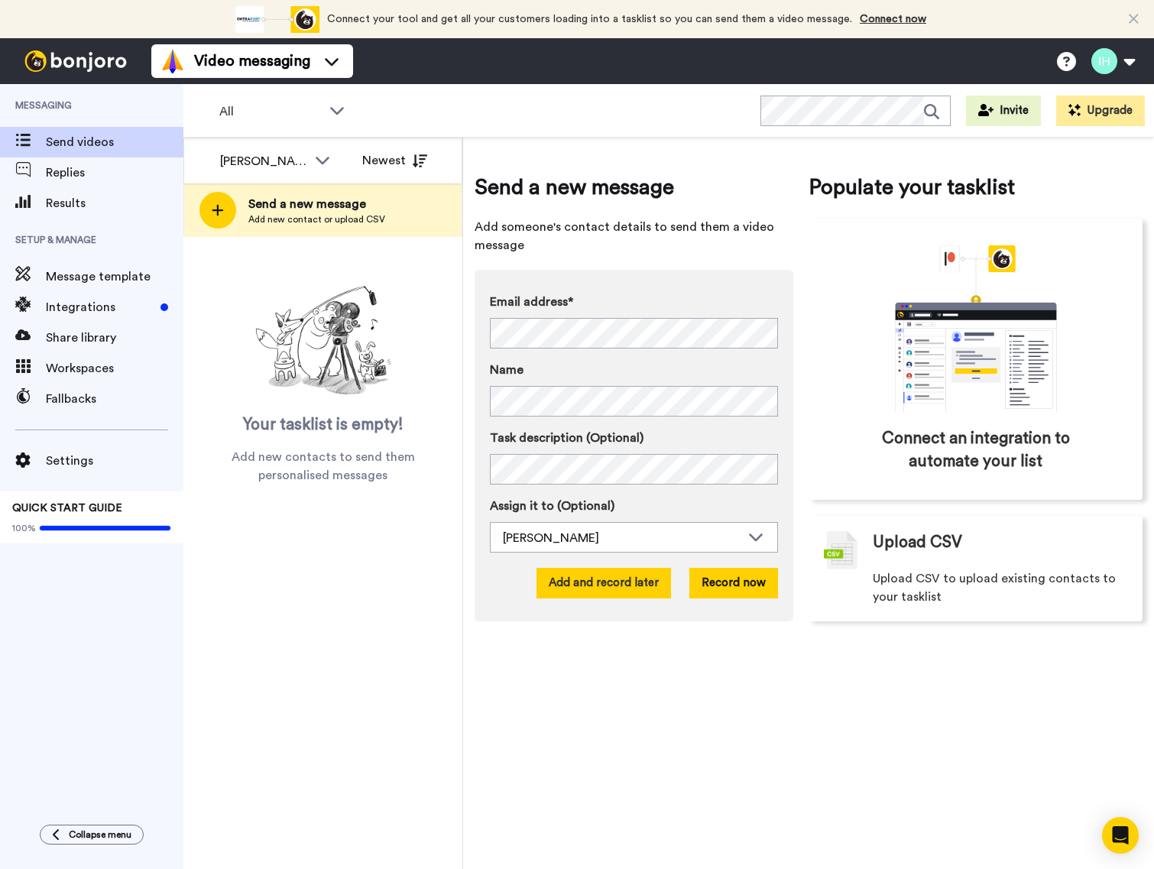
click at [607, 577] on button "Add and record later" at bounding box center [603, 583] width 134 height 31
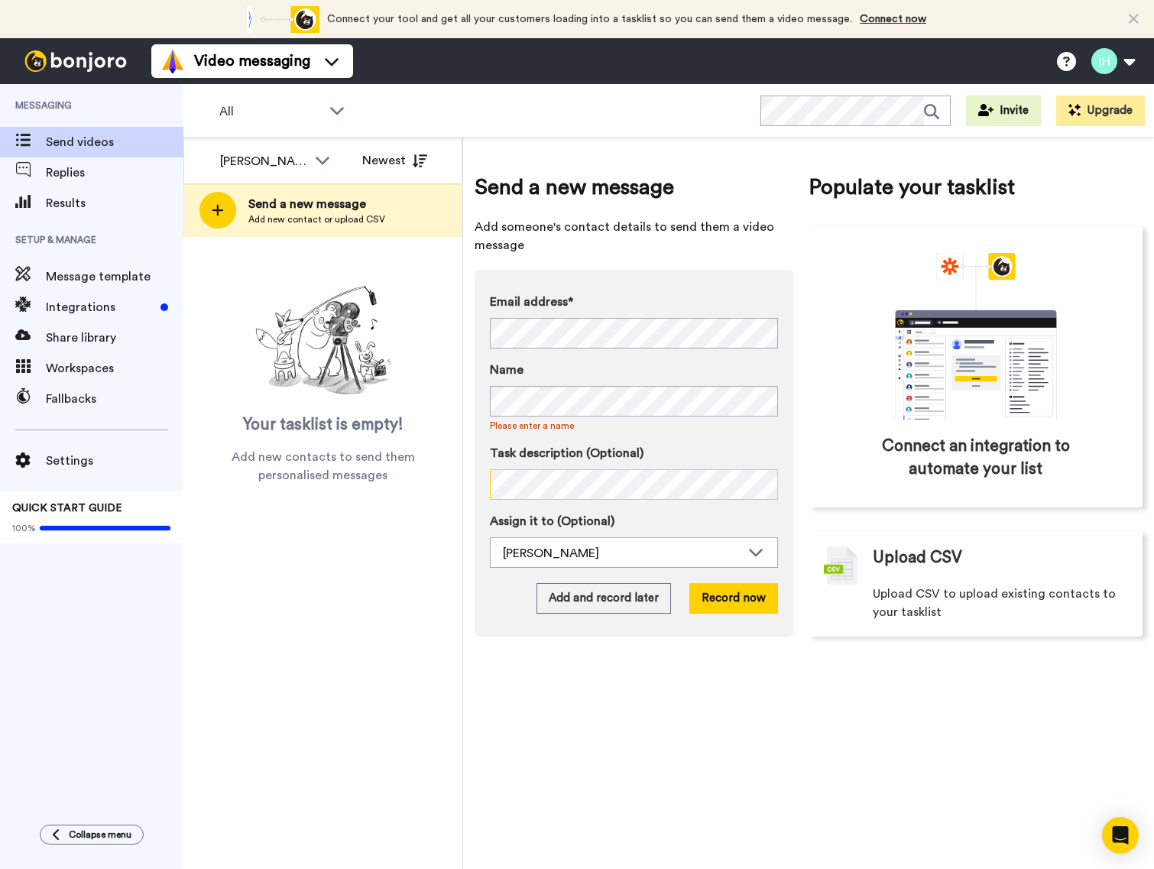
click at [473, 484] on div "Send a new message Add someone's contact details to send them a video message E…" at bounding box center [808, 503] width 691 height 731
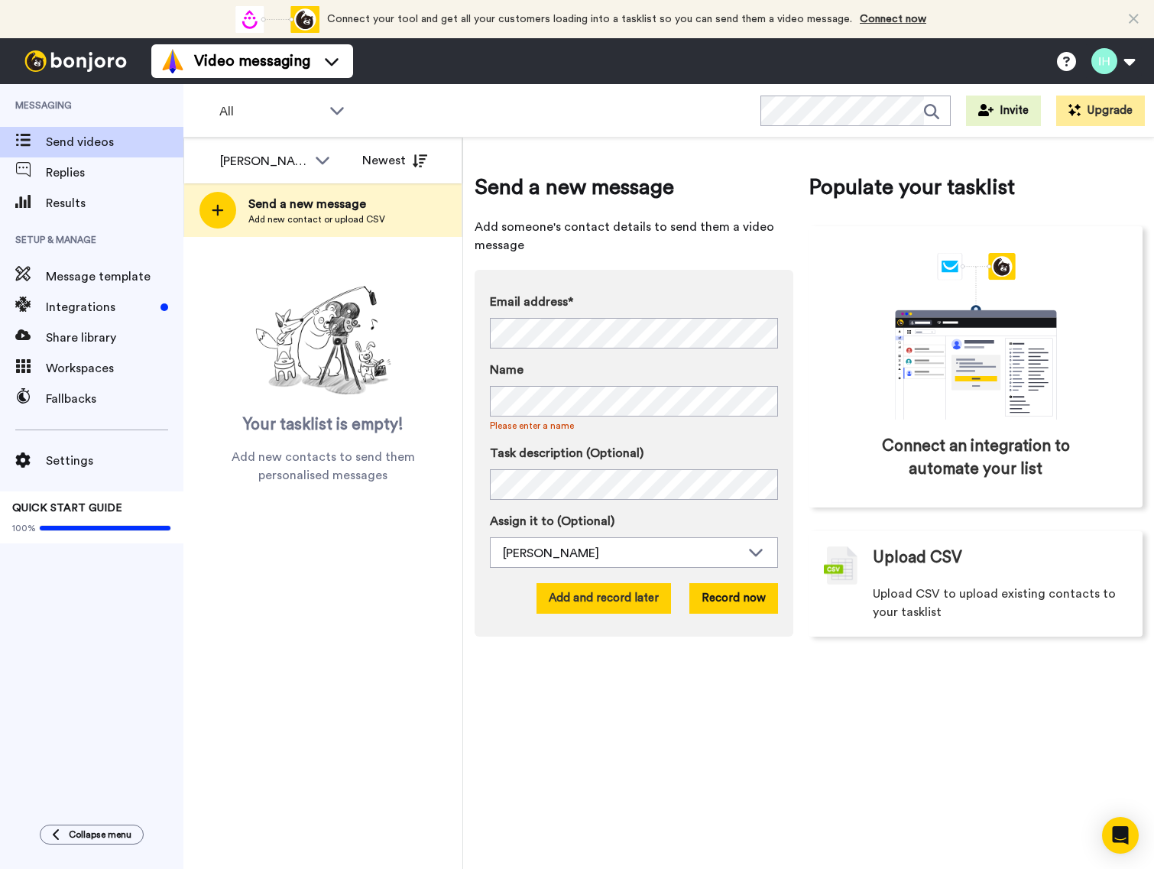
click at [604, 601] on button "Add and record later" at bounding box center [603, 598] width 134 height 31
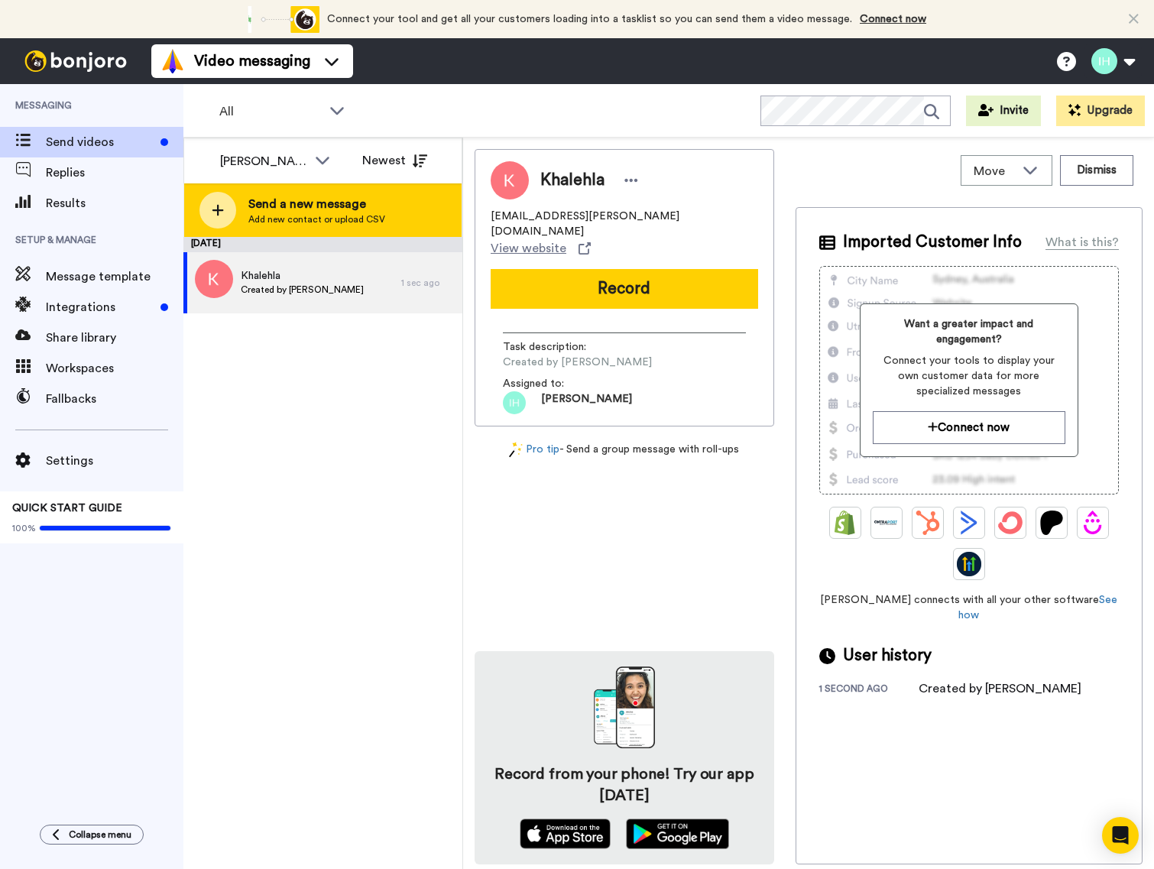
click at [348, 213] on span "Add new contact or upload CSV" at bounding box center [316, 219] width 137 height 12
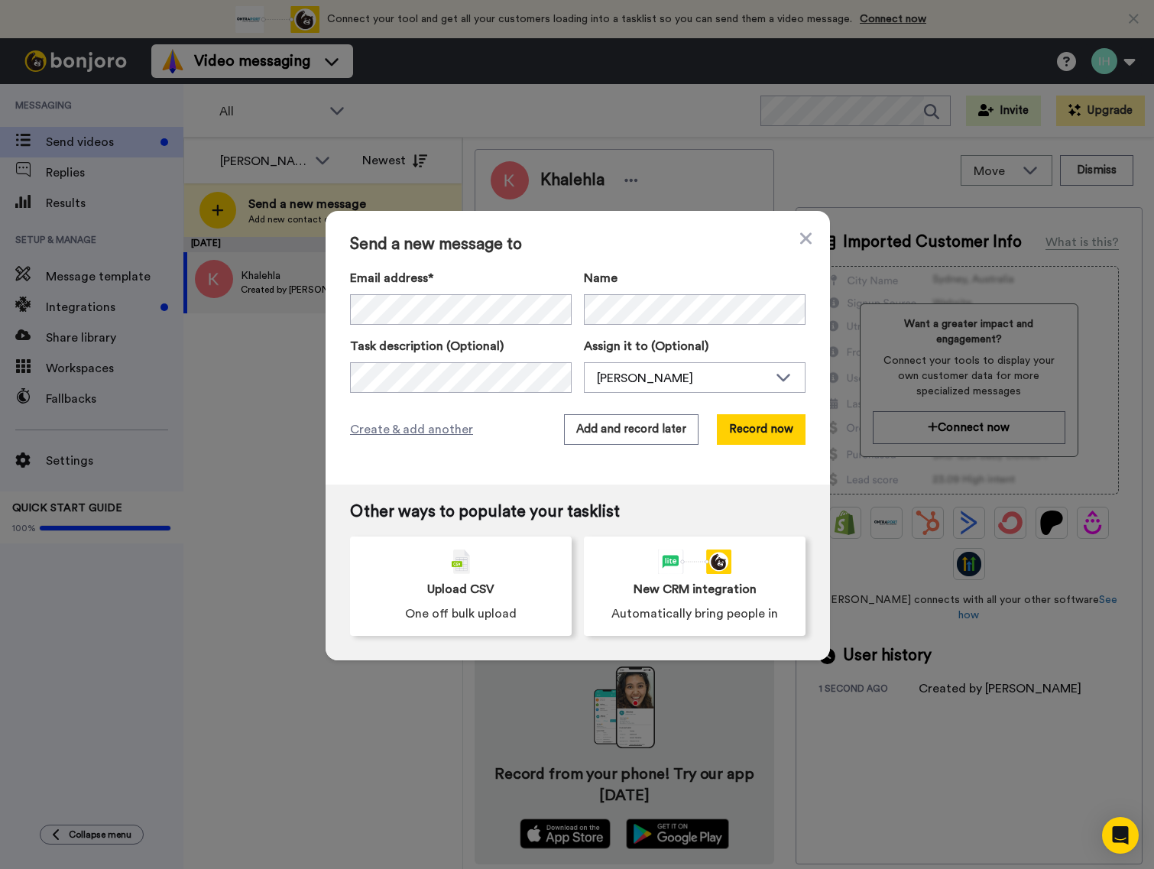
click at [486, 440] on div "Create & add another Add and record later Record now" at bounding box center [577, 429] width 455 height 31
click at [614, 431] on button "Add and record later" at bounding box center [631, 429] width 134 height 31
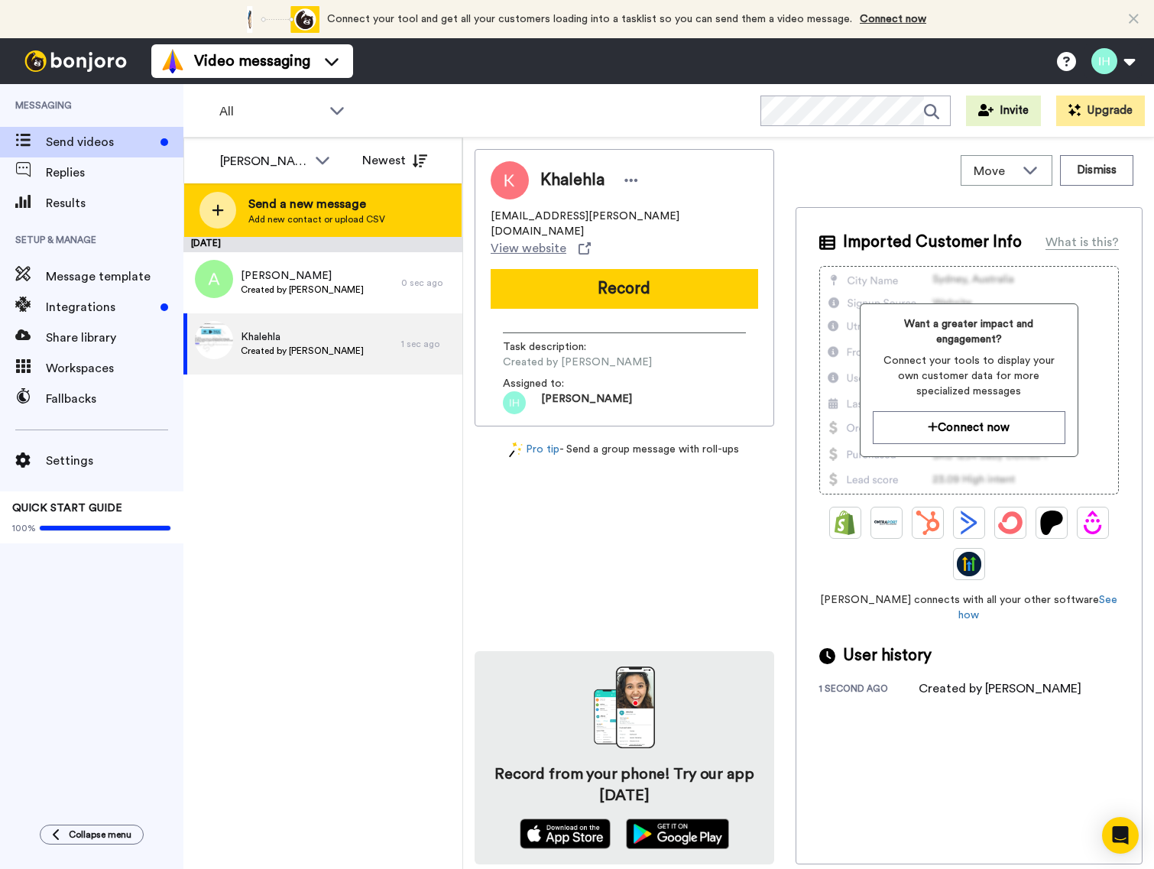
click at [287, 213] on span "Add new contact or upload CSV" at bounding box center [316, 219] width 137 height 12
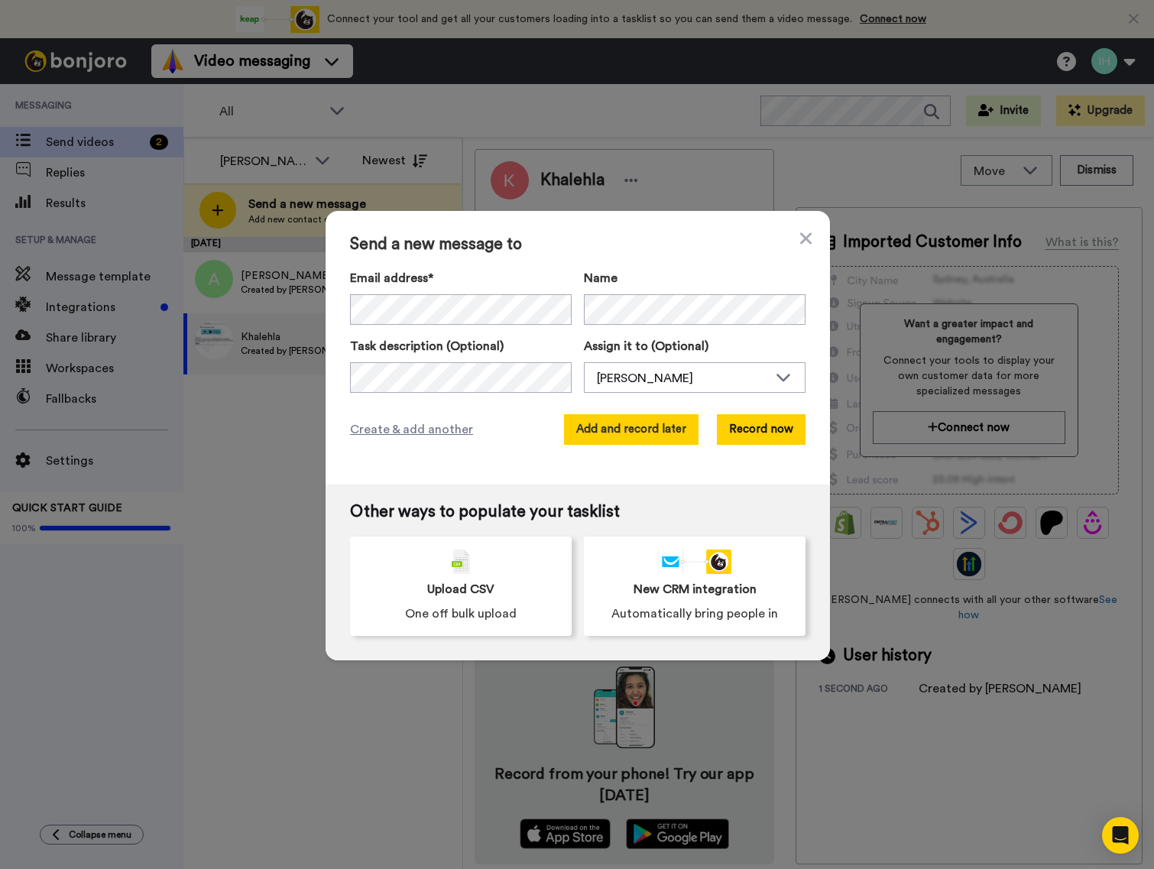
click at [650, 436] on button "Add and record later" at bounding box center [631, 429] width 134 height 31
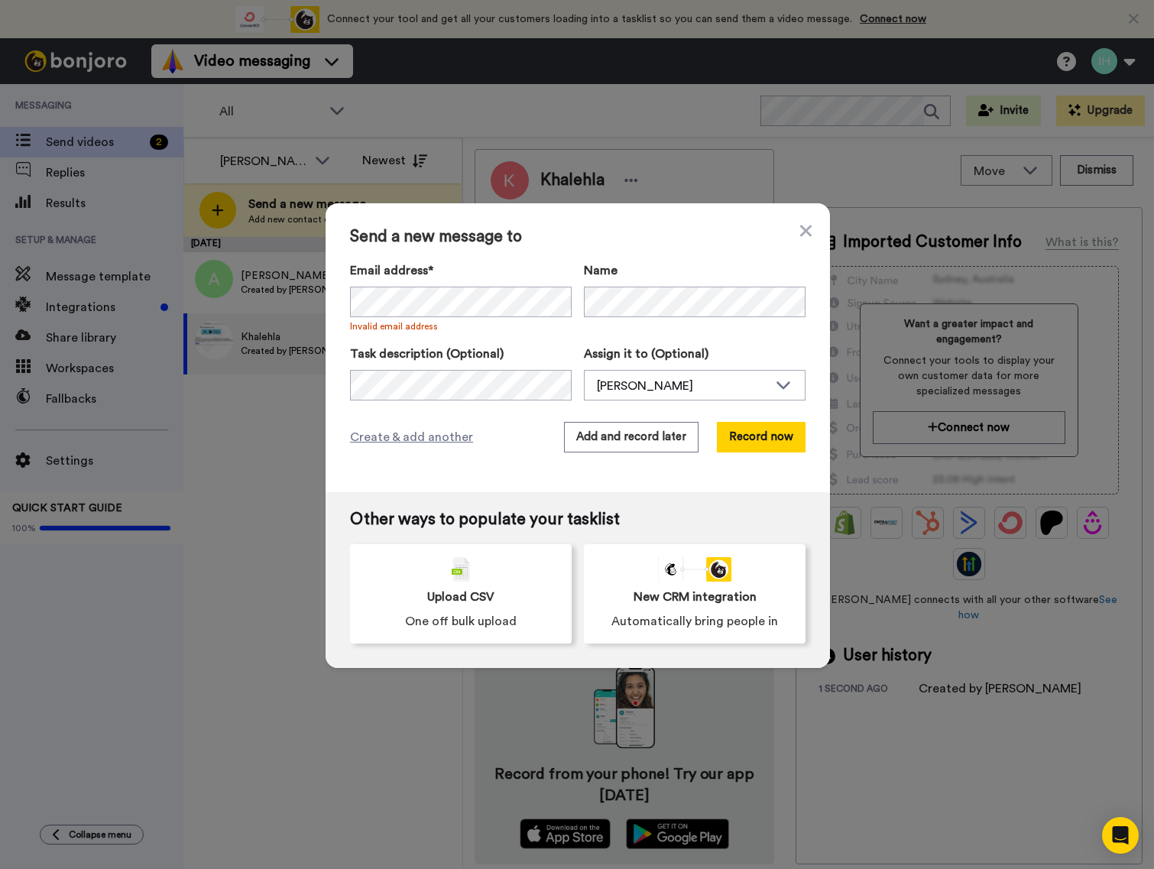
click at [538, 267] on label "Email address*" at bounding box center [461, 270] width 222 height 18
click at [550, 251] on div "Send a new message to Email address* No search result for ‘ jo.hartigan@det.nsw…" at bounding box center [578, 347] width 504 height 289
click at [657, 441] on button "Add and record later" at bounding box center [631, 437] width 134 height 31
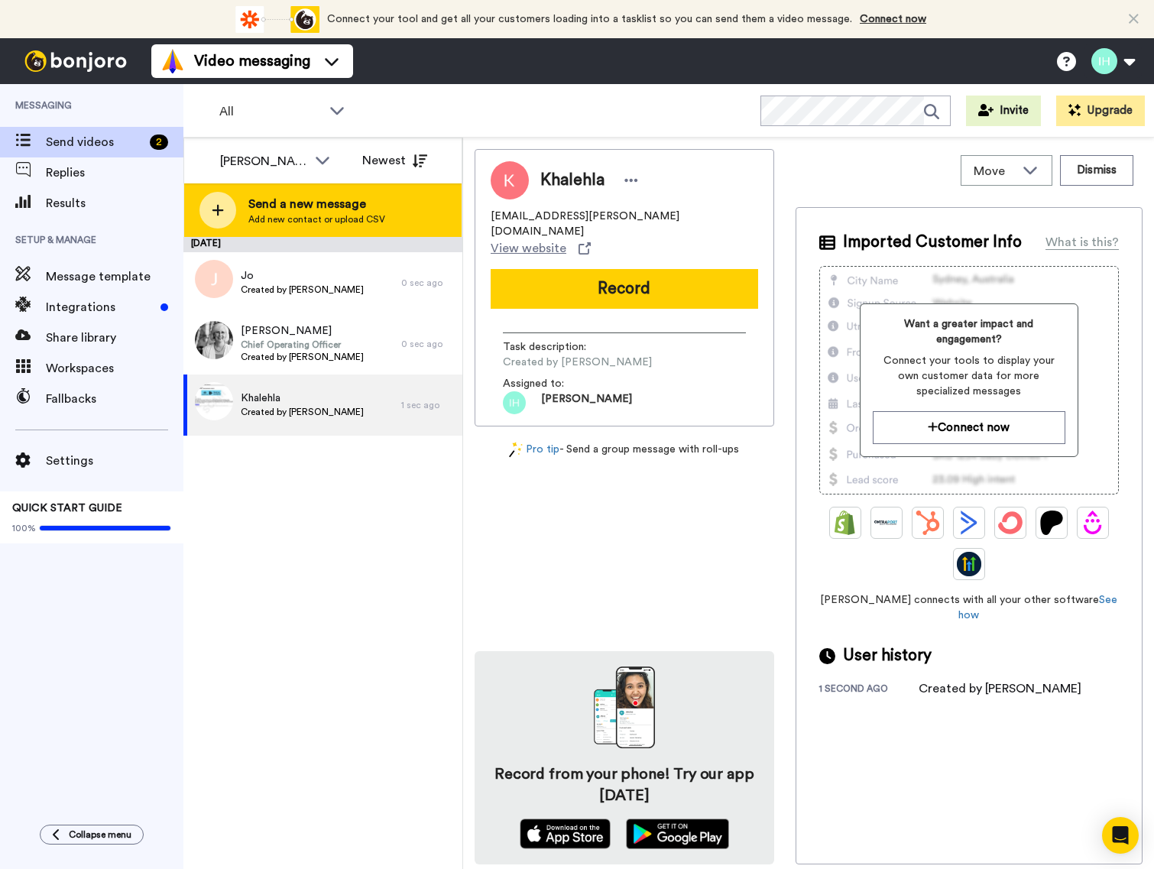
click at [299, 196] on span "Send a new message" at bounding box center [316, 204] width 137 height 18
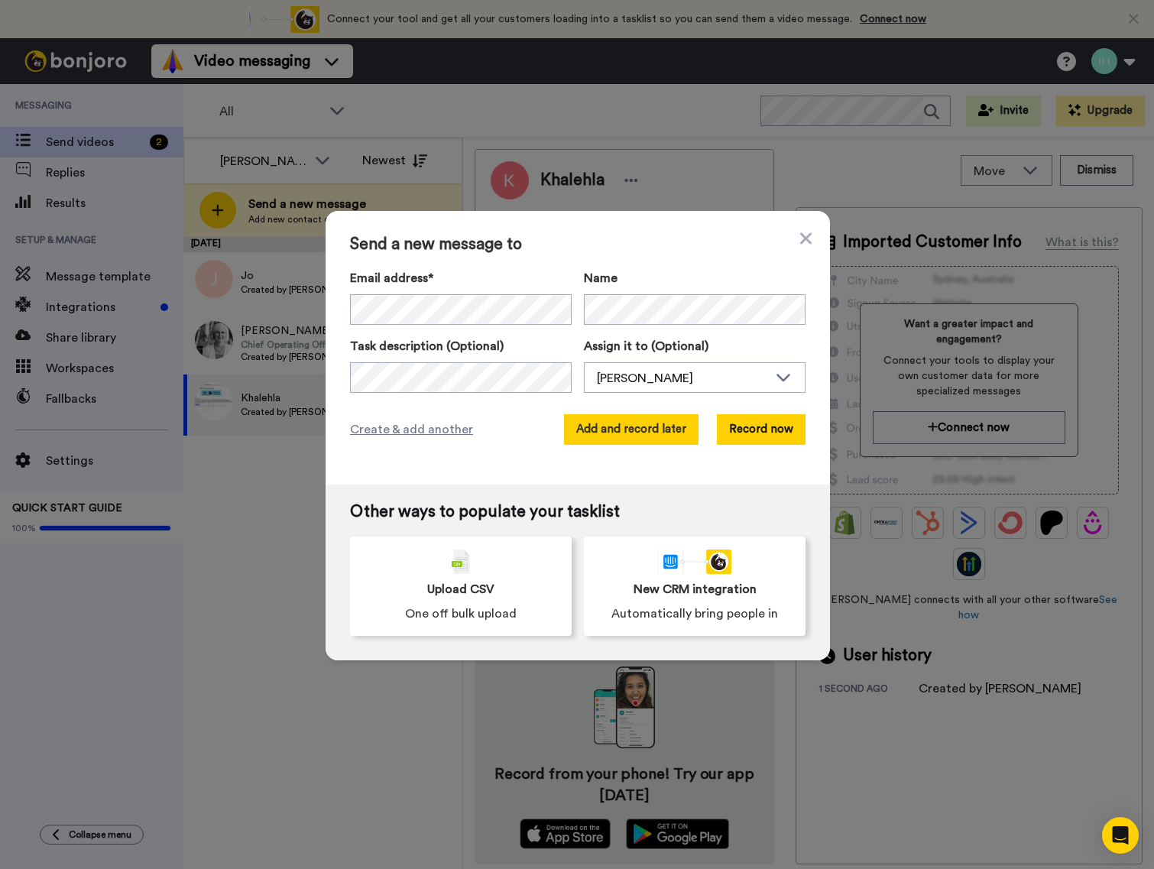
click at [637, 426] on button "Add and record later" at bounding box center [631, 429] width 134 height 31
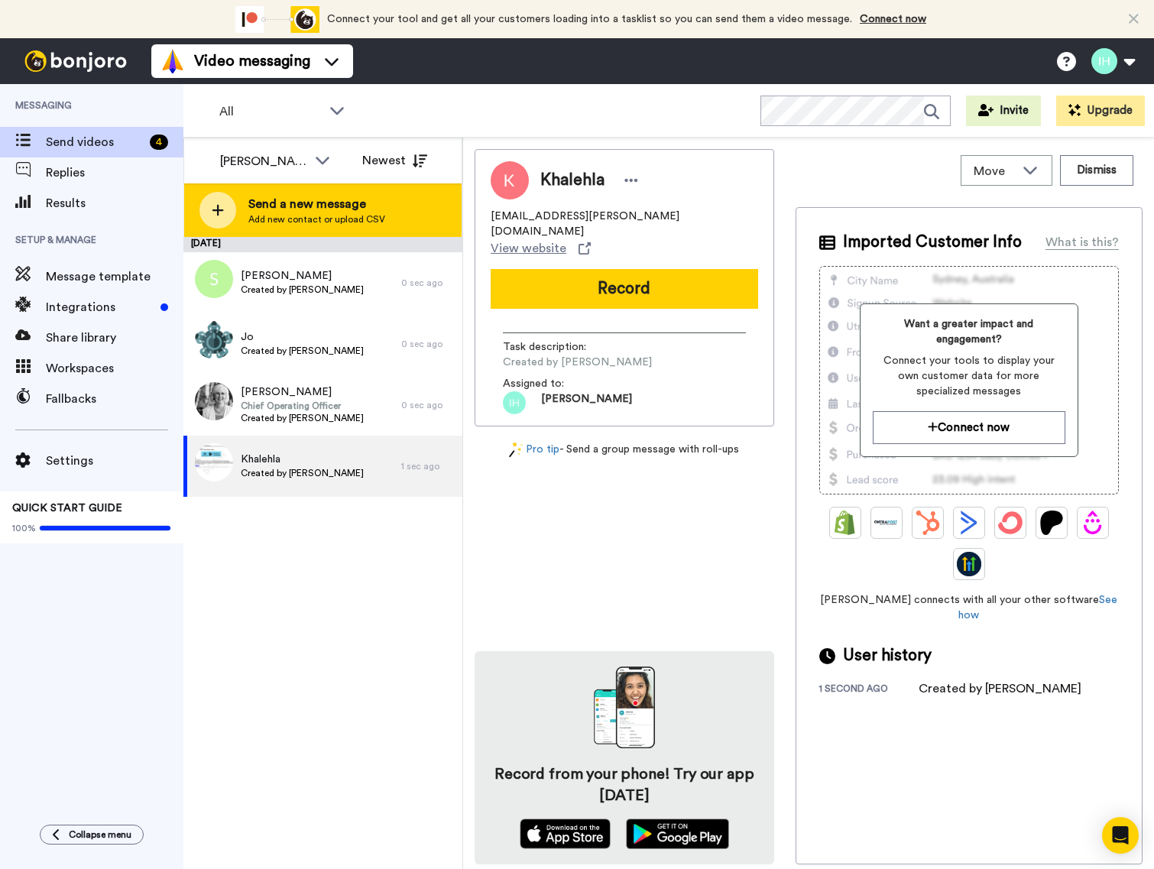
click at [318, 208] on span "Send a new message" at bounding box center [316, 204] width 137 height 18
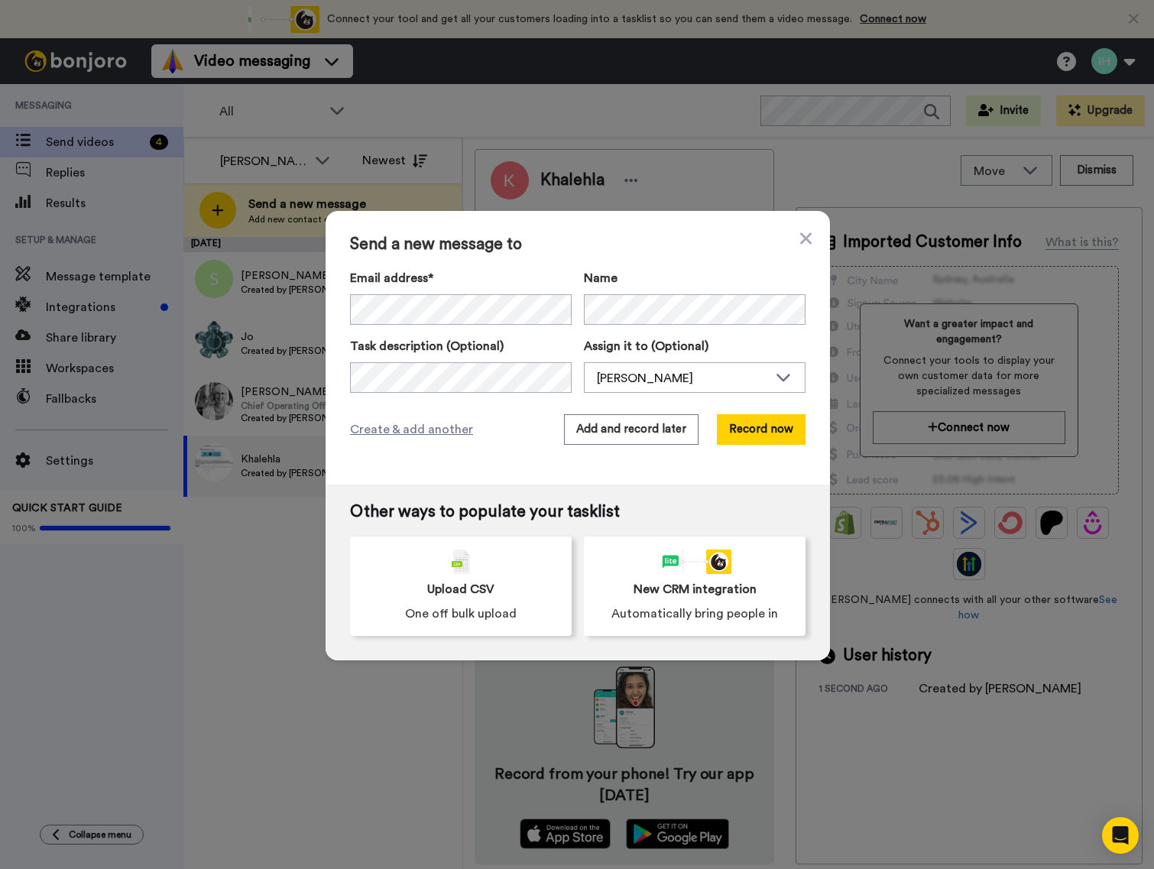
click at [605, 253] on div "Send a new message to Email address* No search result for ‘ Alexandra.Meakin@ed…" at bounding box center [578, 348] width 504 height 274
click at [648, 428] on button "Add and record later" at bounding box center [631, 429] width 134 height 31
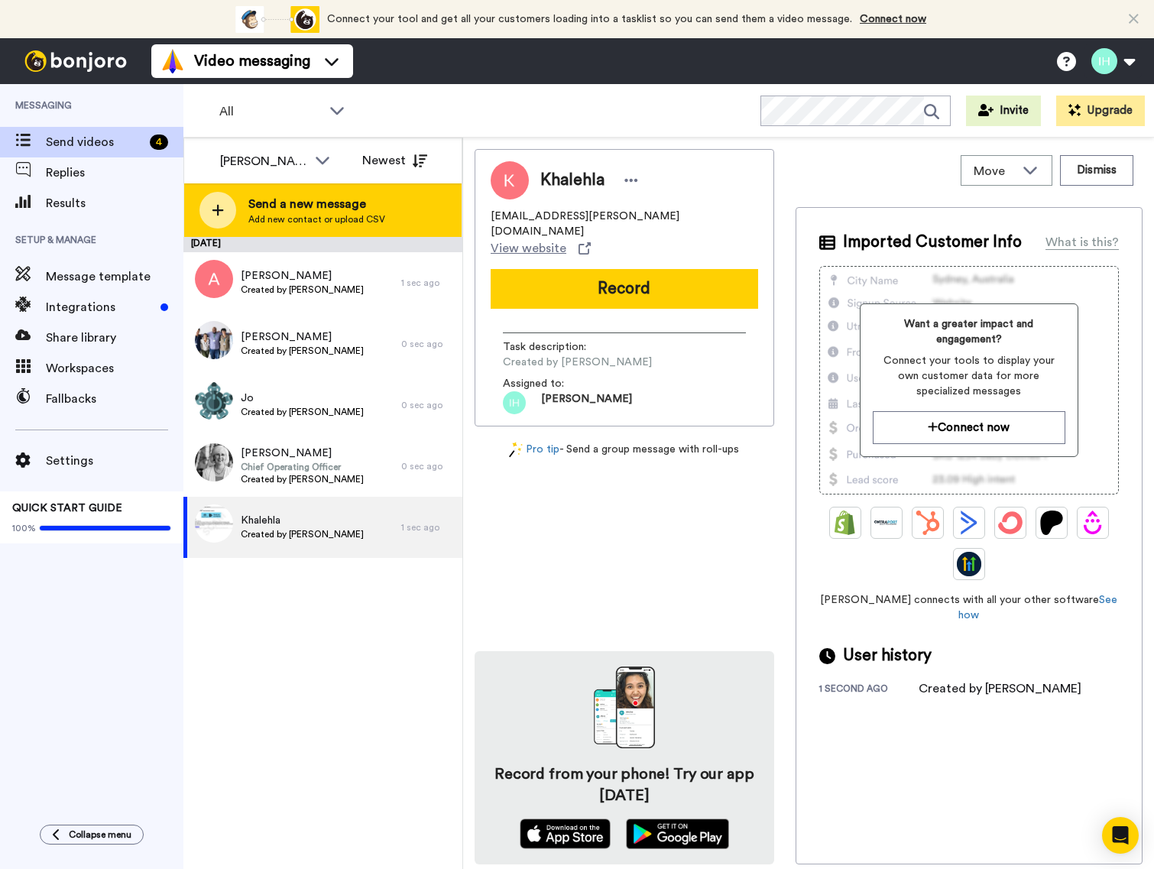
click at [274, 214] on span "Add new contact or upload CSV" at bounding box center [316, 219] width 137 height 12
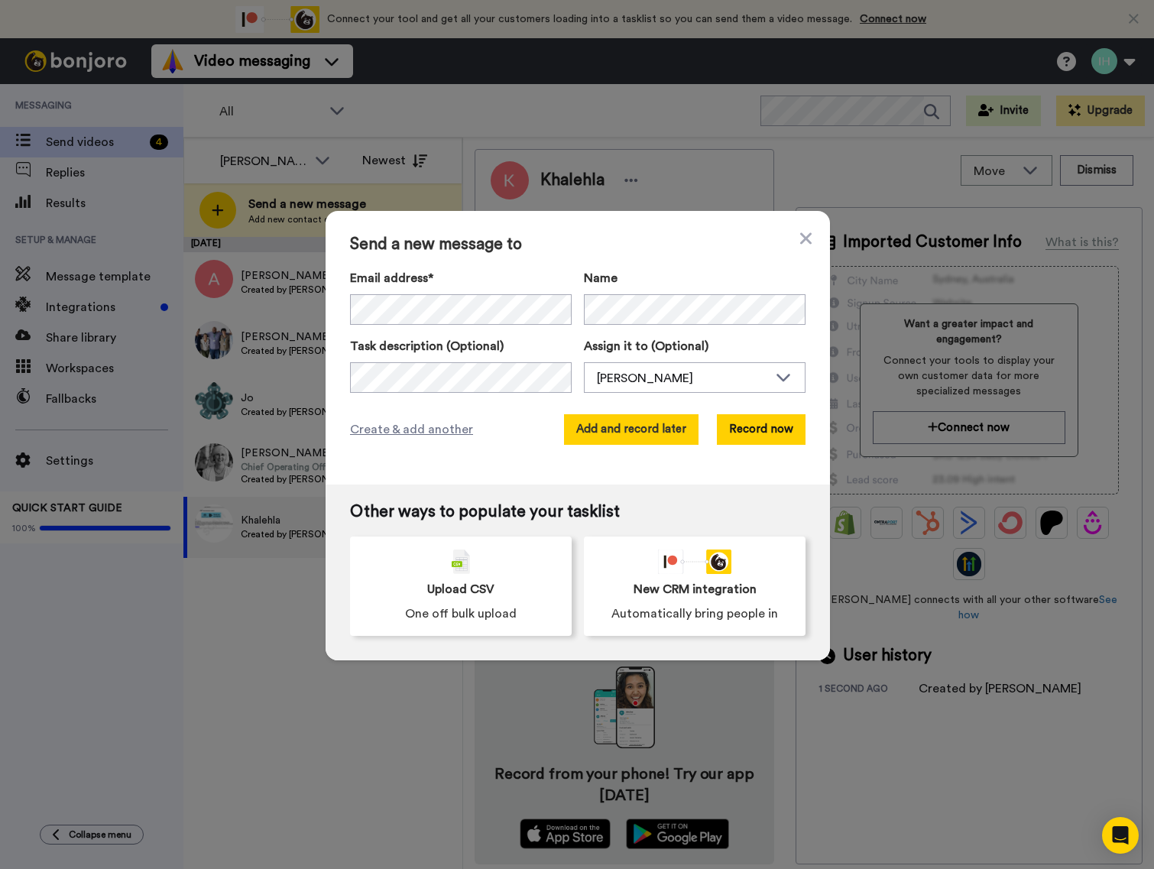
click at [634, 435] on button "Add and record later" at bounding box center [631, 429] width 134 height 31
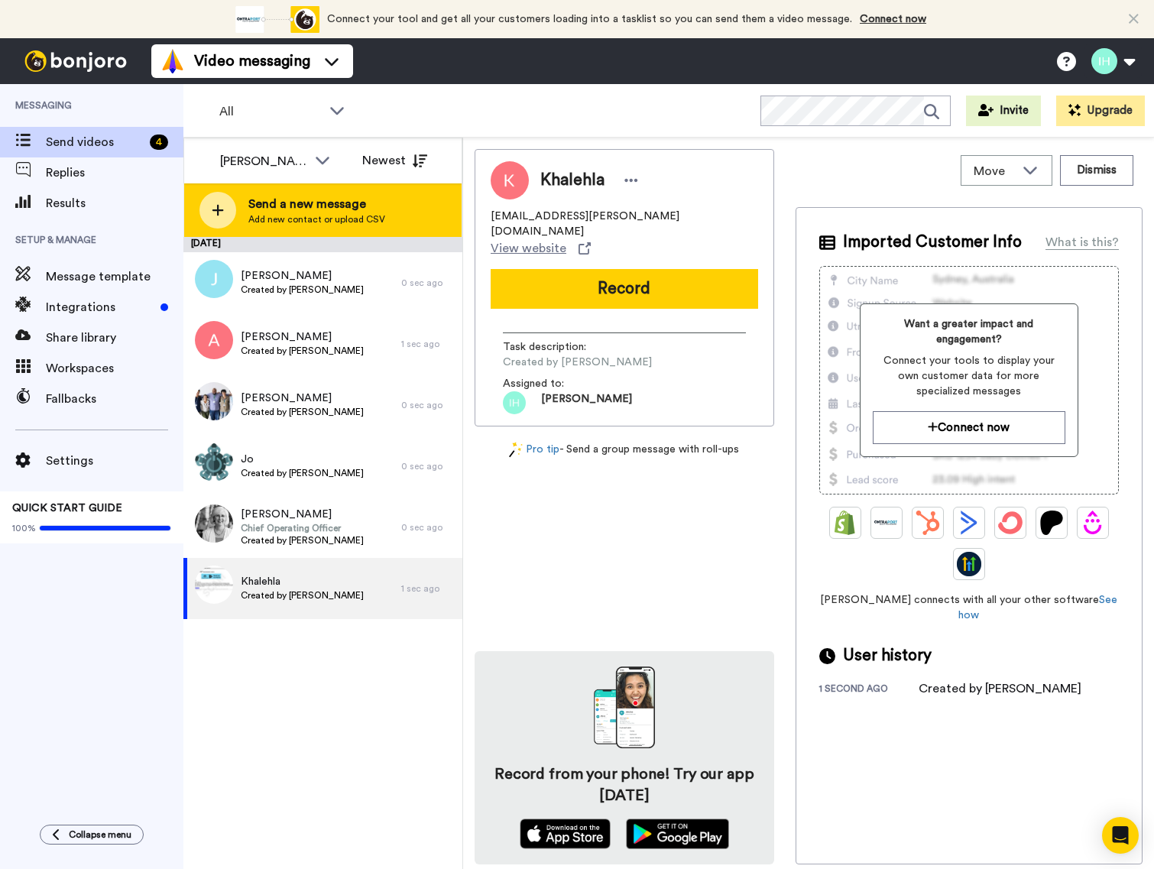
click at [272, 203] on span "Send a new message" at bounding box center [316, 204] width 137 height 18
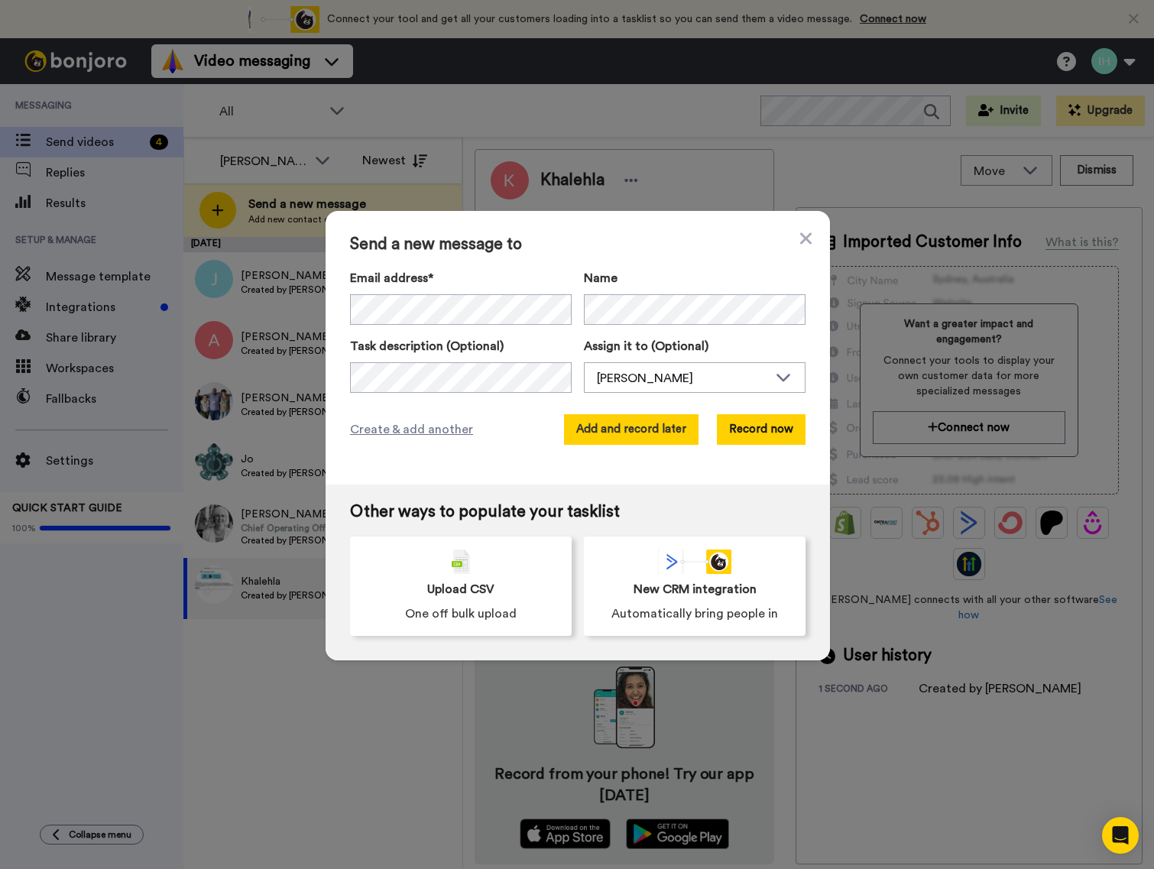
click at [638, 432] on button "Add and record later" at bounding box center [631, 429] width 134 height 31
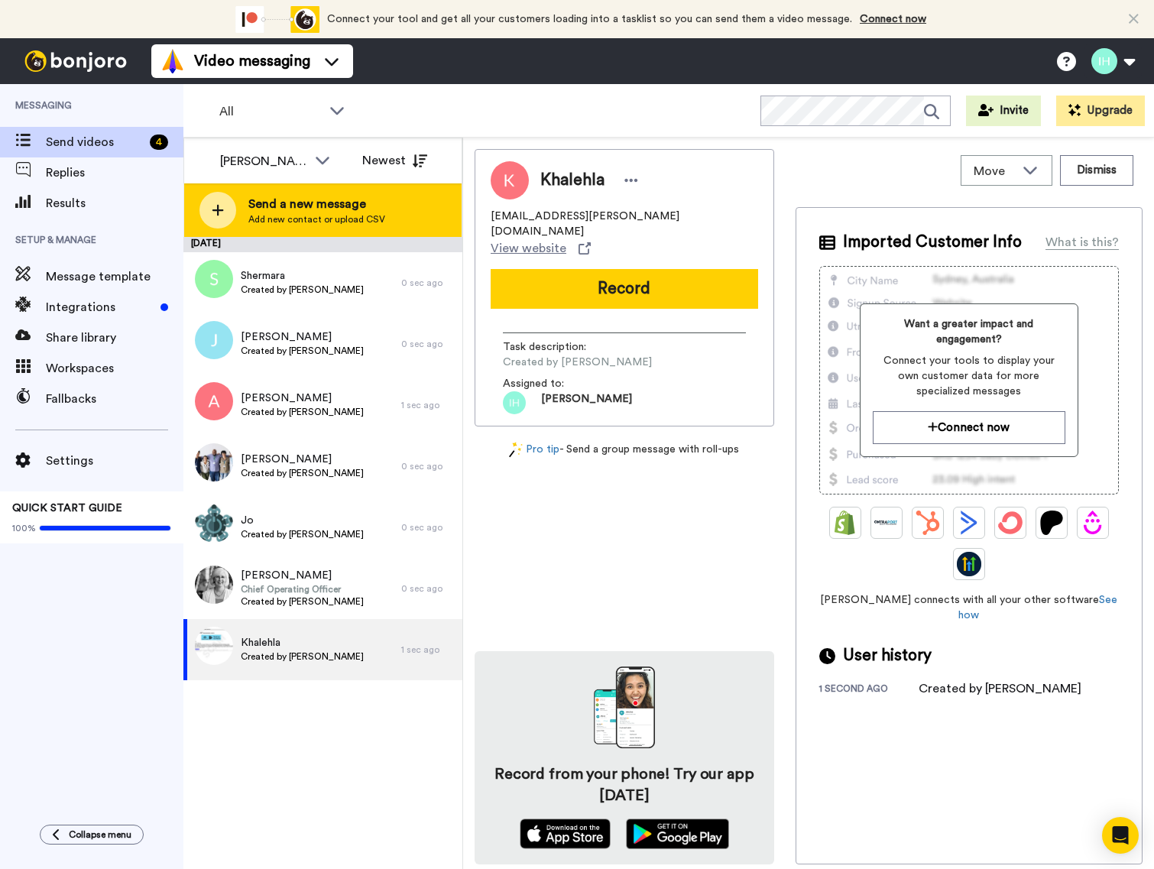
click at [281, 201] on span "Send a new message" at bounding box center [316, 204] width 137 height 18
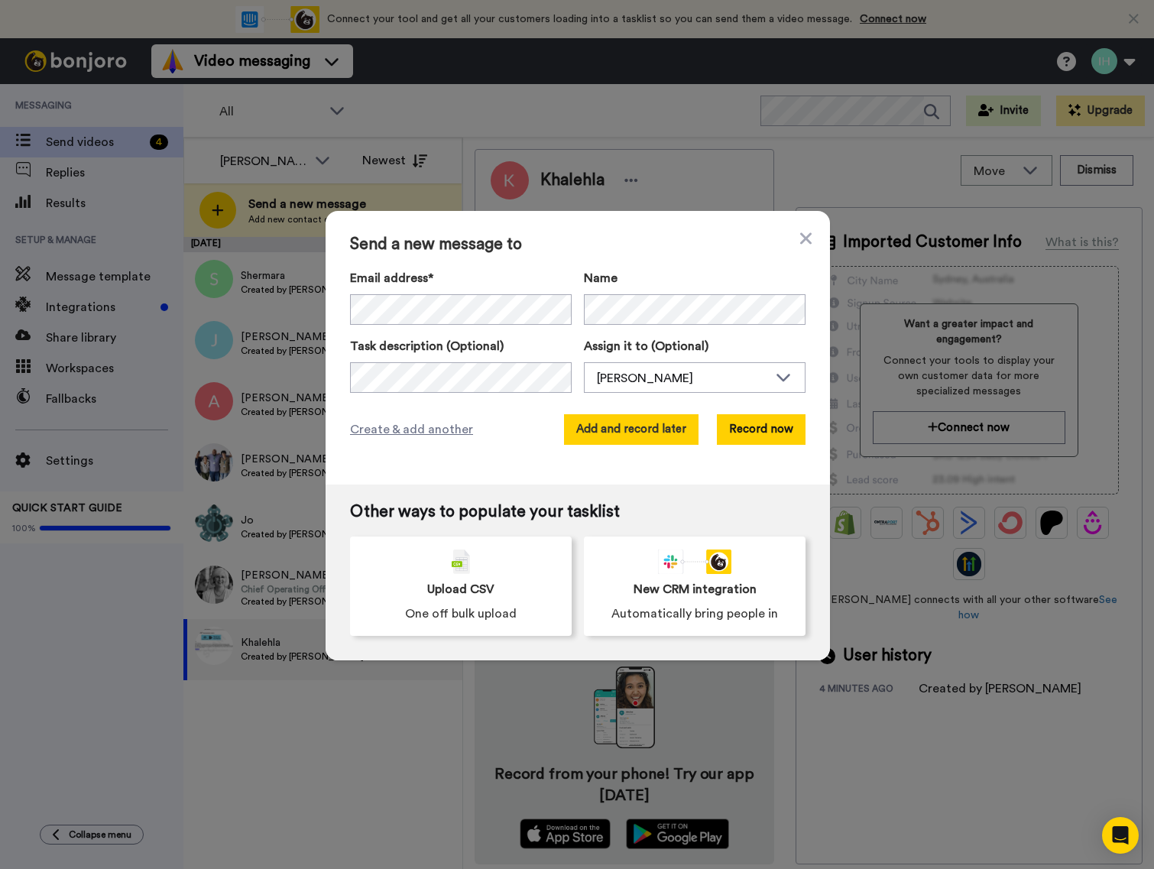
click at [634, 429] on button "Add and record later" at bounding box center [631, 429] width 134 height 31
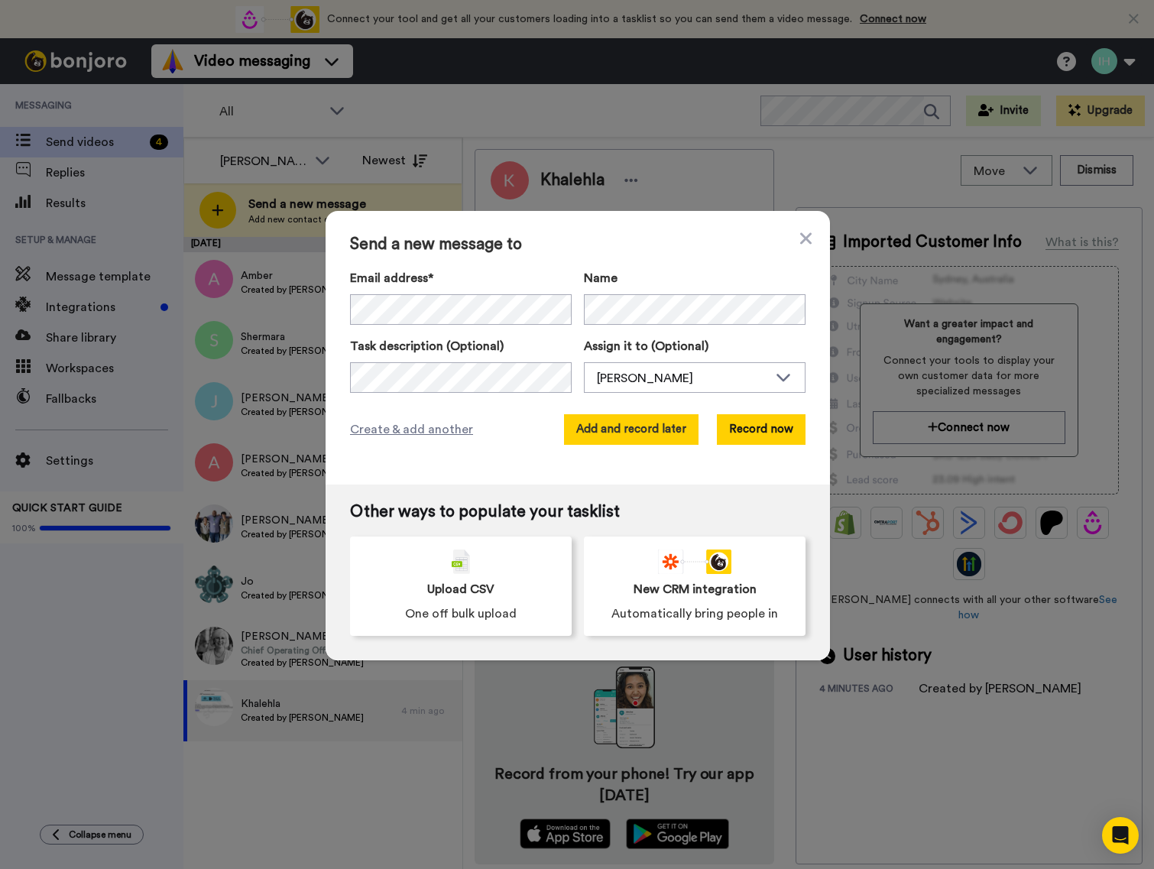
click at [617, 426] on button "Add and record later" at bounding box center [631, 429] width 134 height 31
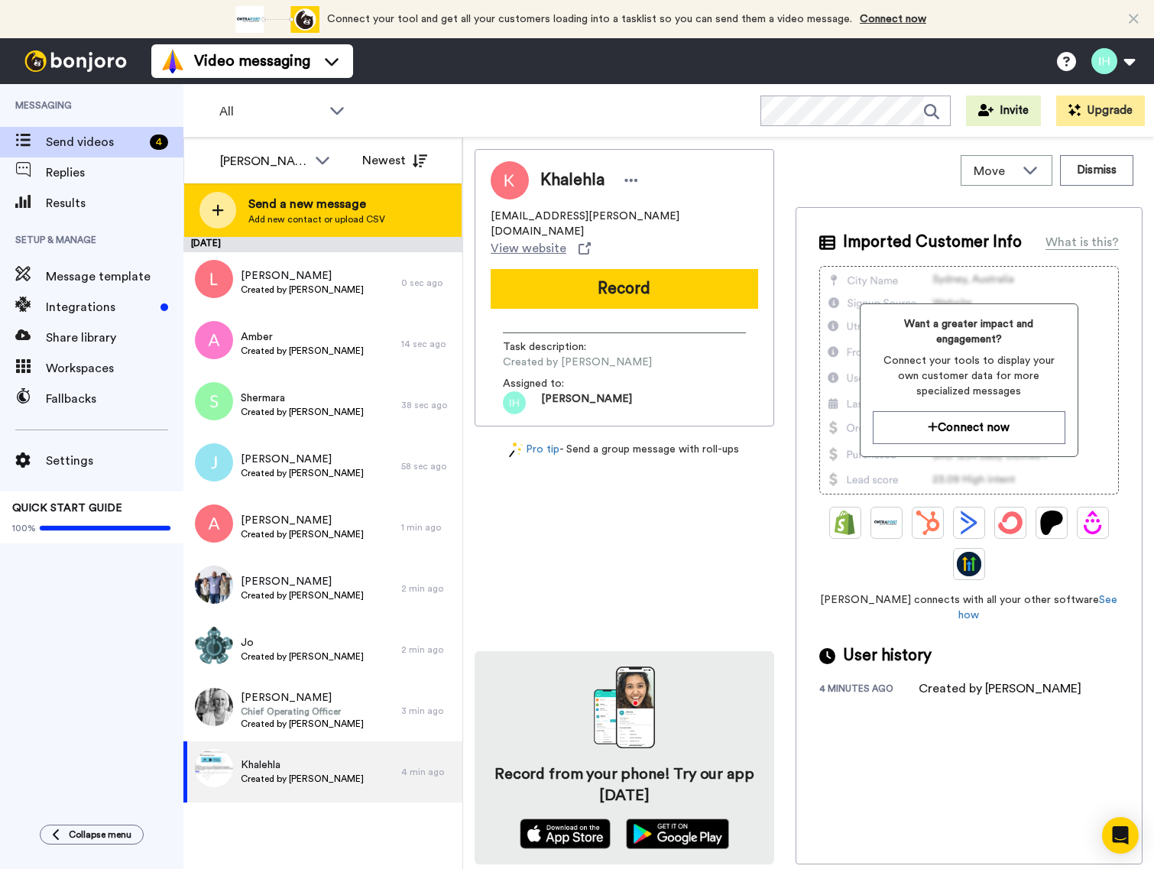
click at [302, 200] on span "Send a new message" at bounding box center [316, 204] width 137 height 18
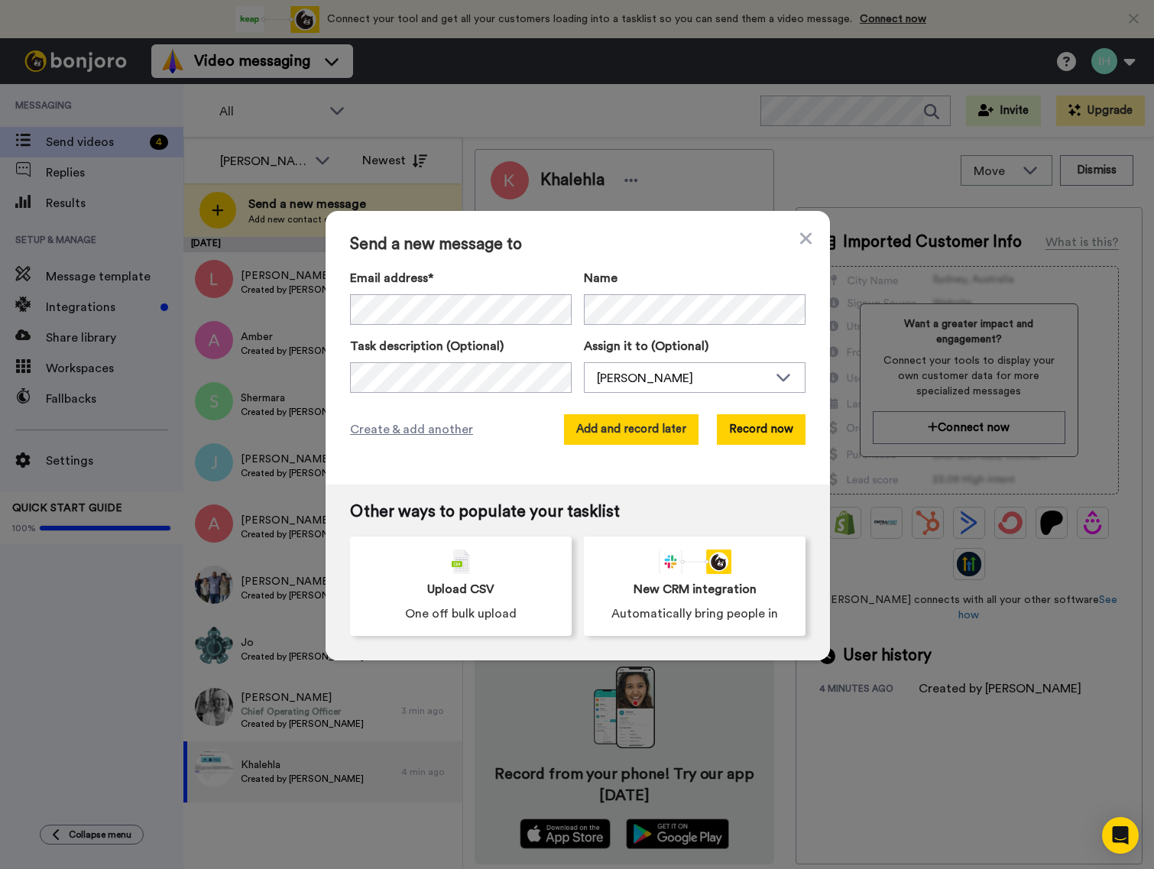
click at [648, 433] on button "Add and record later" at bounding box center [631, 429] width 134 height 31
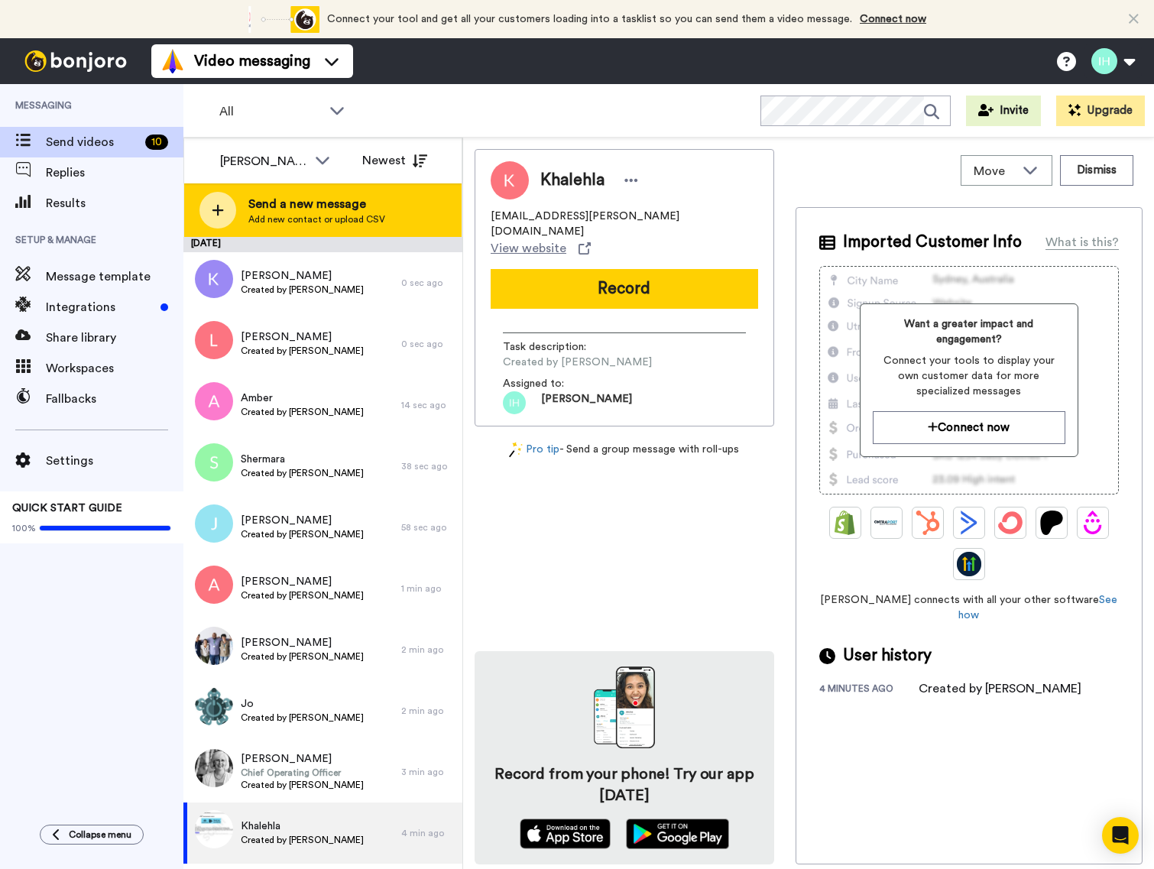
click at [246, 212] on div "Send a new message Add new contact or upload CSV" at bounding box center [322, 209] width 277 height 53
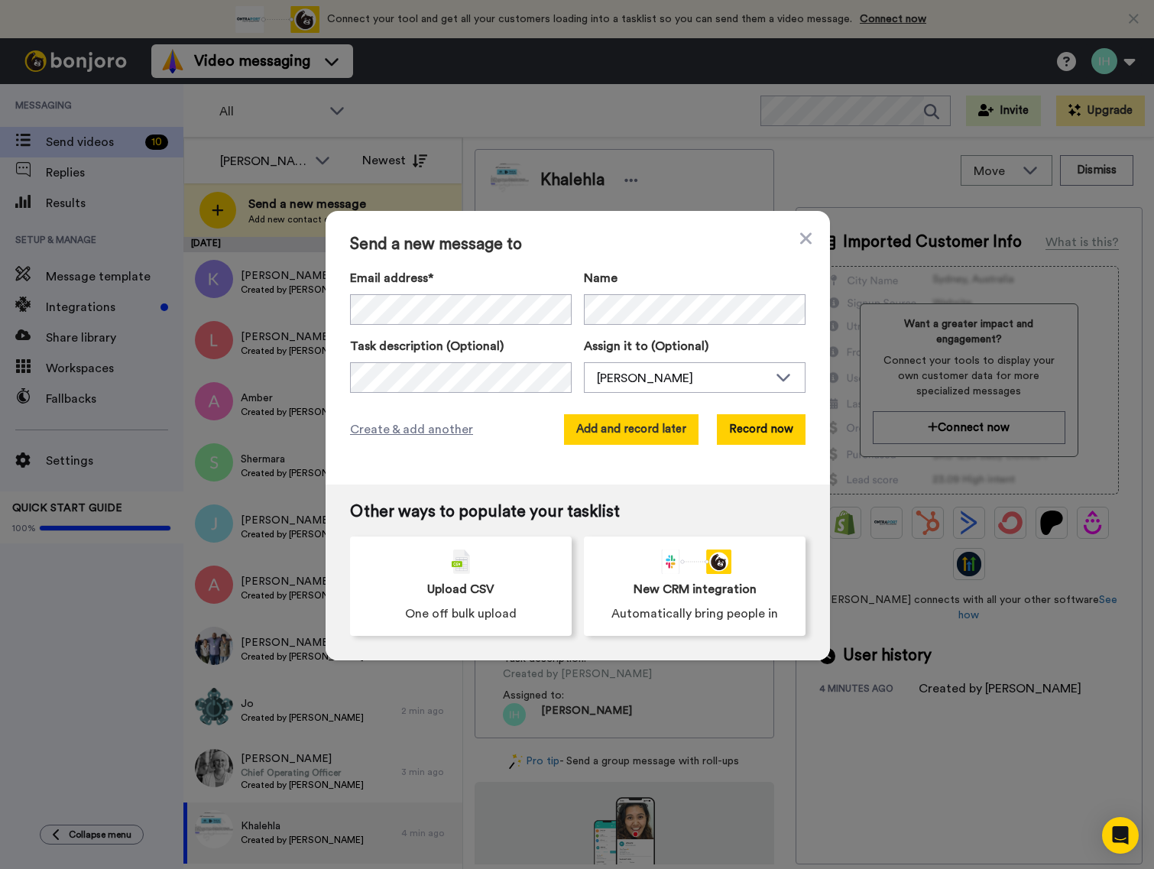
click at [630, 432] on button "Add and record later" at bounding box center [631, 429] width 134 height 31
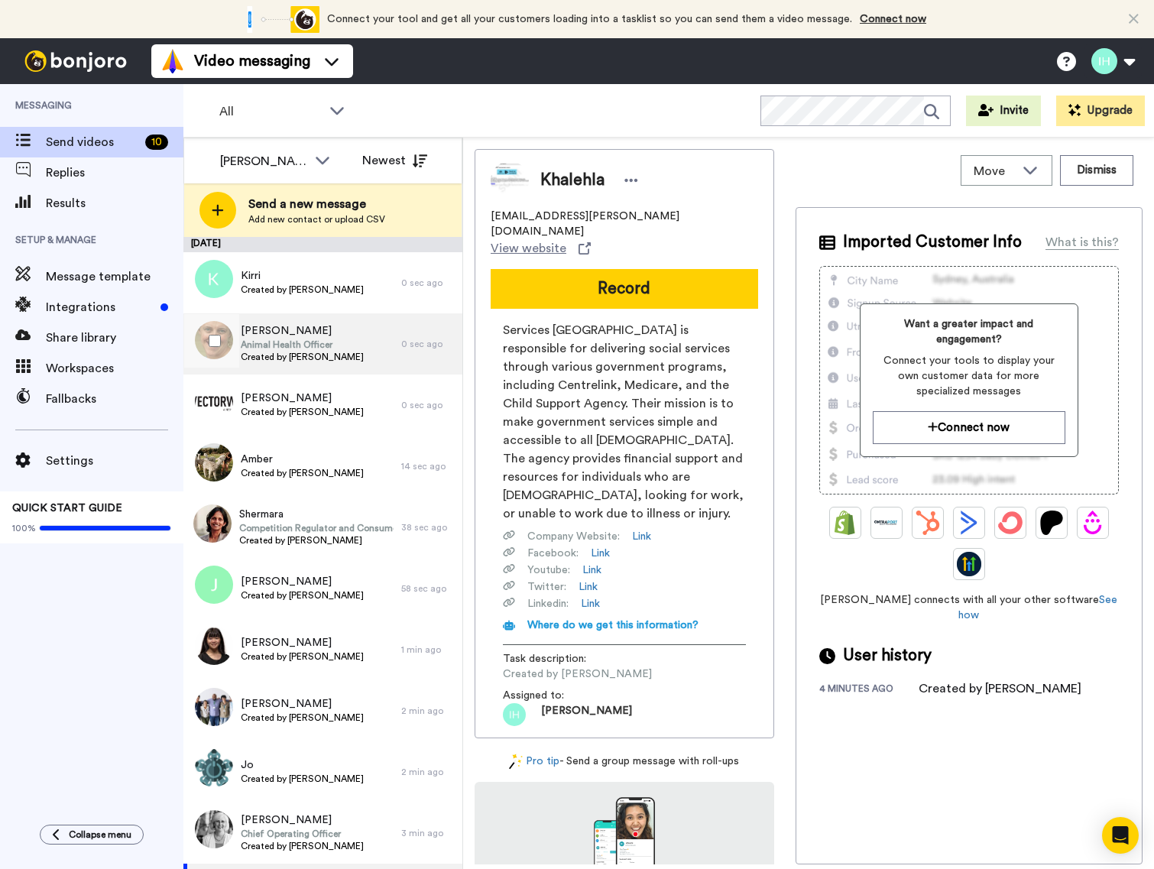
click at [316, 340] on span "Animal Health Officer" at bounding box center [302, 345] width 123 height 12
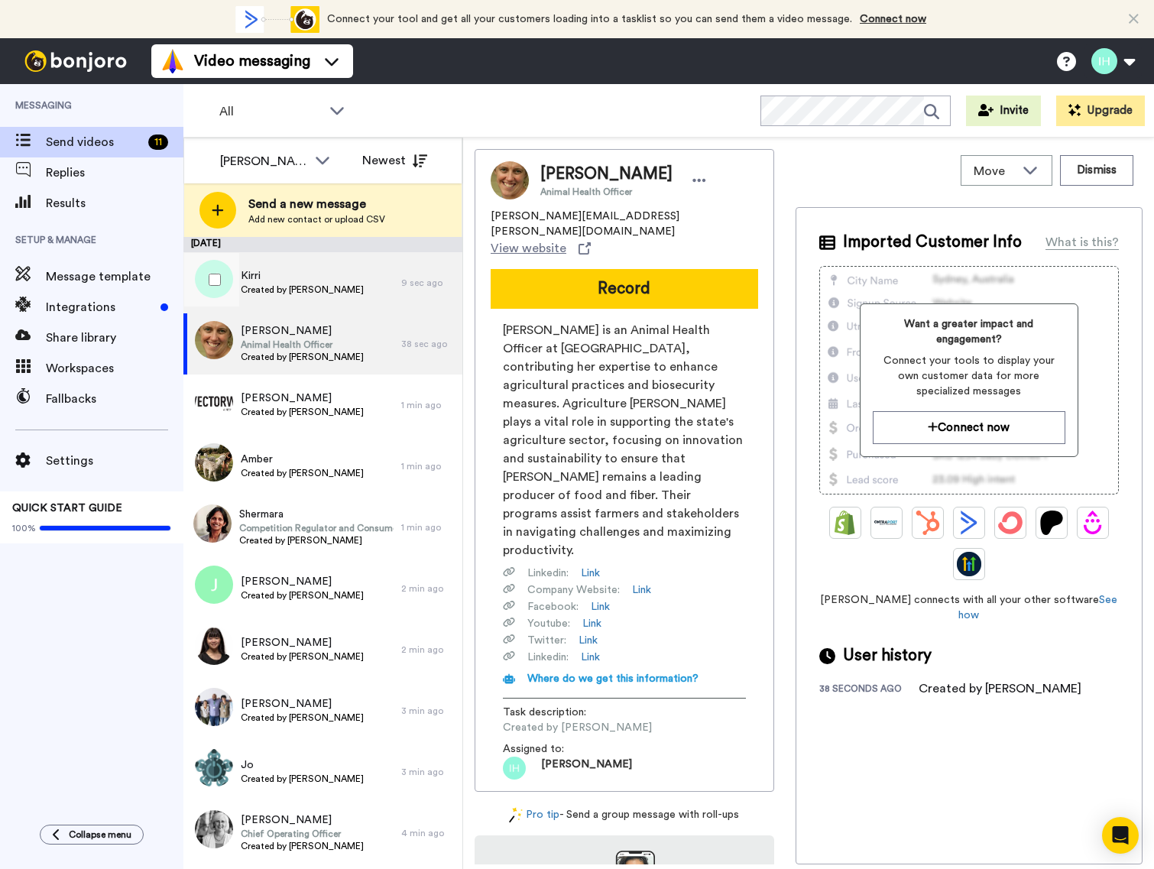
click at [306, 290] on span "Created by [PERSON_NAME]" at bounding box center [302, 290] width 123 height 12
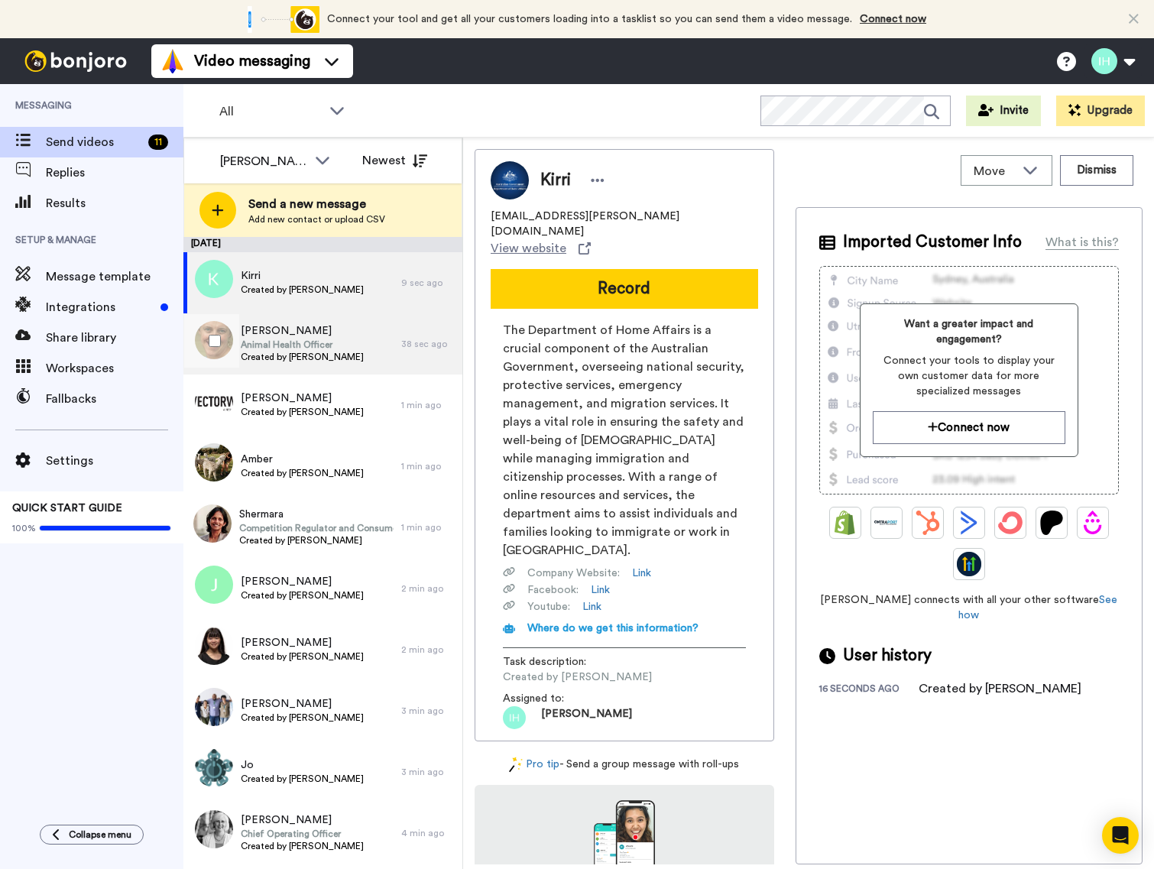
click at [288, 348] on span "Animal Health Officer" at bounding box center [302, 345] width 123 height 12
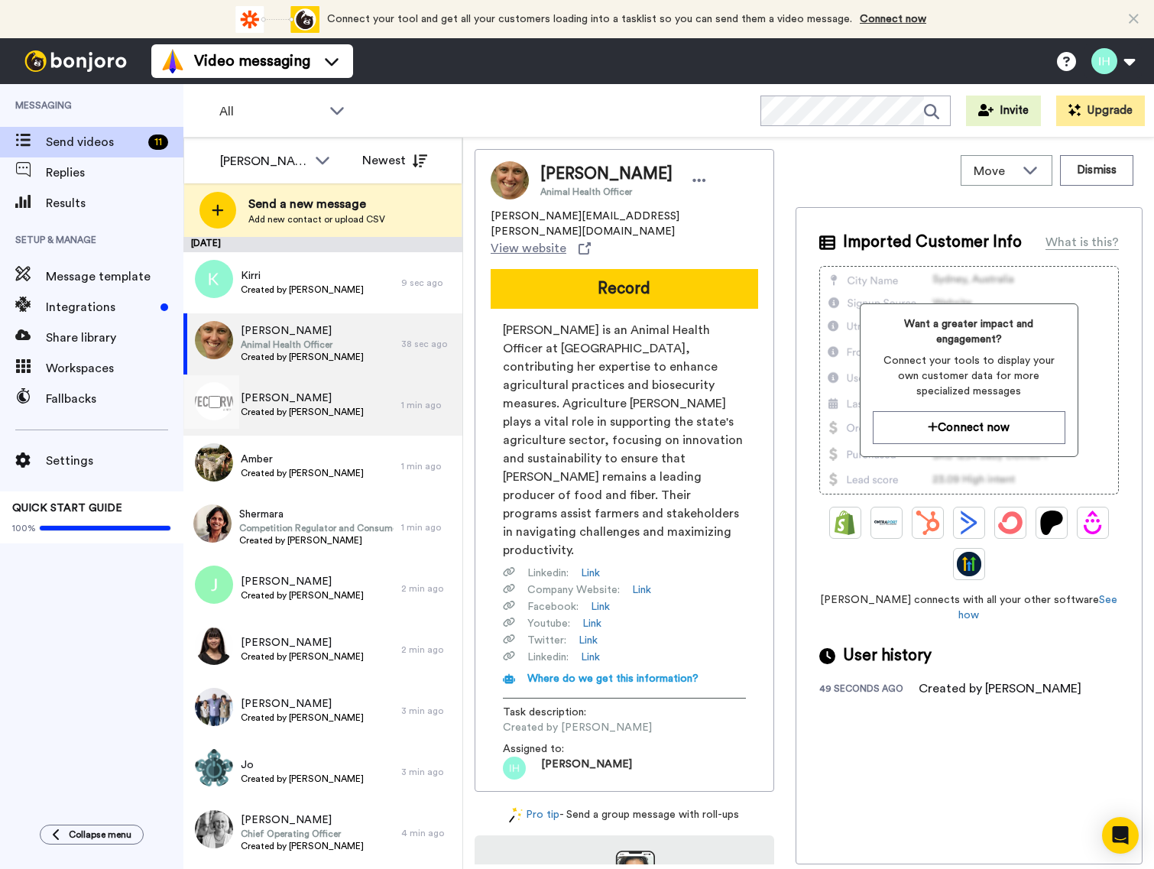
click at [287, 407] on span "Created by [PERSON_NAME]" at bounding box center [302, 412] width 123 height 12
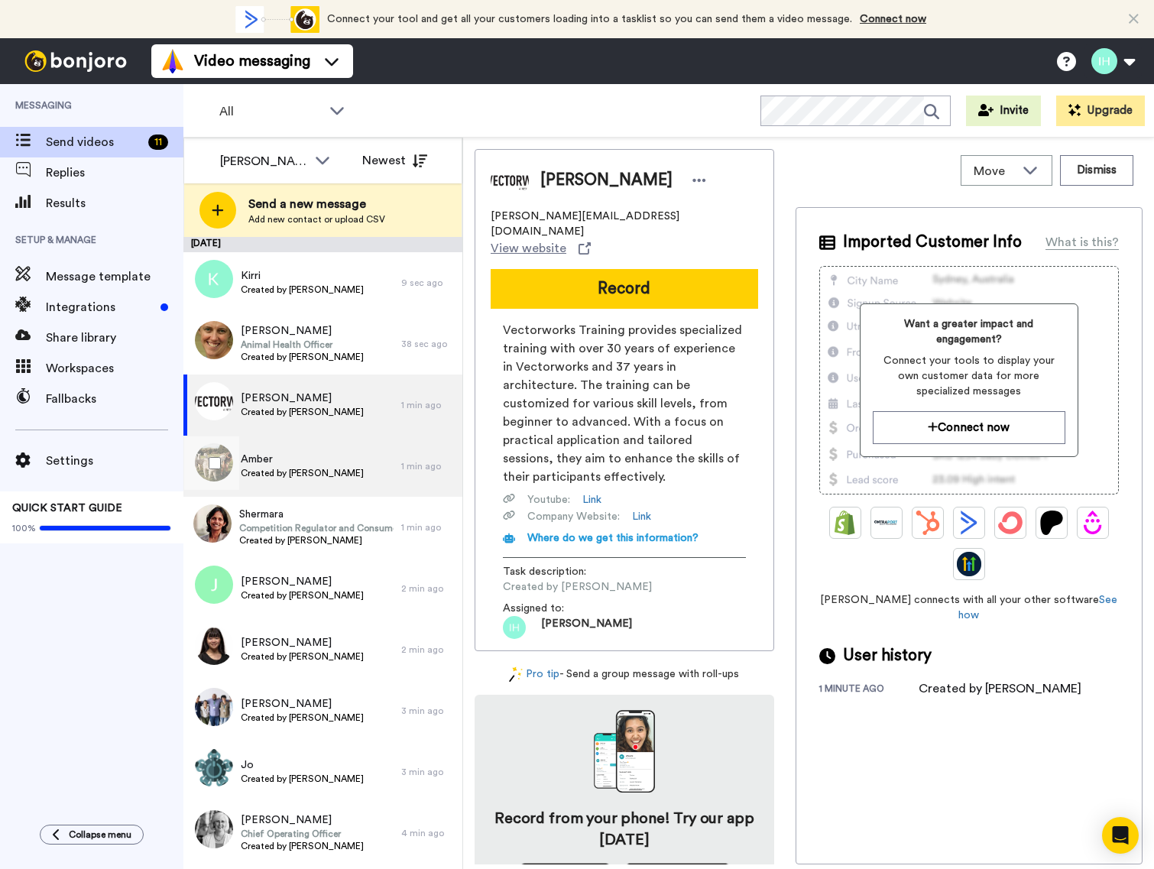
click at [298, 467] on span "Created by [PERSON_NAME]" at bounding box center [302, 473] width 123 height 12
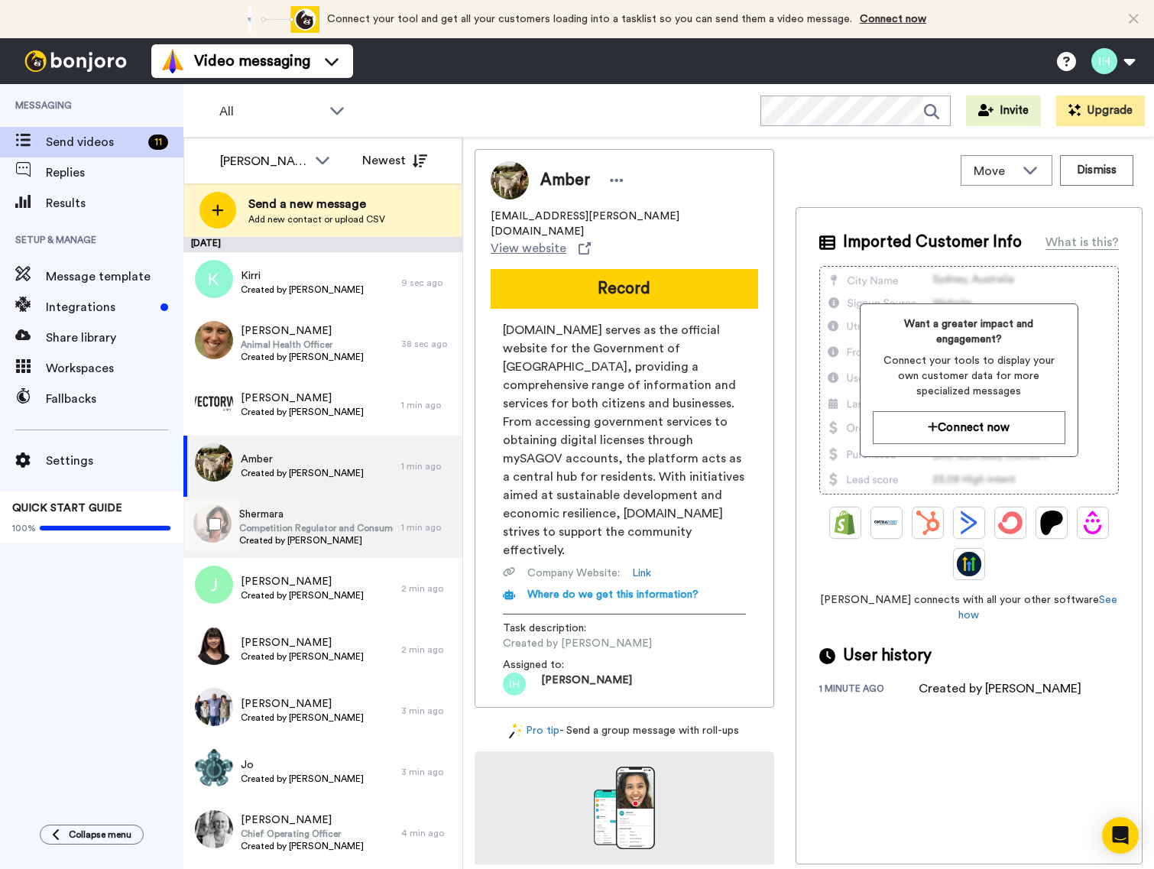
click at [297, 528] on span "Competition Regulator and Consumer Law Champion" at bounding box center [316, 528] width 154 height 12
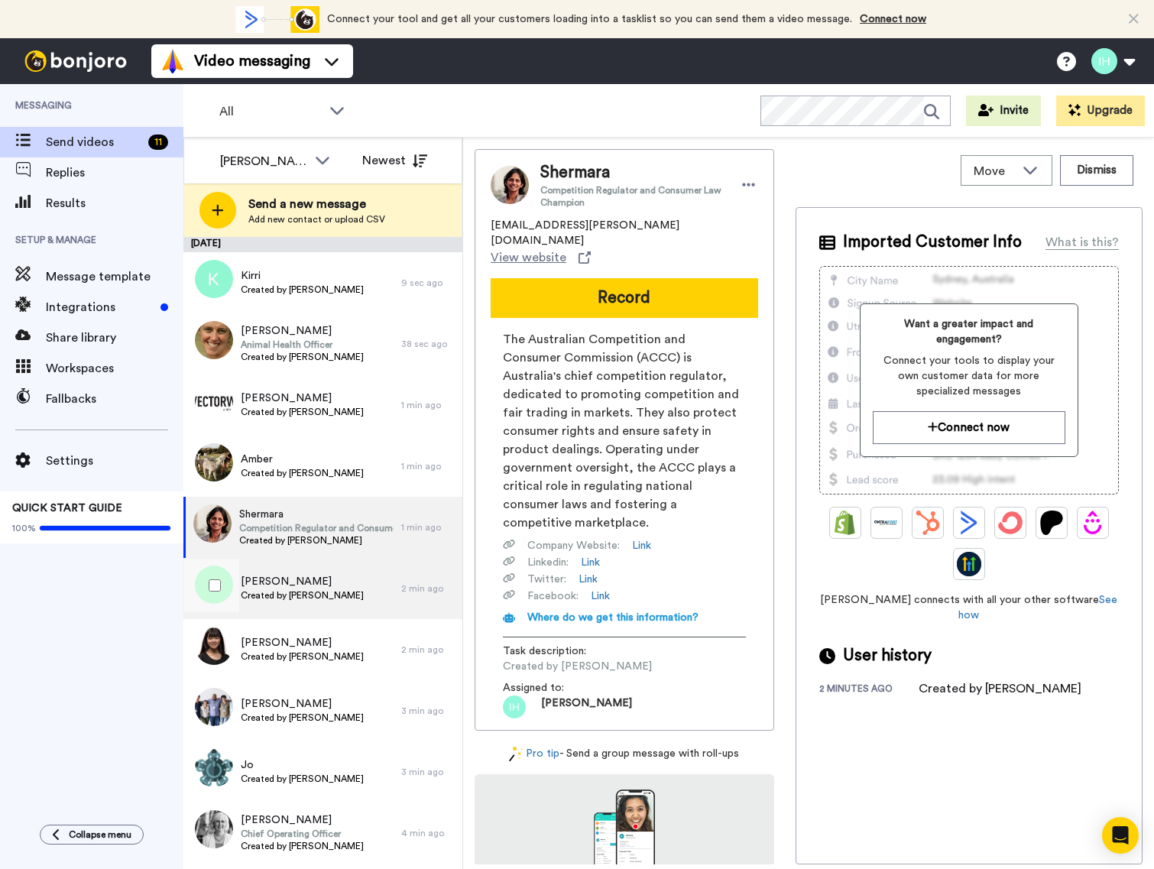
click at [290, 588] on span "Justine" at bounding box center [302, 581] width 123 height 15
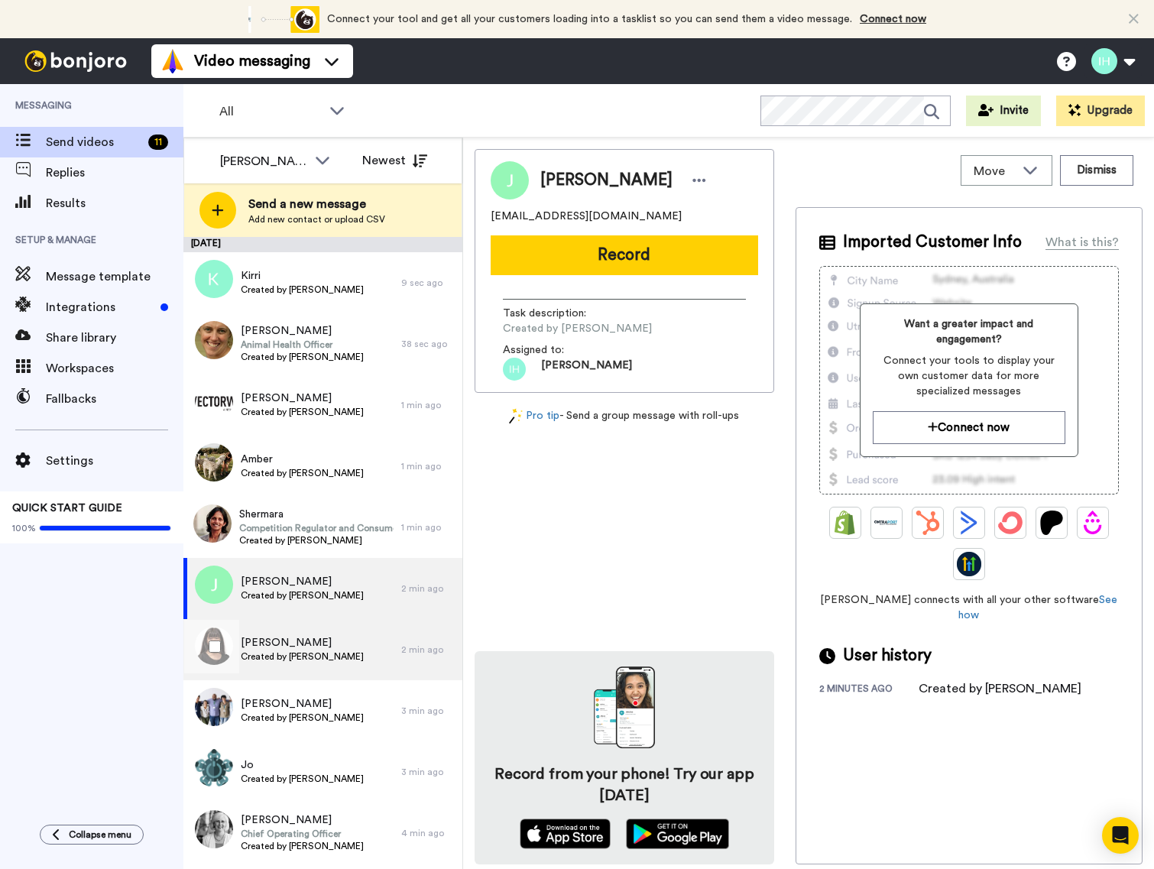
click at [300, 649] on span "Alexandra" at bounding box center [302, 642] width 123 height 15
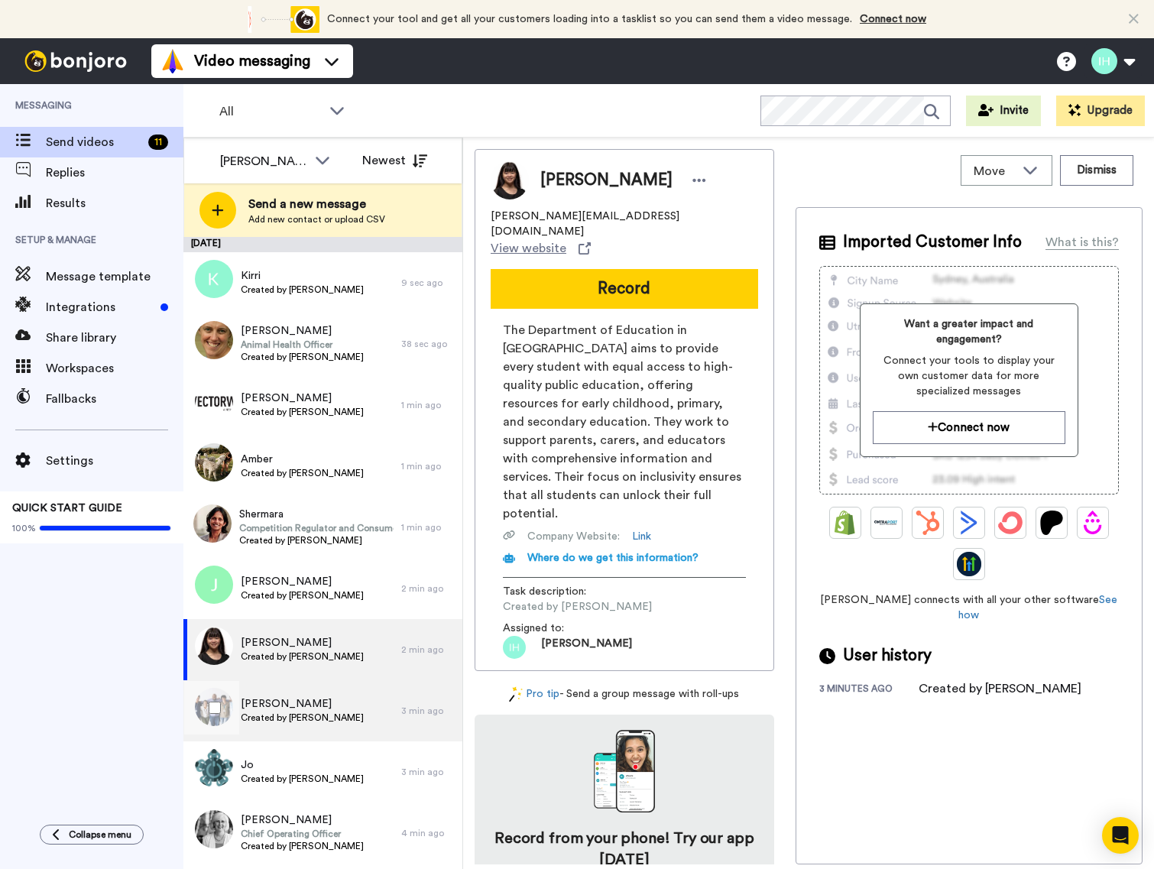
click at [276, 702] on span "Sarah" at bounding box center [302, 703] width 123 height 15
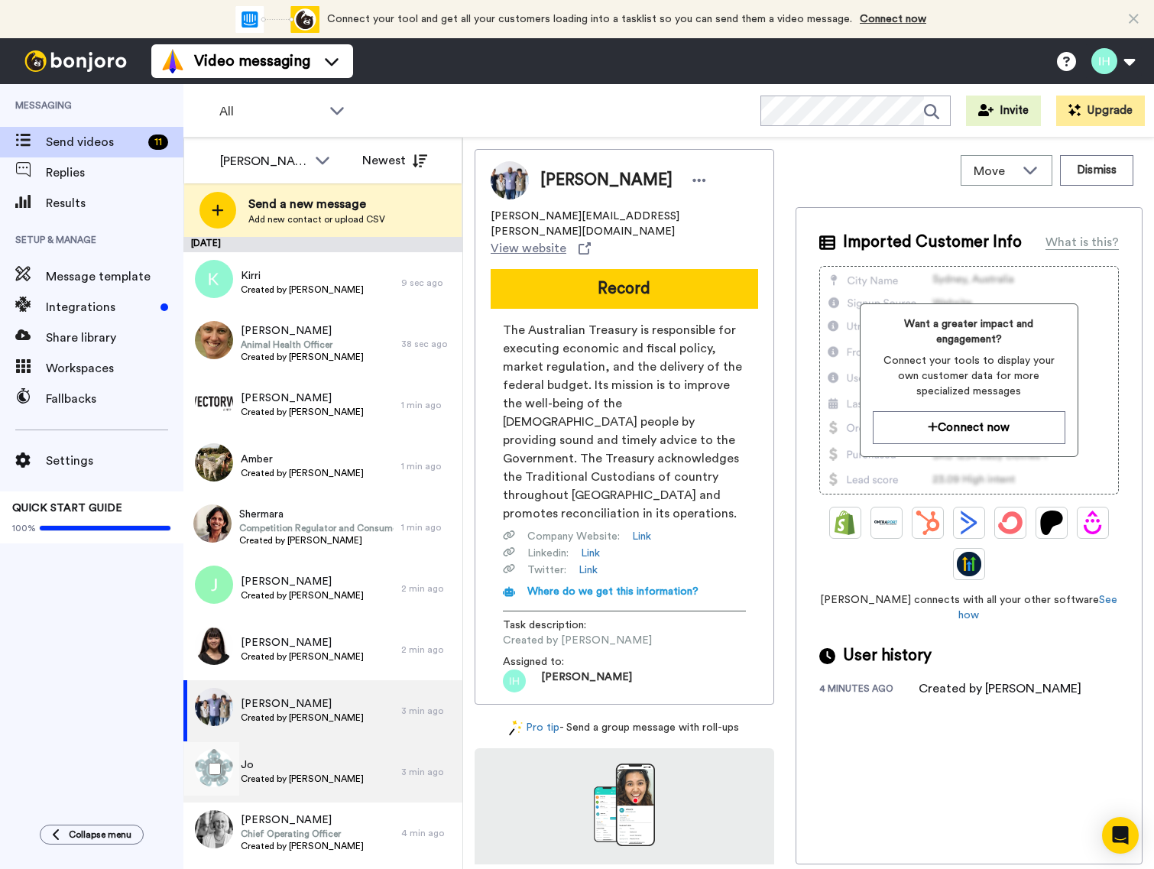
click at [286, 773] on span "Created by [PERSON_NAME]" at bounding box center [302, 779] width 123 height 12
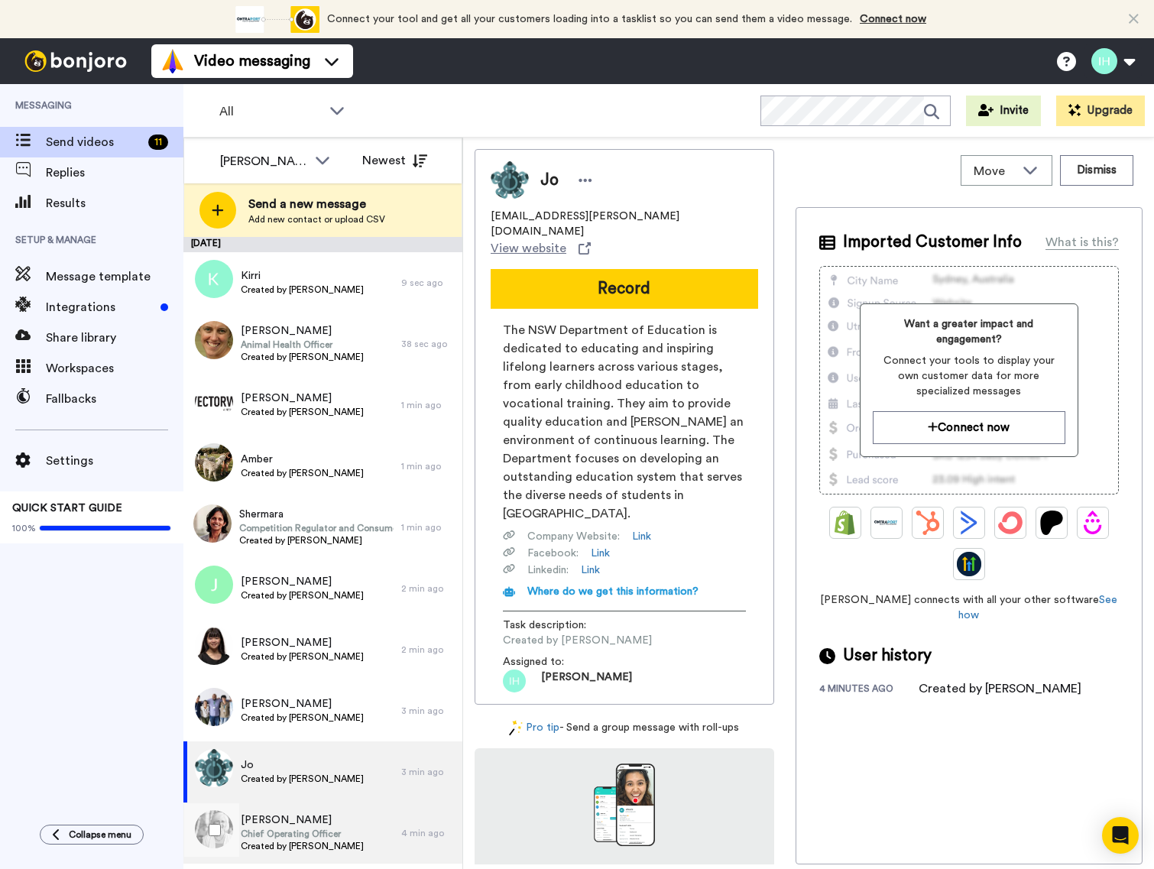
click at [311, 831] on span "Chief Operating Officer" at bounding box center [302, 834] width 123 height 12
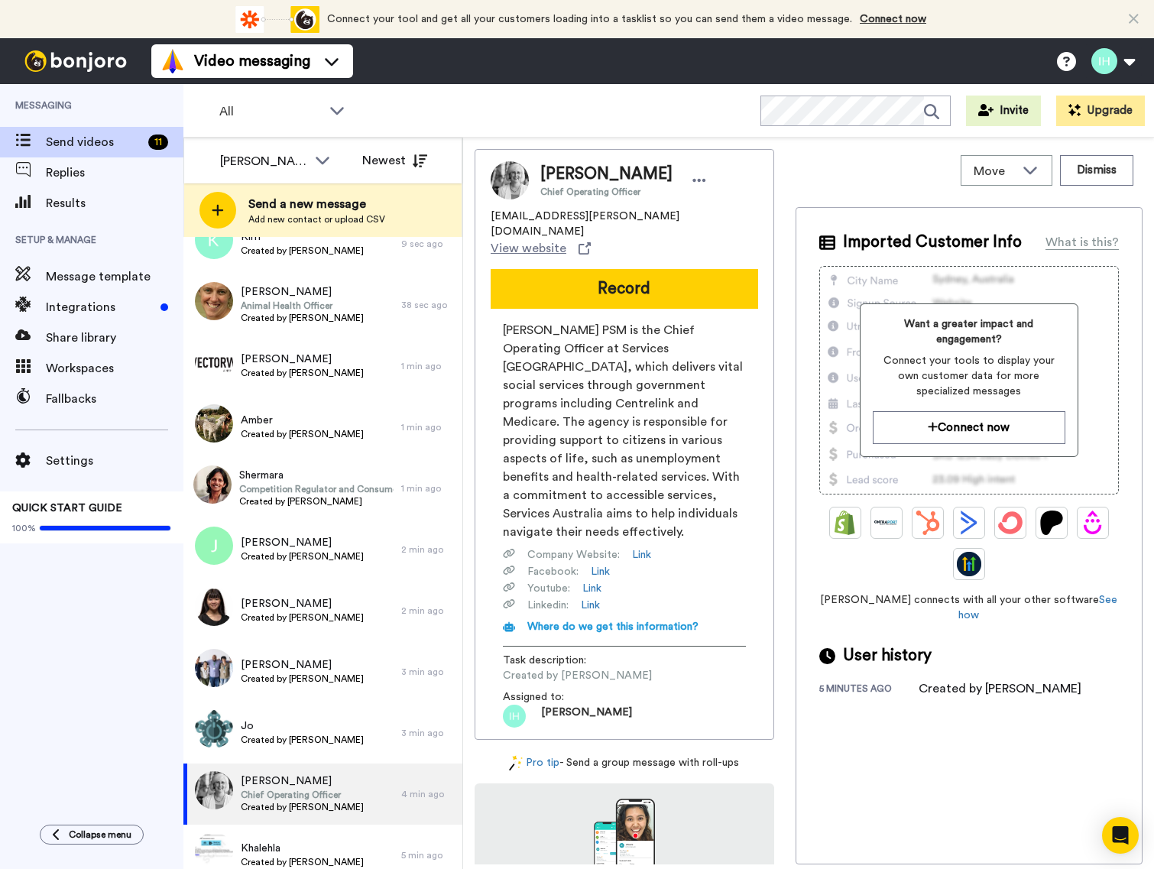
scroll to position [55, 0]
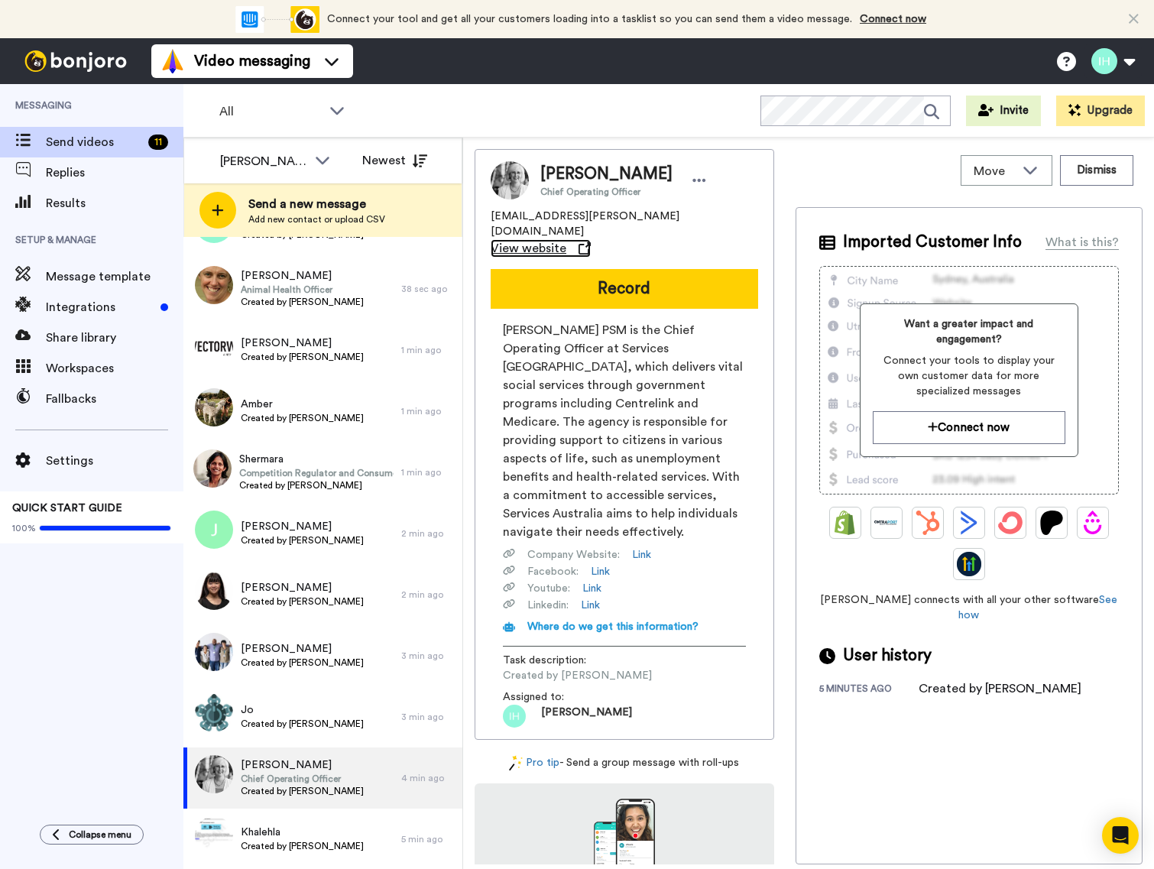
click at [536, 239] on span "View website" at bounding box center [529, 248] width 76 height 18
drag, startPoint x: 690, startPoint y: 212, endPoint x: 491, endPoint y: 221, distance: 199.7
click at [491, 221] on div "amandav.ross@servicesaustralia.gov.au View website" at bounding box center [624, 233] width 267 height 49
copy span "[EMAIL_ADDRESS][PERSON_NAME][DOMAIN_NAME]"
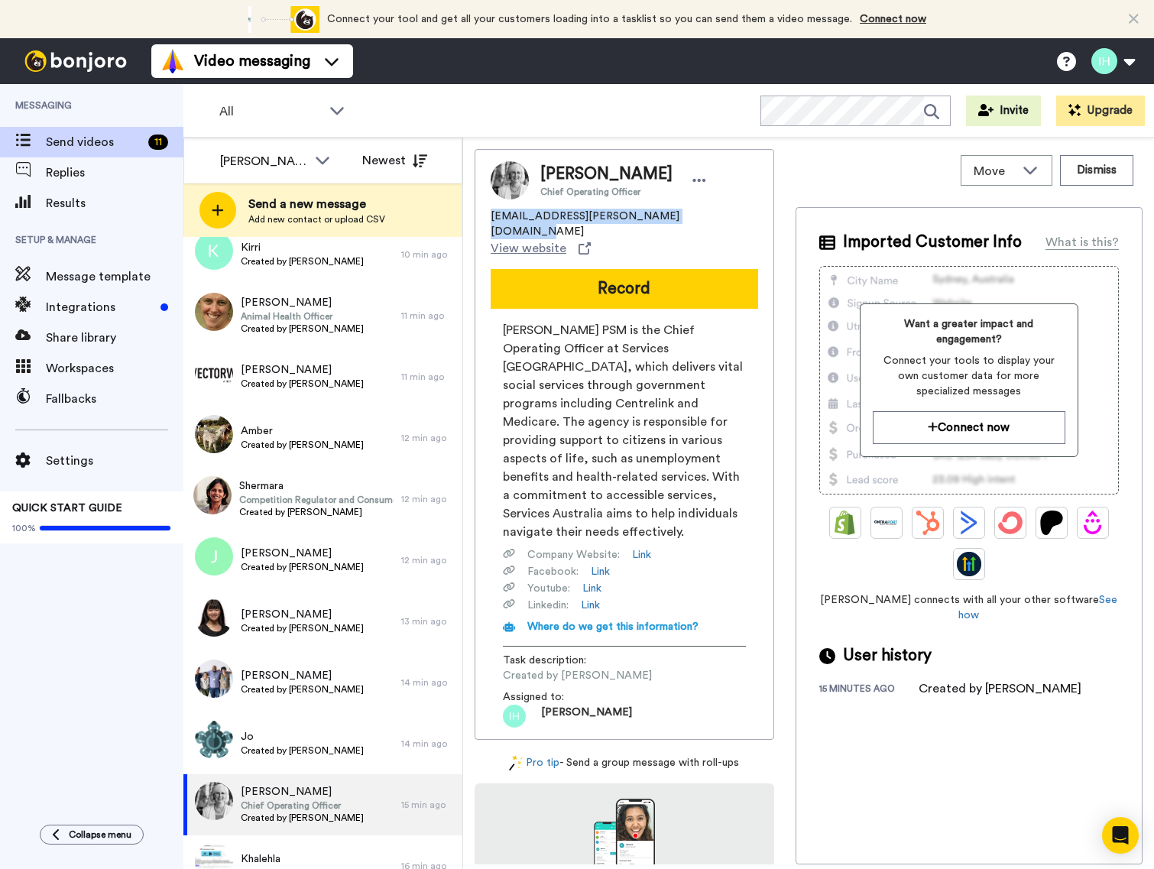
scroll to position [0, 0]
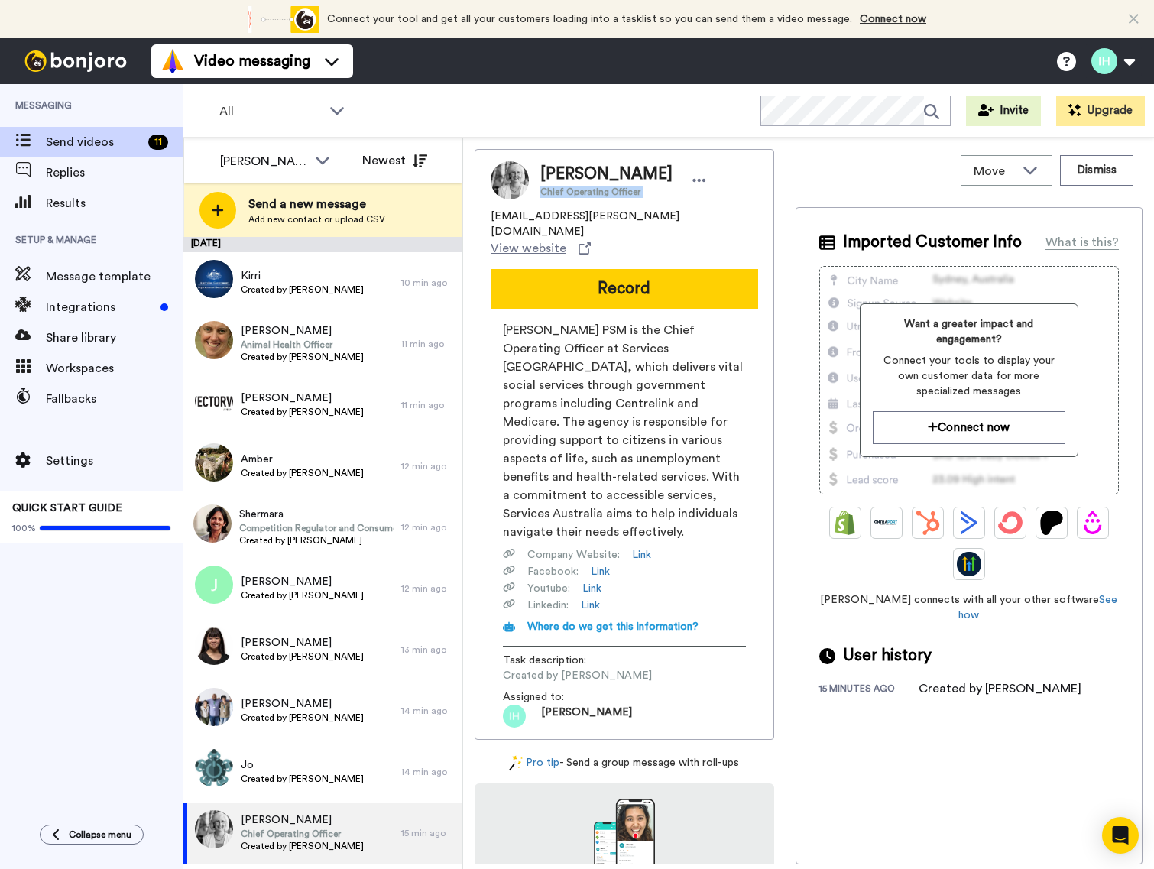
drag, startPoint x: 663, startPoint y: 195, endPoint x: 540, endPoint y: 192, distance: 123.1
click at [540, 192] on div "Amanda Chief Operating Officer" at bounding box center [625, 180] width 170 height 35
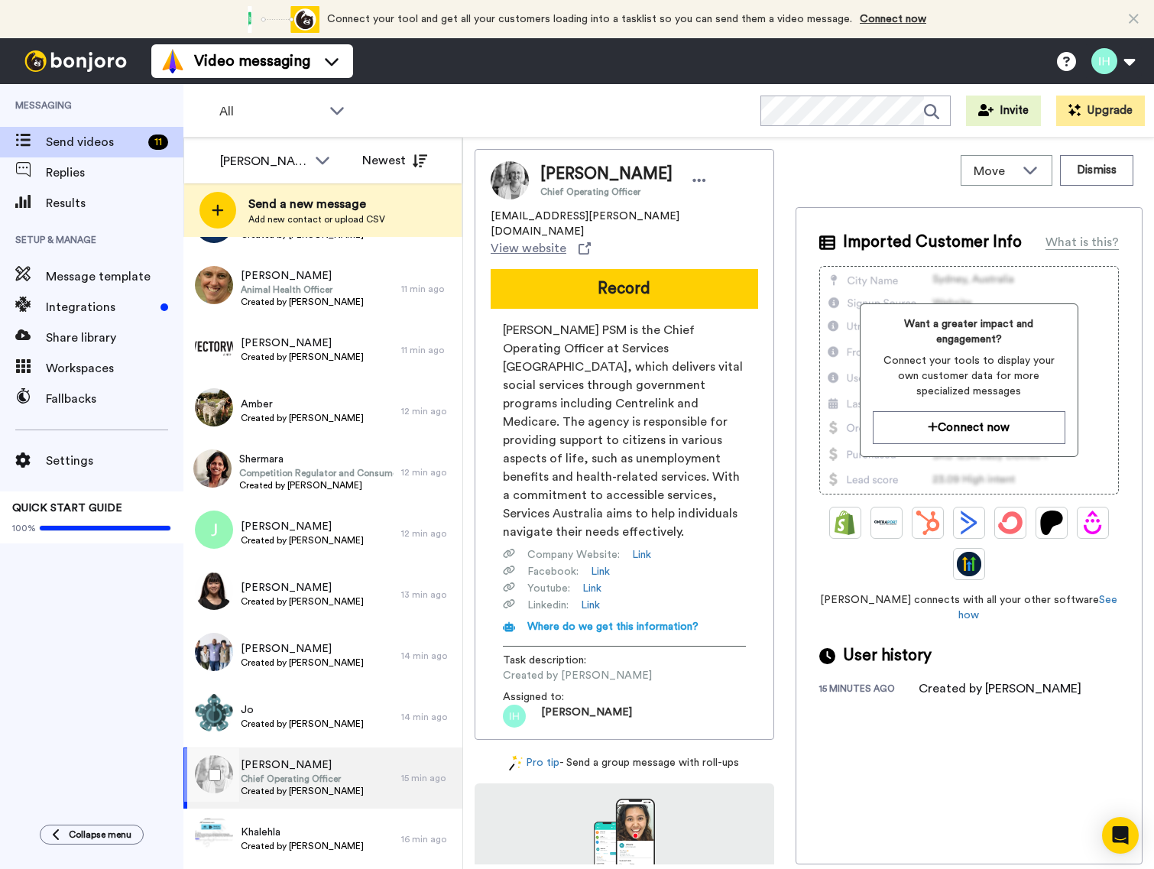
click at [319, 780] on span "Chief Operating Officer" at bounding box center [302, 779] width 123 height 12
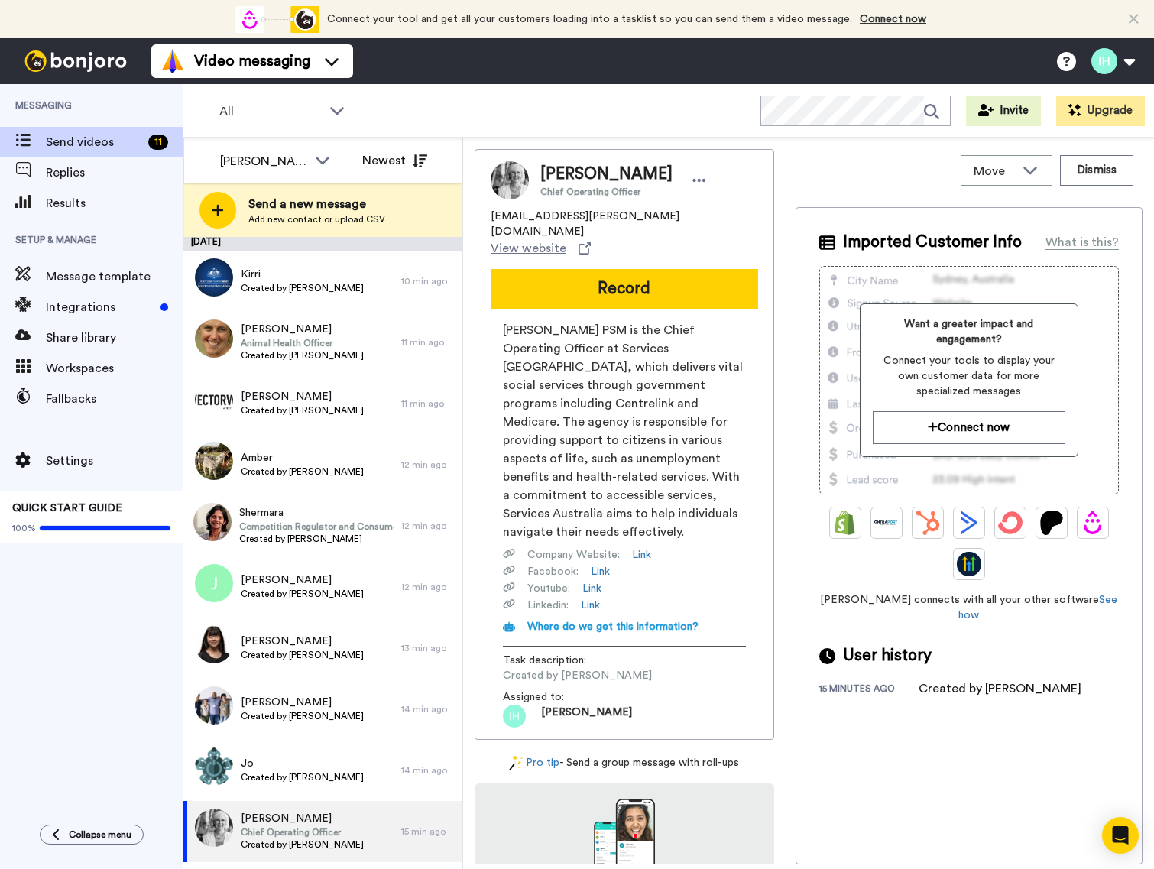
scroll to position [0, 0]
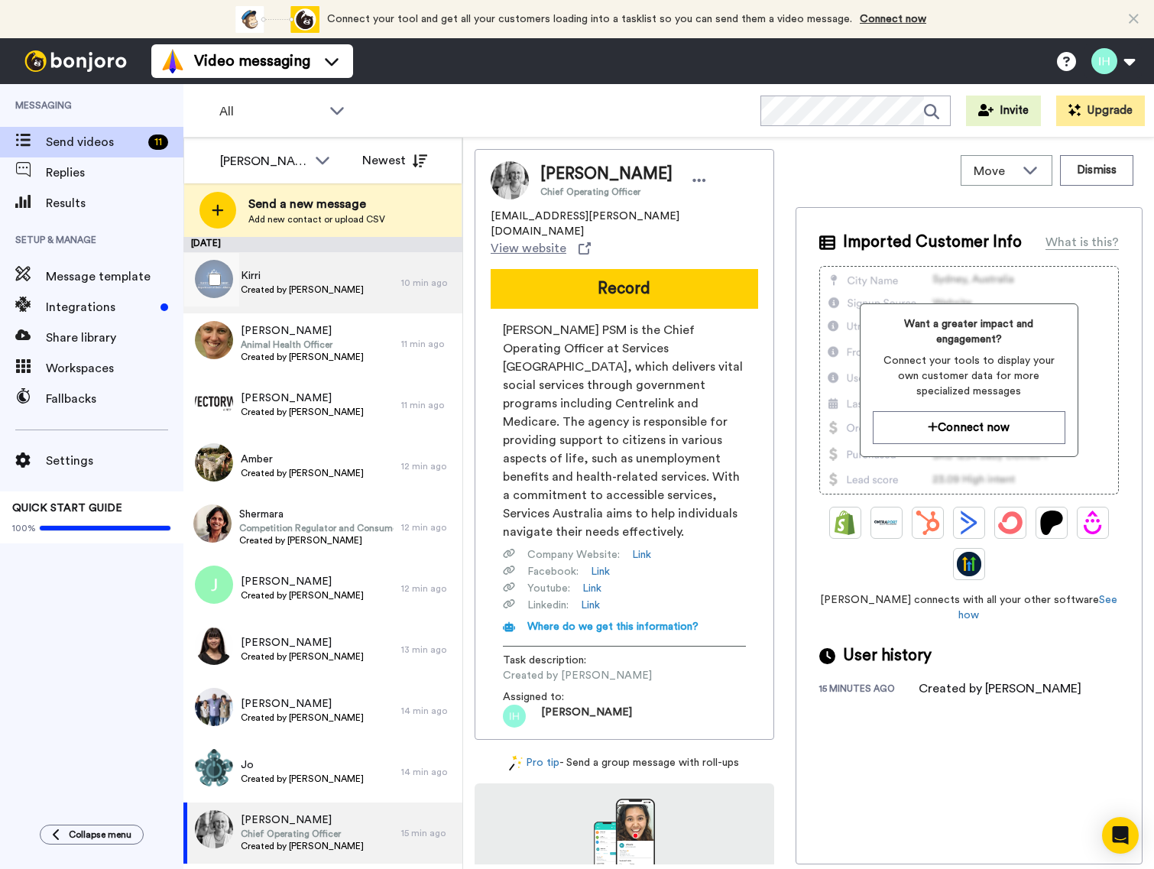
click at [285, 279] on span "Kirri" at bounding box center [302, 275] width 123 height 15
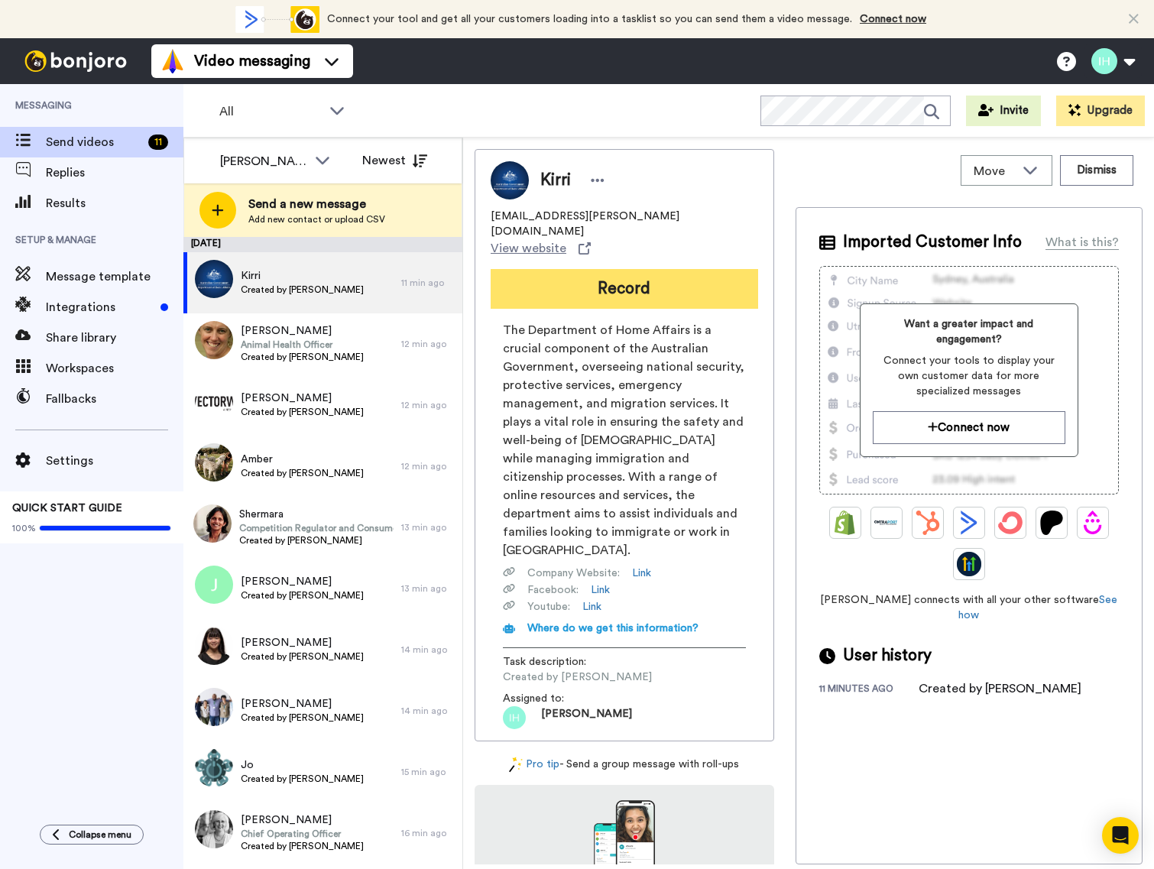
click at [582, 273] on button "Record" at bounding box center [624, 289] width 267 height 40
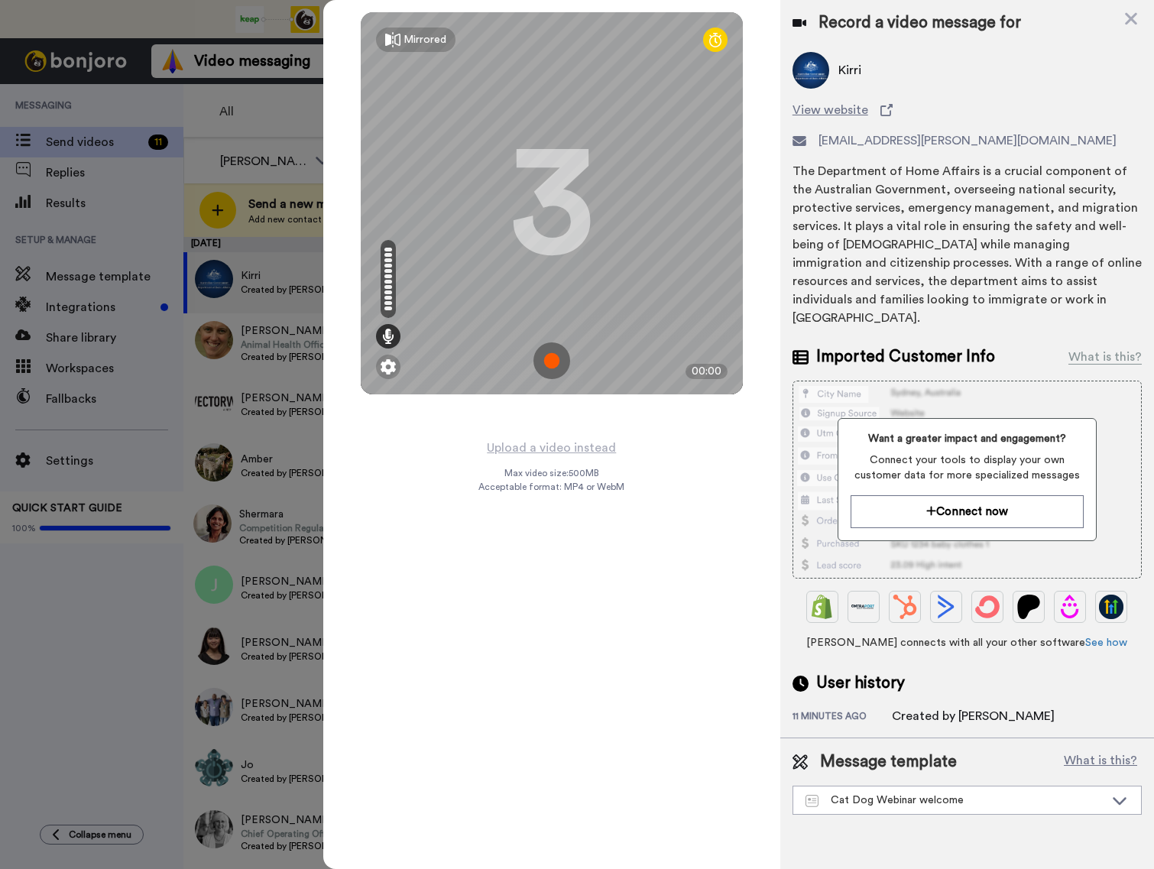
click at [552, 365] on img at bounding box center [551, 360] width 37 height 37
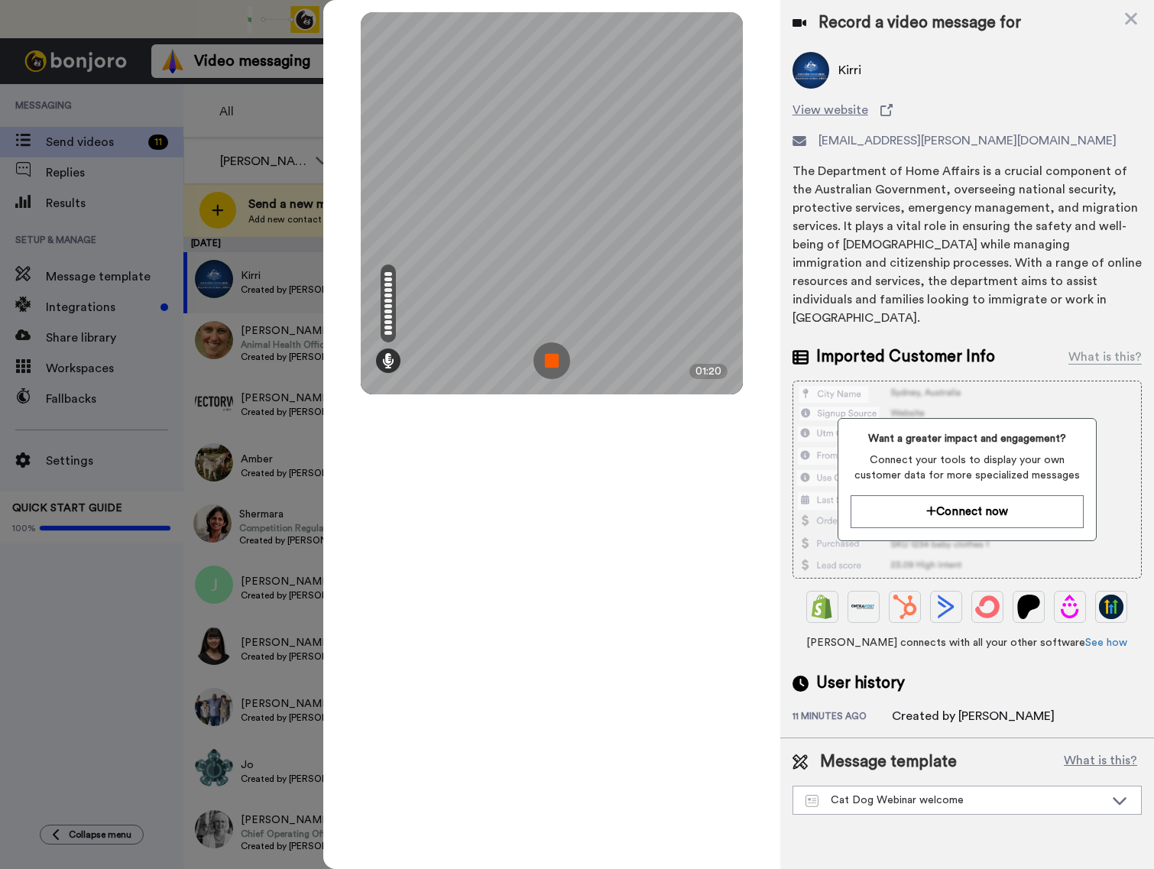
click at [544, 360] on img at bounding box center [551, 360] width 37 height 37
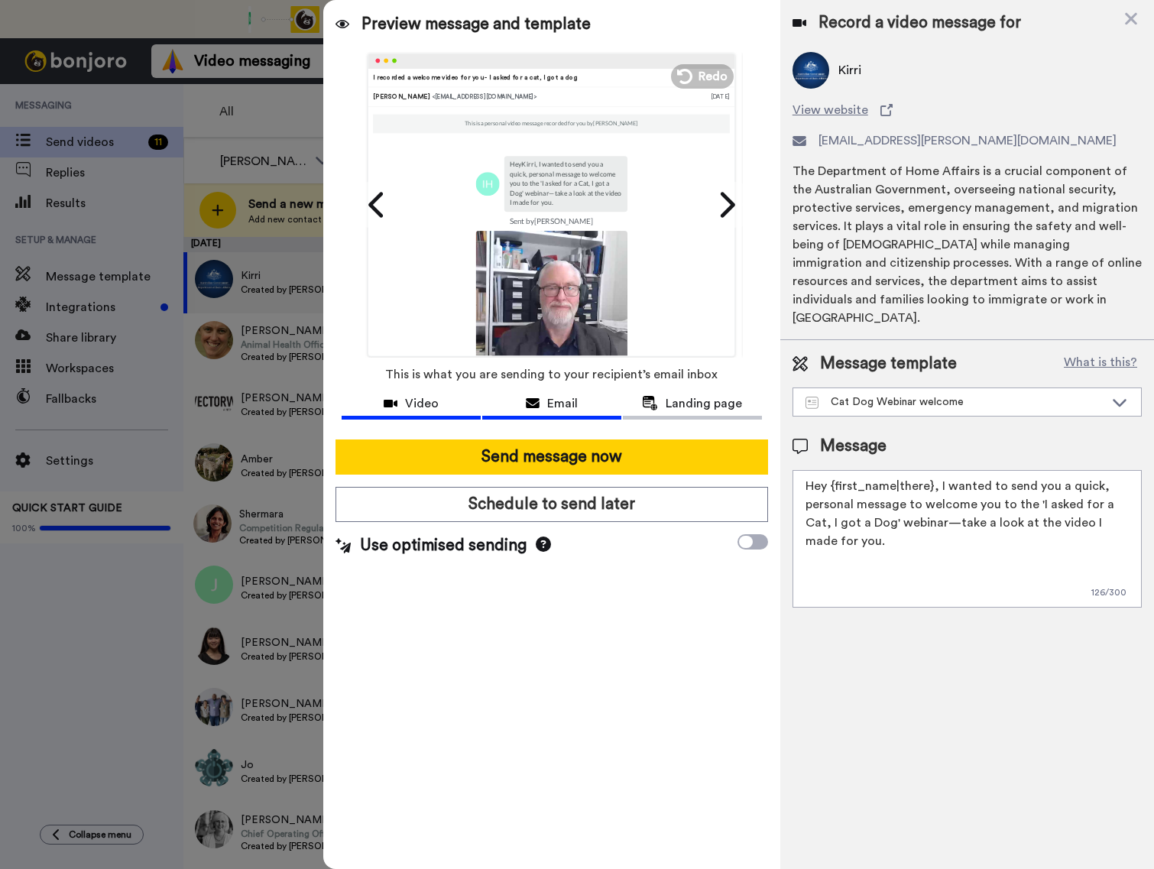
click at [415, 401] on span "Video" at bounding box center [422, 403] width 34 height 18
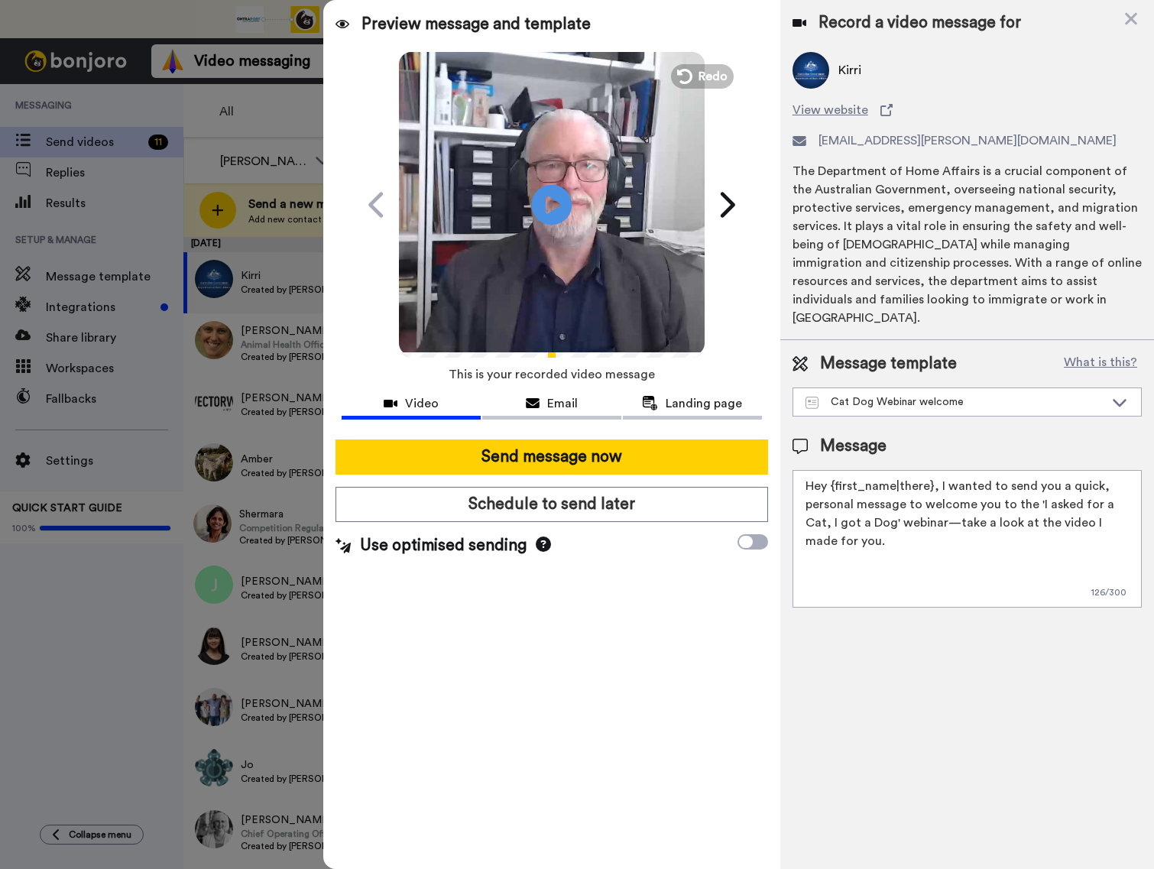
click at [552, 199] on icon "Play/Pause" at bounding box center [552, 204] width 41 height 73
click at [561, 406] on span "Email" at bounding box center [562, 403] width 31 height 18
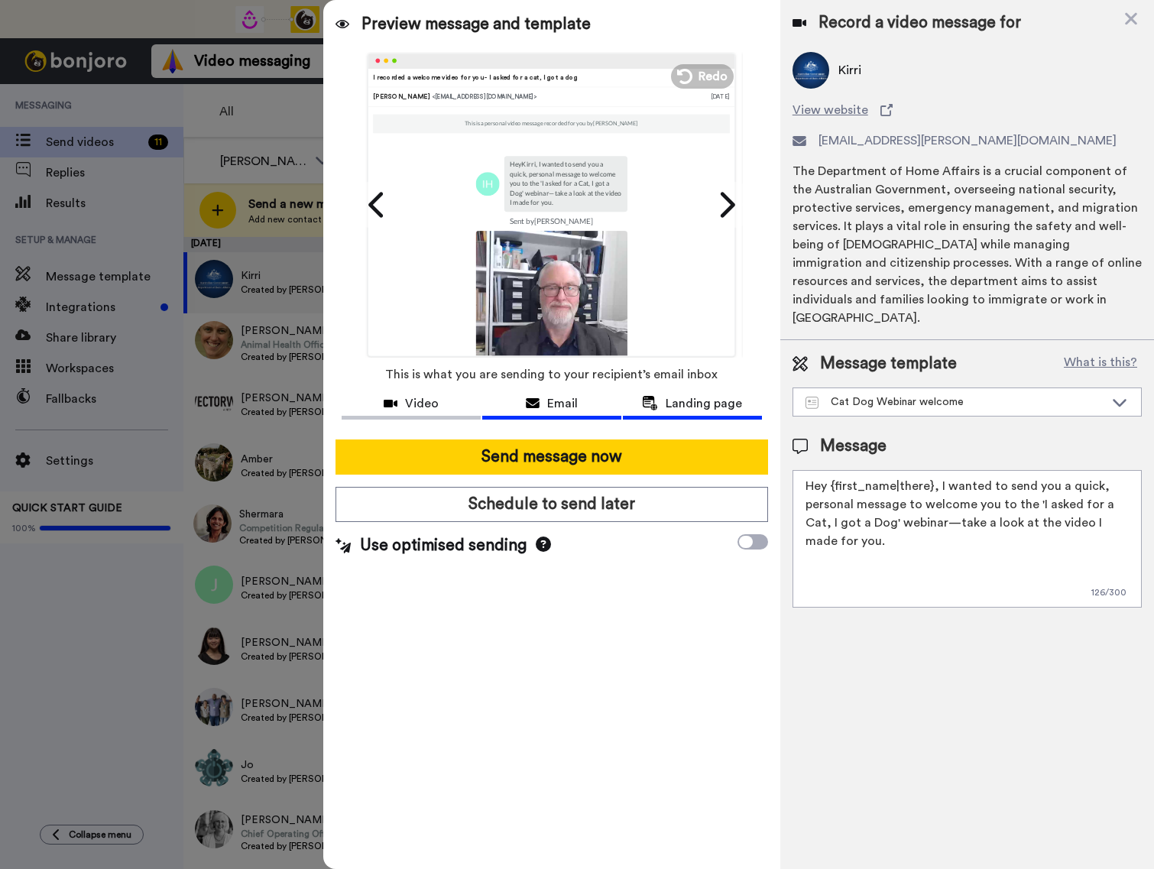
click at [665, 400] on div "Landing page" at bounding box center [692, 403] width 139 height 18
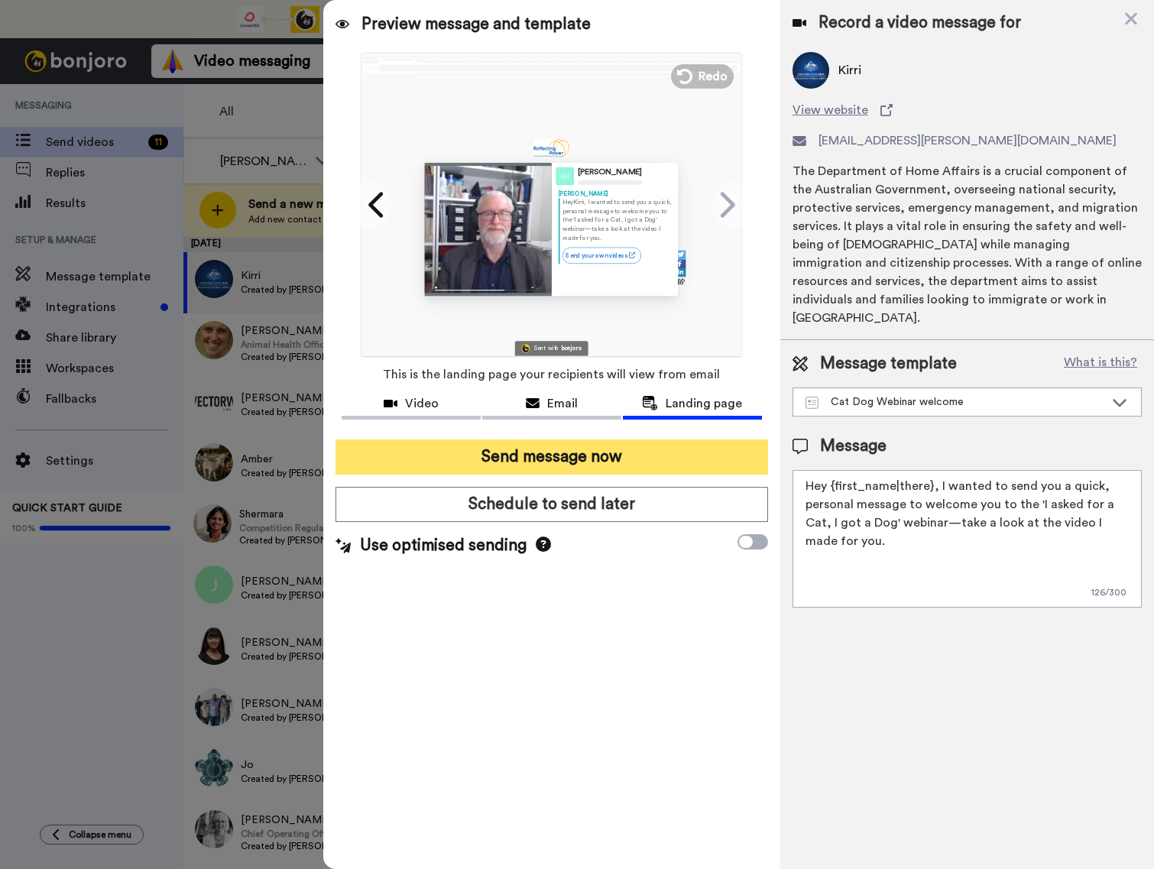
click at [529, 455] on button "Send message now" at bounding box center [551, 456] width 433 height 35
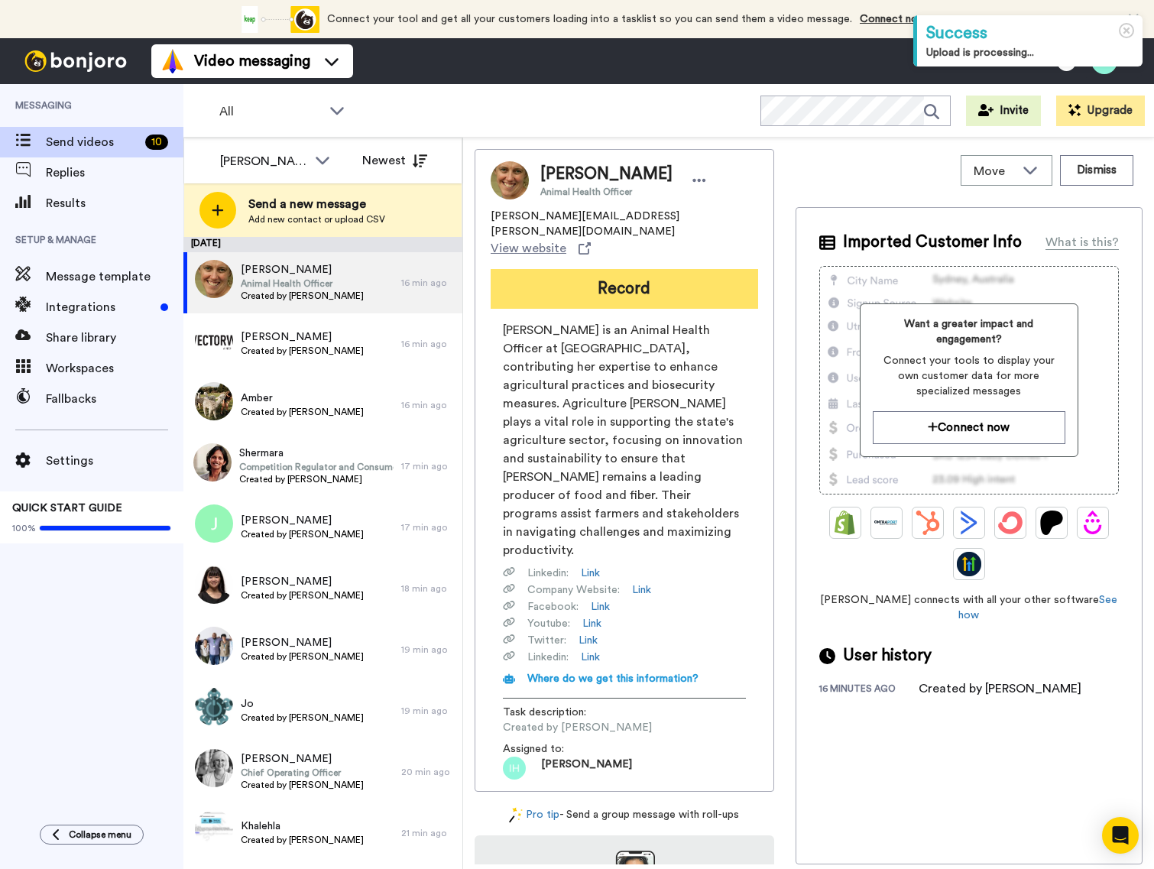
click at [559, 269] on button "Record" at bounding box center [624, 289] width 267 height 40
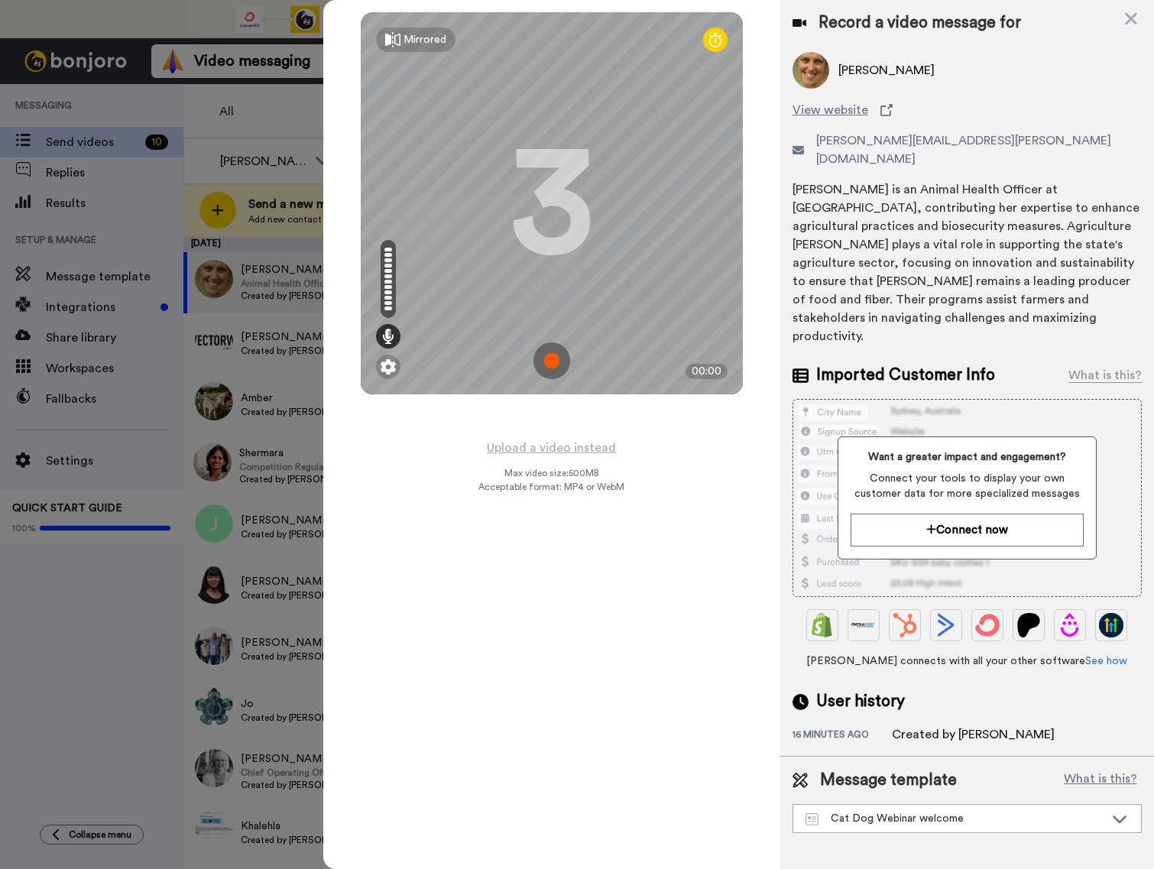
click at [546, 360] on img at bounding box center [551, 360] width 37 height 37
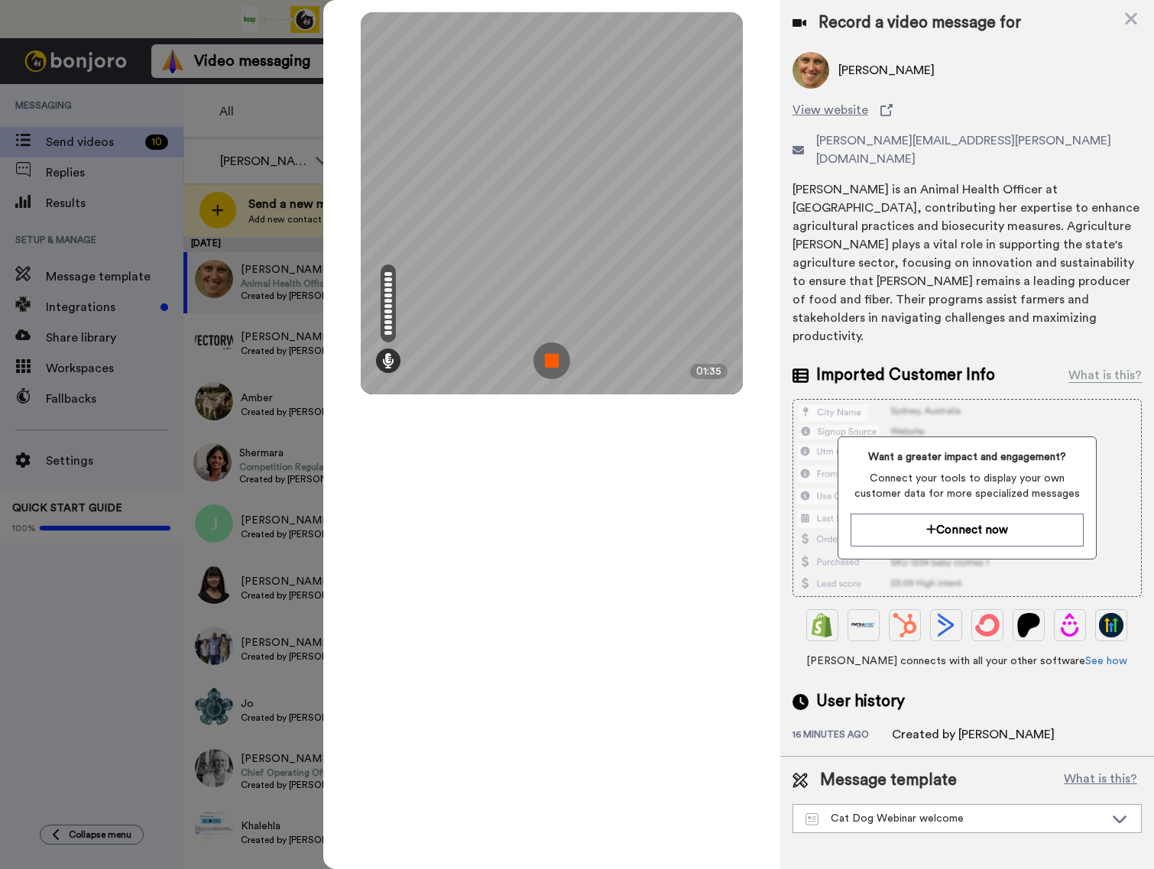
click at [554, 366] on img at bounding box center [551, 360] width 37 height 37
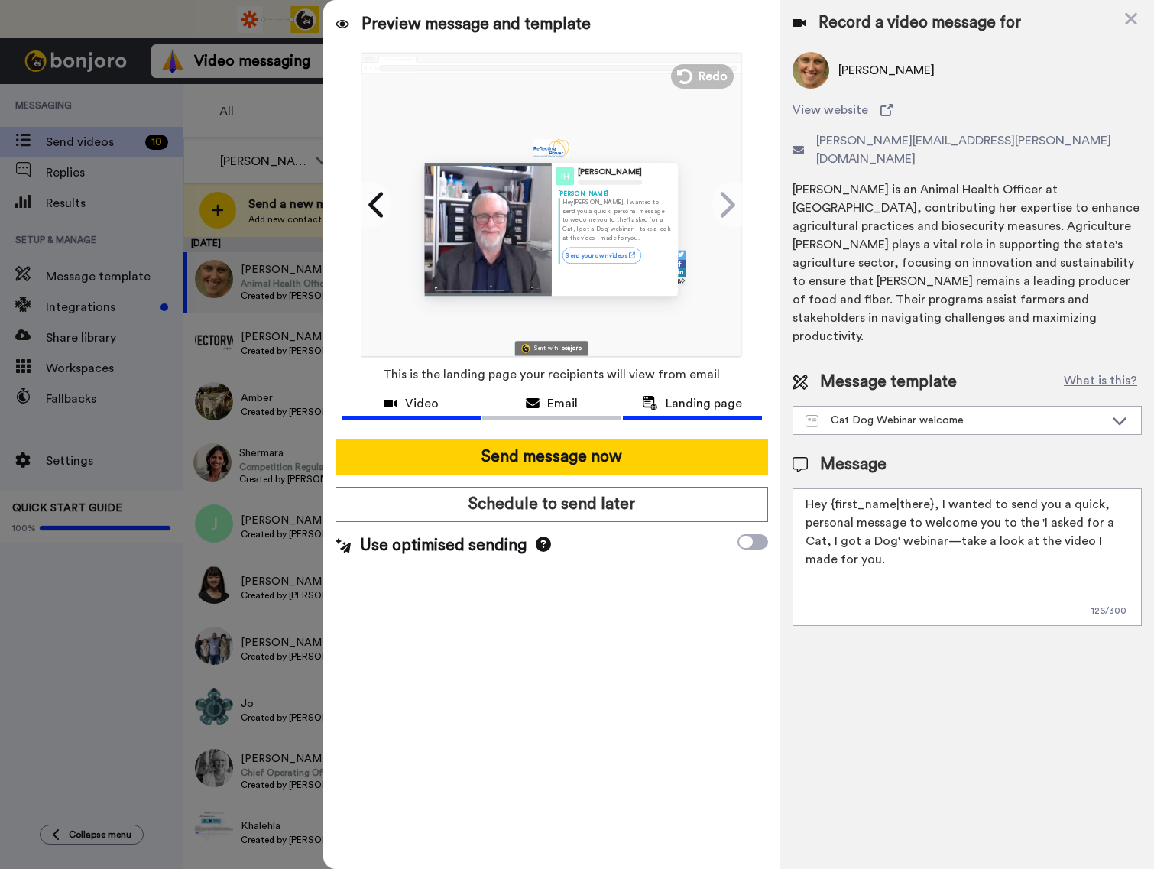
click at [420, 395] on span "Video" at bounding box center [422, 403] width 34 height 18
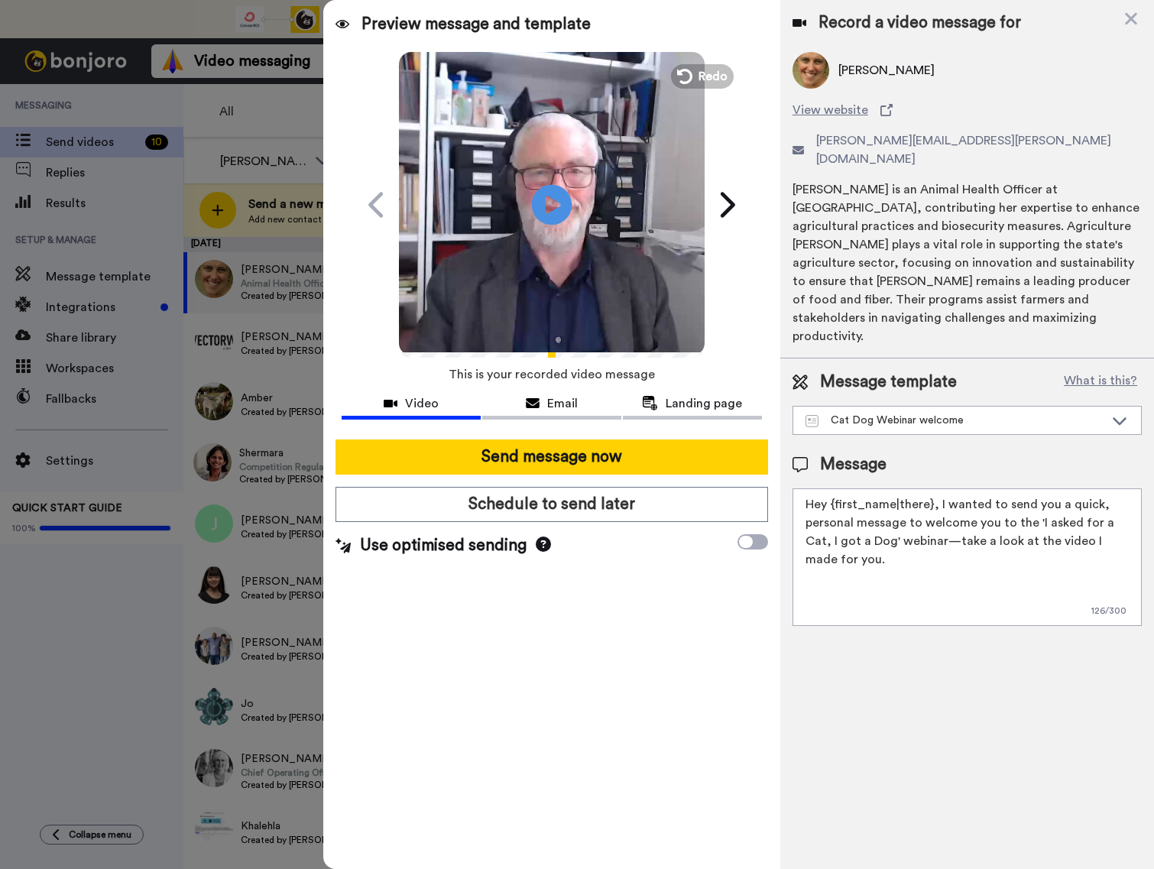
click at [556, 200] on icon "Play/Pause" at bounding box center [552, 204] width 41 height 73
click at [504, 279] on video at bounding box center [552, 203] width 306 height 306
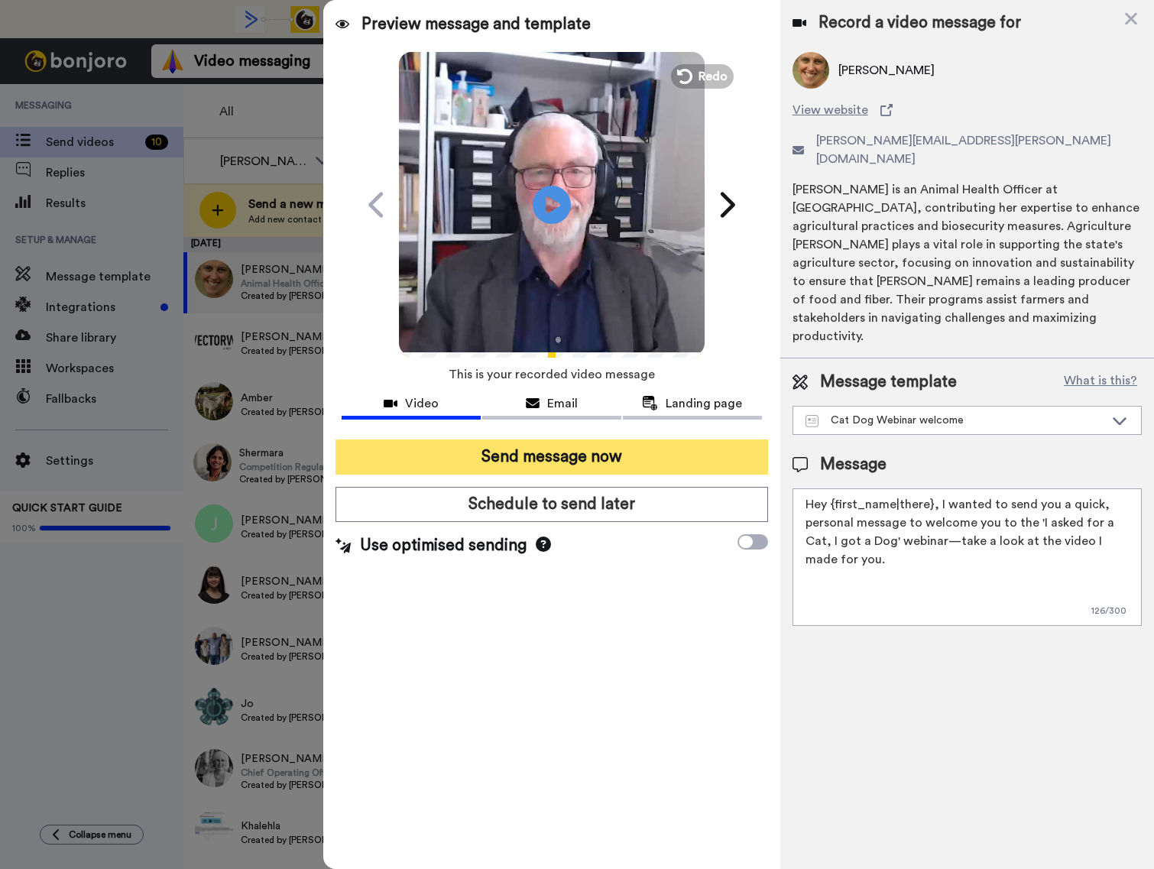
click at [515, 459] on button "Send message now" at bounding box center [551, 456] width 433 height 35
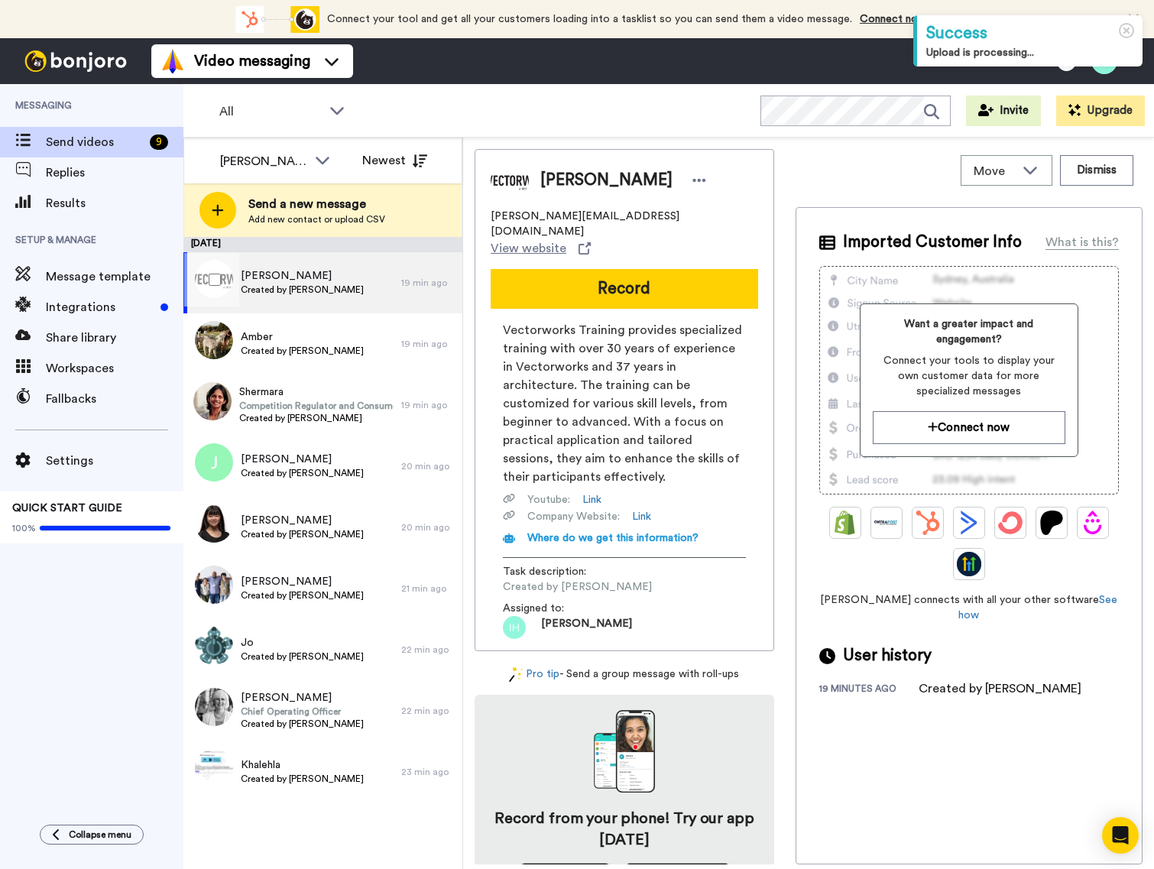
click at [326, 274] on span "[PERSON_NAME]" at bounding box center [302, 275] width 123 height 15
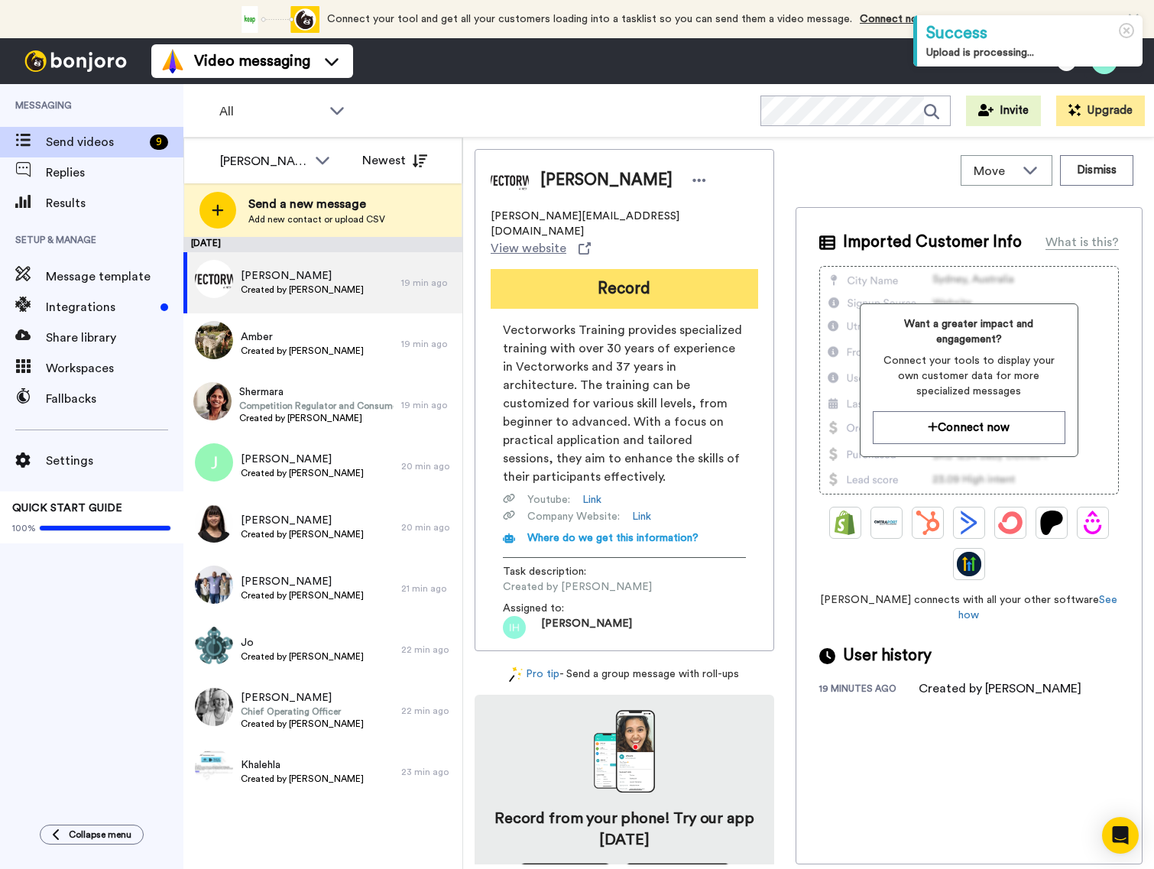
click at [586, 275] on button "Record" at bounding box center [624, 289] width 267 height 40
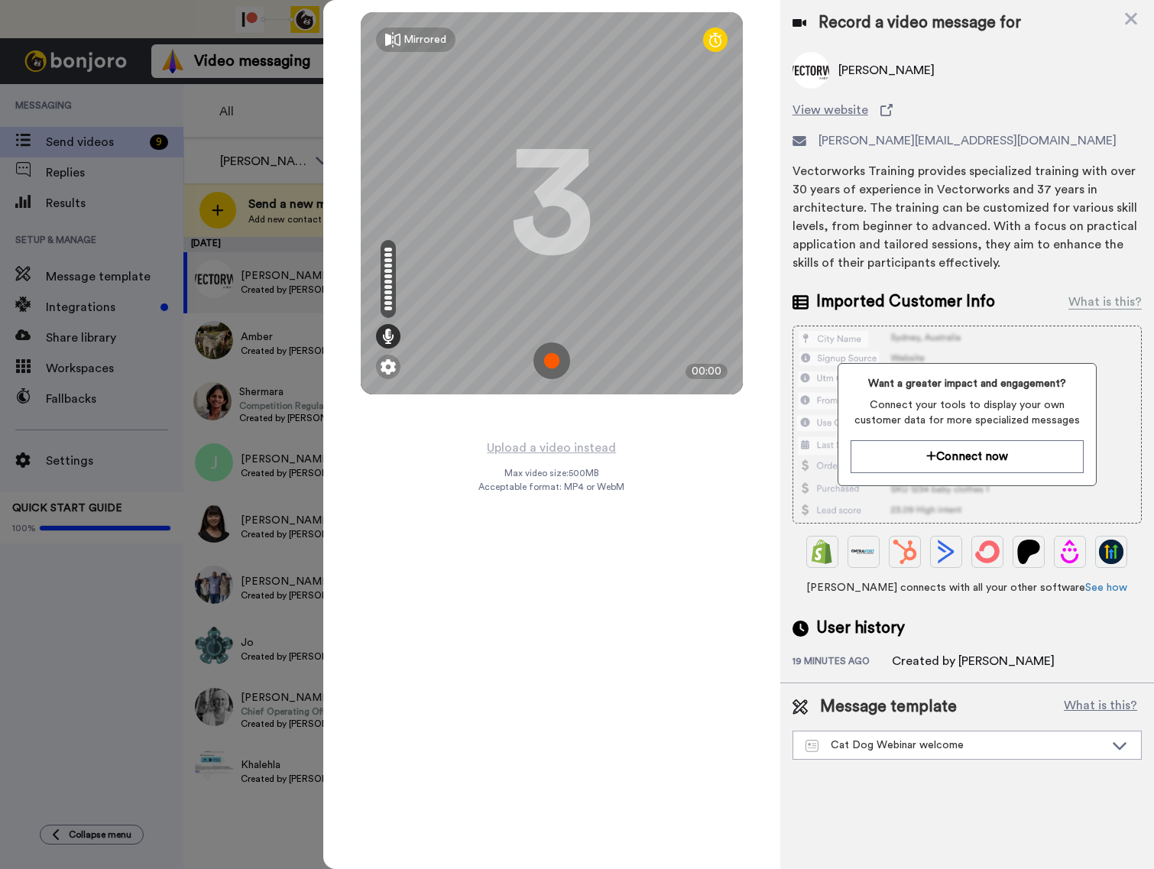
click at [550, 360] on img at bounding box center [551, 360] width 37 height 37
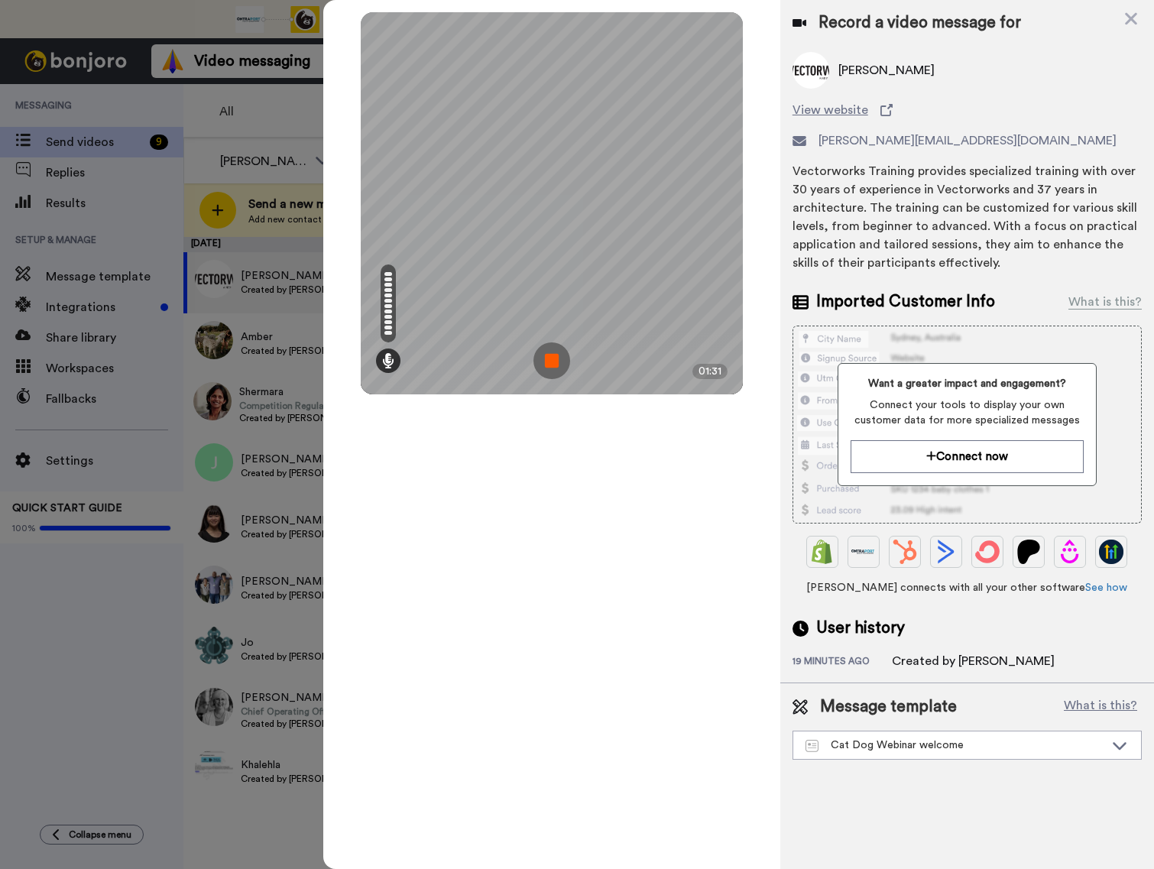
click at [554, 369] on img at bounding box center [551, 360] width 37 height 37
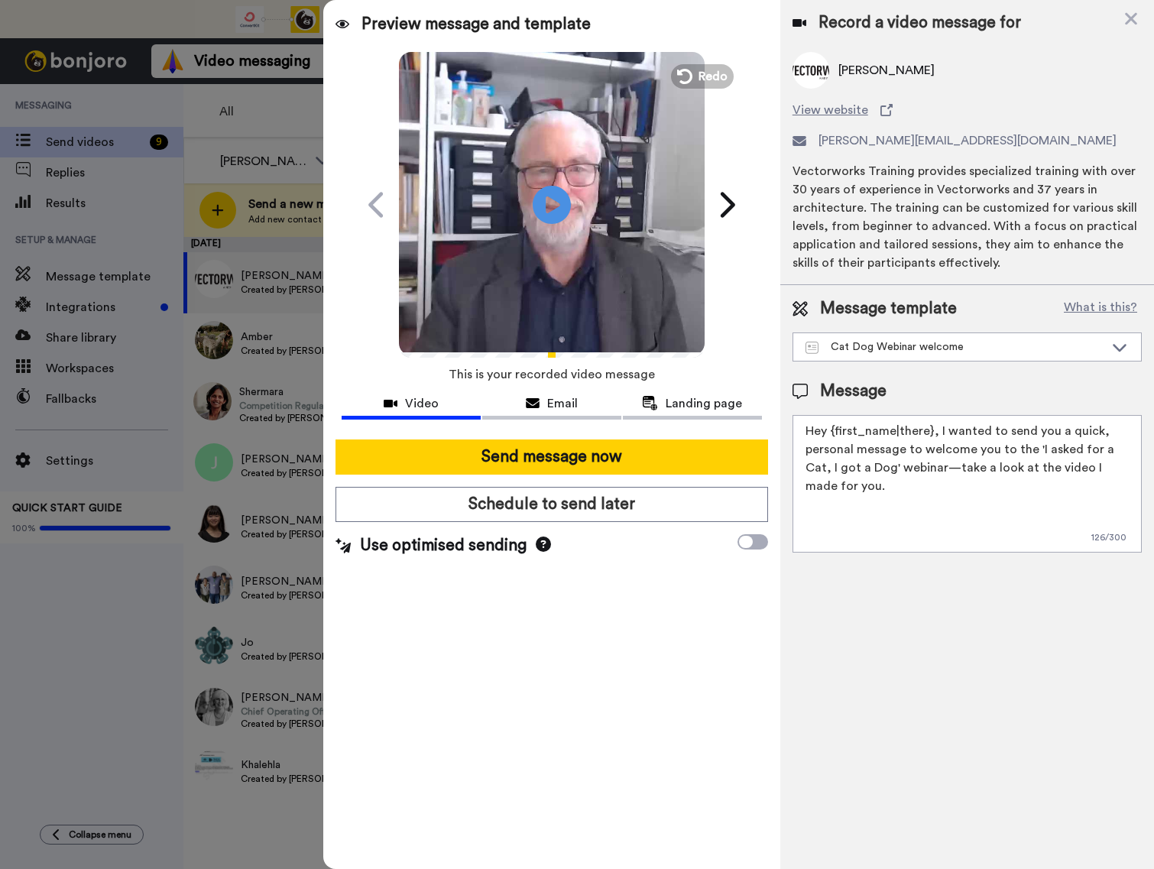
click at [576, 173] on video at bounding box center [552, 203] width 306 height 306
click at [568, 195] on icon at bounding box center [552, 204] width 41 height 41
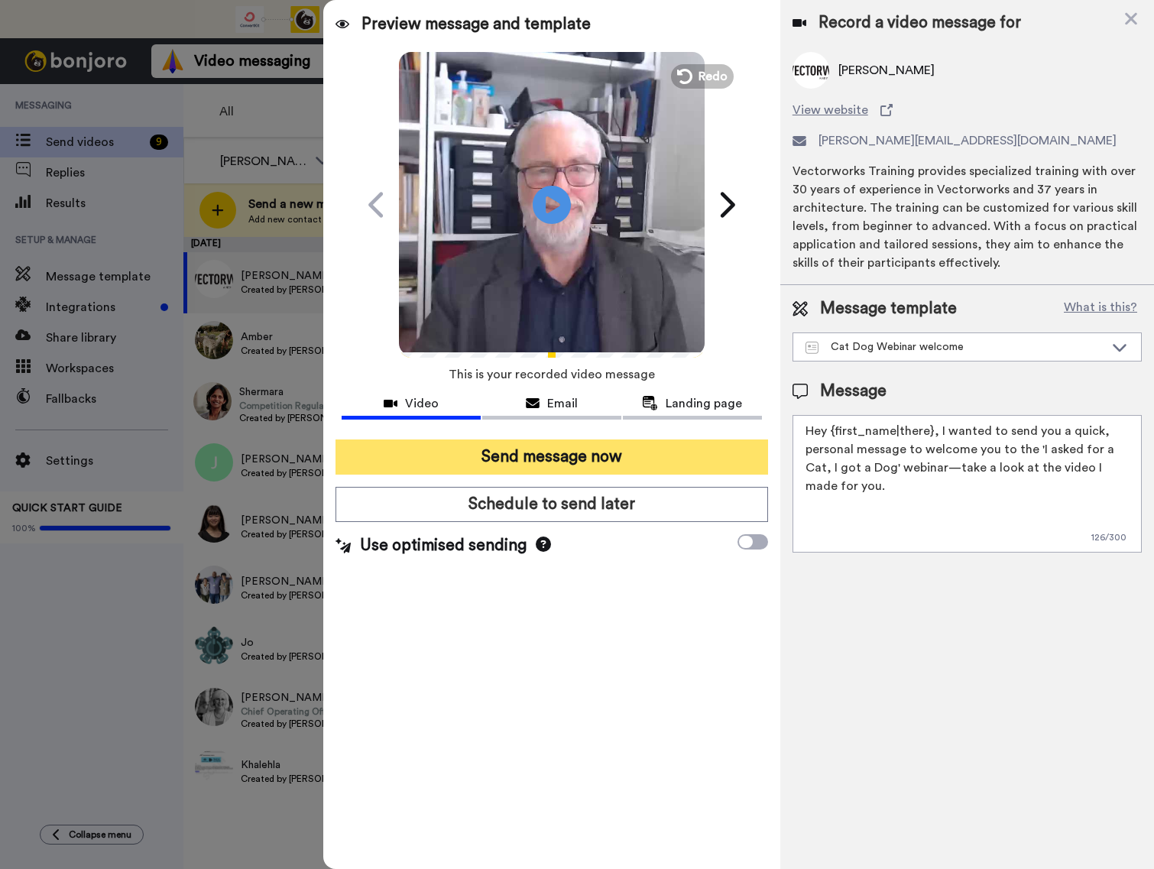
click at [574, 454] on button "Send message now" at bounding box center [551, 456] width 433 height 35
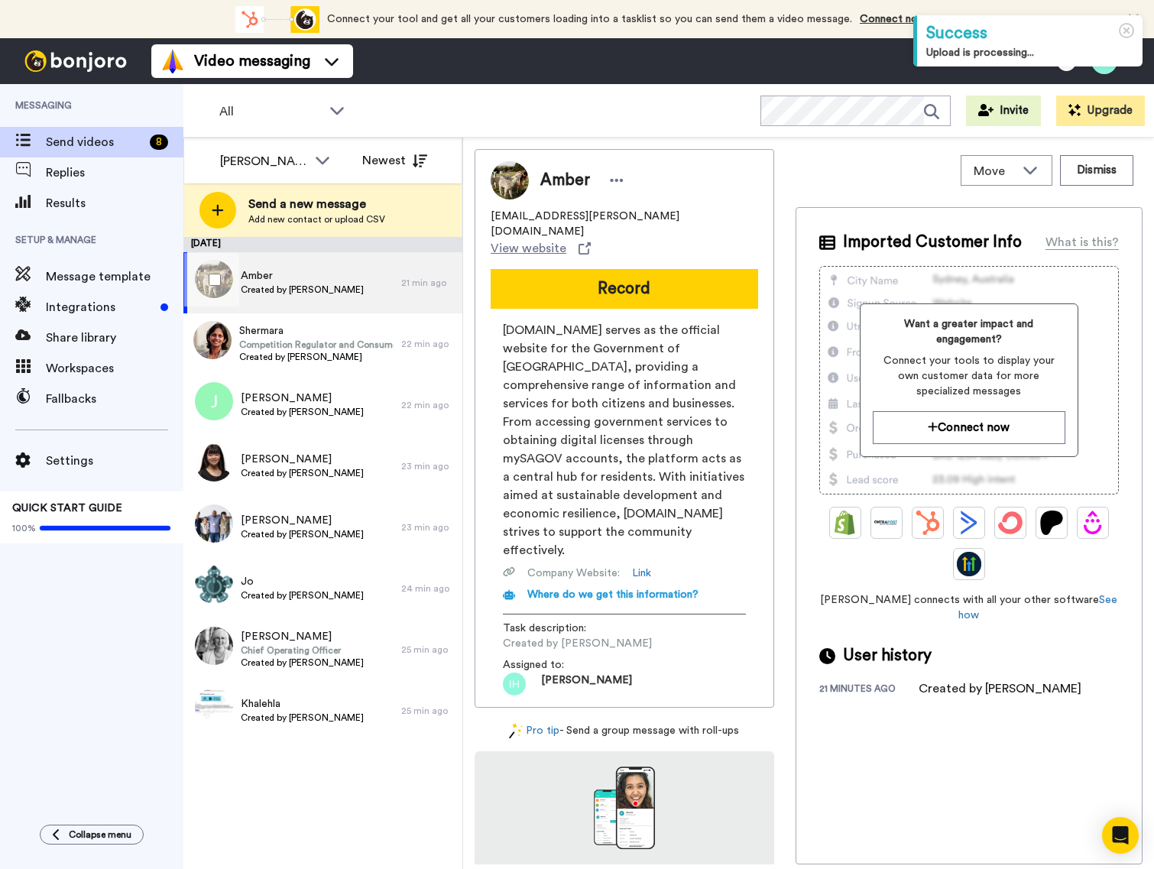
click at [287, 282] on span "Amber" at bounding box center [302, 275] width 123 height 15
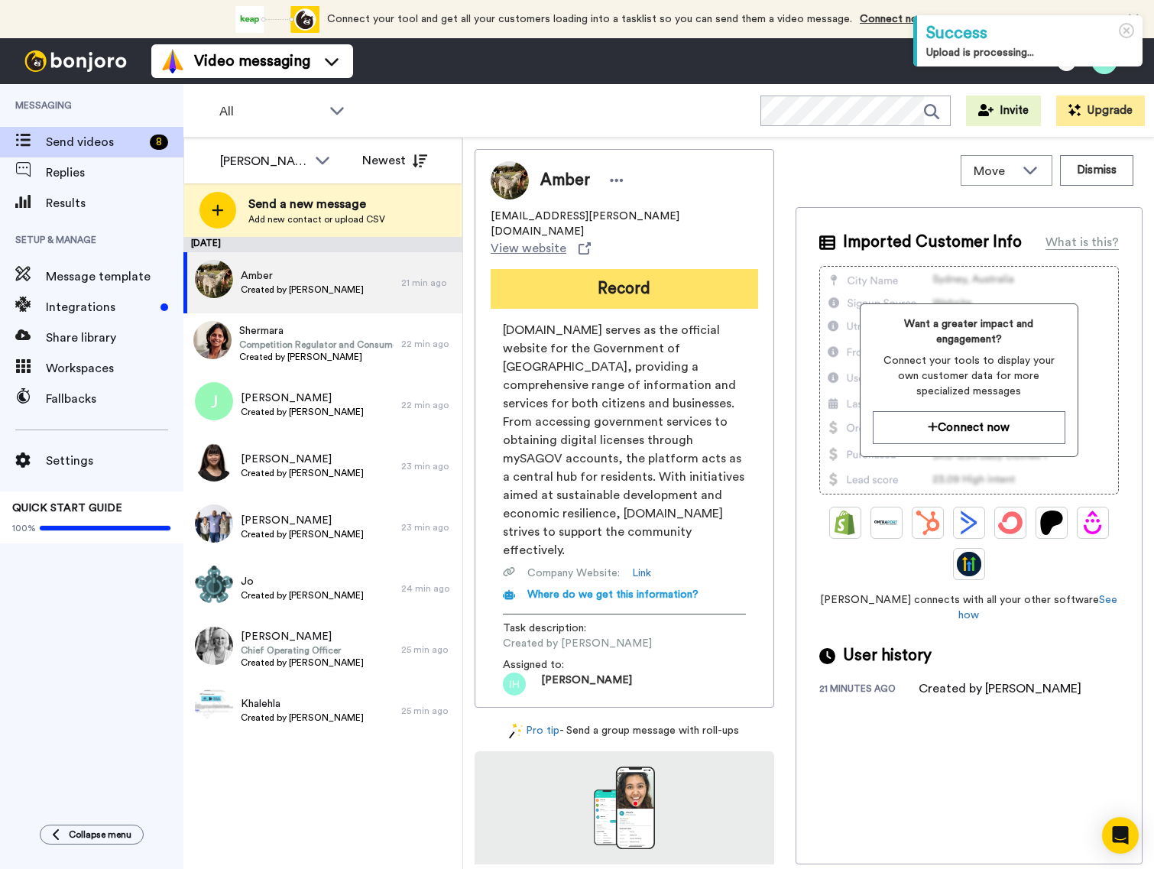
click at [570, 269] on button "Record" at bounding box center [624, 289] width 267 height 40
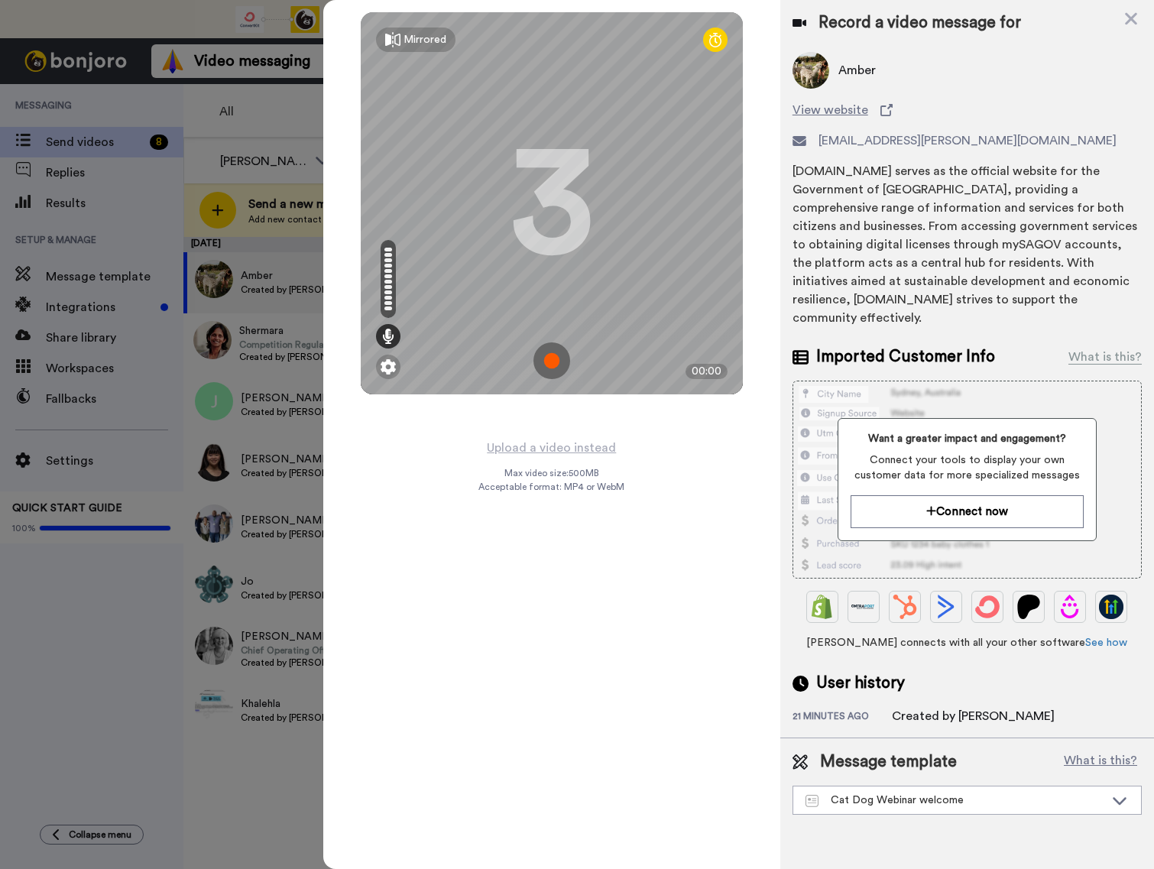
click at [546, 355] on img at bounding box center [551, 360] width 37 height 37
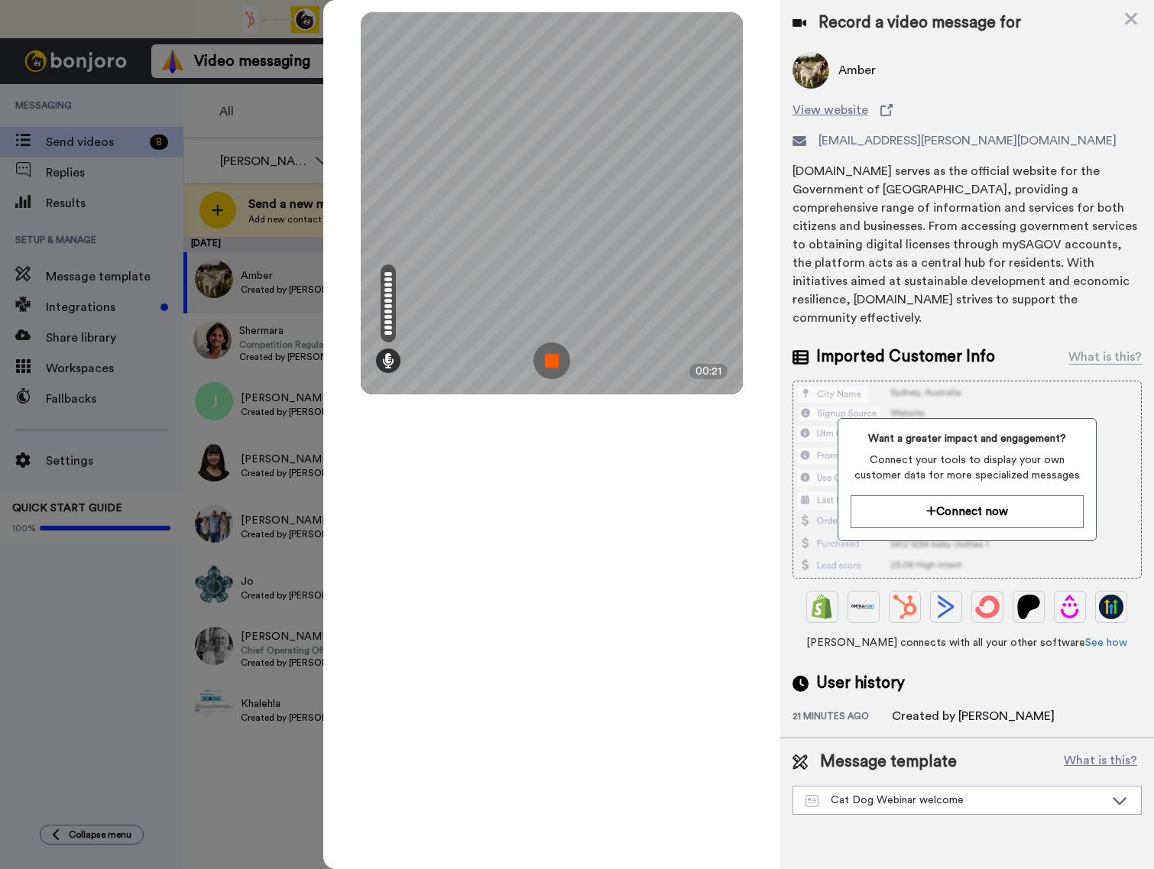
click at [549, 358] on img at bounding box center [551, 360] width 37 height 37
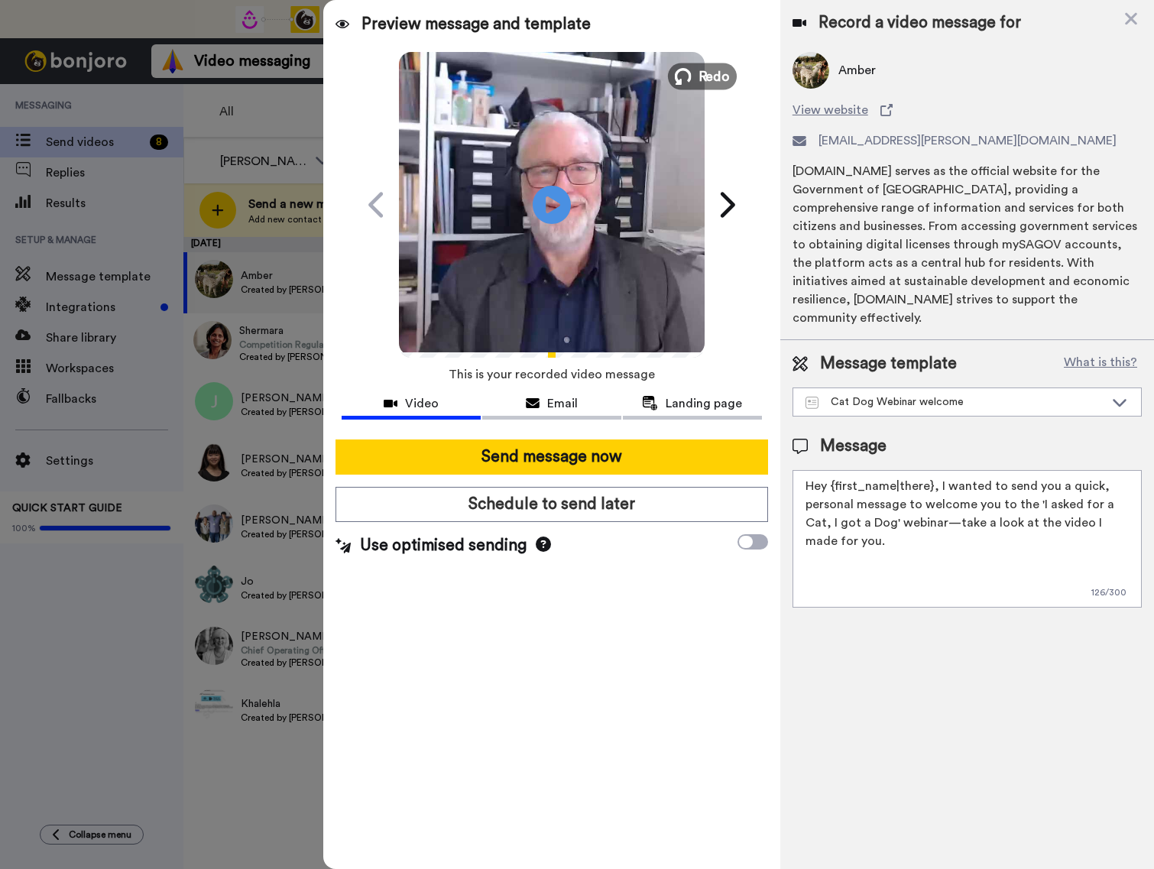
click at [712, 70] on span "Redo" at bounding box center [714, 76] width 32 height 20
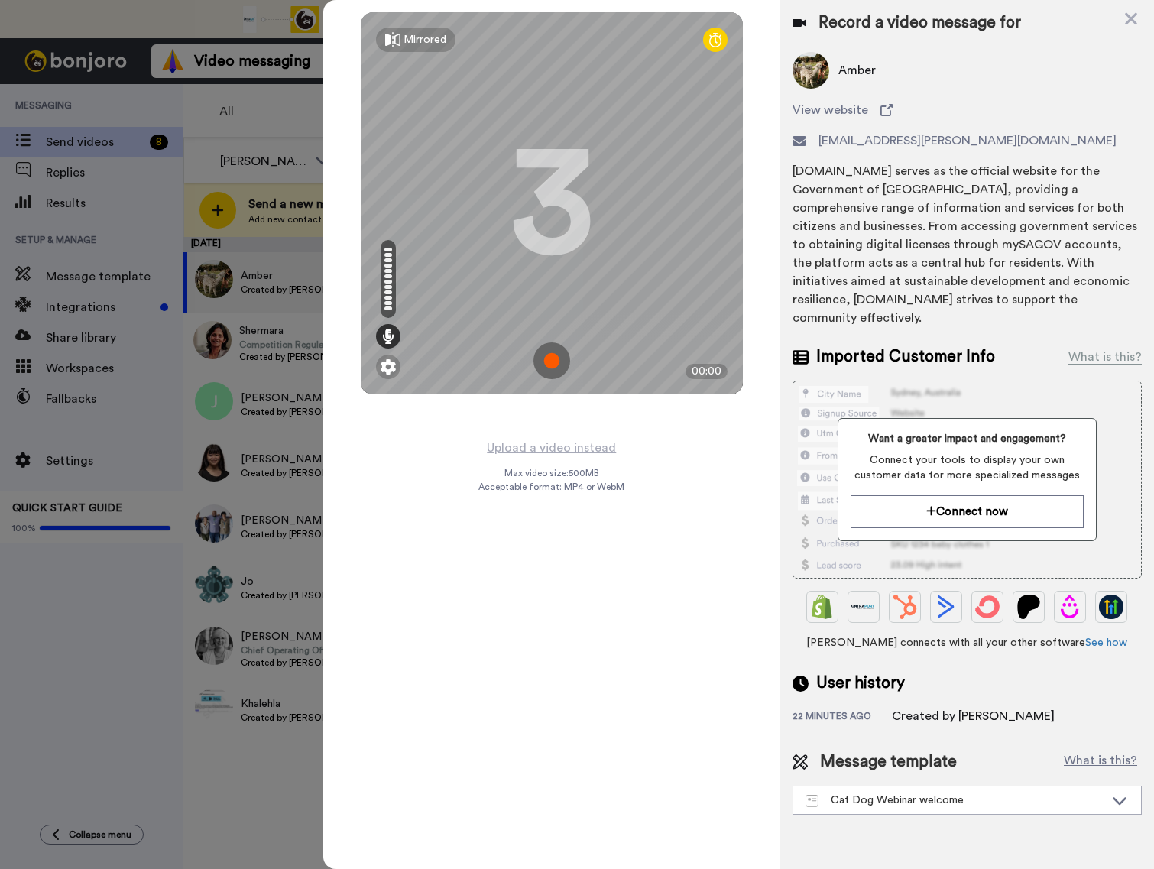
click at [553, 352] on img at bounding box center [551, 360] width 37 height 37
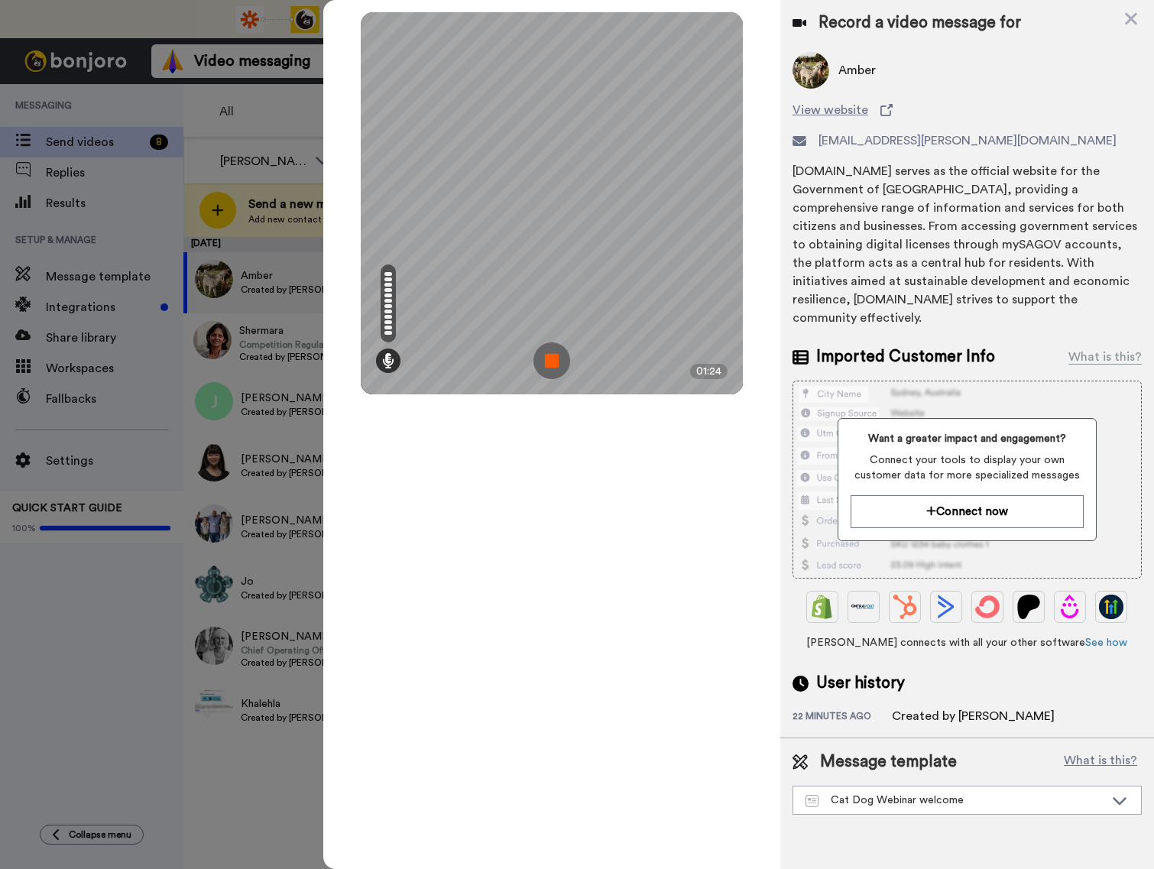
click at [553, 361] on img at bounding box center [551, 360] width 37 height 37
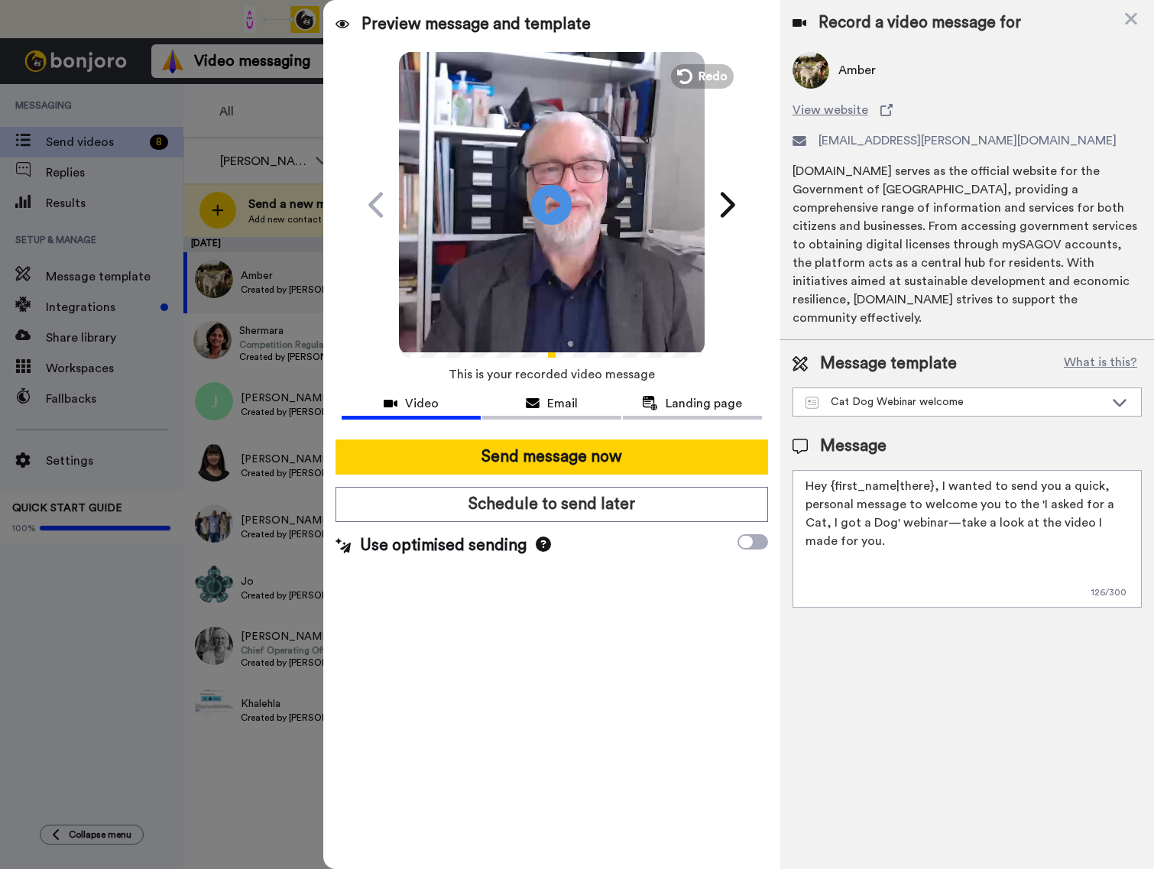
click at [559, 207] on icon at bounding box center [552, 204] width 41 height 41
click at [551, 239] on video at bounding box center [552, 203] width 306 height 306
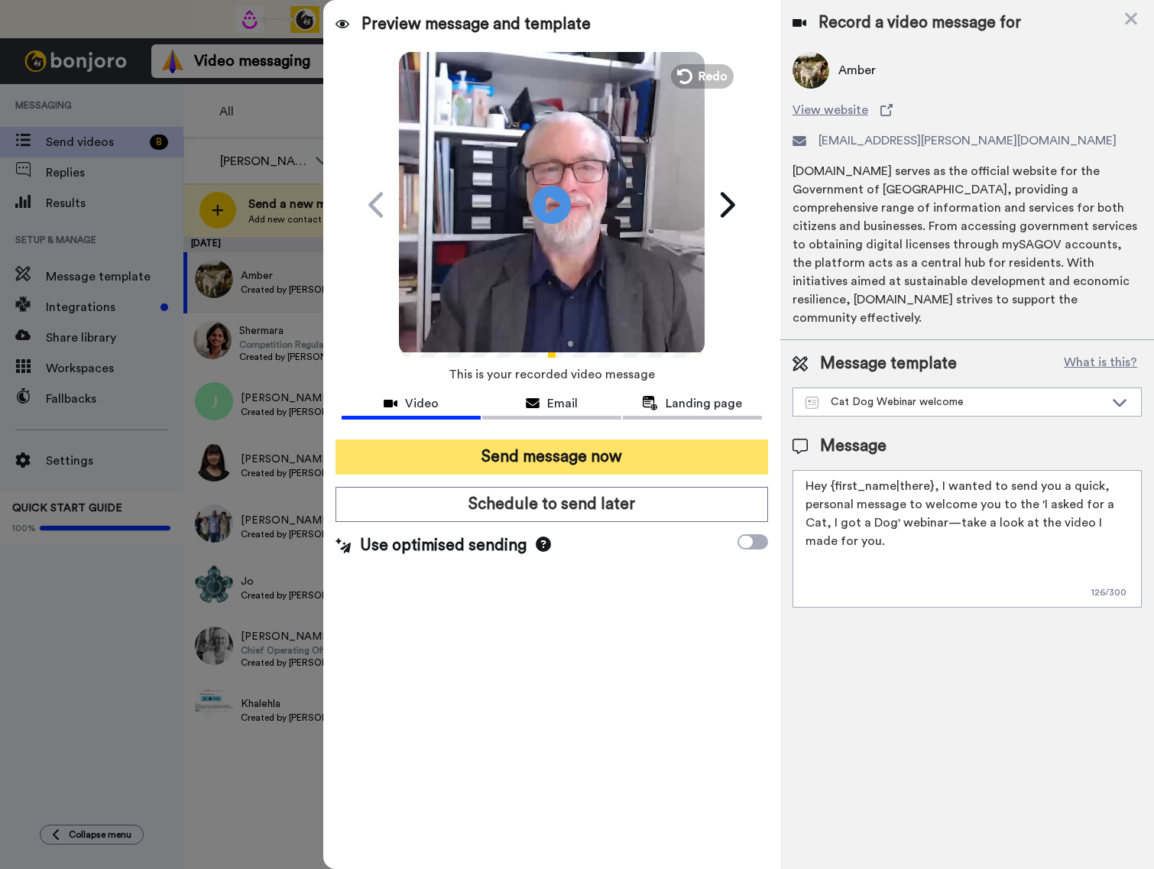
click at [556, 462] on button "Send message now" at bounding box center [551, 456] width 433 height 35
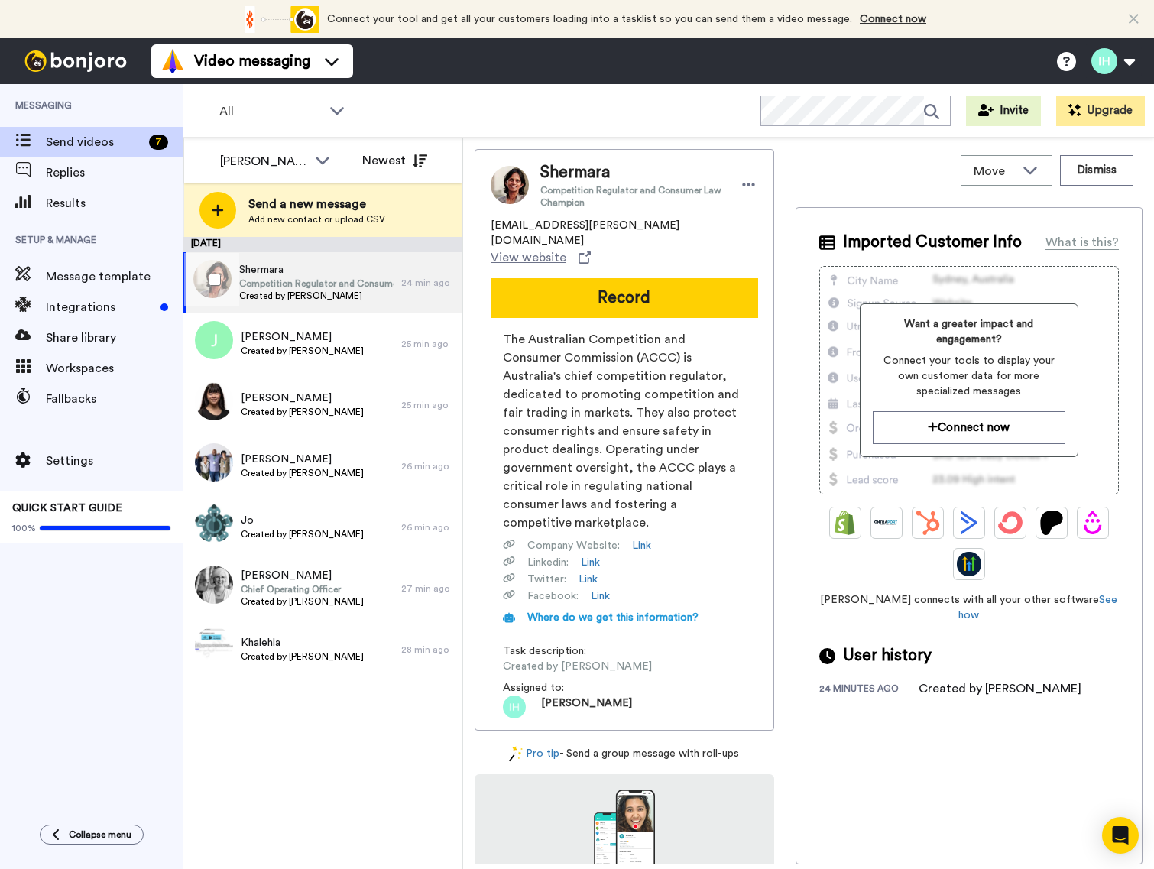
click at [361, 271] on span "Shermara" at bounding box center [316, 269] width 154 height 15
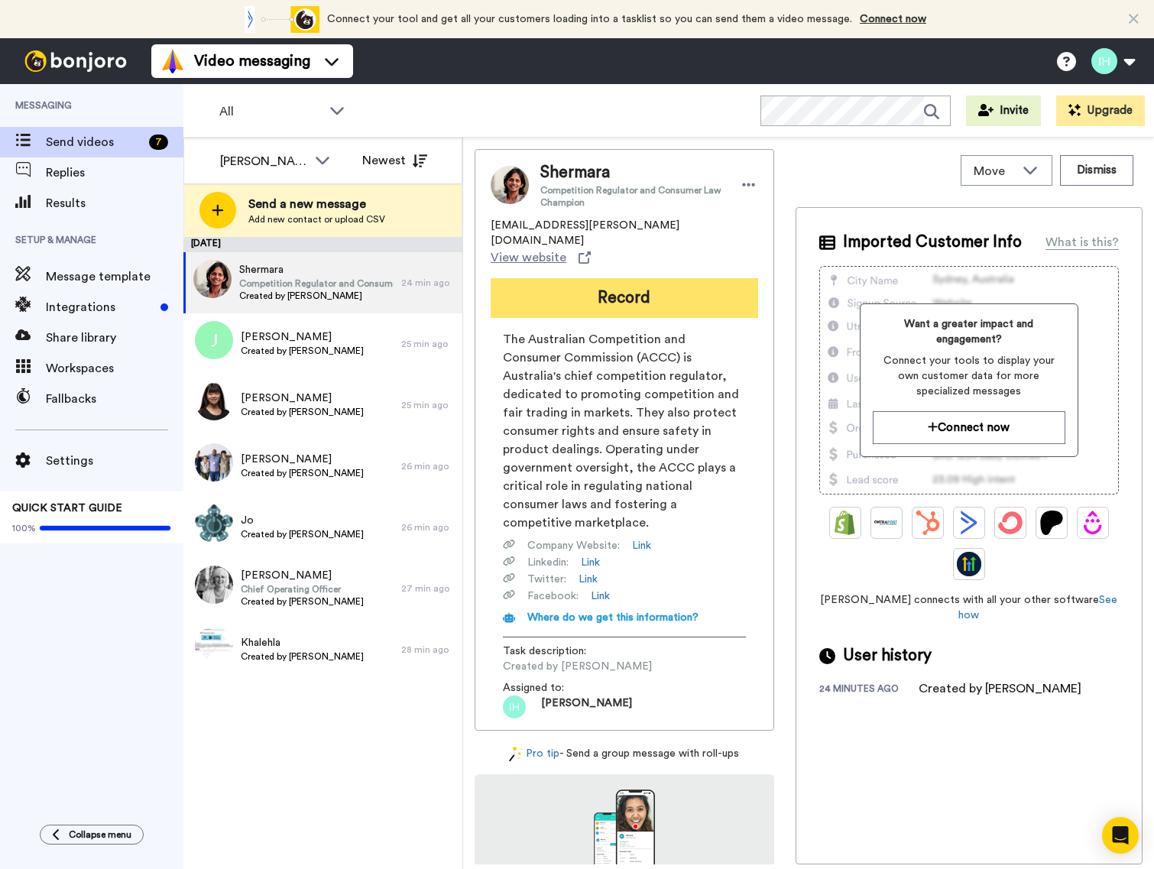
click at [591, 285] on button "Record" at bounding box center [624, 298] width 267 height 40
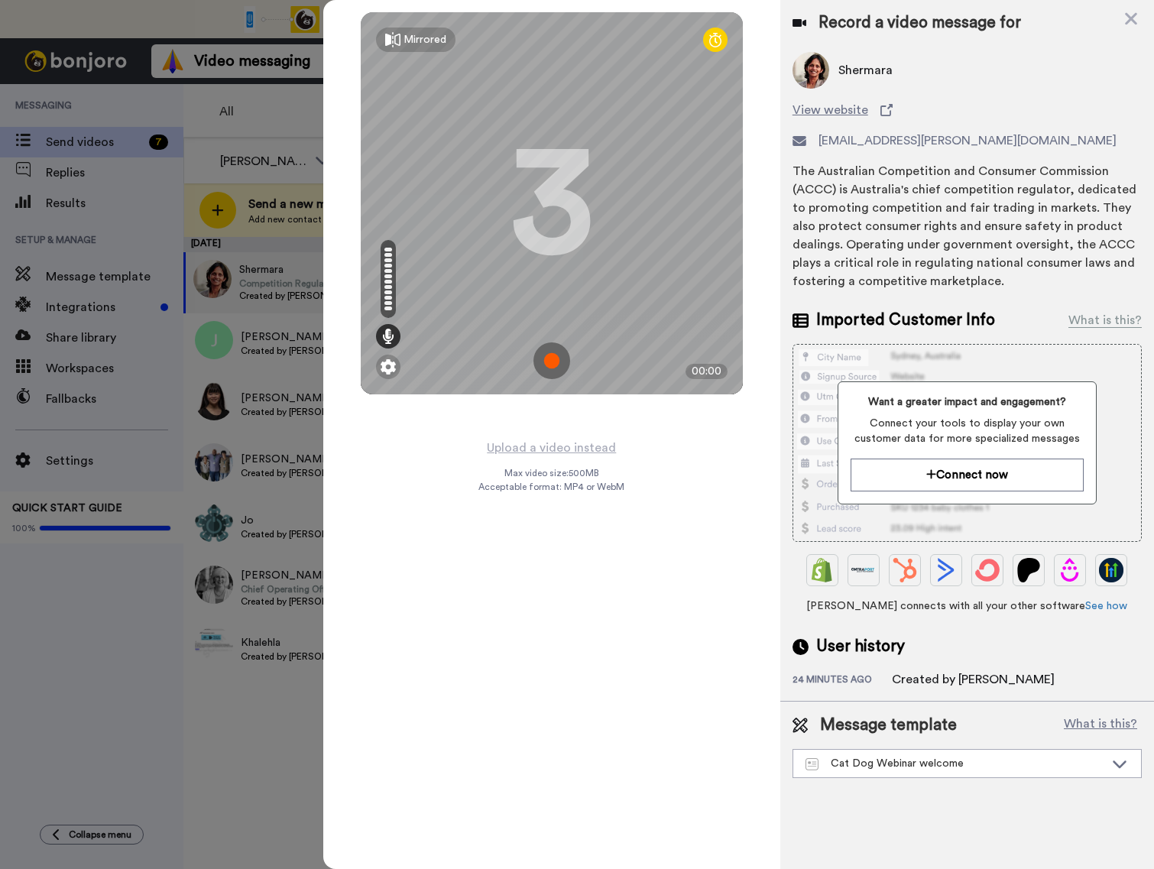
click at [553, 361] on img at bounding box center [551, 360] width 37 height 37
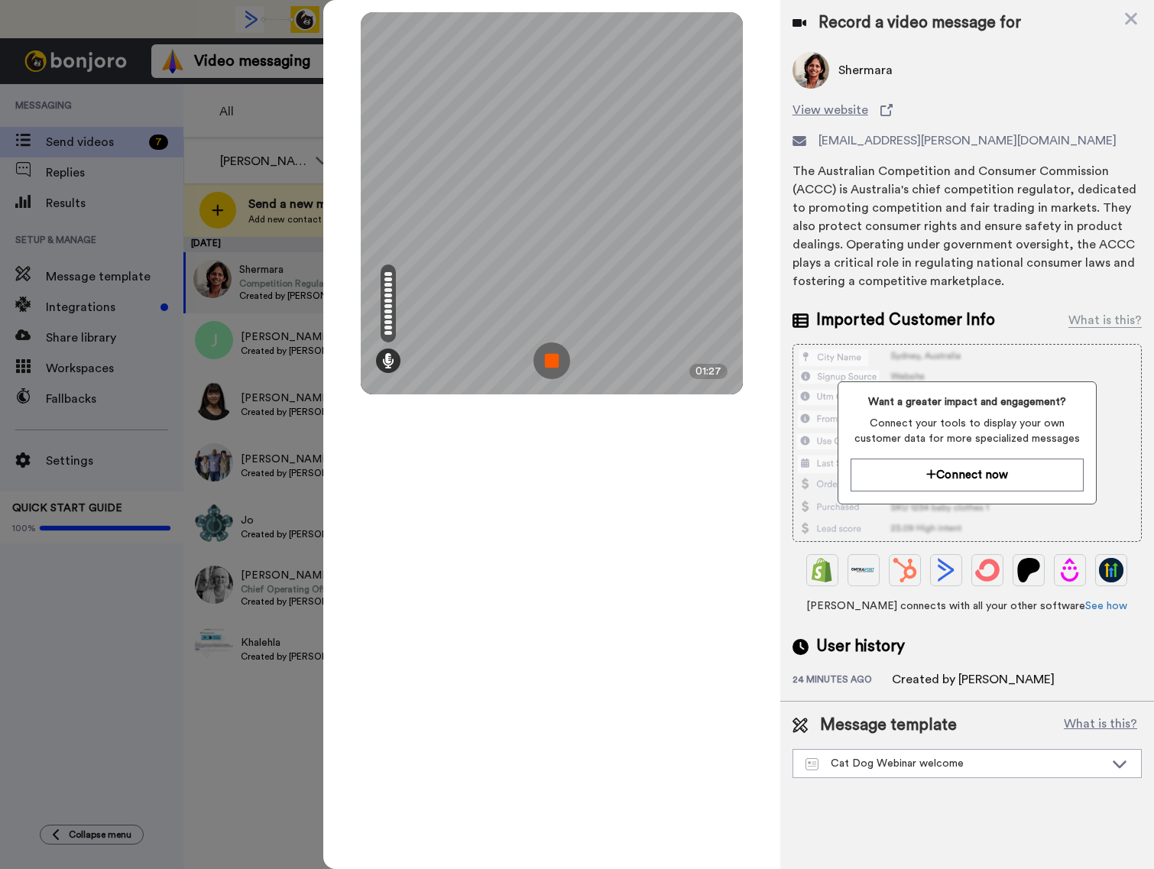
click at [547, 368] on img at bounding box center [551, 360] width 37 height 37
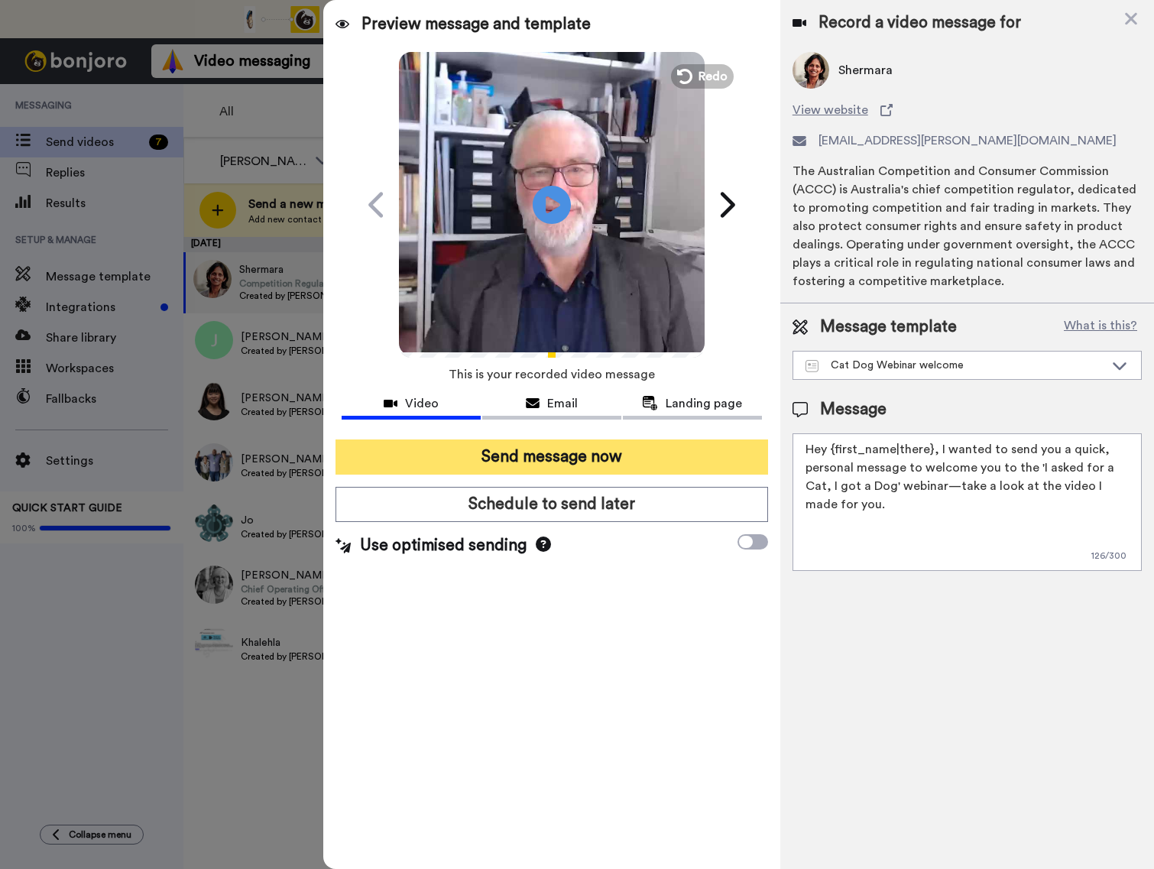
click at [585, 453] on button "Send message now" at bounding box center [551, 456] width 433 height 35
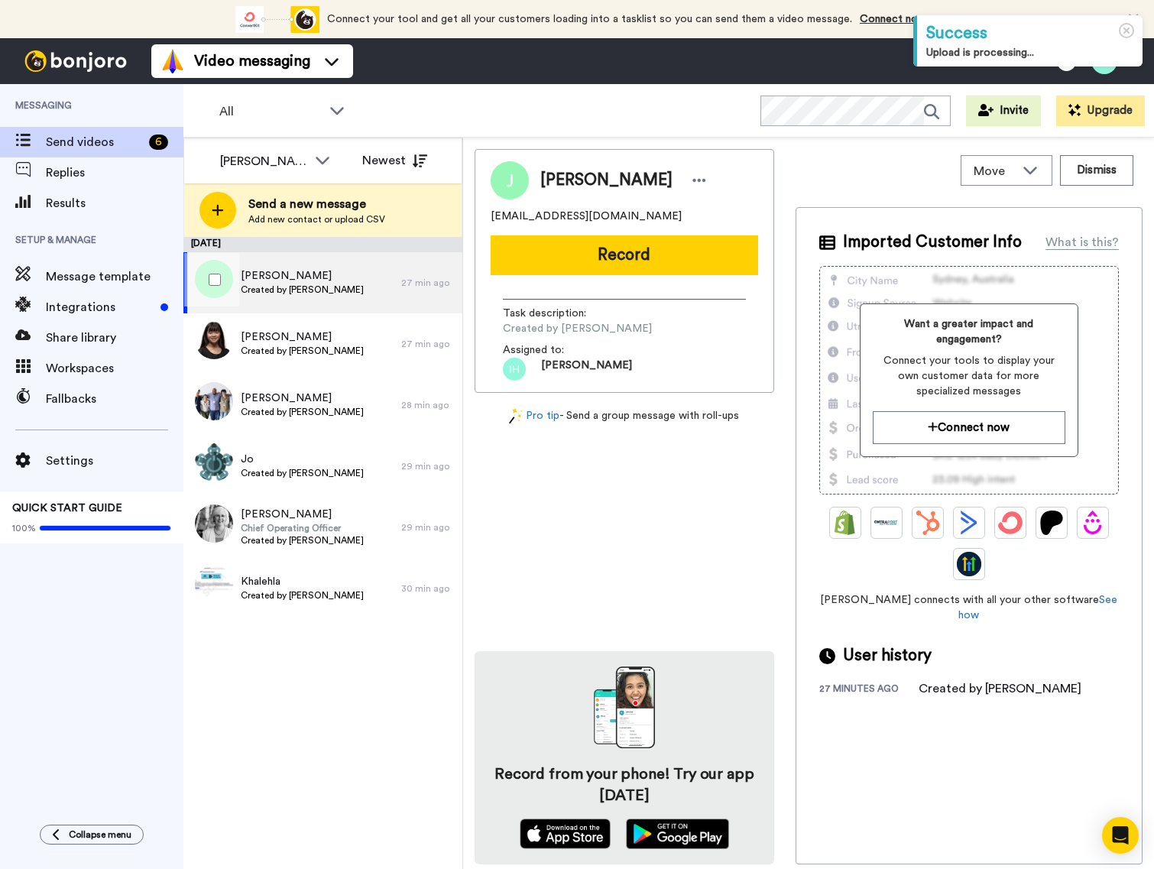
click at [336, 285] on span "Created by [PERSON_NAME]" at bounding box center [302, 290] width 123 height 12
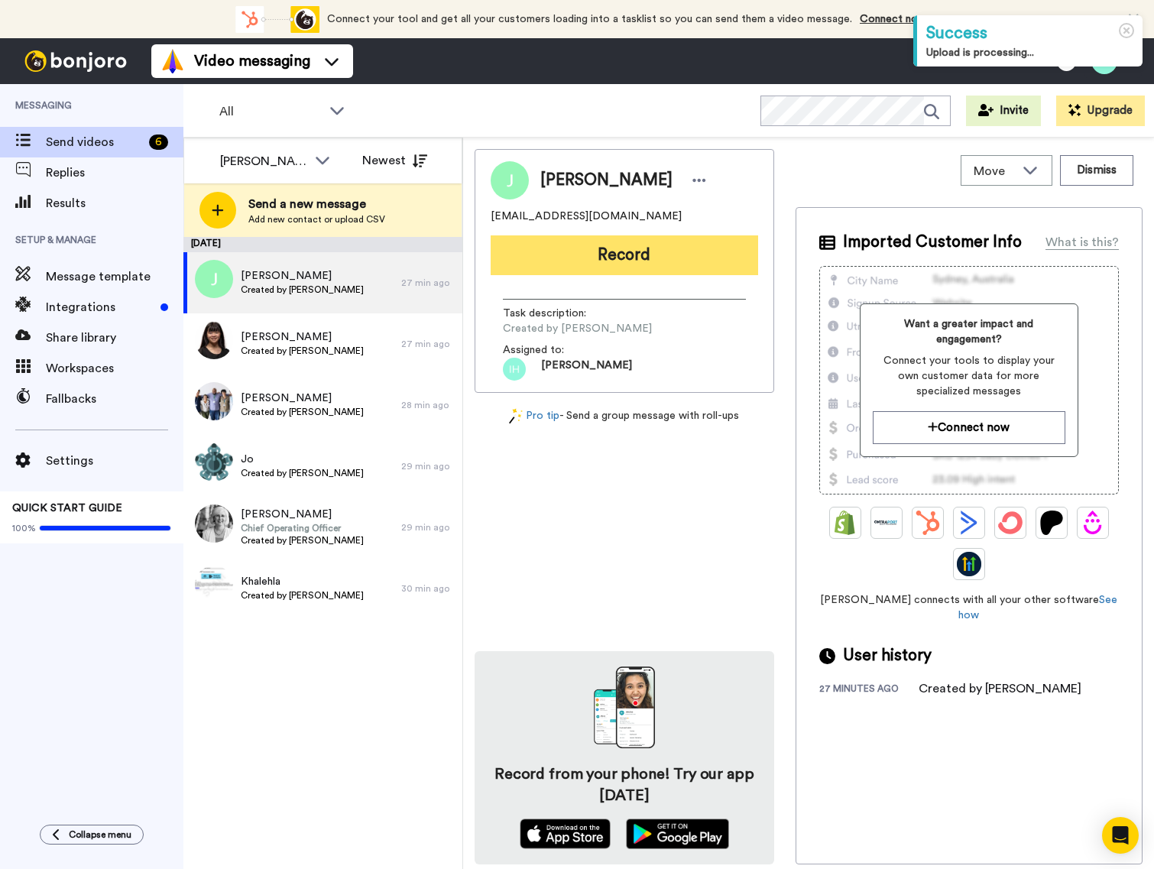
click at [575, 255] on button "Record" at bounding box center [624, 255] width 267 height 40
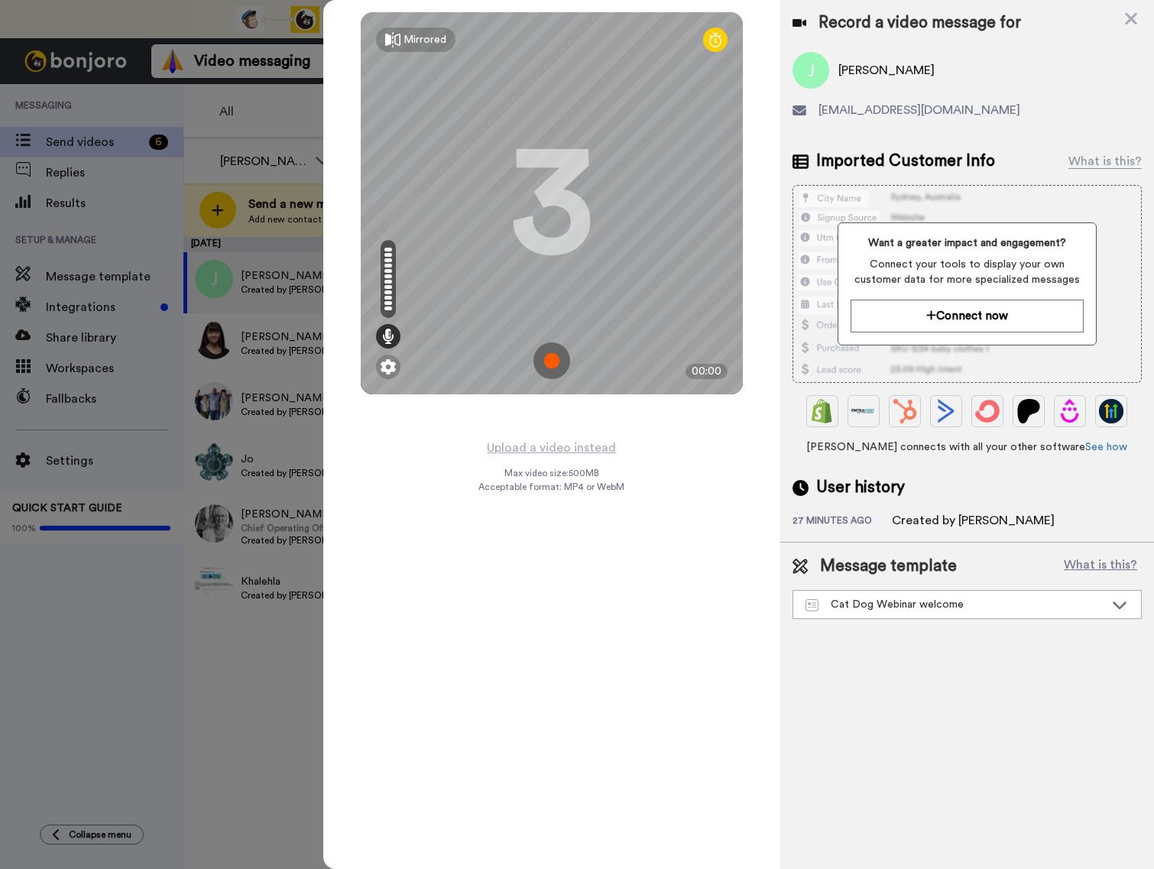
click at [559, 363] on img at bounding box center [551, 360] width 37 height 37
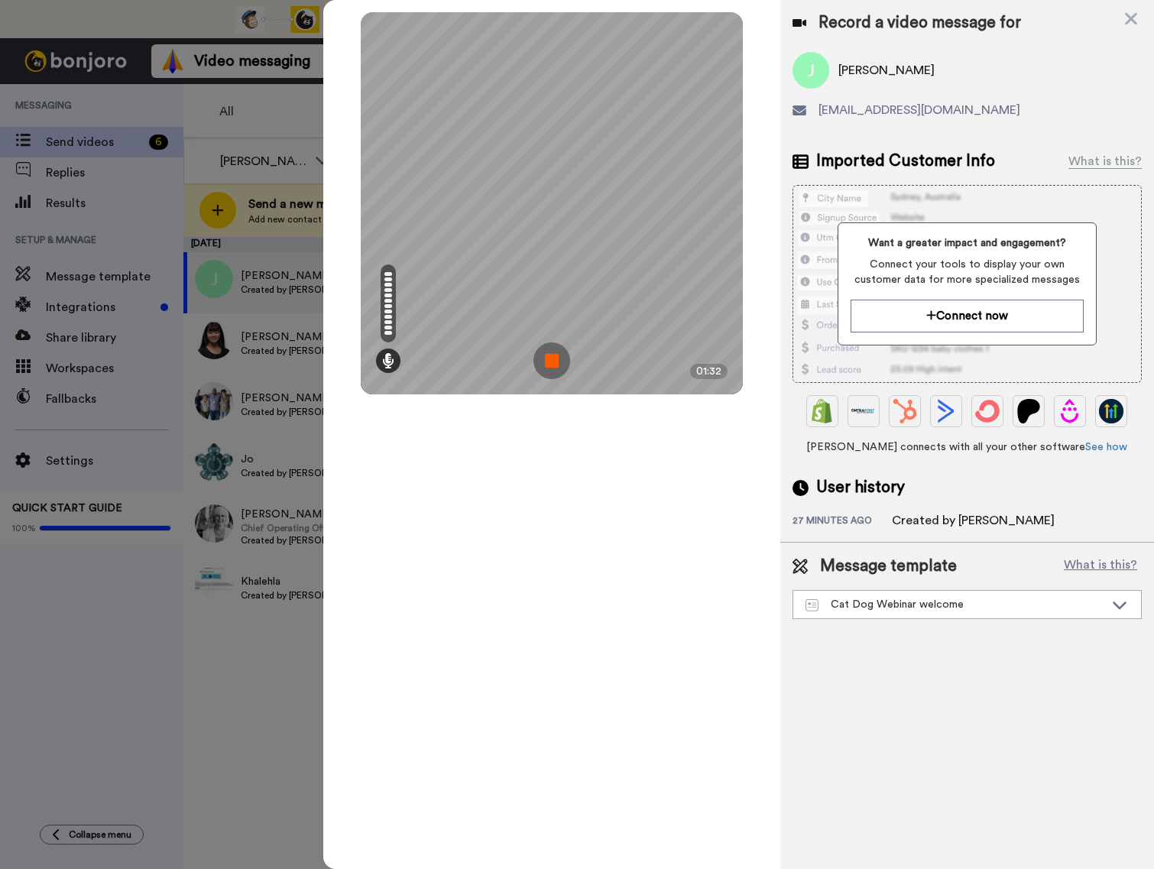
click at [550, 369] on img at bounding box center [551, 360] width 37 height 37
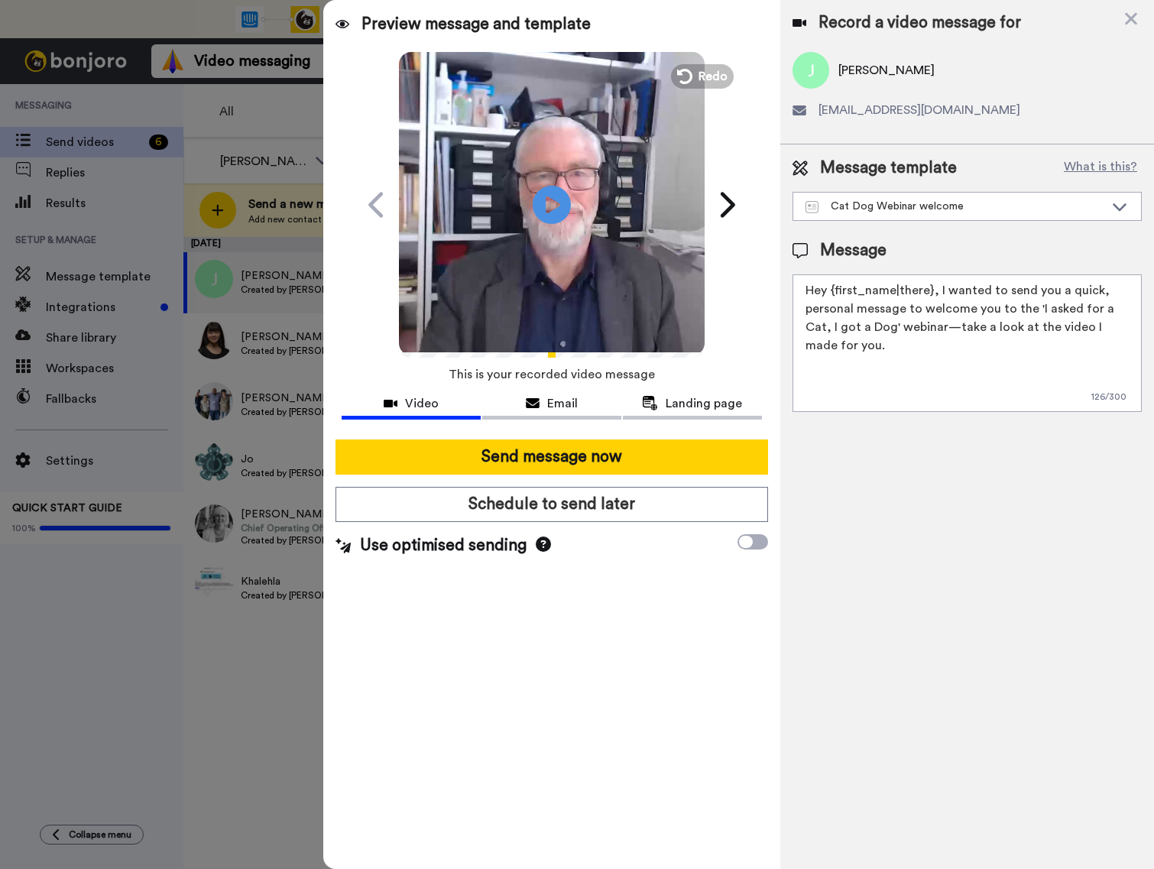
drag, startPoint x: 493, startPoint y: 306, endPoint x: 600, endPoint y: 308, distance: 107.0
click at [600, 308] on video at bounding box center [552, 203] width 306 height 306
click at [532, 351] on div at bounding box center [552, 336] width 306 height 32
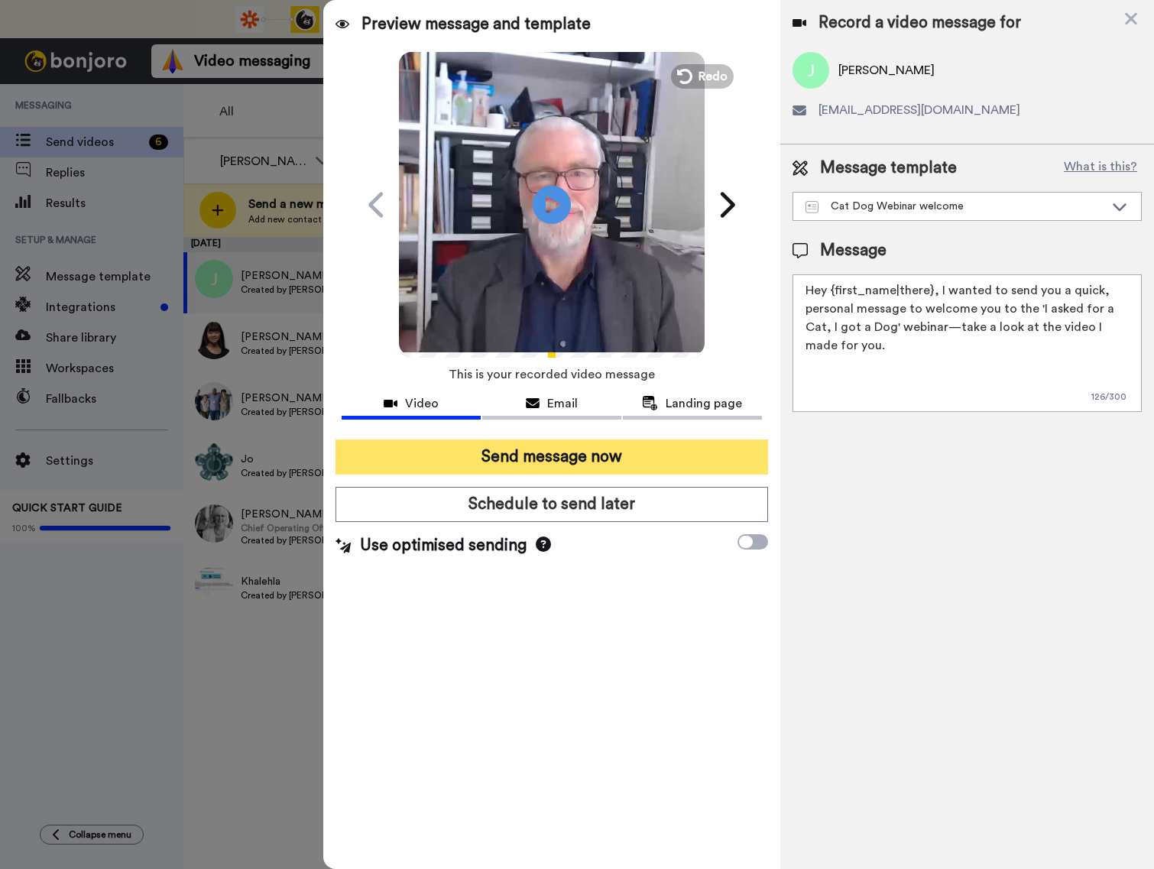
click at [556, 465] on button "Send message now" at bounding box center [551, 456] width 433 height 35
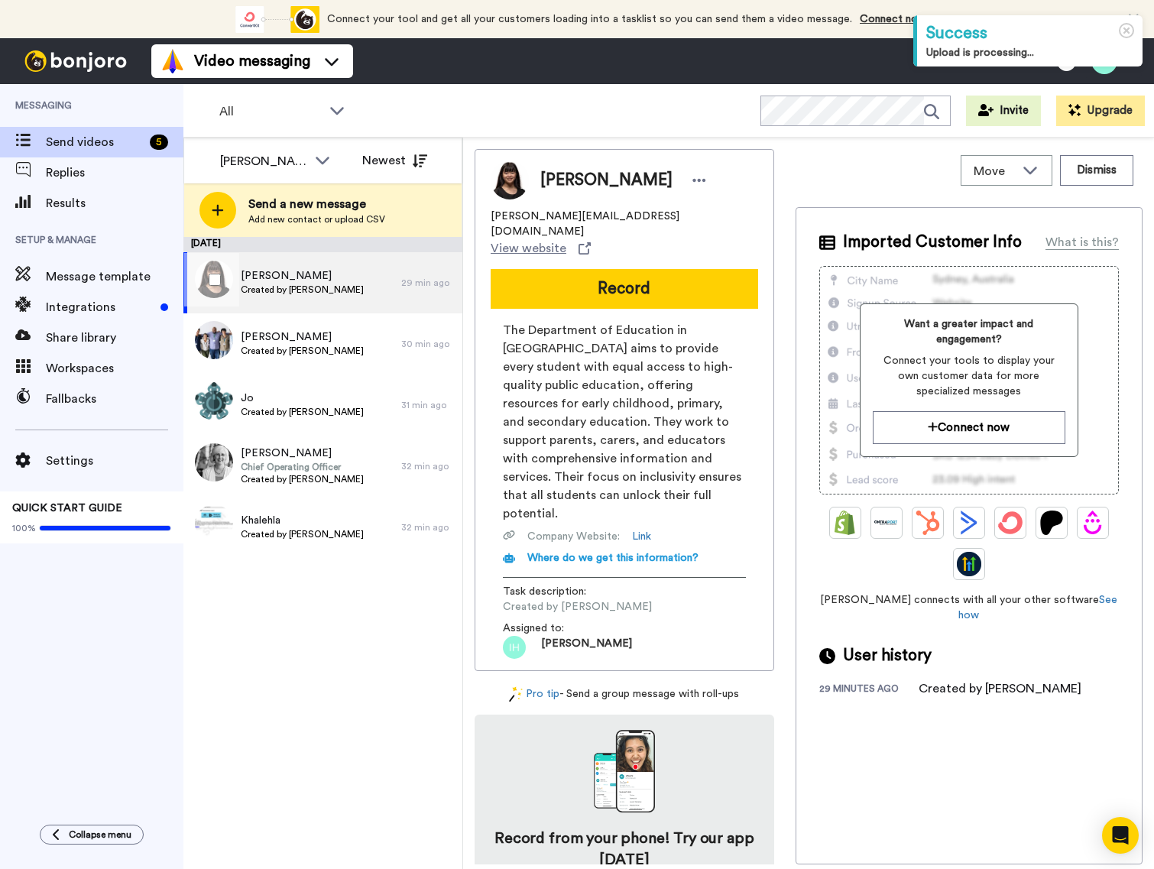
click at [309, 280] on span "[PERSON_NAME]" at bounding box center [302, 275] width 123 height 15
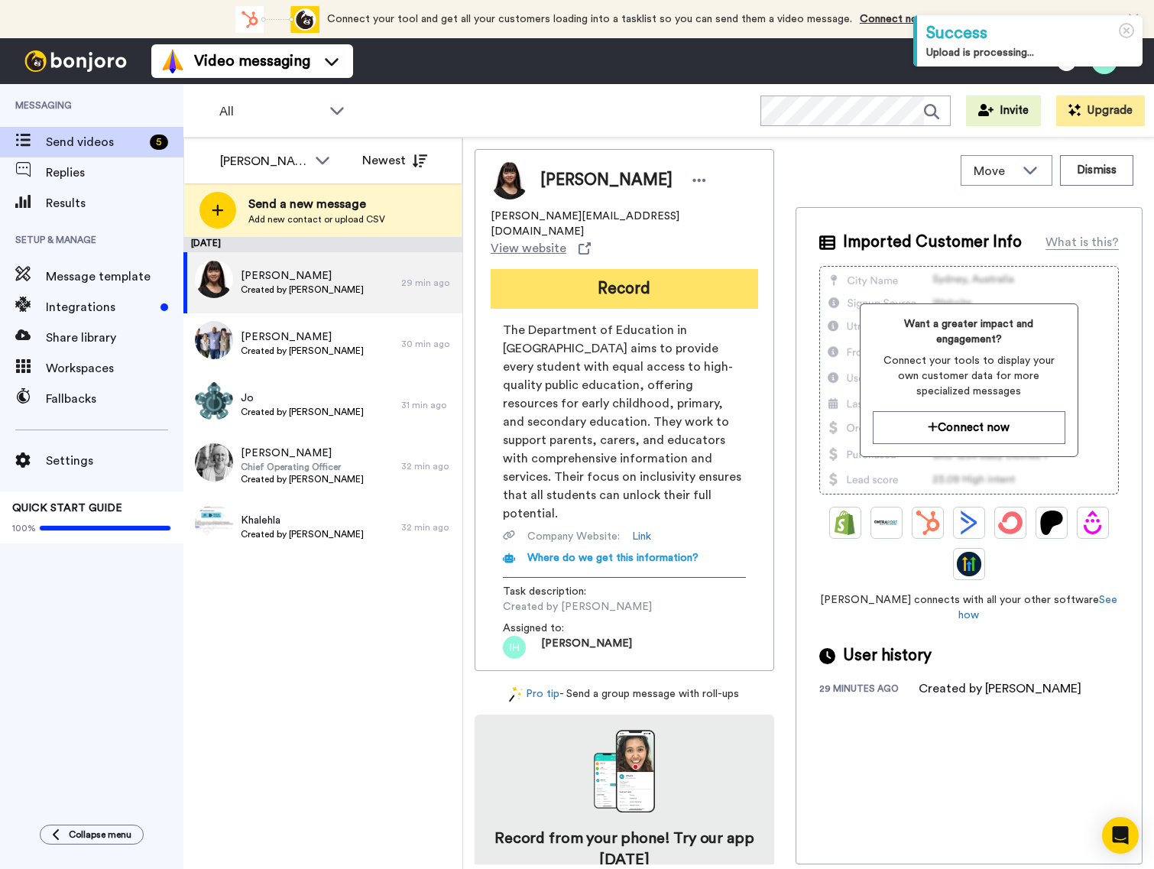
click at [609, 270] on button "Record" at bounding box center [624, 289] width 267 height 40
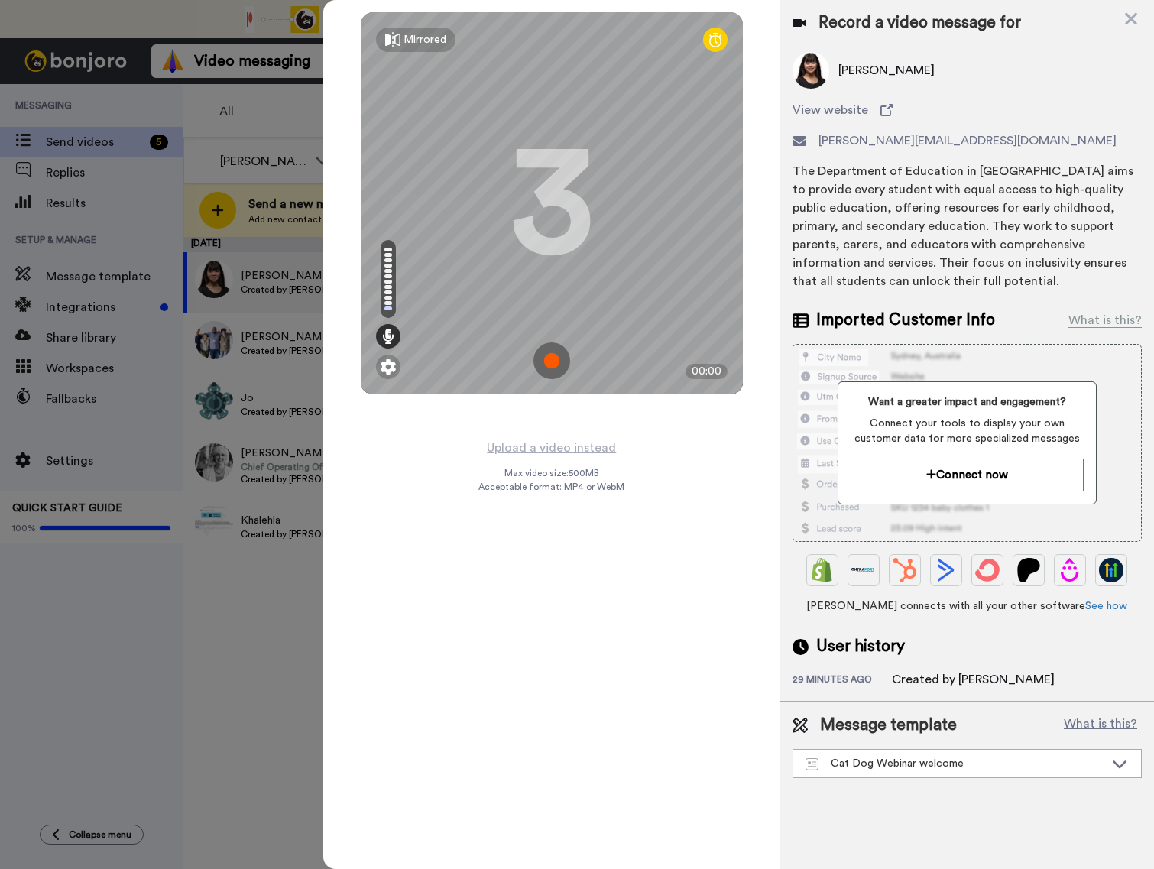
click at [548, 355] on img at bounding box center [551, 360] width 37 height 37
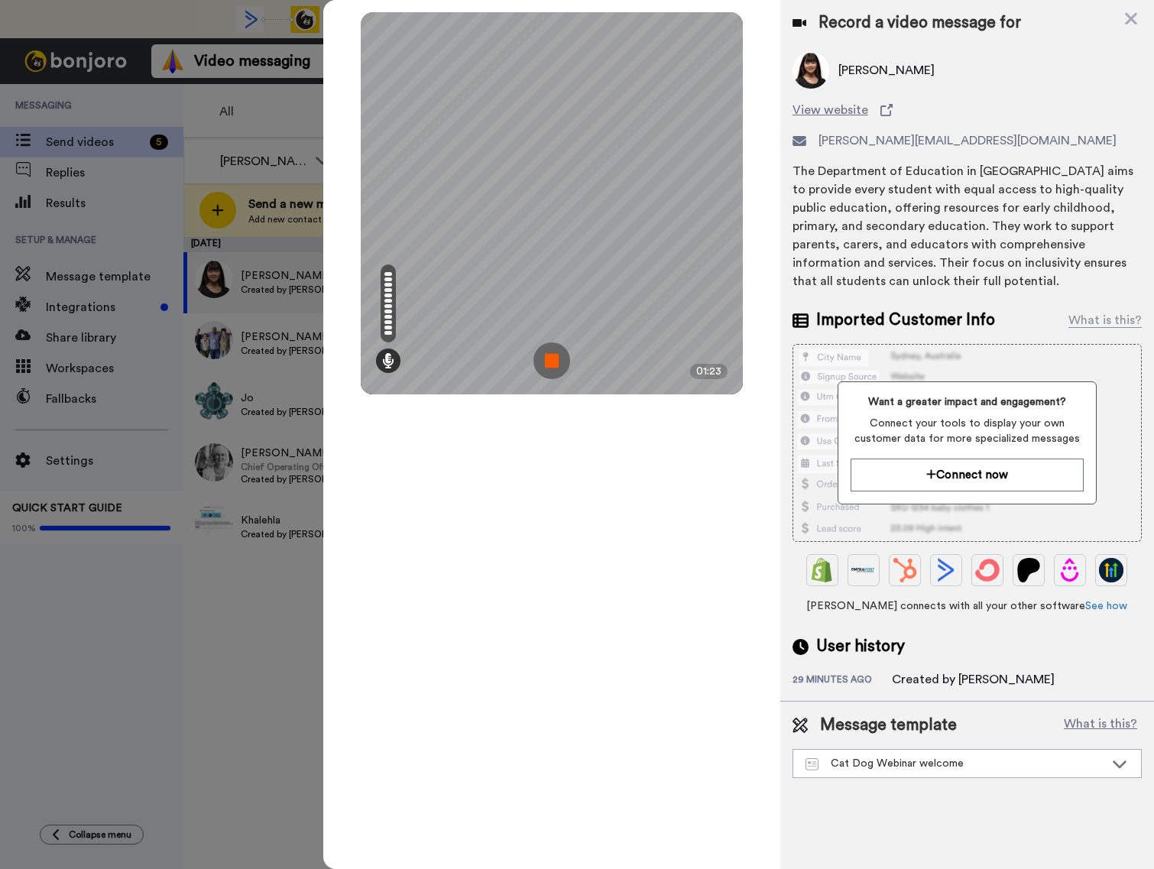
click at [559, 367] on img at bounding box center [551, 360] width 37 height 37
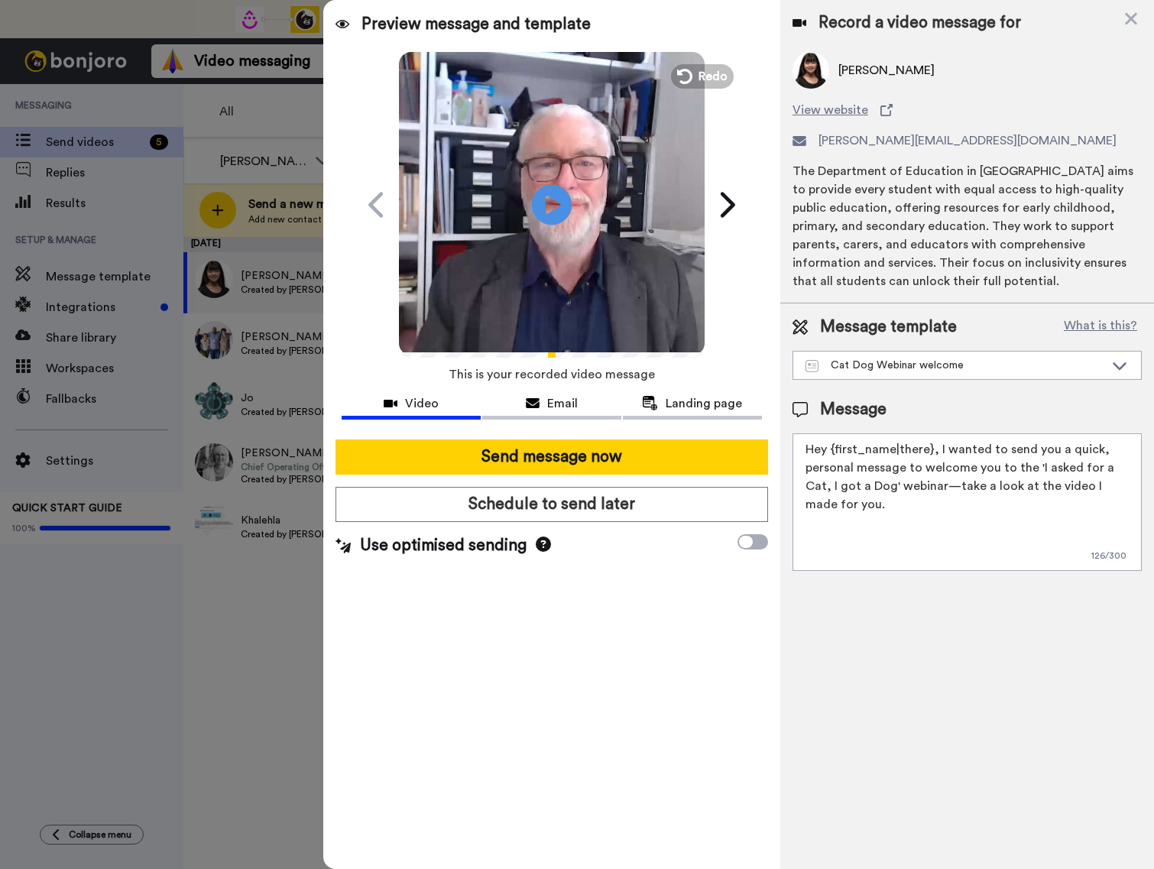
click at [555, 193] on icon at bounding box center [552, 204] width 41 height 41
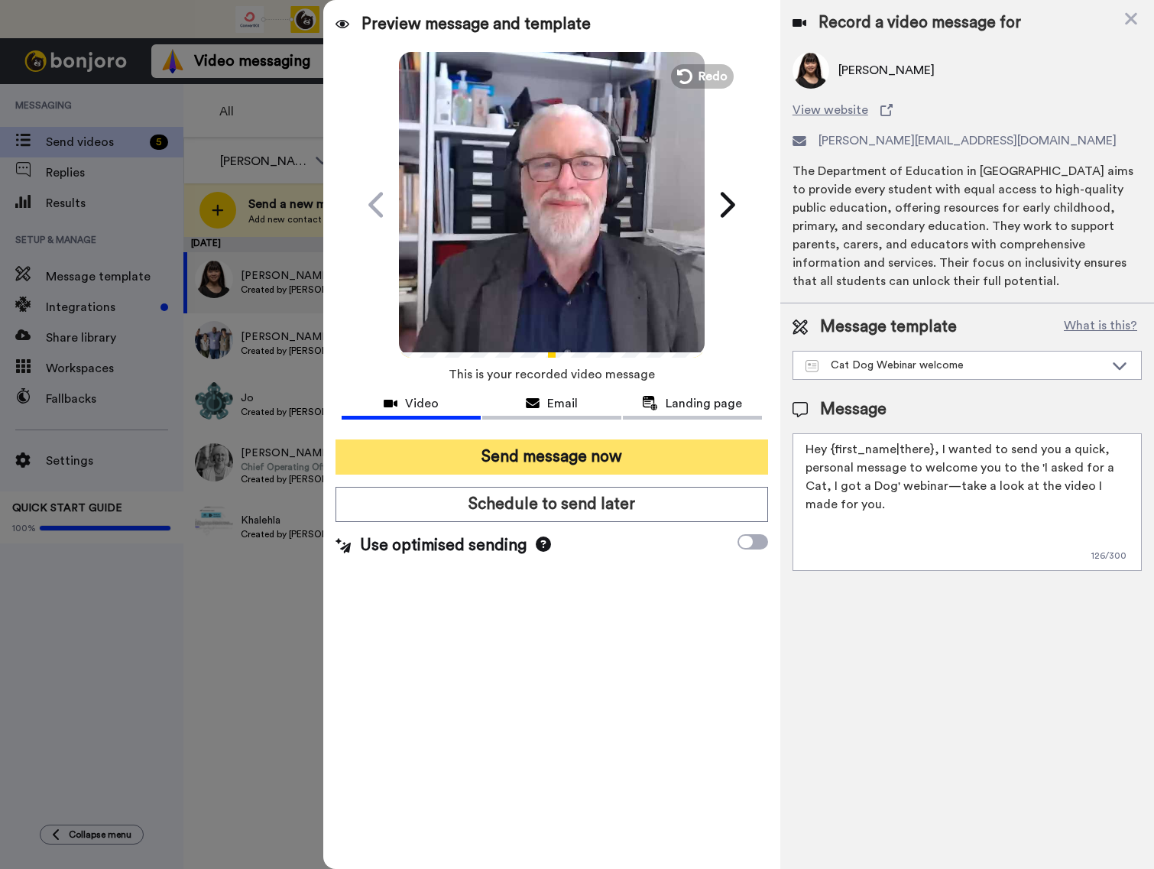
click at [568, 453] on button "Send message now" at bounding box center [551, 456] width 433 height 35
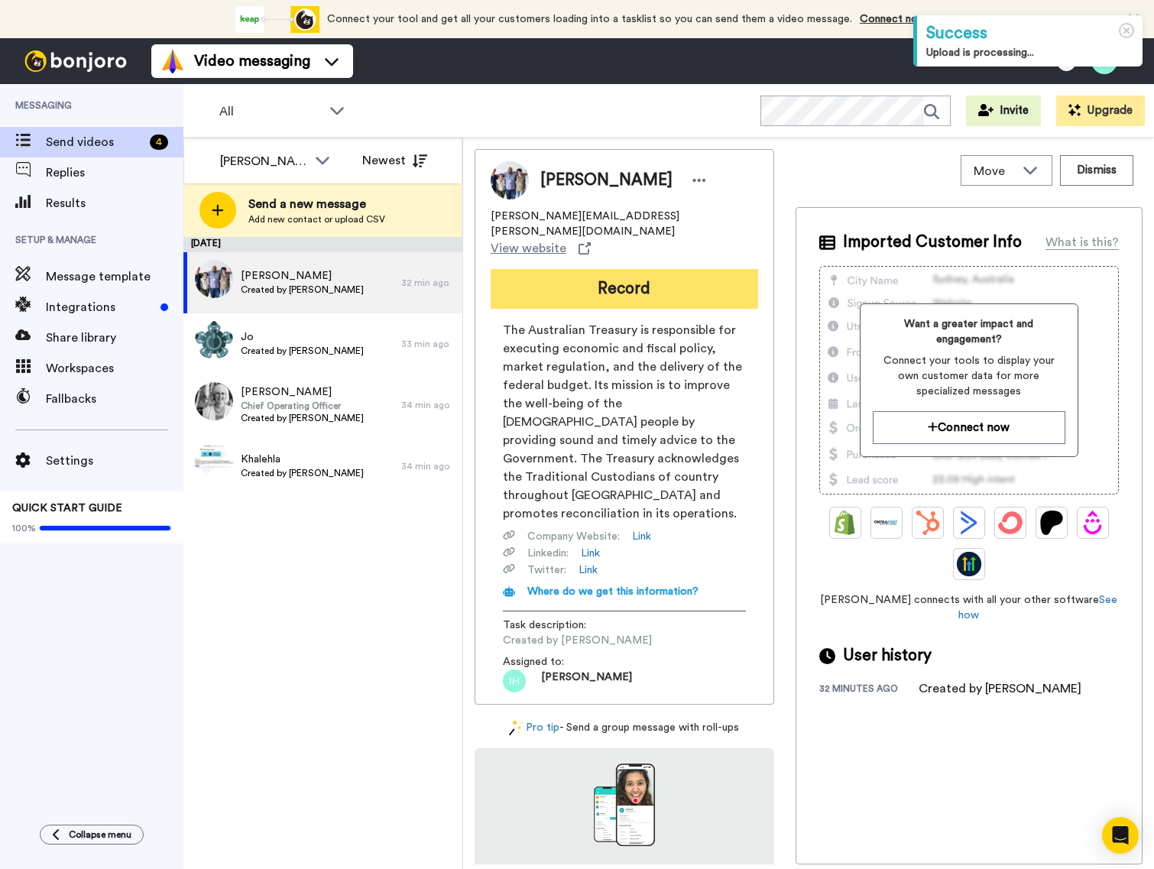
click at [624, 269] on button "Record" at bounding box center [624, 289] width 267 height 40
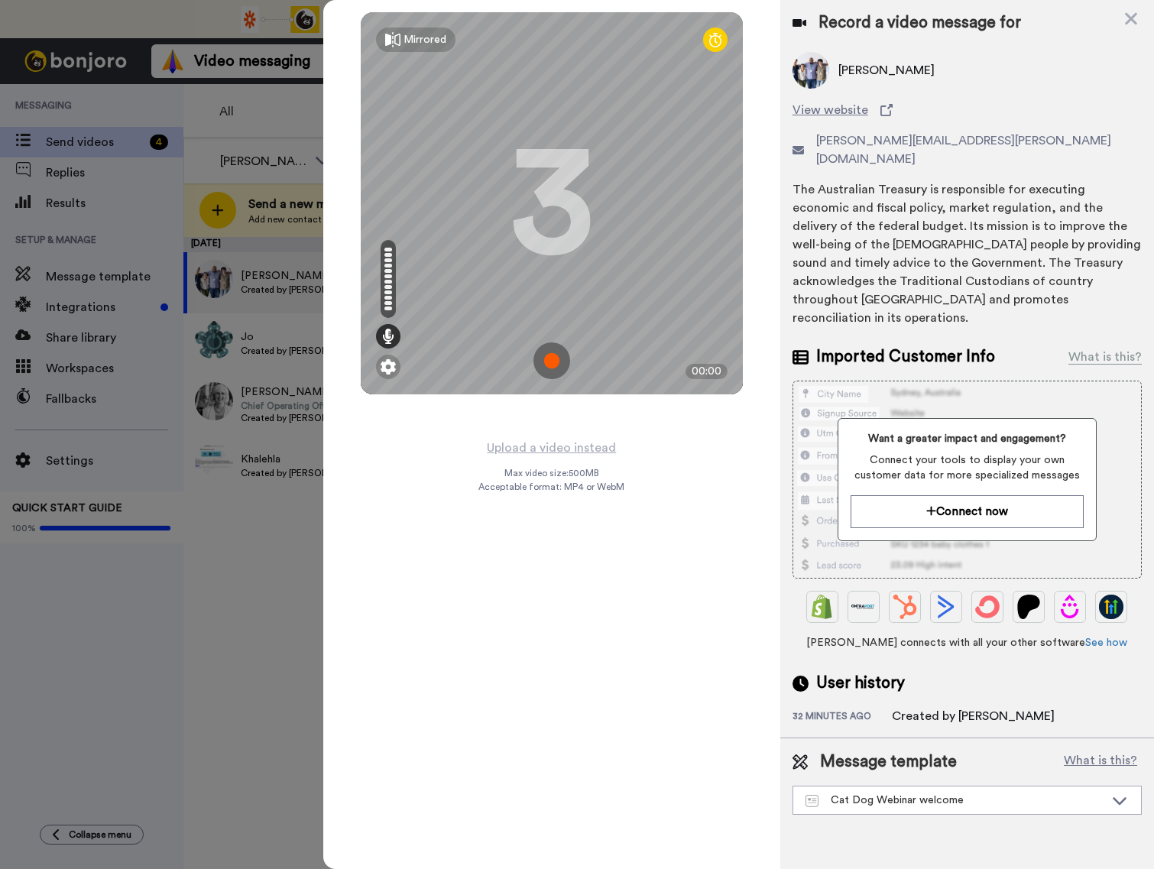
click at [547, 361] on img at bounding box center [551, 360] width 37 height 37
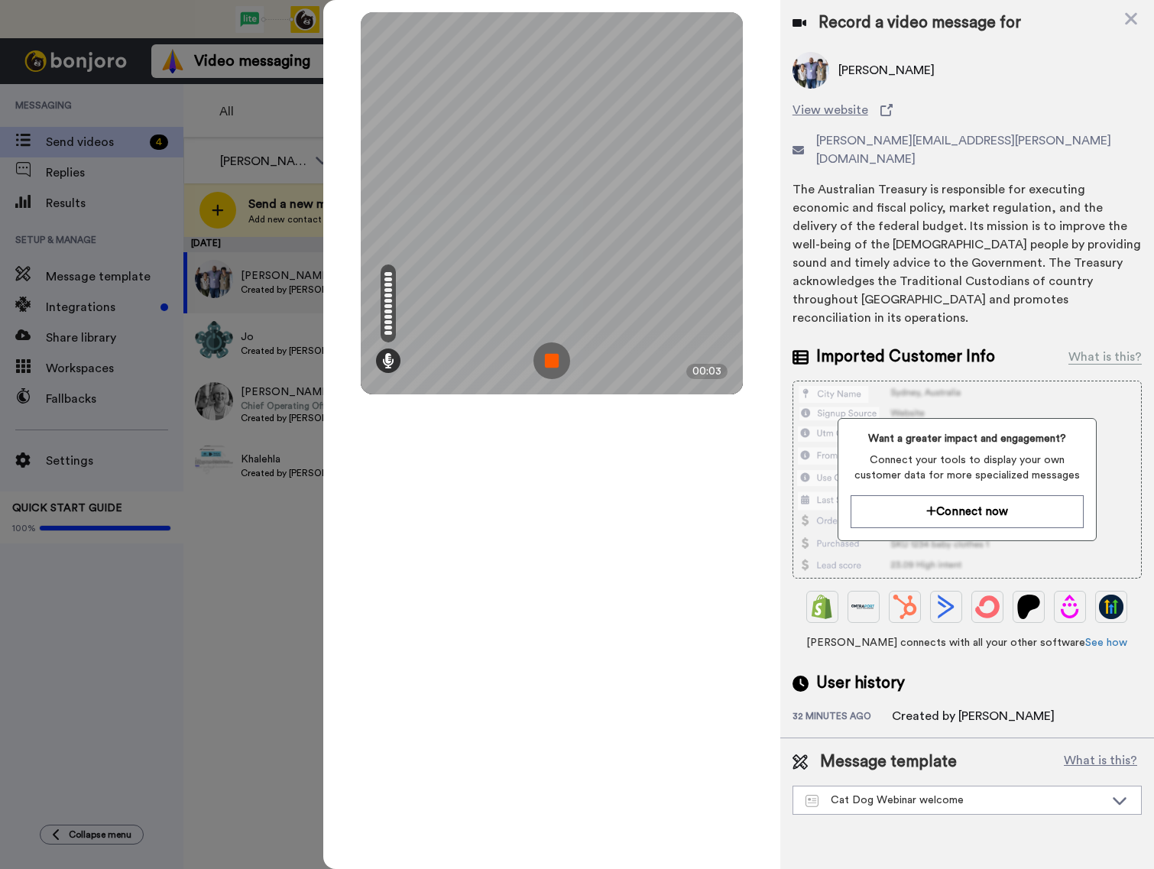
click at [590, 421] on div "Mirrored Redo 3 00:03" at bounding box center [551, 434] width 457 height 869
click at [551, 362] on img at bounding box center [551, 360] width 37 height 37
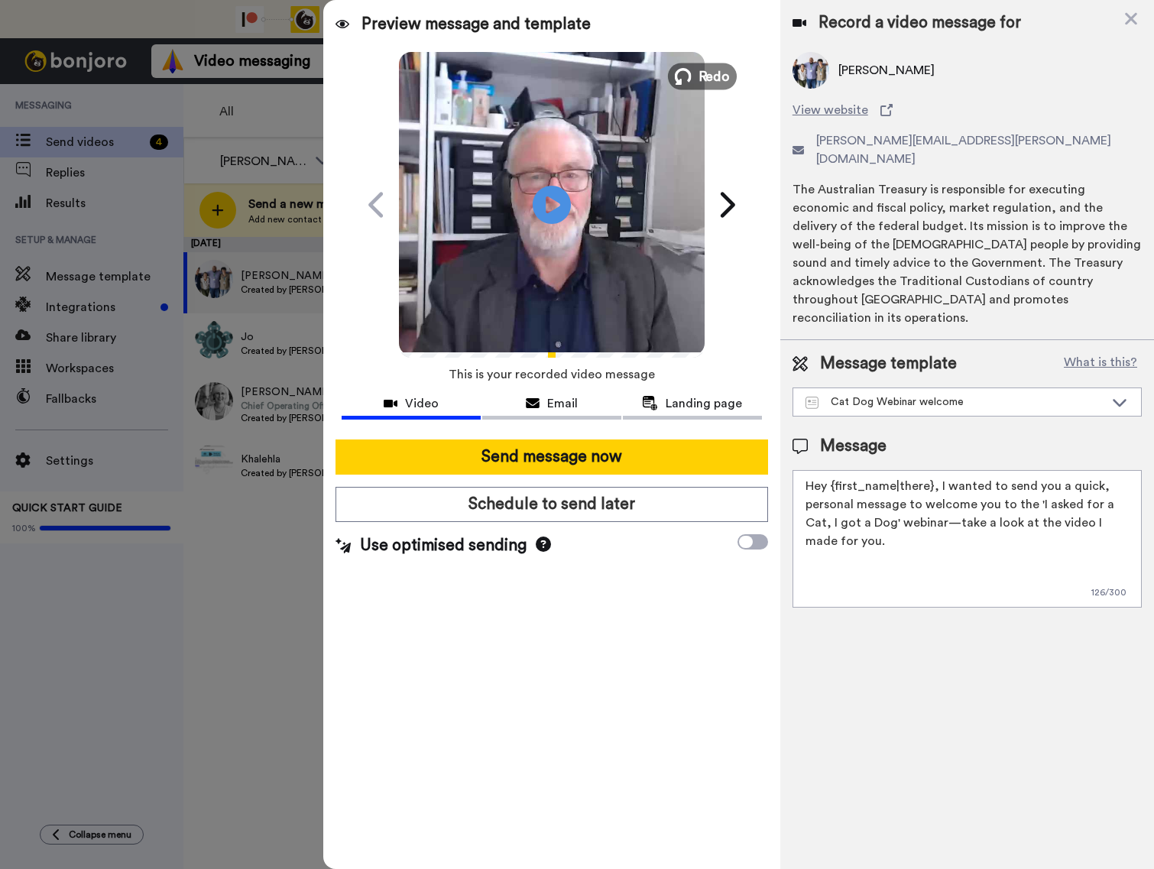
click at [717, 81] on span "Redo" at bounding box center [714, 76] width 32 height 20
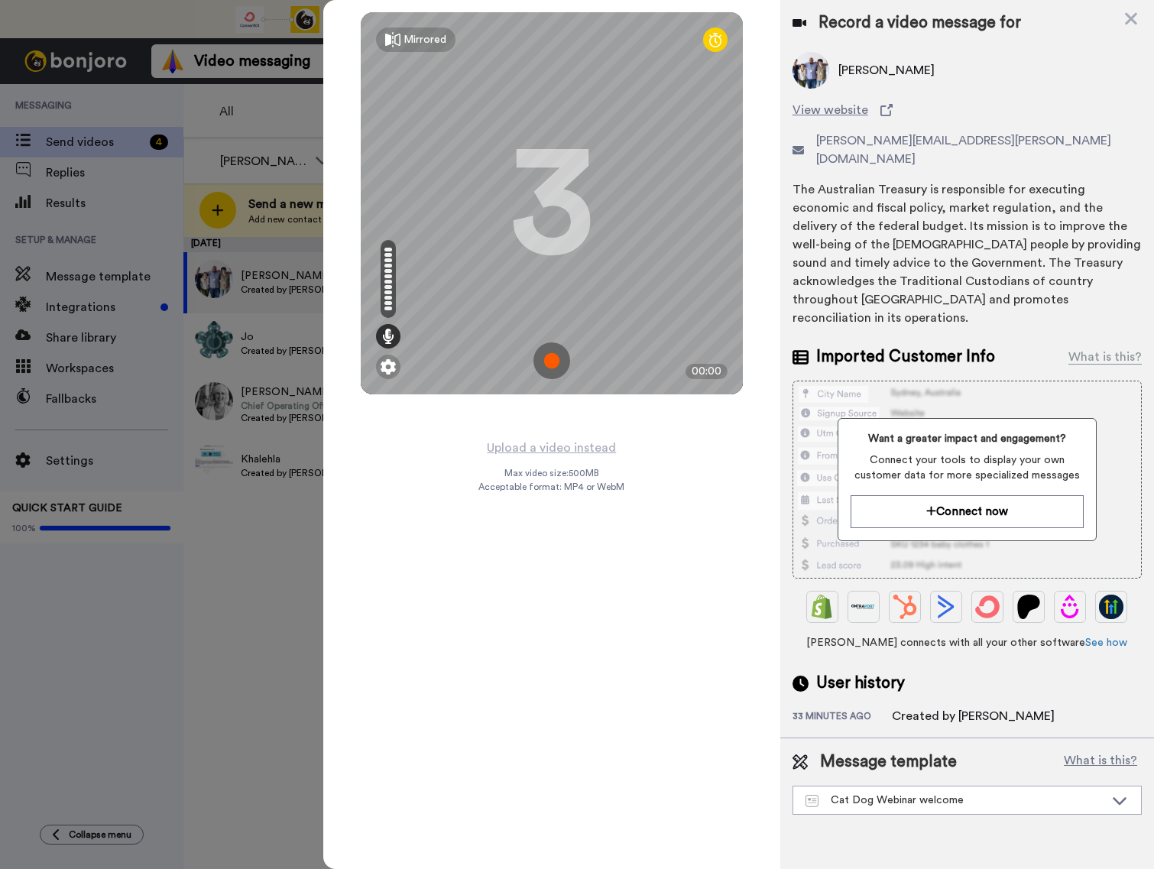
click at [555, 360] on img at bounding box center [551, 360] width 37 height 37
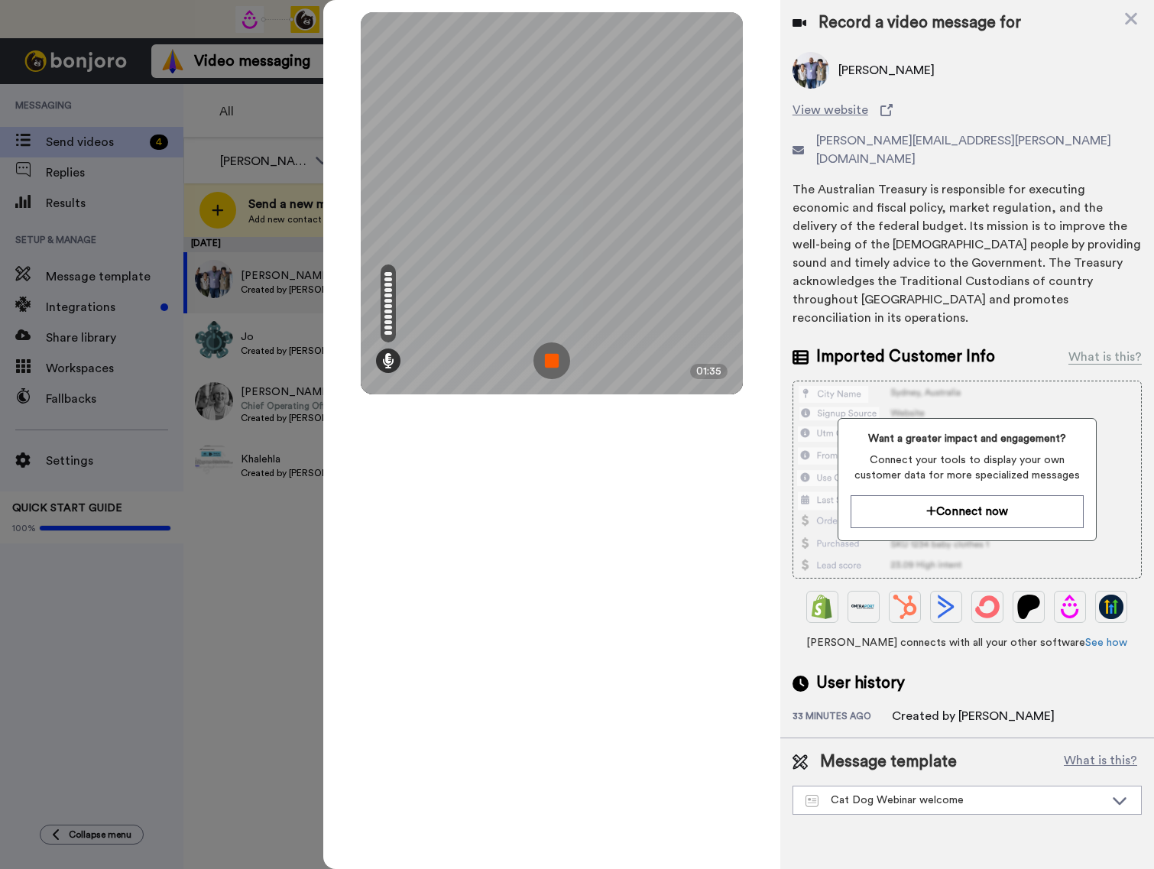
click at [556, 365] on img at bounding box center [551, 360] width 37 height 37
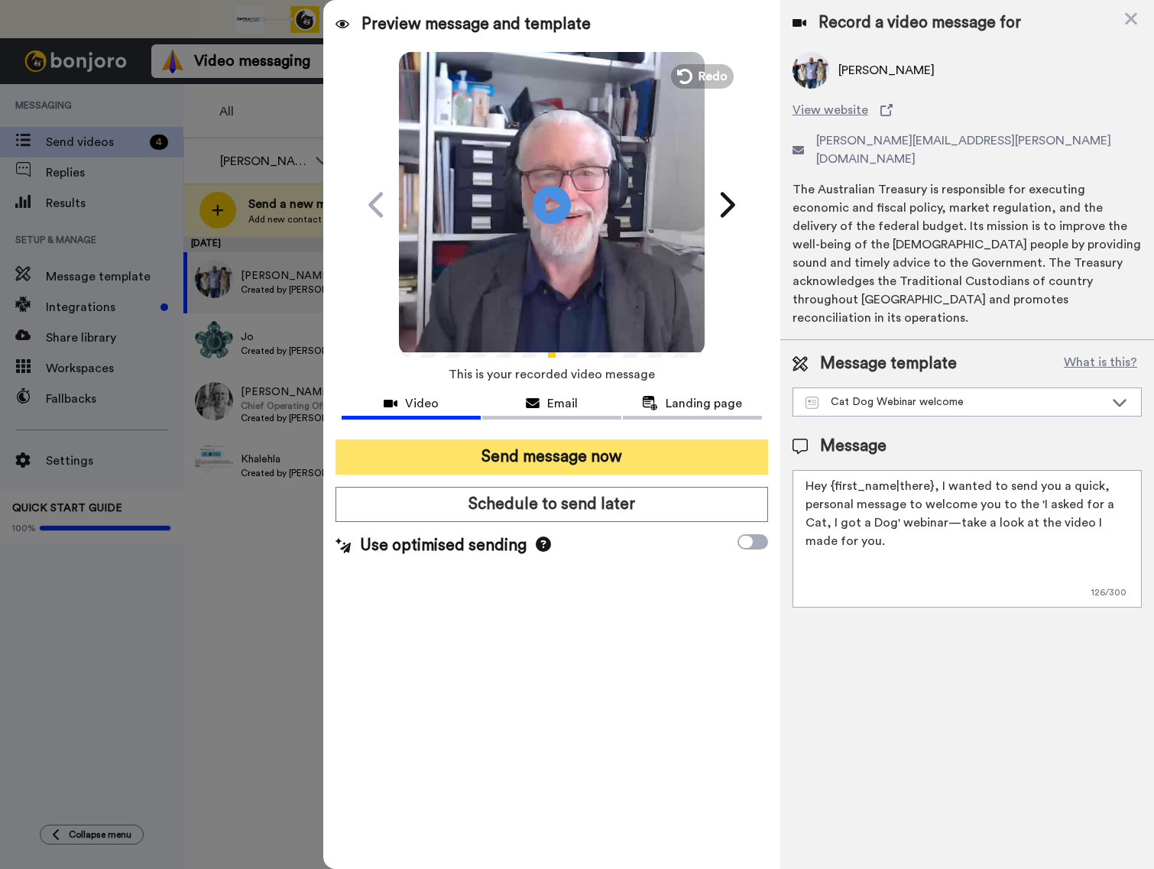
click at [555, 460] on button "Send message now" at bounding box center [551, 456] width 433 height 35
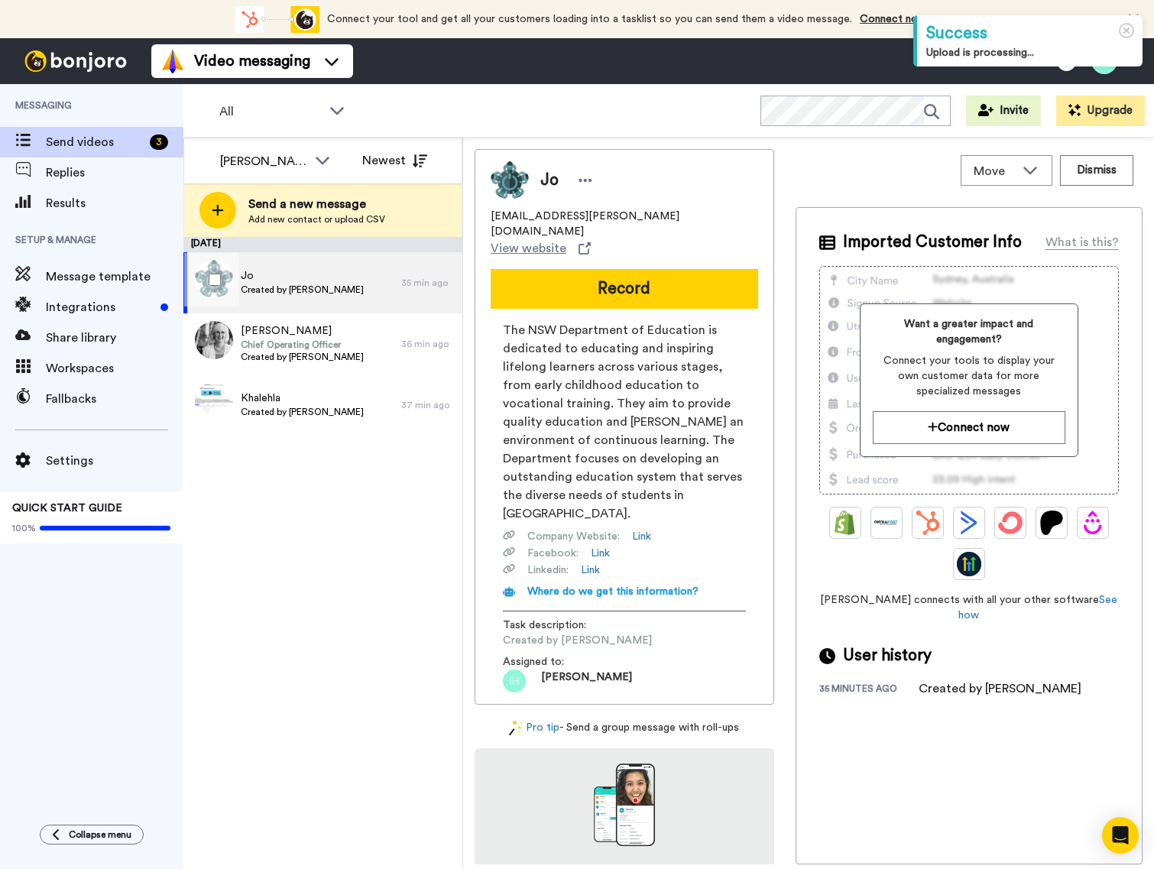
click at [278, 277] on span "Jo" at bounding box center [302, 275] width 123 height 15
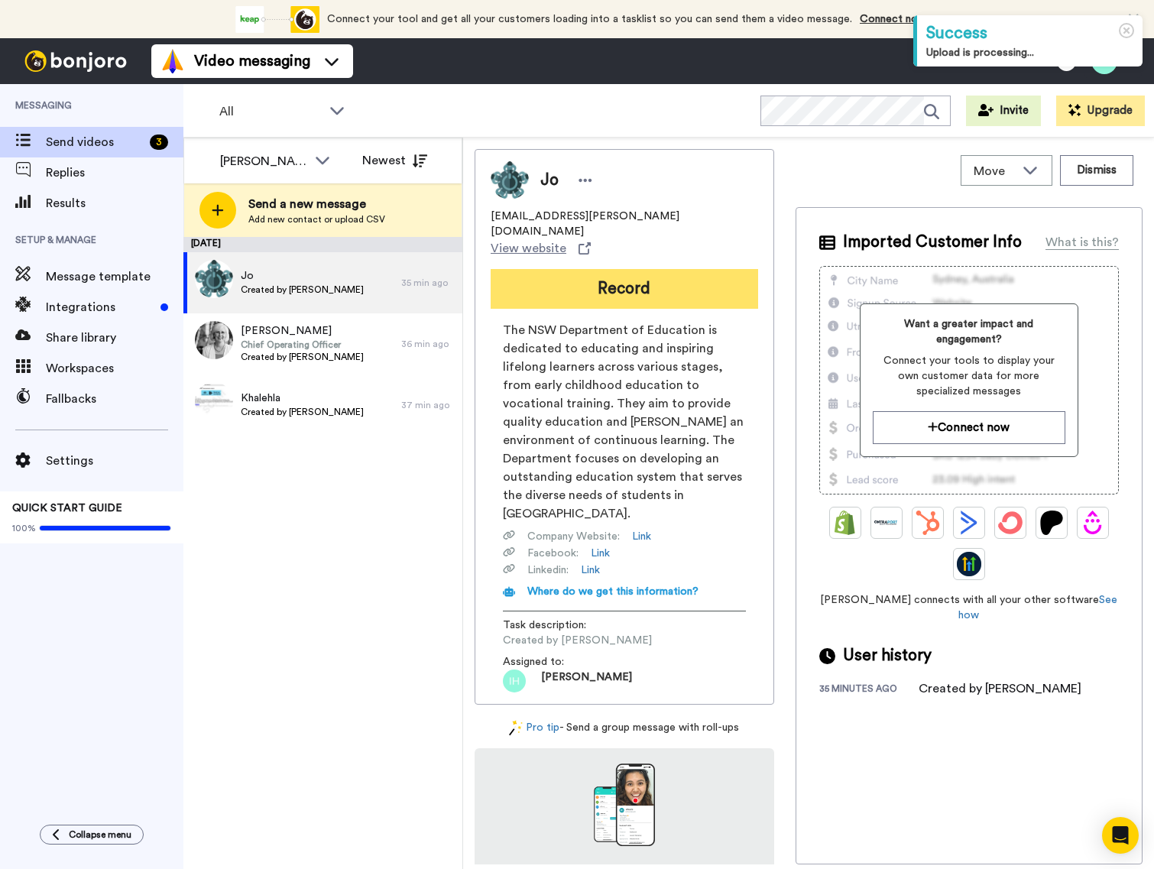
click at [595, 269] on button "Record" at bounding box center [624, 289] width 267 height 40
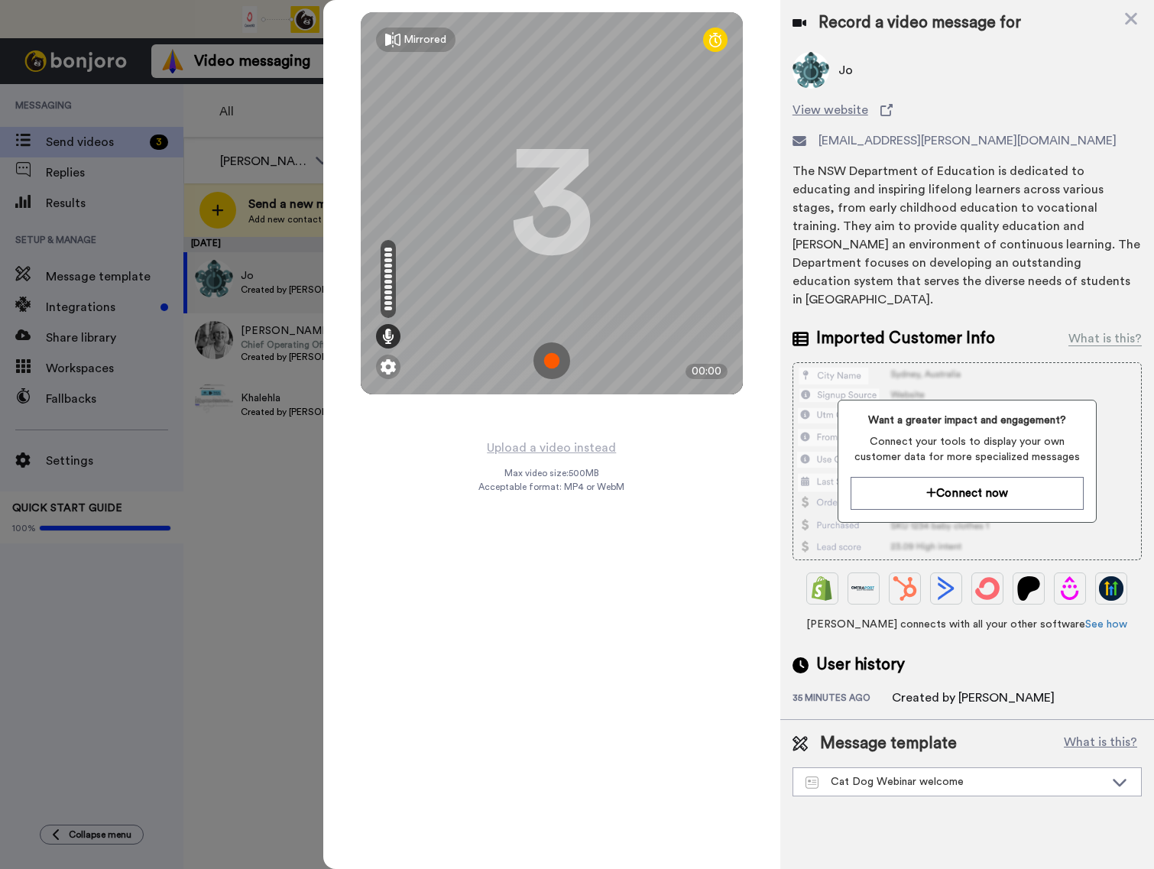
click at [559, 365] on img at bounding box center [551, 360] width 37 height 37
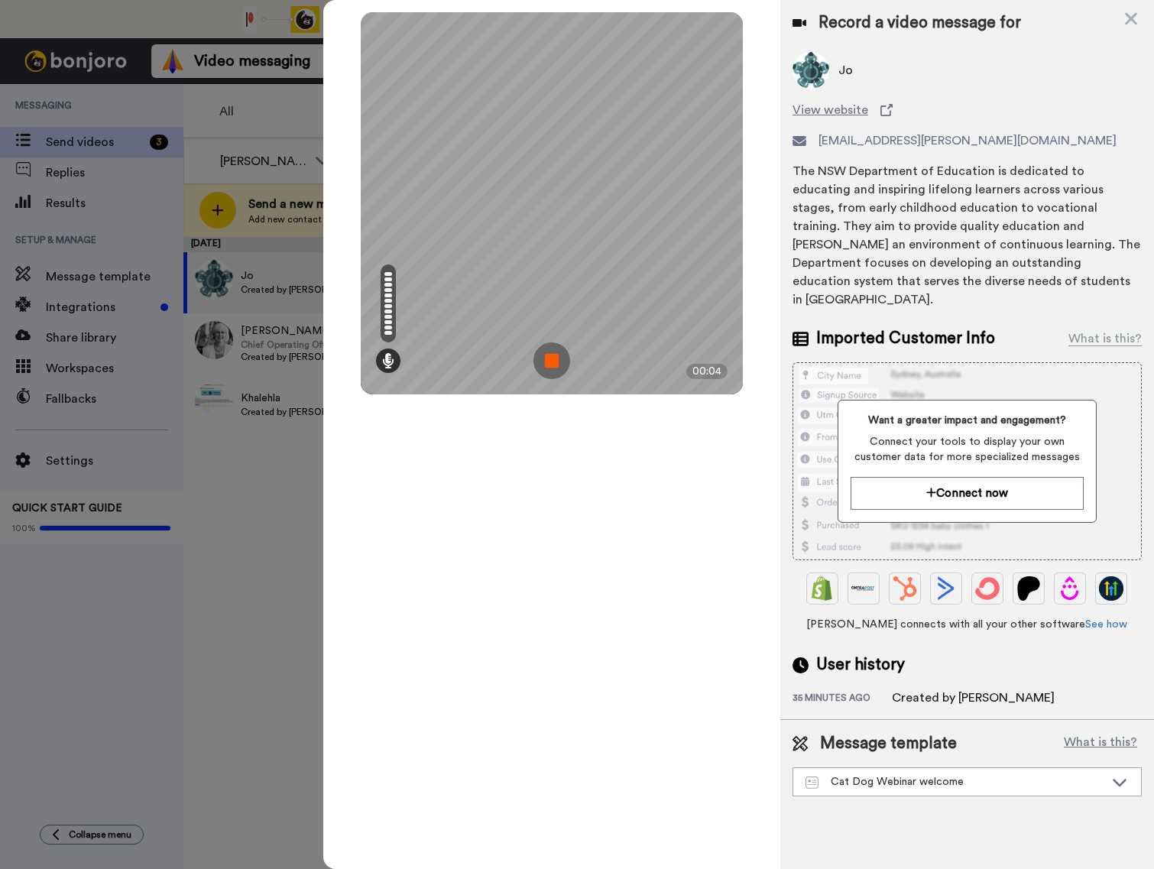
click at [564, 477] on div "Mirrored Redo 3 00:04" at bounding box center [551, 434] width 457 height 869
click at [543, 363] on img at bounding box center [551, 360] width 37 height 37
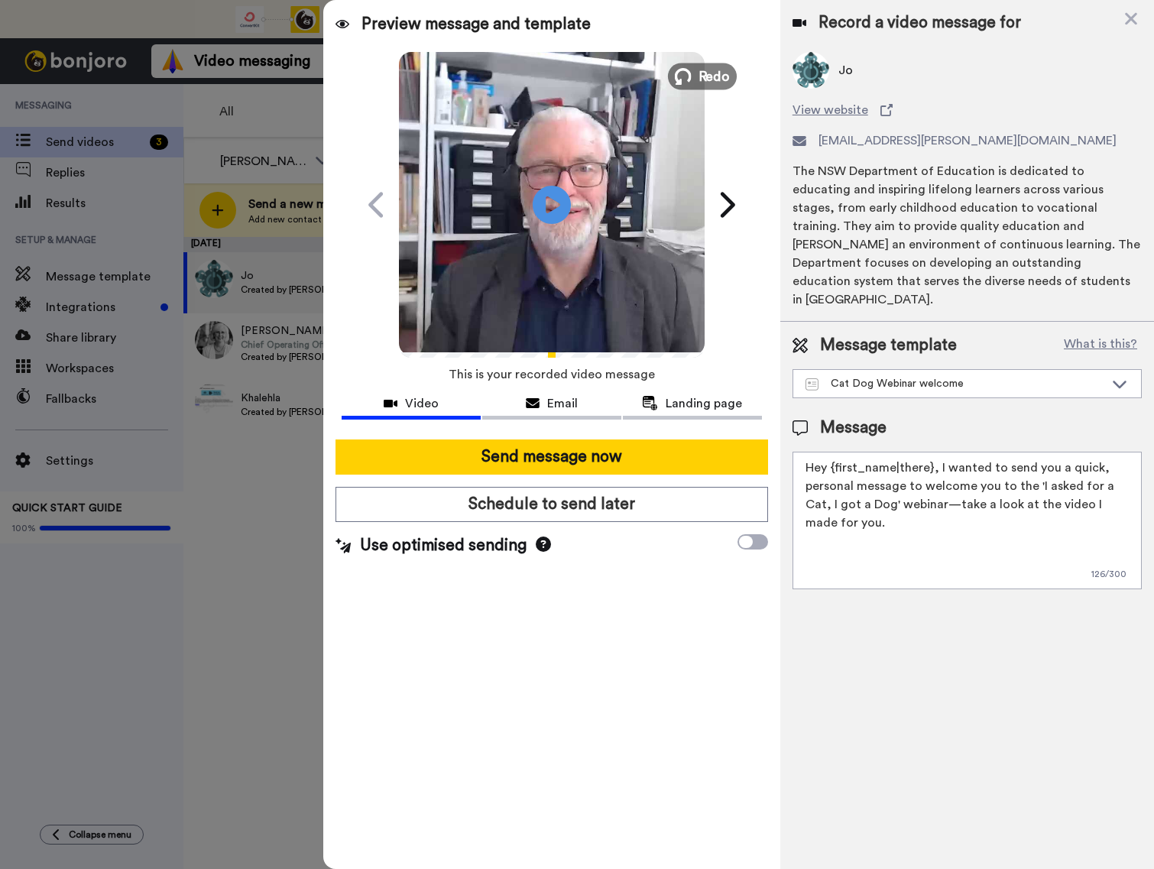
click at [702, 76] on span "Redo" at bounding box center [714, 76] width 32 height 20
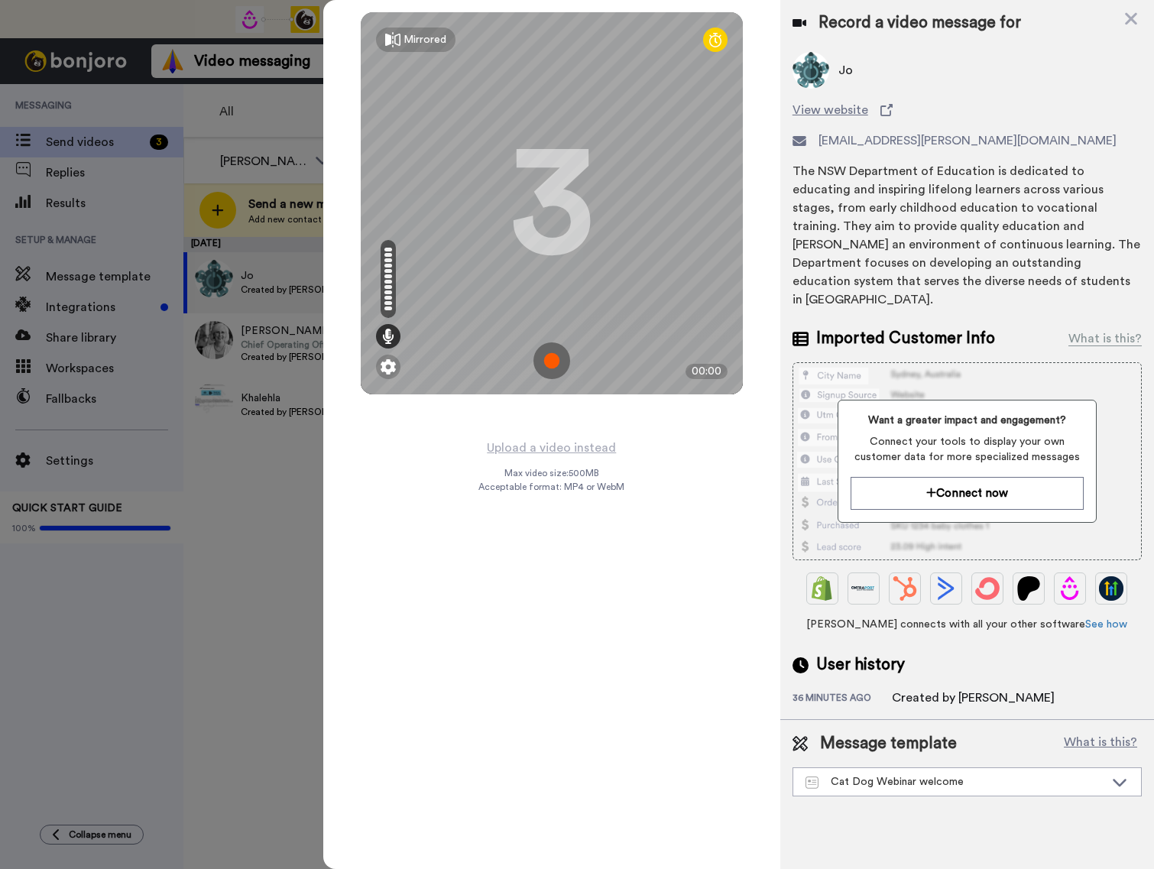
click at [545, 363] on img at bounding box center [551, 360] width 37 height 37
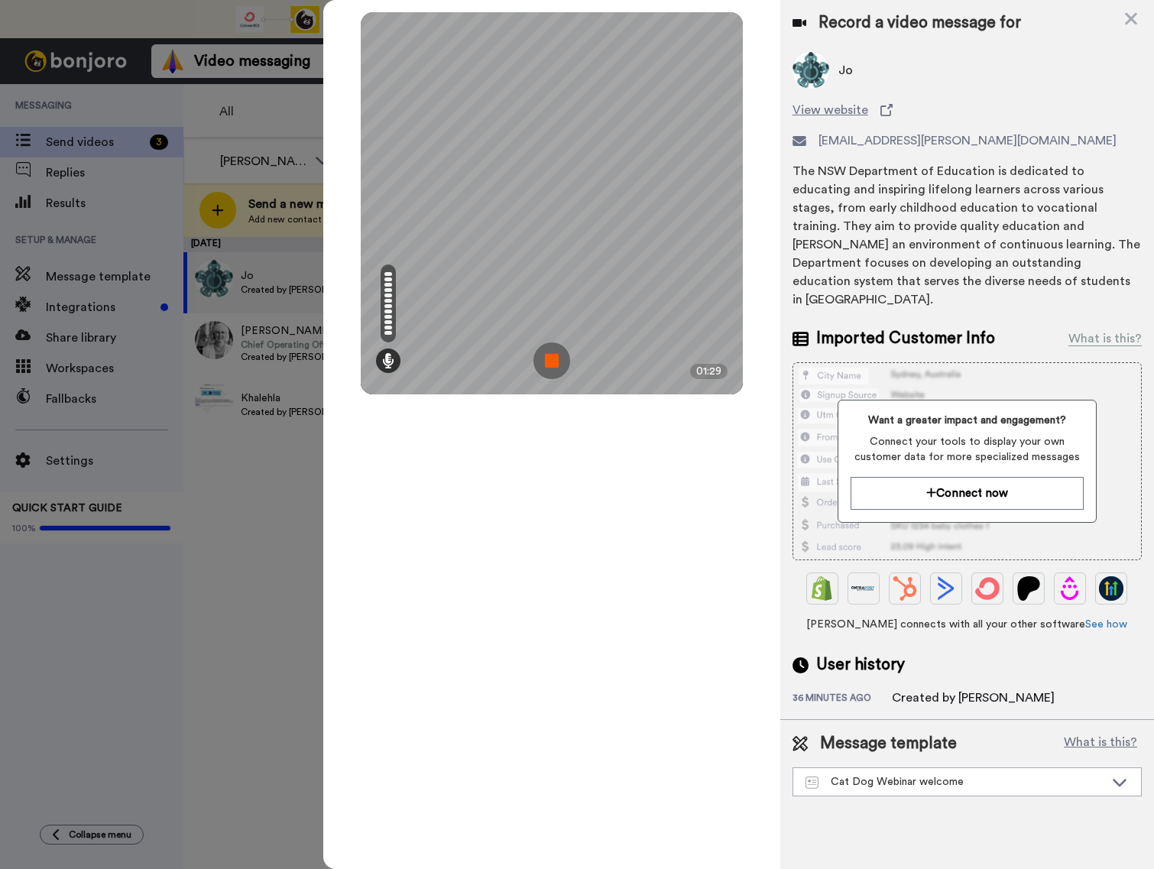
click at [556, 357] on img at bounding box center [551, 360] width 37 height 37
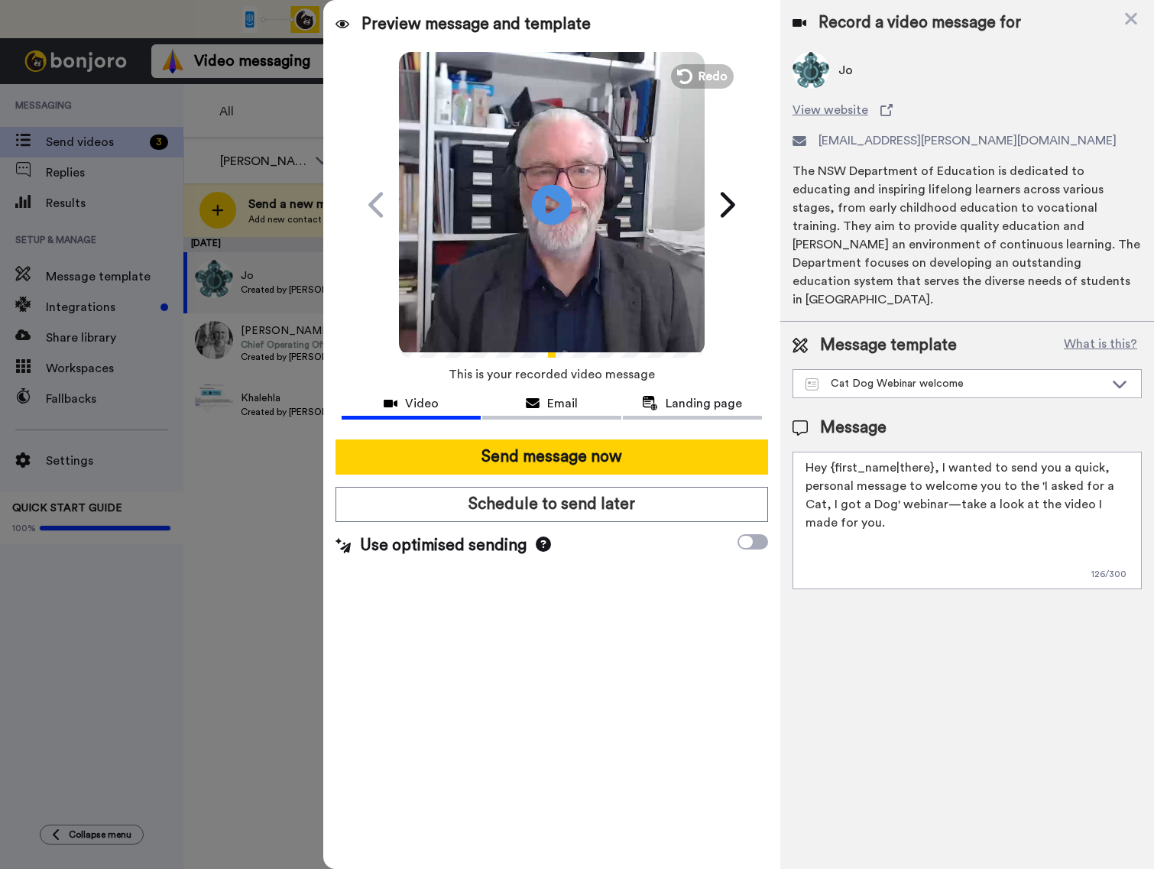
click at [544, 201] on icon at bounding box center [552, 204] width 41 height 41
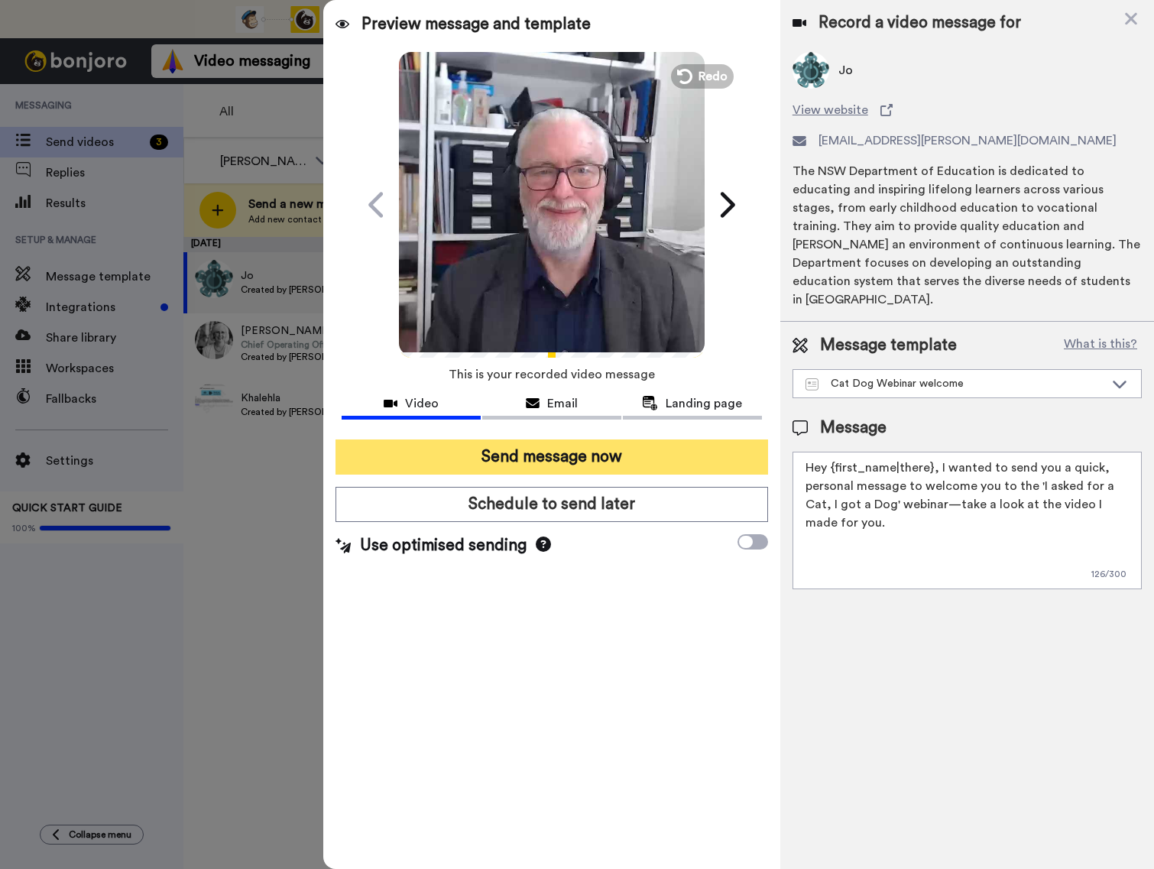
click at [582, 453] on button "Send message now" at bounding box center [551, 456] width 433 height 35
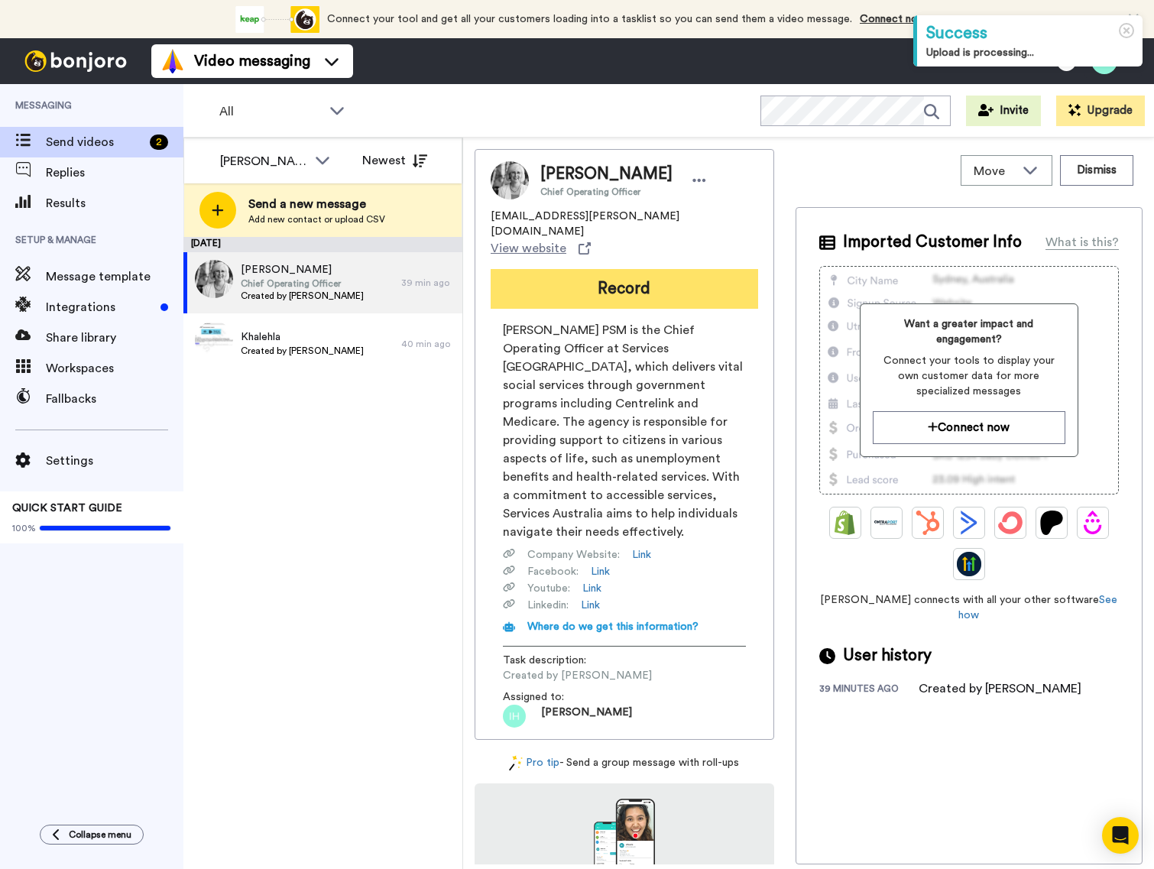
click at [613, 269] on button "Record" at bounding box center [624, 289] width 267 height 40
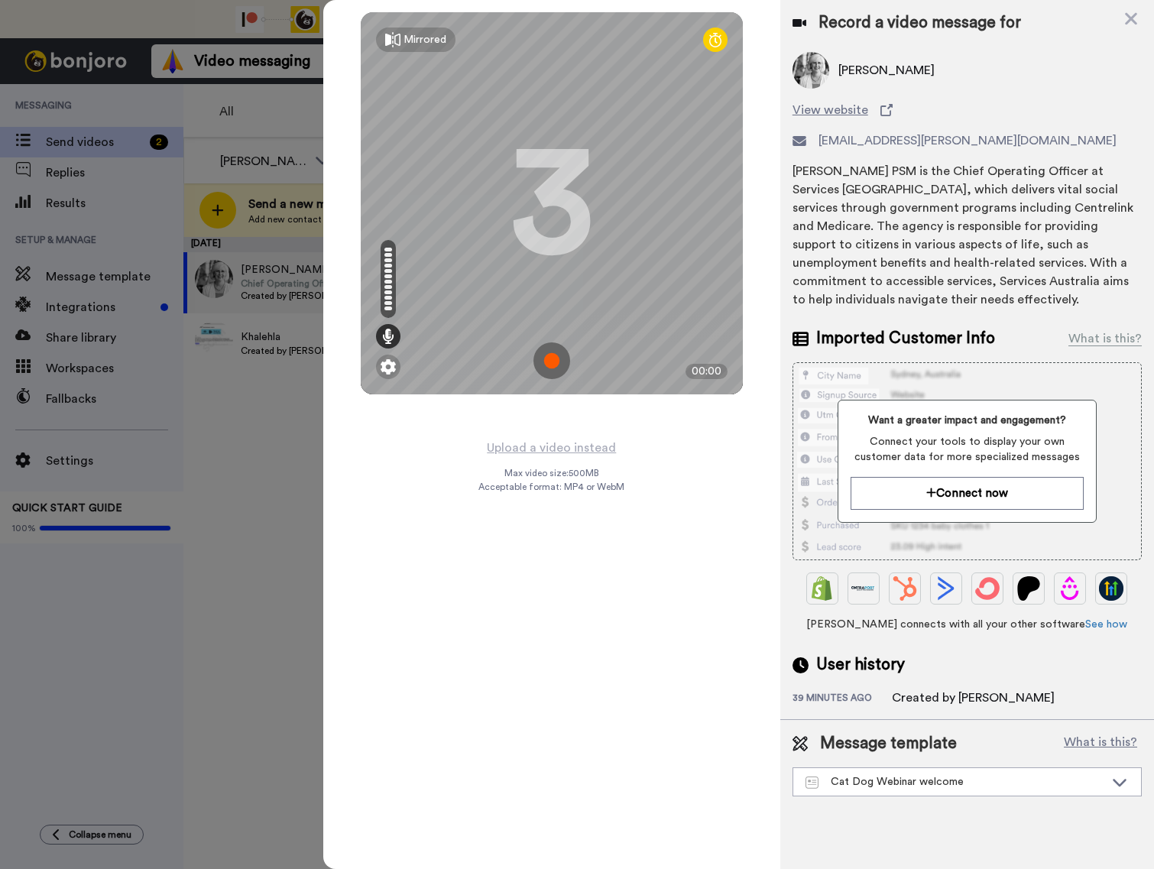
click at [554, 352] on img at bounding box center [551, 360] width 37 height 37
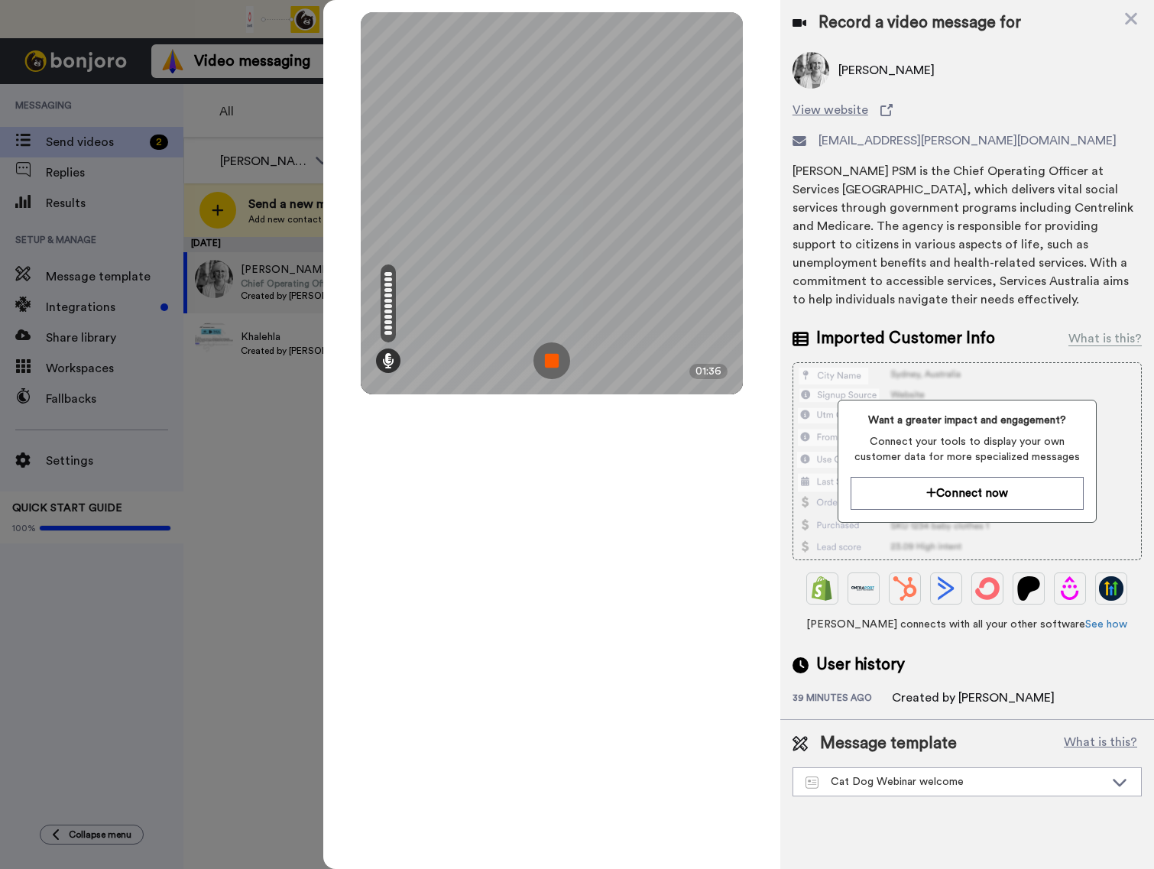
click at [555, 365] on img at bounding box center [551, 360] width 37 height 37
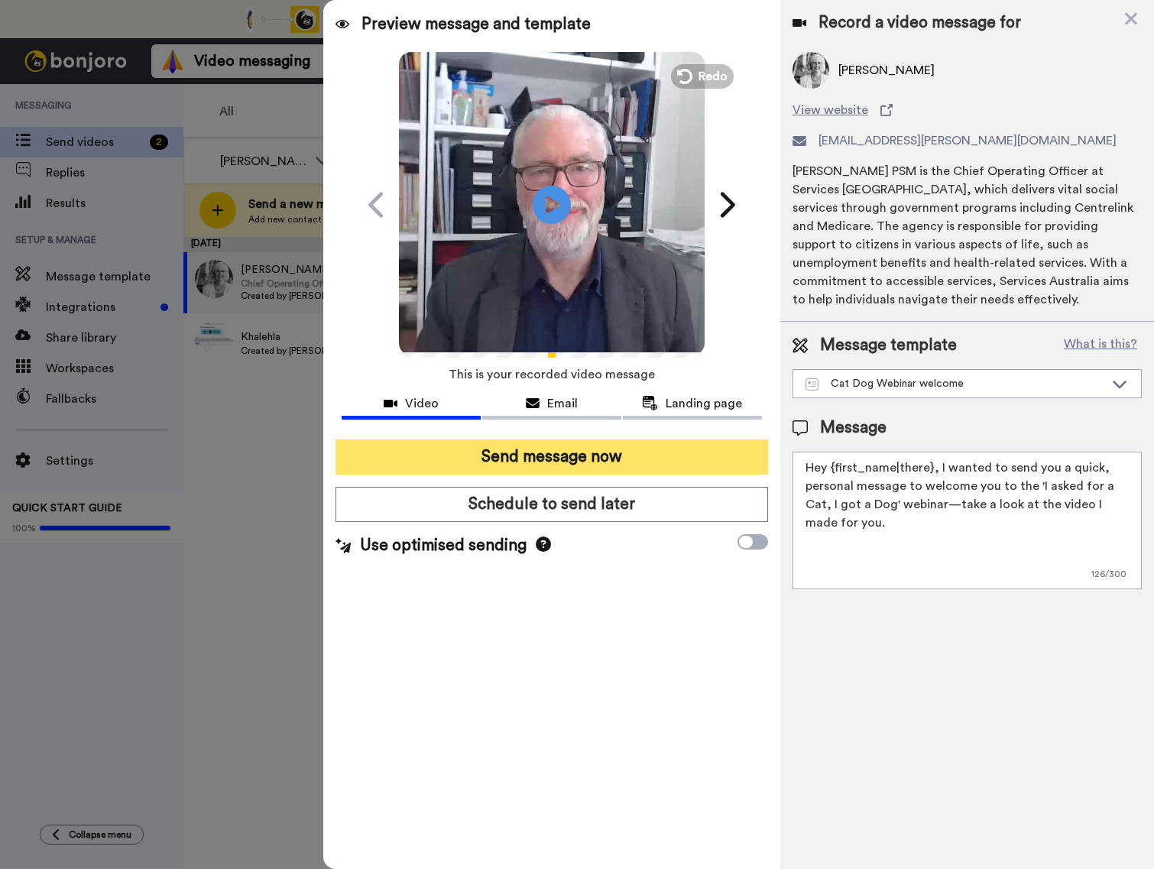
click at [596, 449] on button "Send message now" at bounding box center [551, 456] width 433 height 35
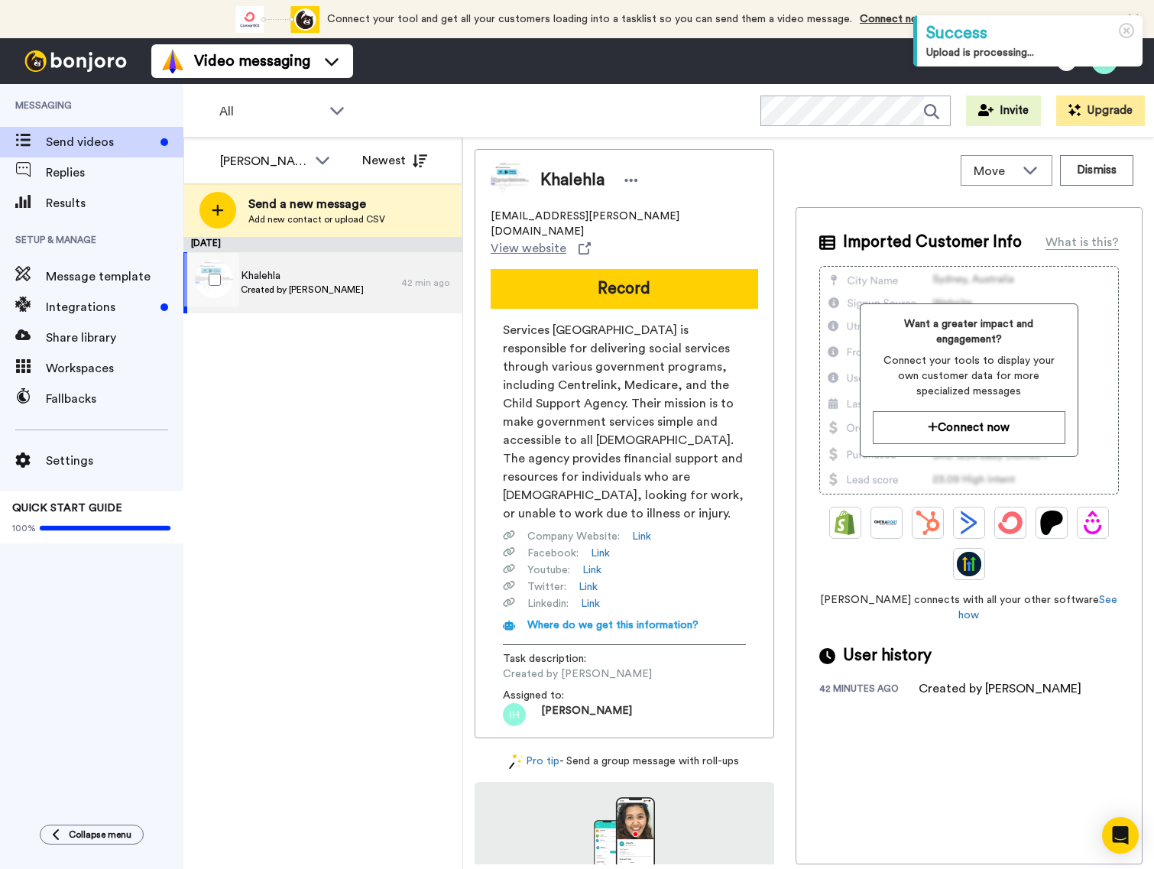
click at [291, 279] on span "Khalehla" at bounding box center [302, 275] width 123 height 15
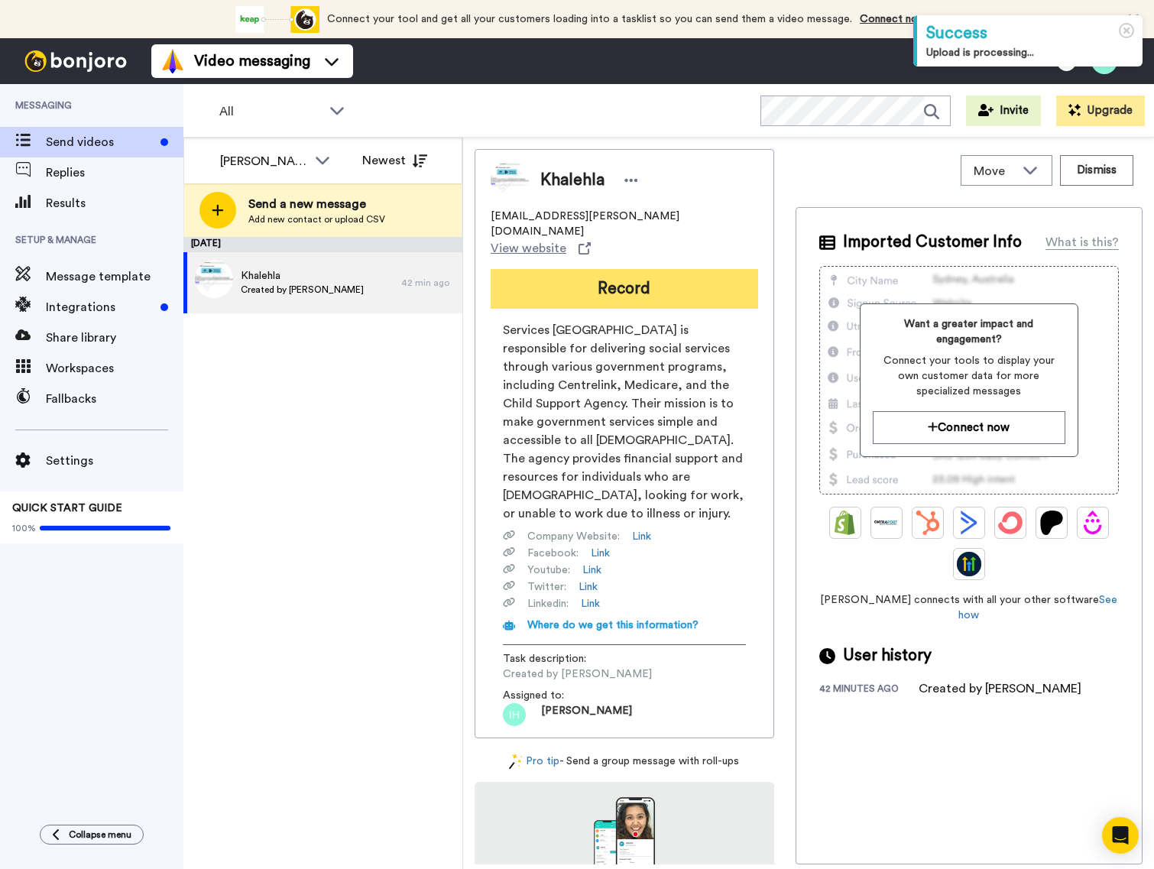
click at [585, 269] on button "Record" at bounding box center [624, 289] width 267 height 40
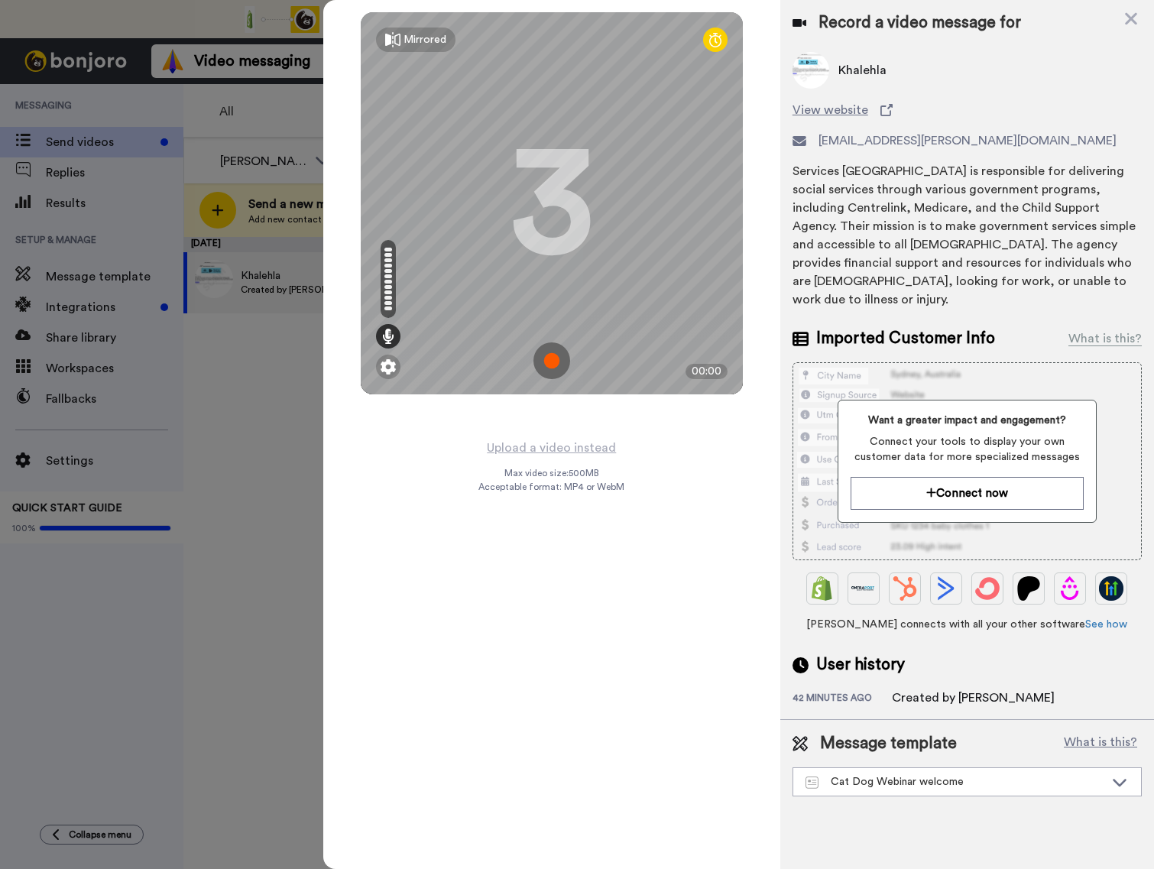
click at [547, 361] on img at bounding box center [551, 360] width 37 height 37
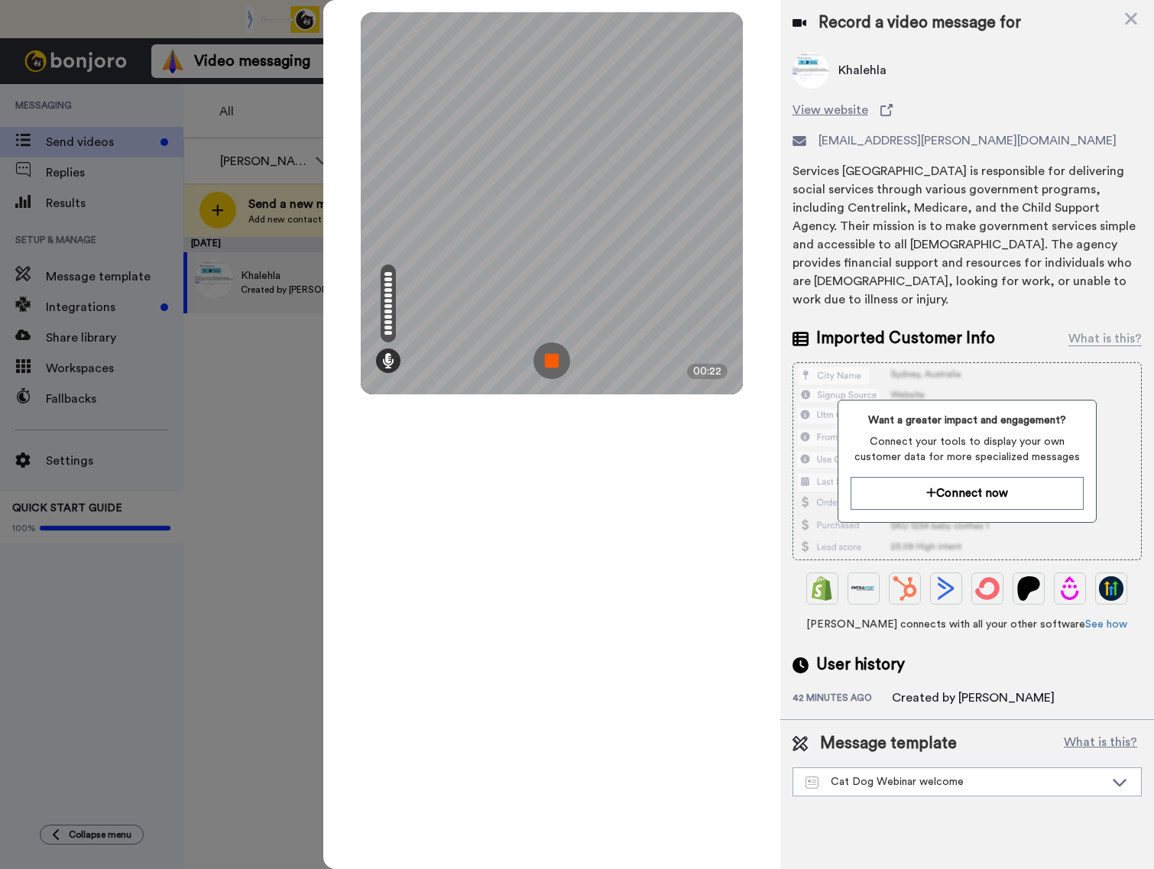
click at [559, 360] on img at bounding box center [551, 360] width 37 height 37
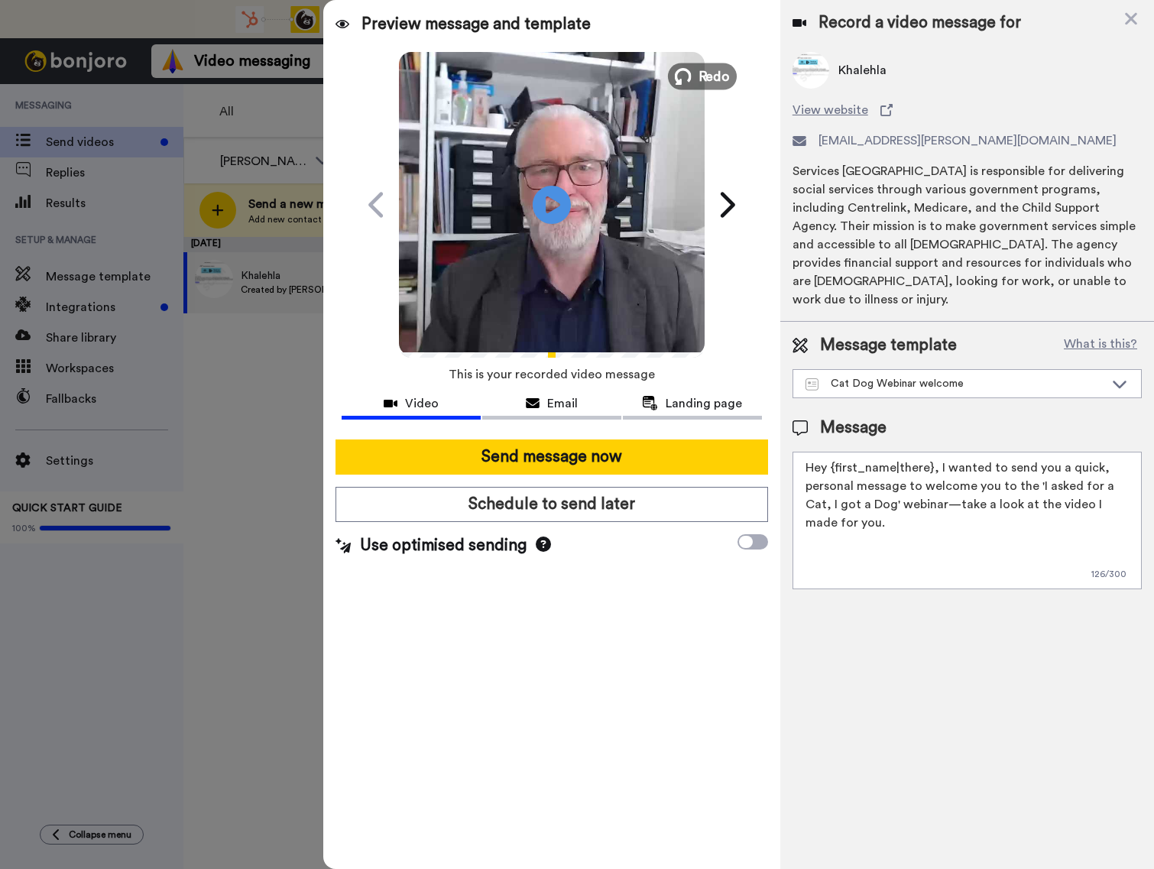
click at [711, 80] on span "Redo" at bounding box center [714, 76] width 32 height 20
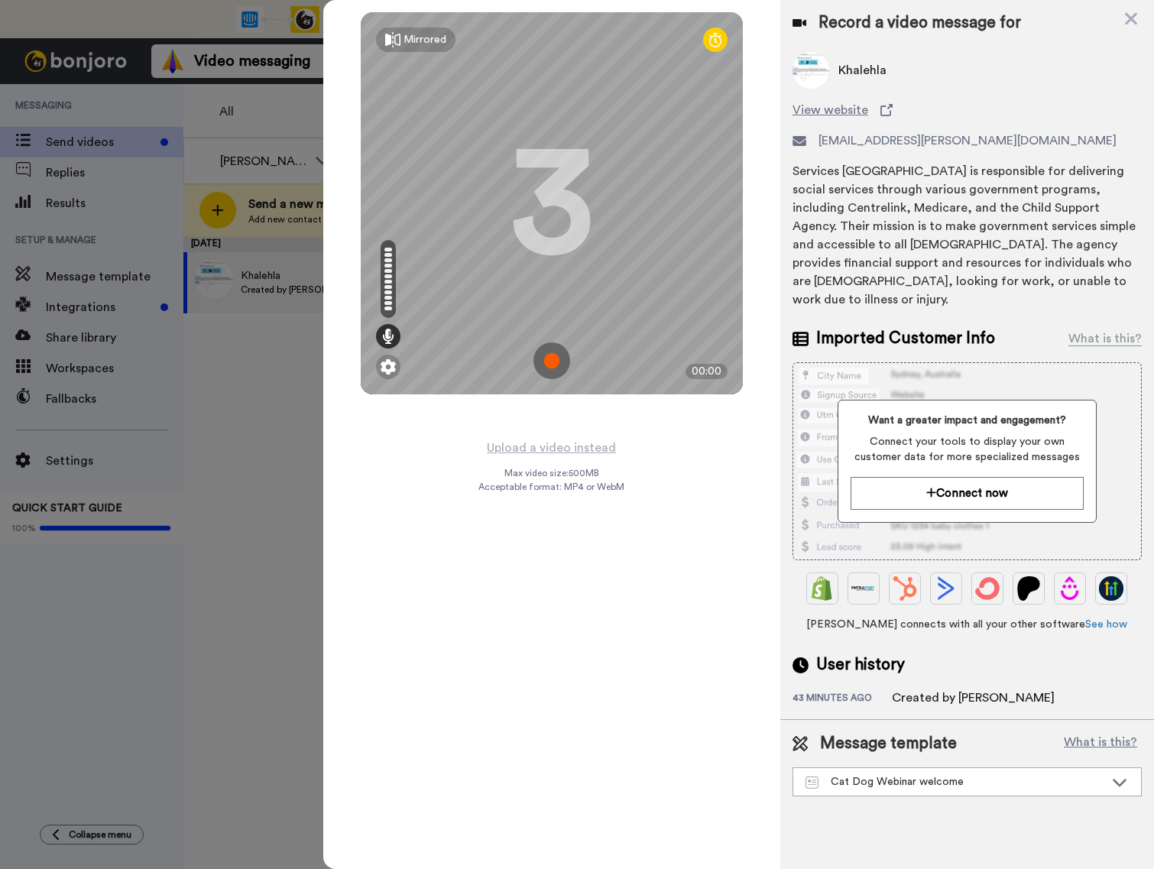
click at [552, 362] on img at bounding box center [551, 360] width 37 height 37
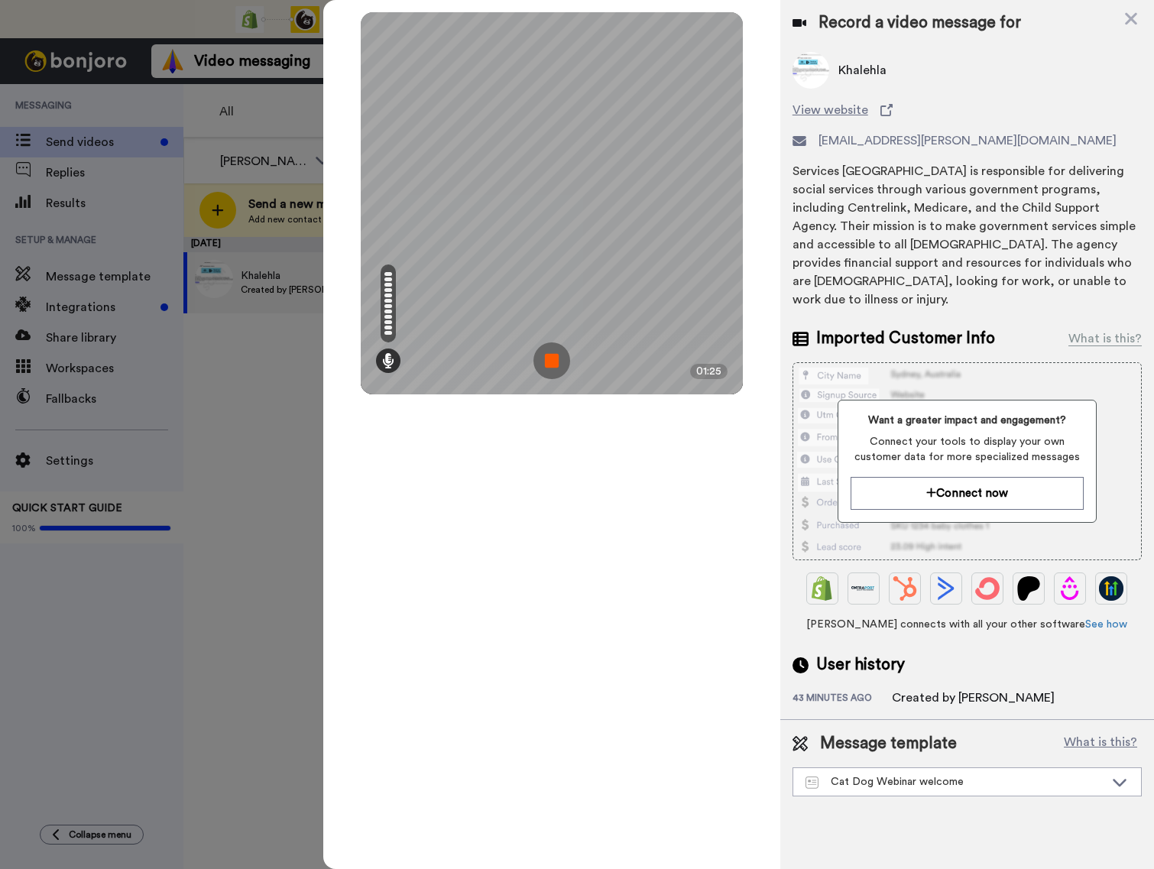
click at [553, 361] on img at bounding box center [551, 360] width 37 height 37
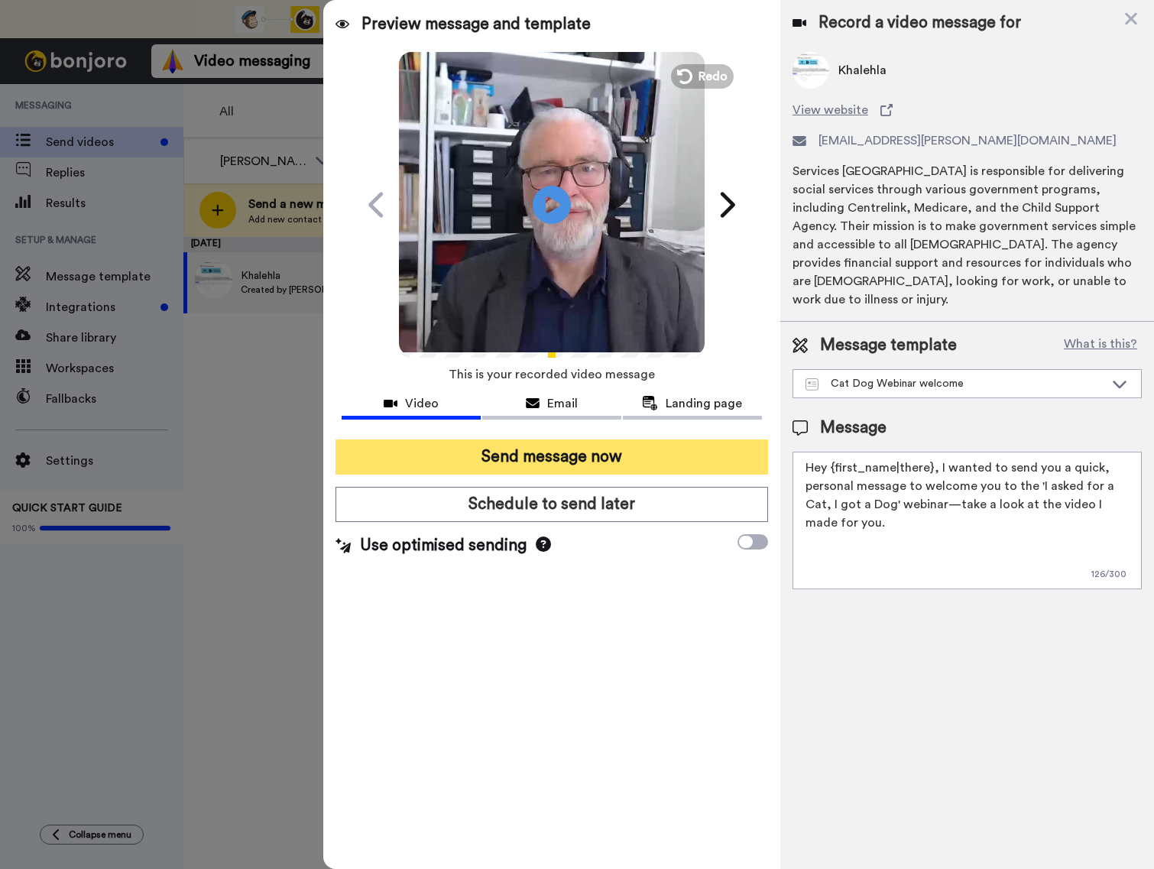
click at [566, 458] on button "Send message now" at bounding box center [551, 456] width 433 height 35
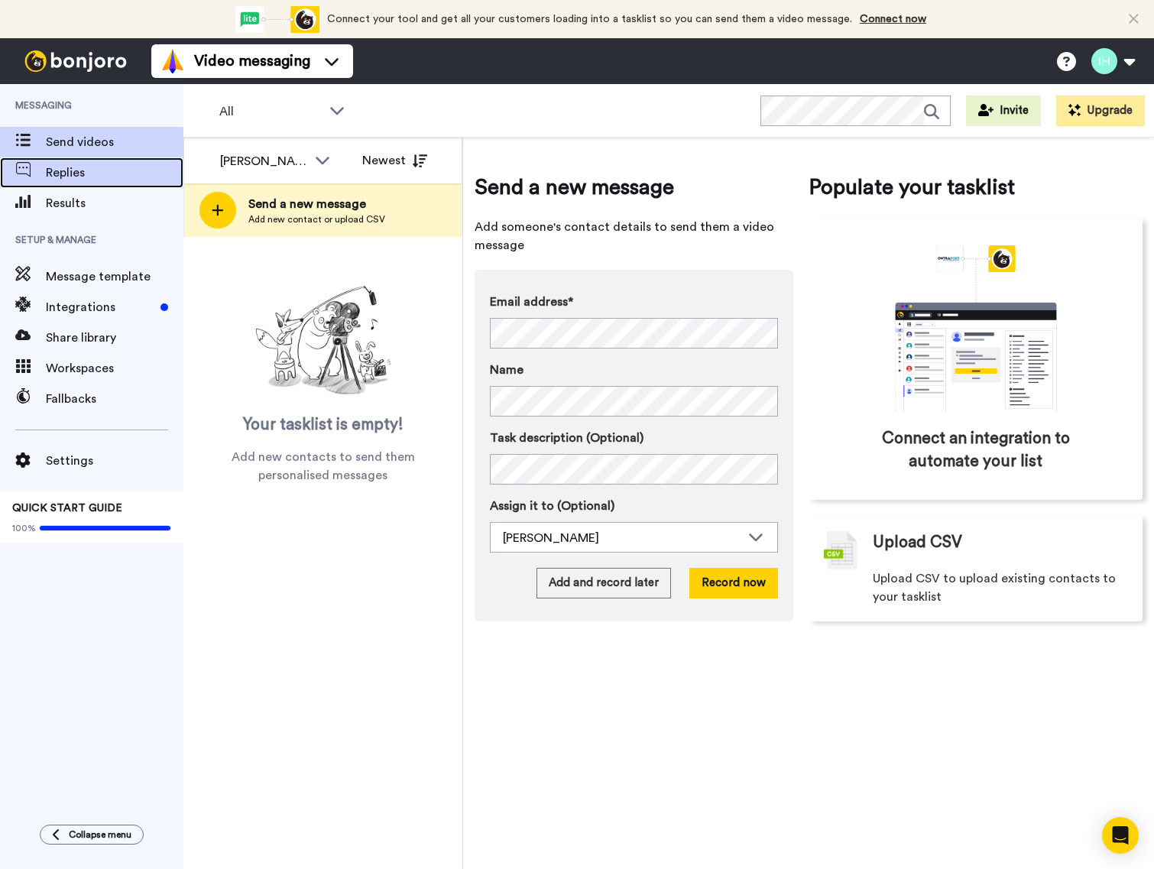
click at [110, 181] on div "Replies" at bounding box center [91, 172] width 183 height 31
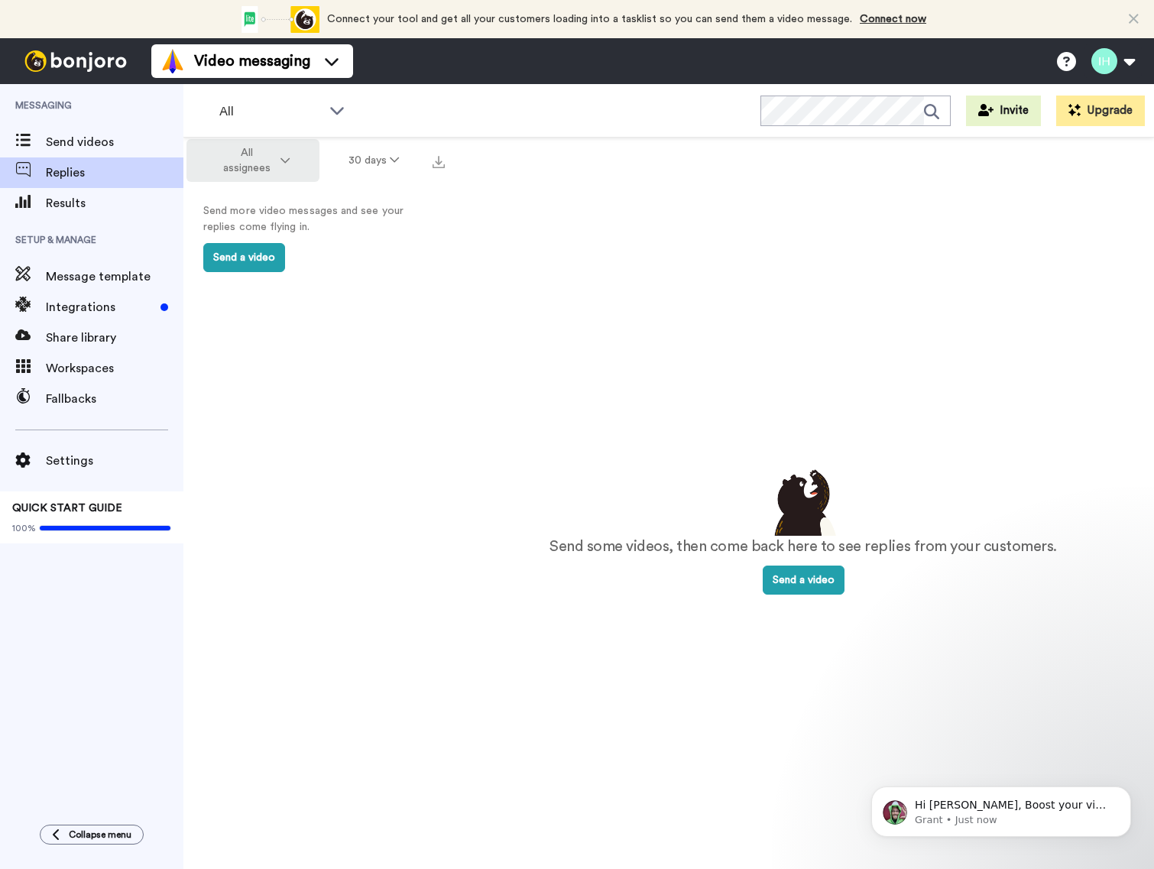
click at [280, 149] on button "All assignees" at bounding box center [252, 160] width 133 height 43
click at [266, 227] on span "[PERSON_NAME]" at bounding box center [256, 226] width 99 height 11
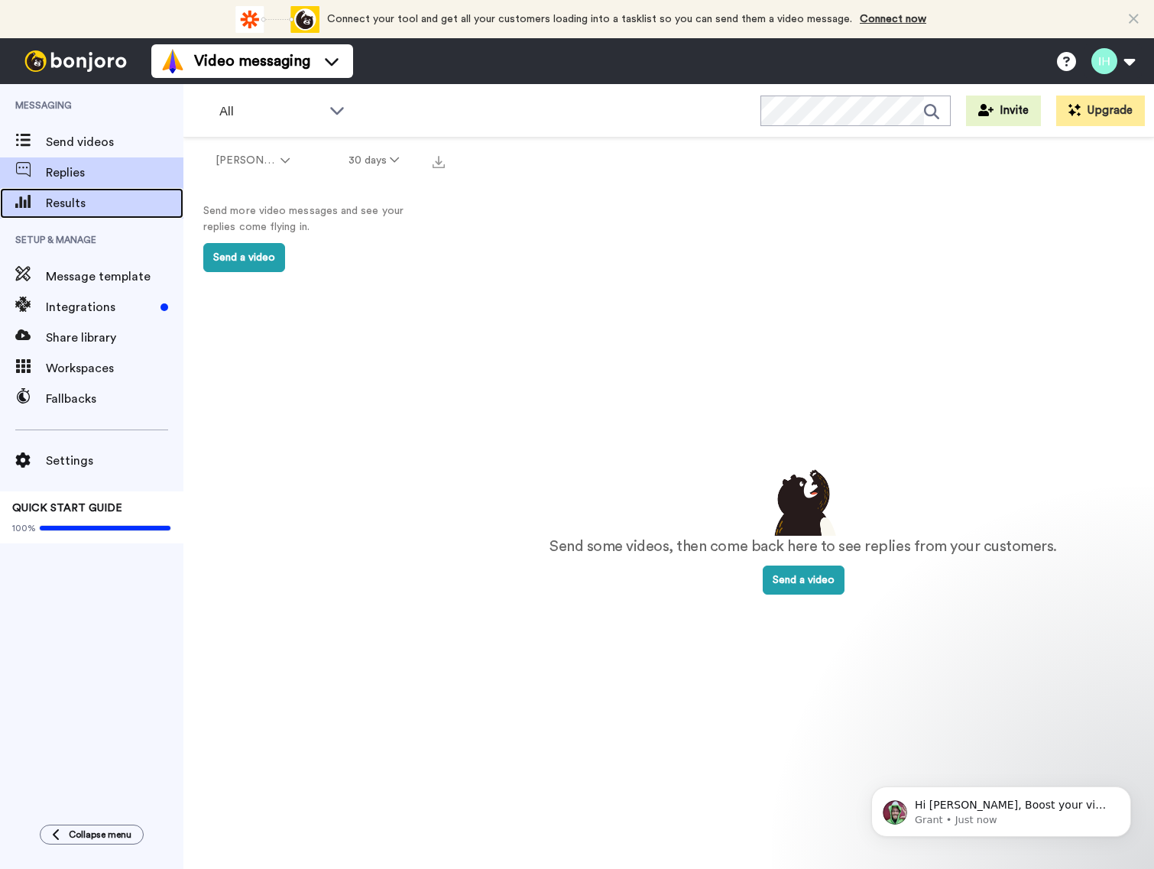
click at [96, 204] on span "Results" at bounding box center [115, 203] width 138 height 18
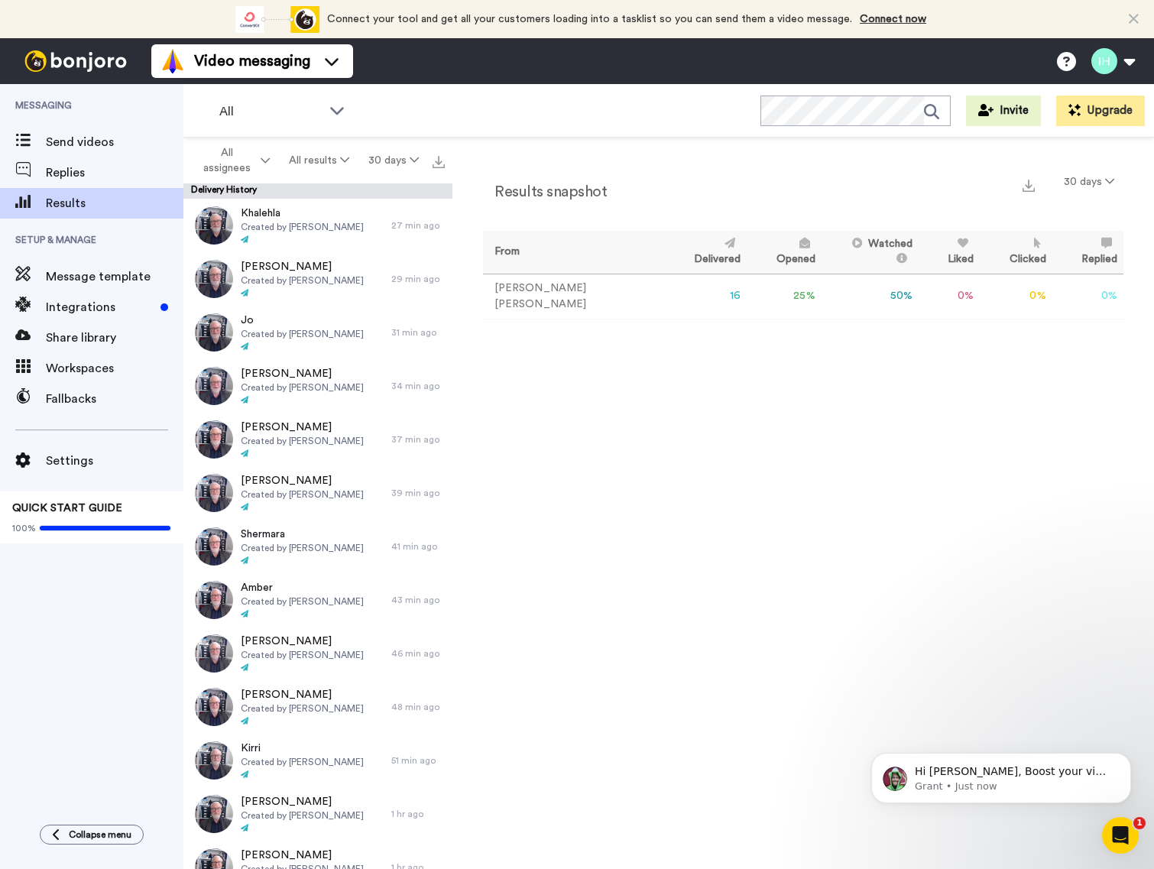
click at [682, 296] on td "16" at bounding box center [706, 296] width 82 height 45
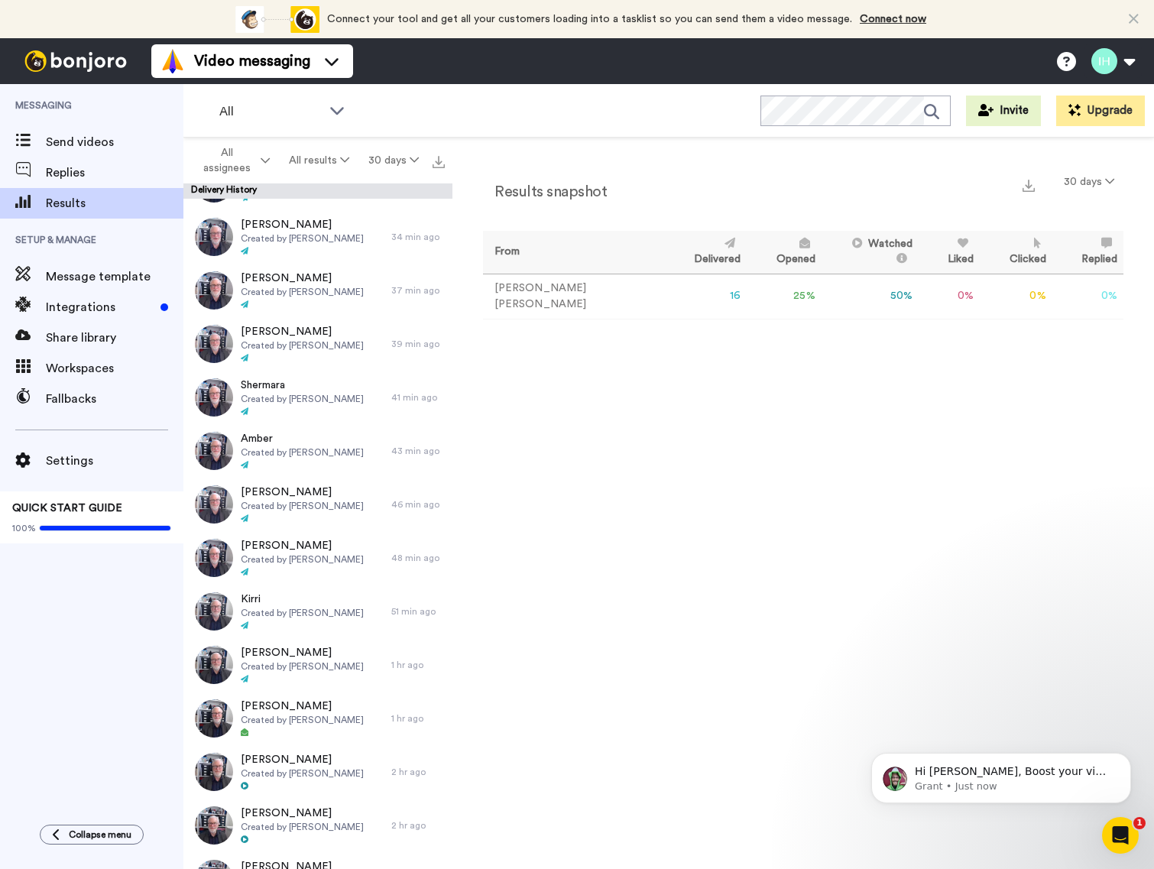
scroll to position [176, 0]
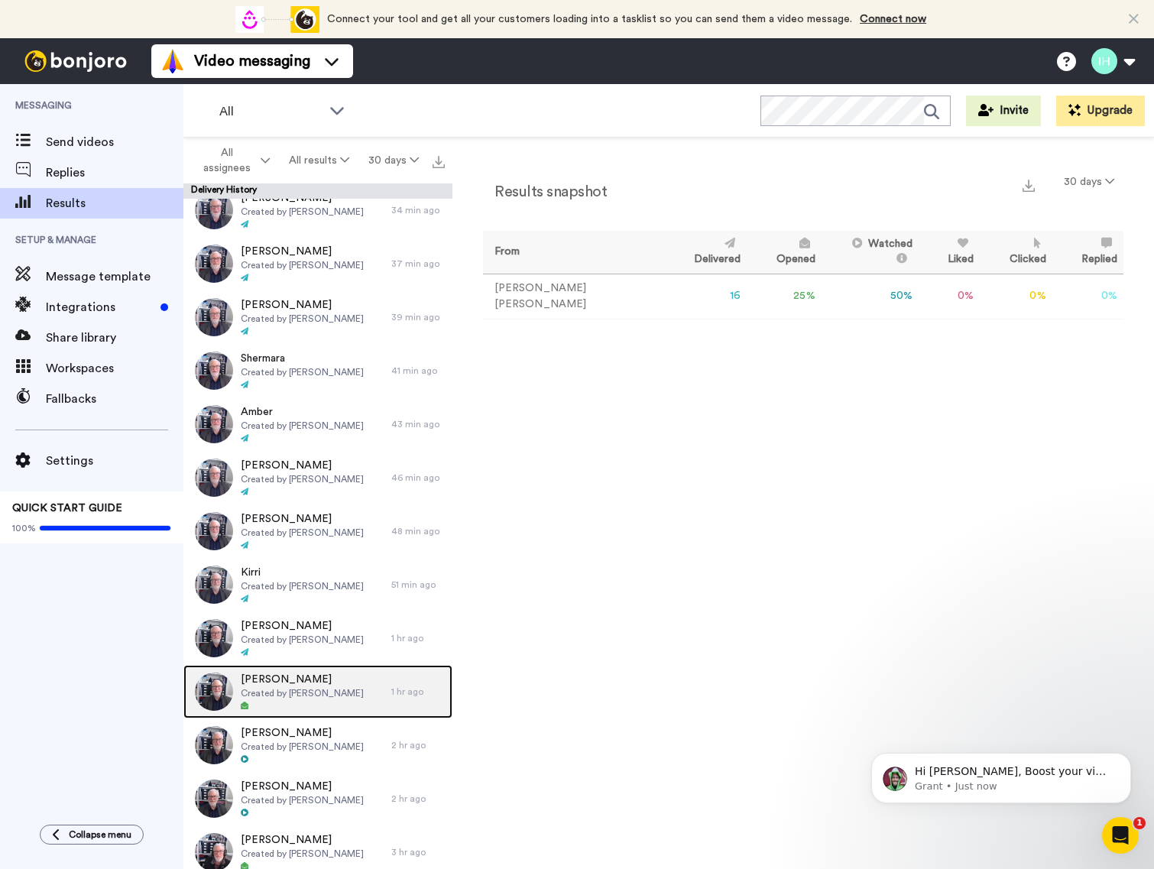
click at [379, 695] on div "Ian Higus Created by Ian Higginbottom" at bounding box center [287, 691] width 208 height 53
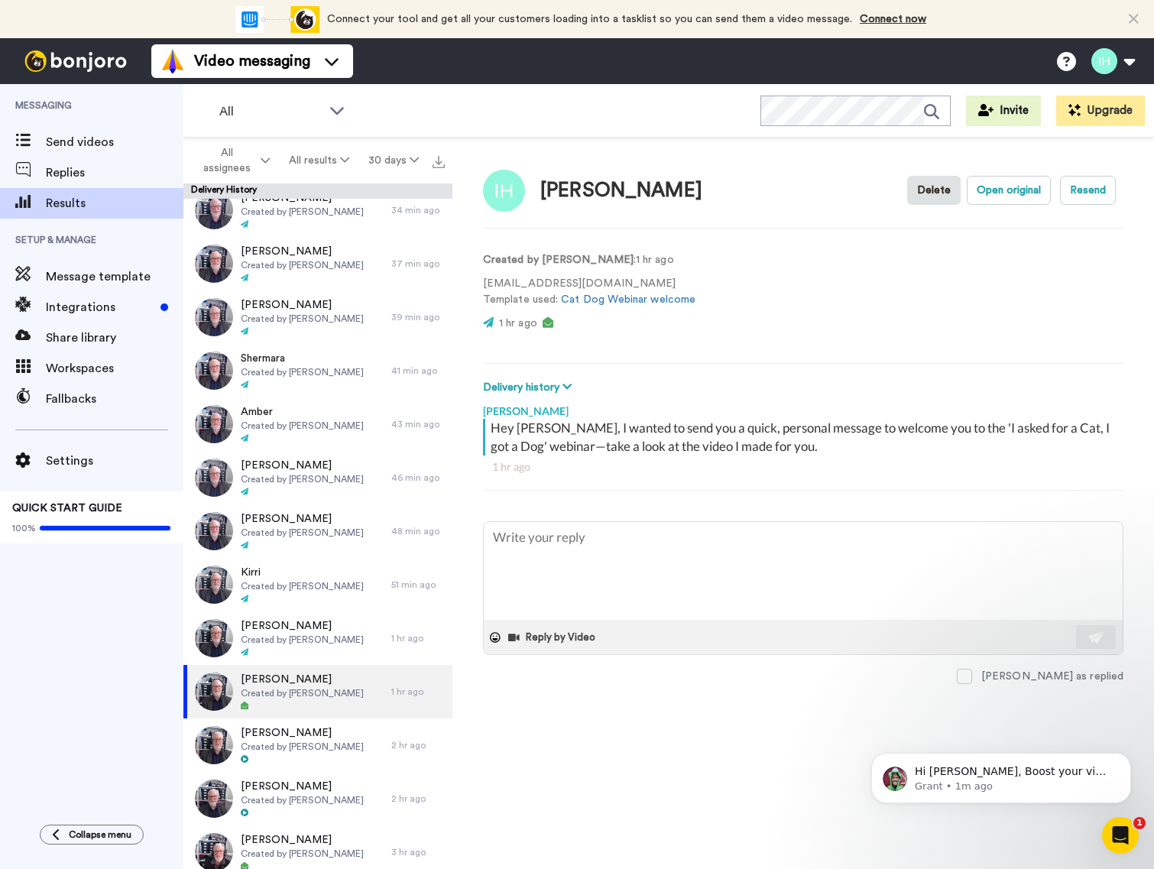
type textarea "x"
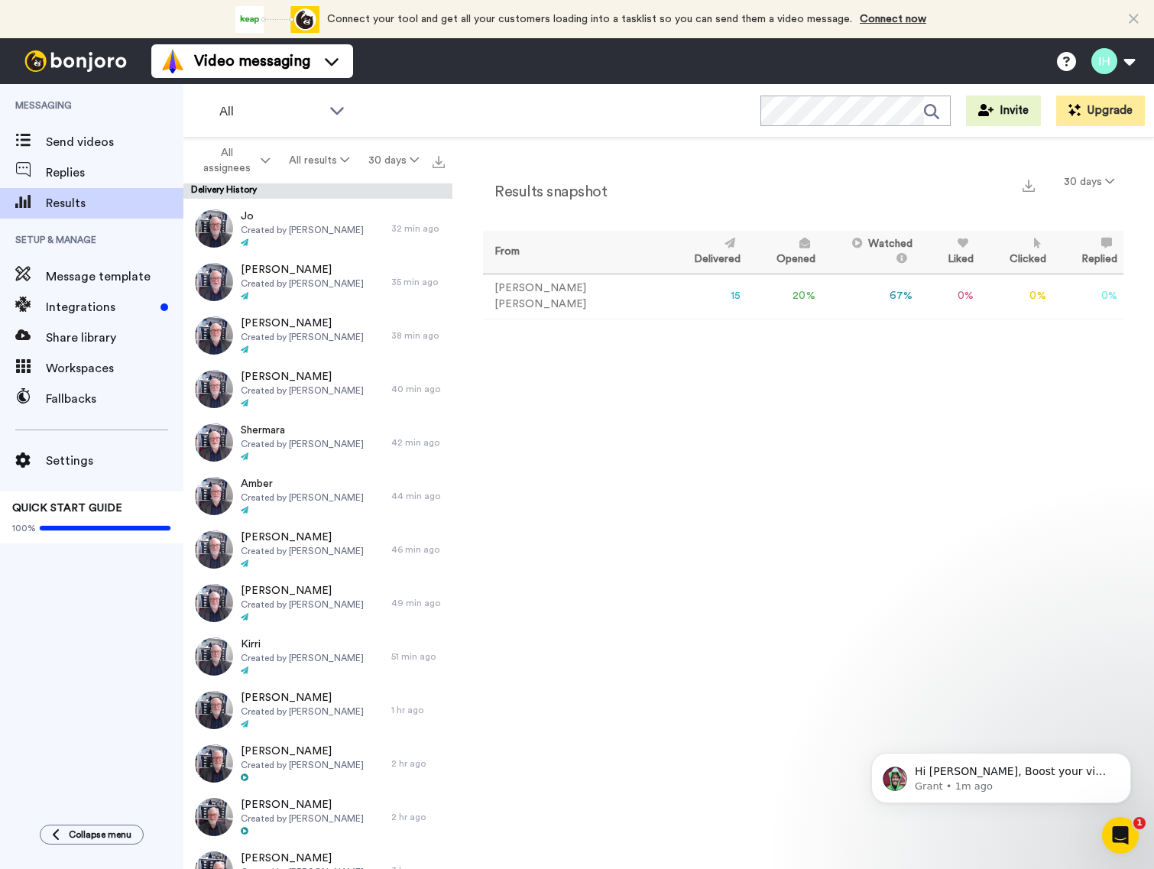
scroll to position [122, 0]
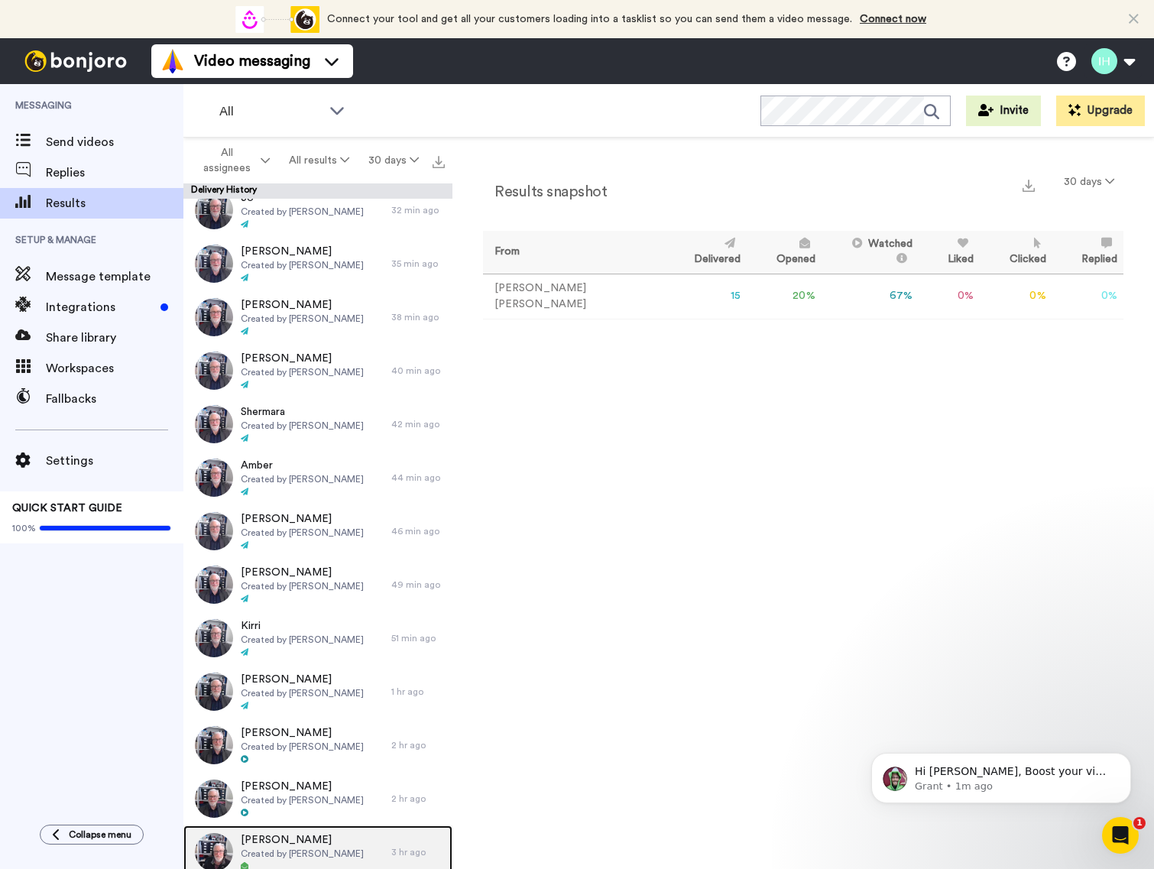
click at [292, 847] on span "Created by [PERSON_NAME]" at bounding box center [302, 853] width 123 height 12
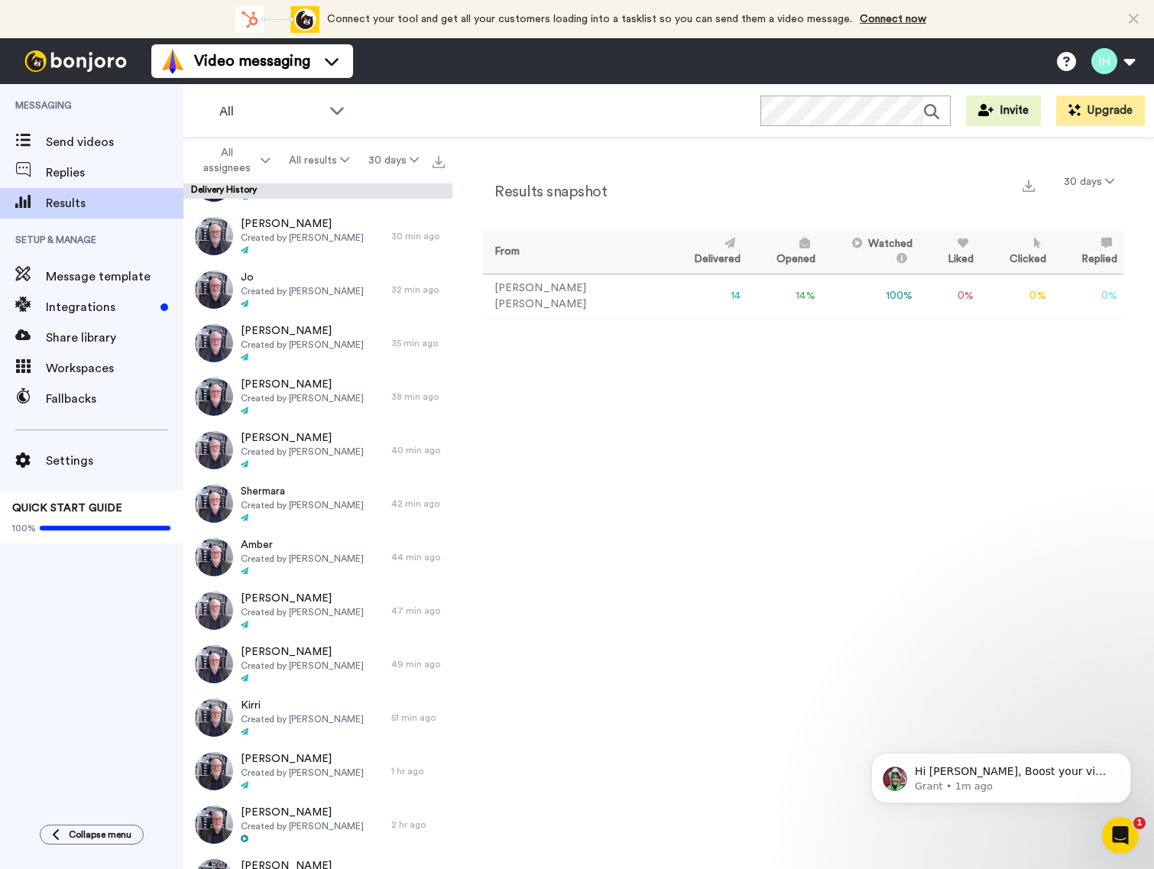
scroll to position [69, 0]
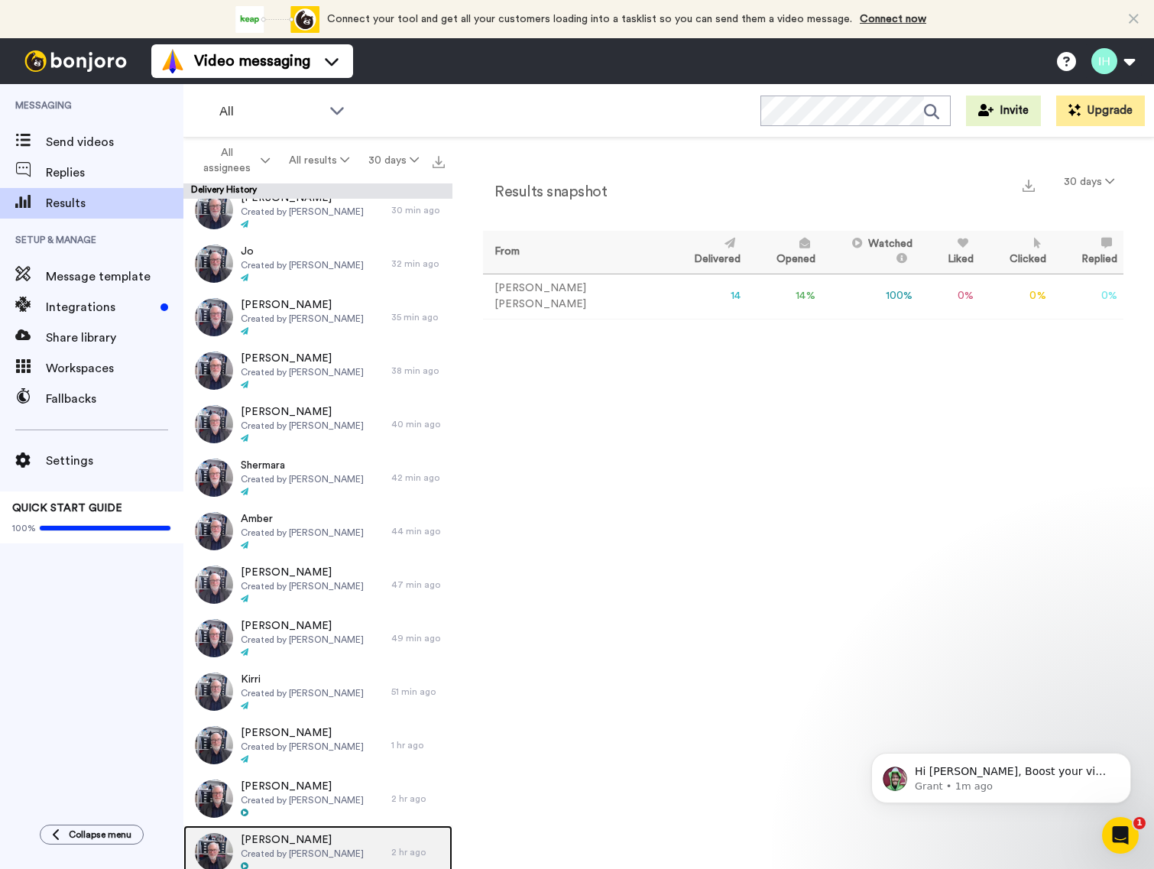
click at [330, 847] on span "Created by [PERSON_NAME]" at bounding box center [302, 853] width 123 height 12
click at [273, 843] on span "Ian Higus" at bounding box center [302, 839] width 123 height 15
